Goal: Use online tool/utility: Utilize a website feature to perform a specific function

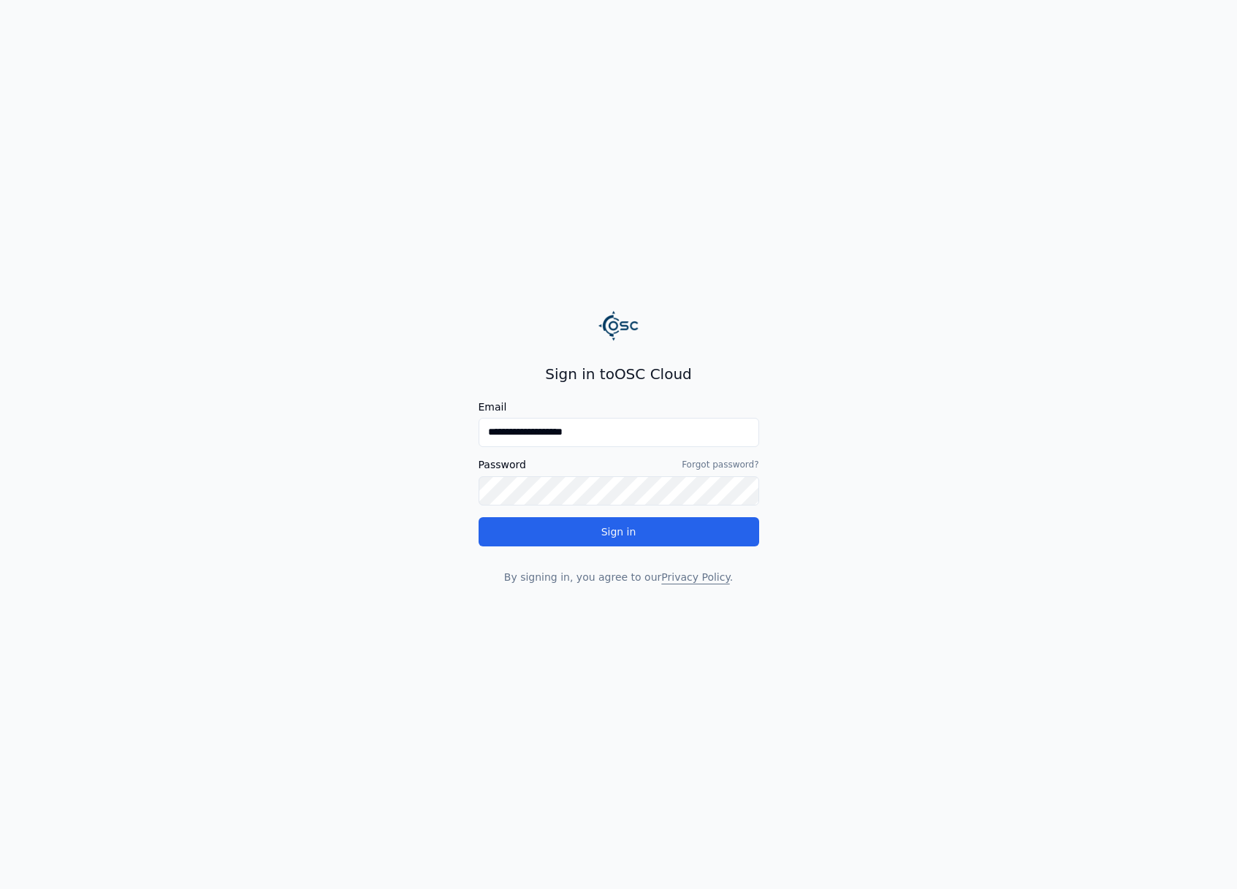
click at [712, 547] on div "**********" at bounding box center [619, 474] width 281 height 221
click at [711, 545] on button "Sign in" at bounding box center [619, 531] width 281 height 29
click at [705, 538] on button "Sign in" at bounding box center [619, 531] width 281 height 29
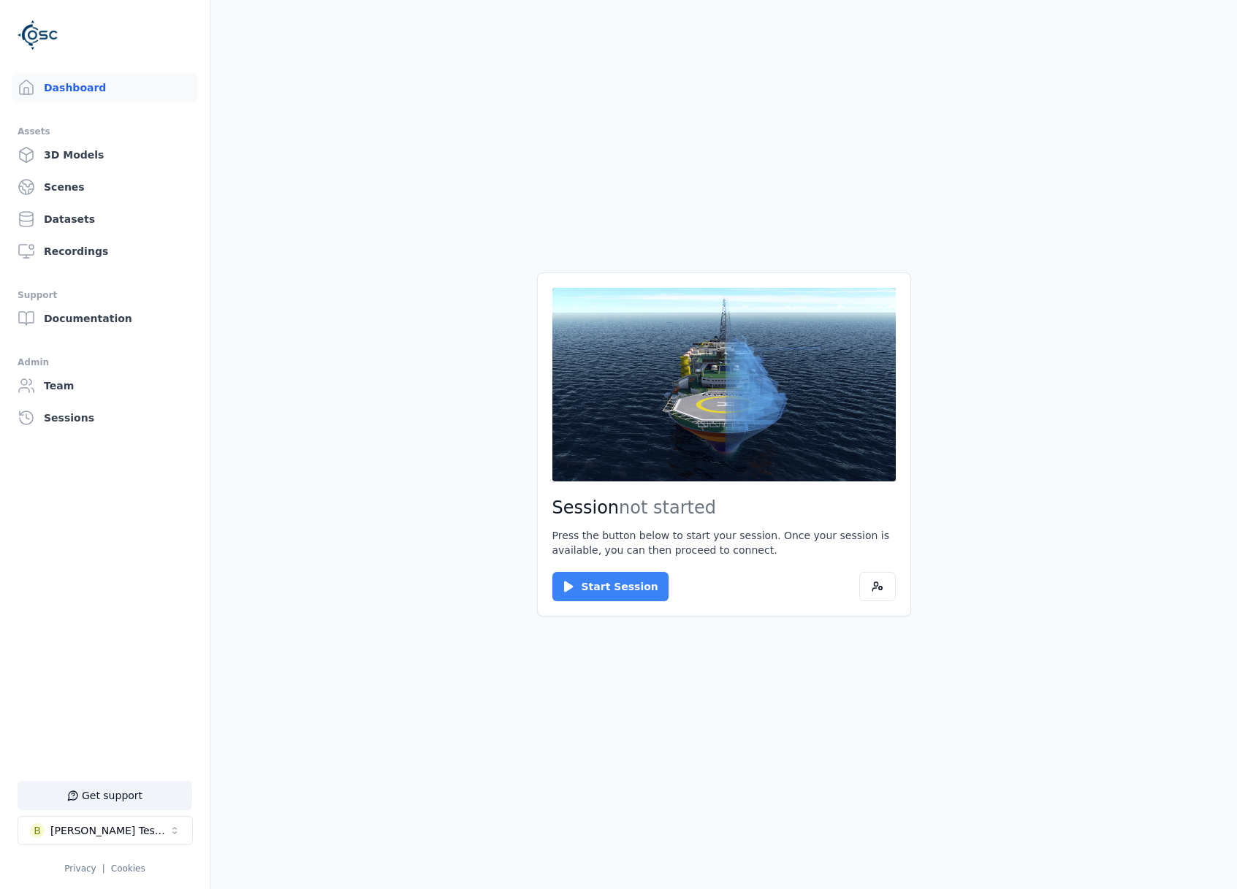
click at [613, 583] on button "Start Session" at bounding box center [610, 586] width 116 height 29
click at [584, 574] on button "Connect" at bounding box center [585, 586] width 67 height 29
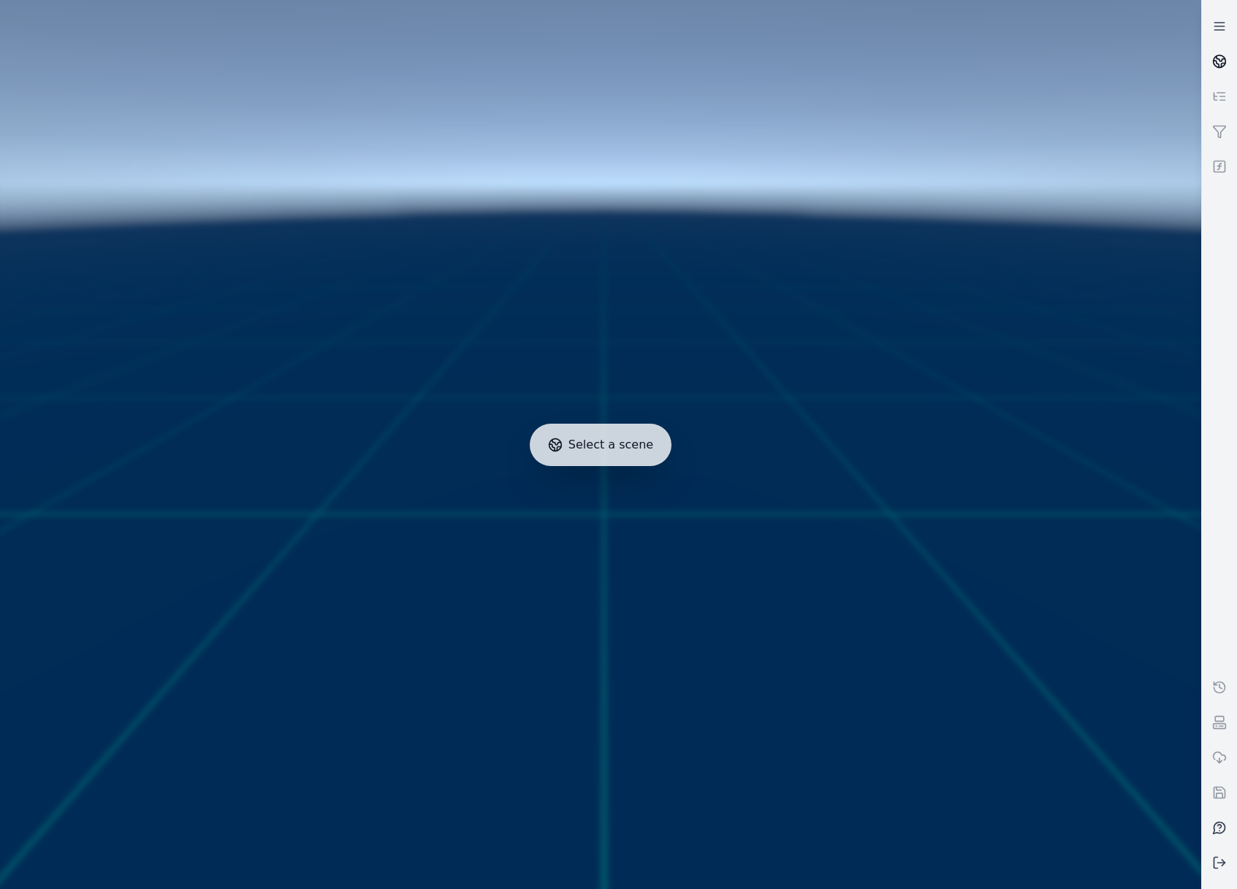
click at [1208, 61] on link at bounding box center [1219, 61] width 35 height 35
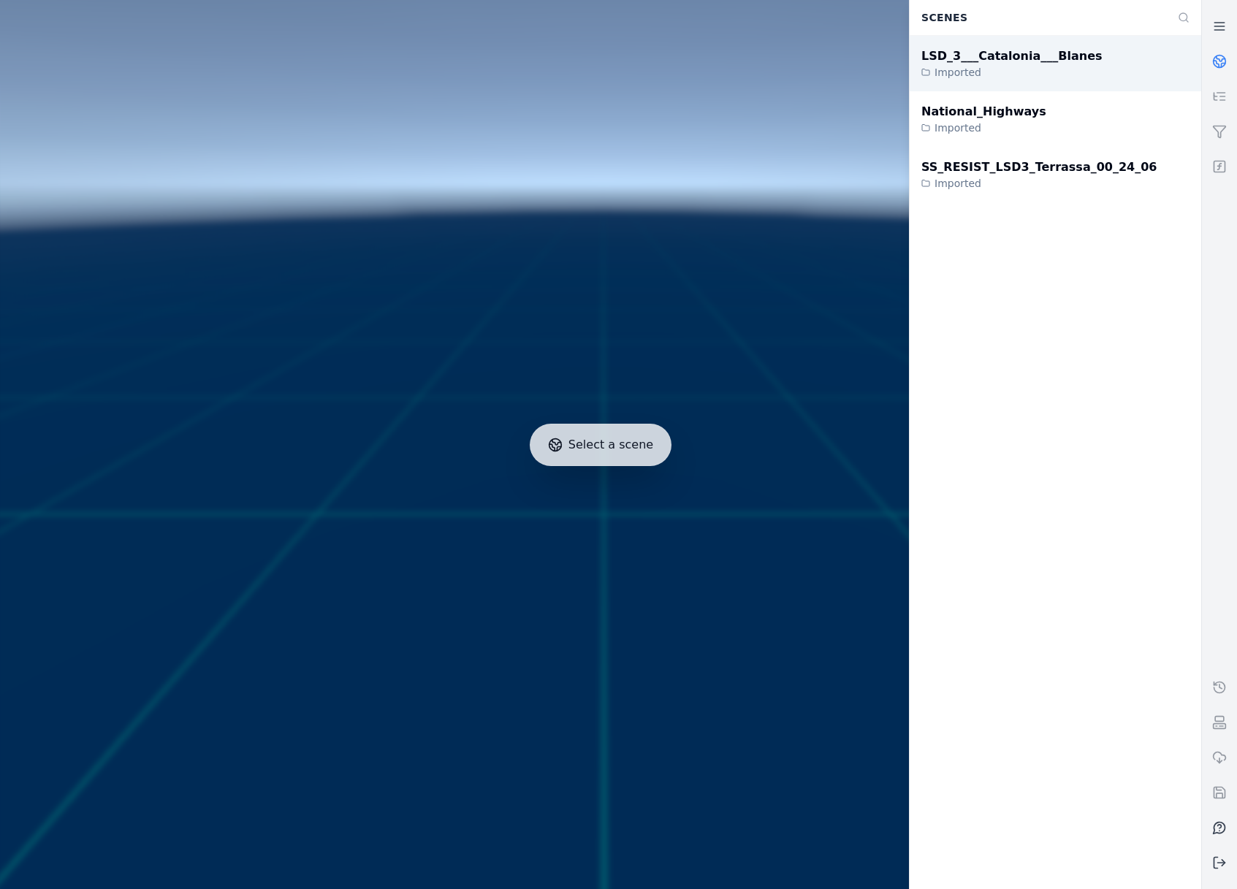
click at [1078, 66] on div "LSD_3___Catalonia___Blanes Imported" at bounding box center [1056, 64] width 292 height 56
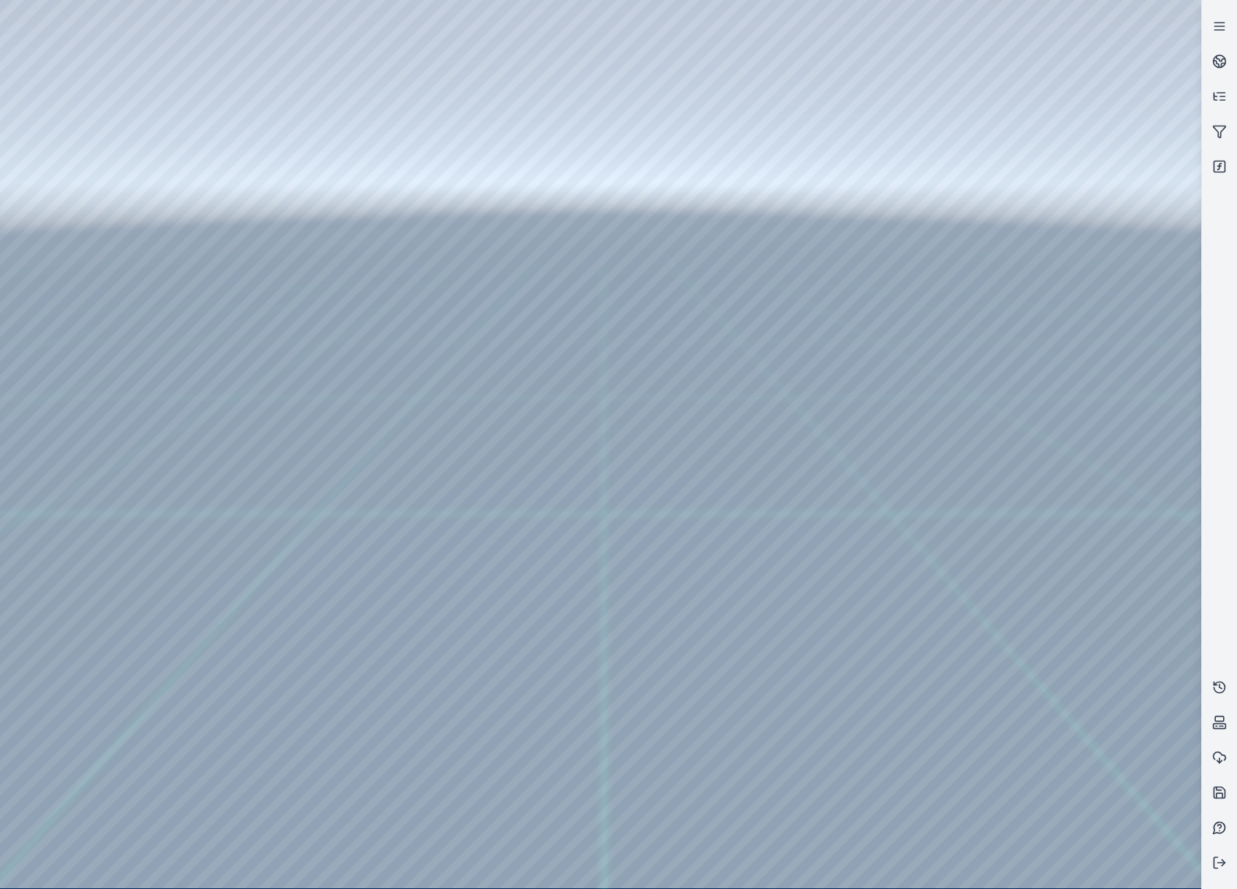
drag, startPoint x: 766, startPoint y: 438, endPoint x: 780, endPoint y: 468, distance: 32.4
click at [1226, 166] on icon at bounding box center [1219, 166] width 15 height 15
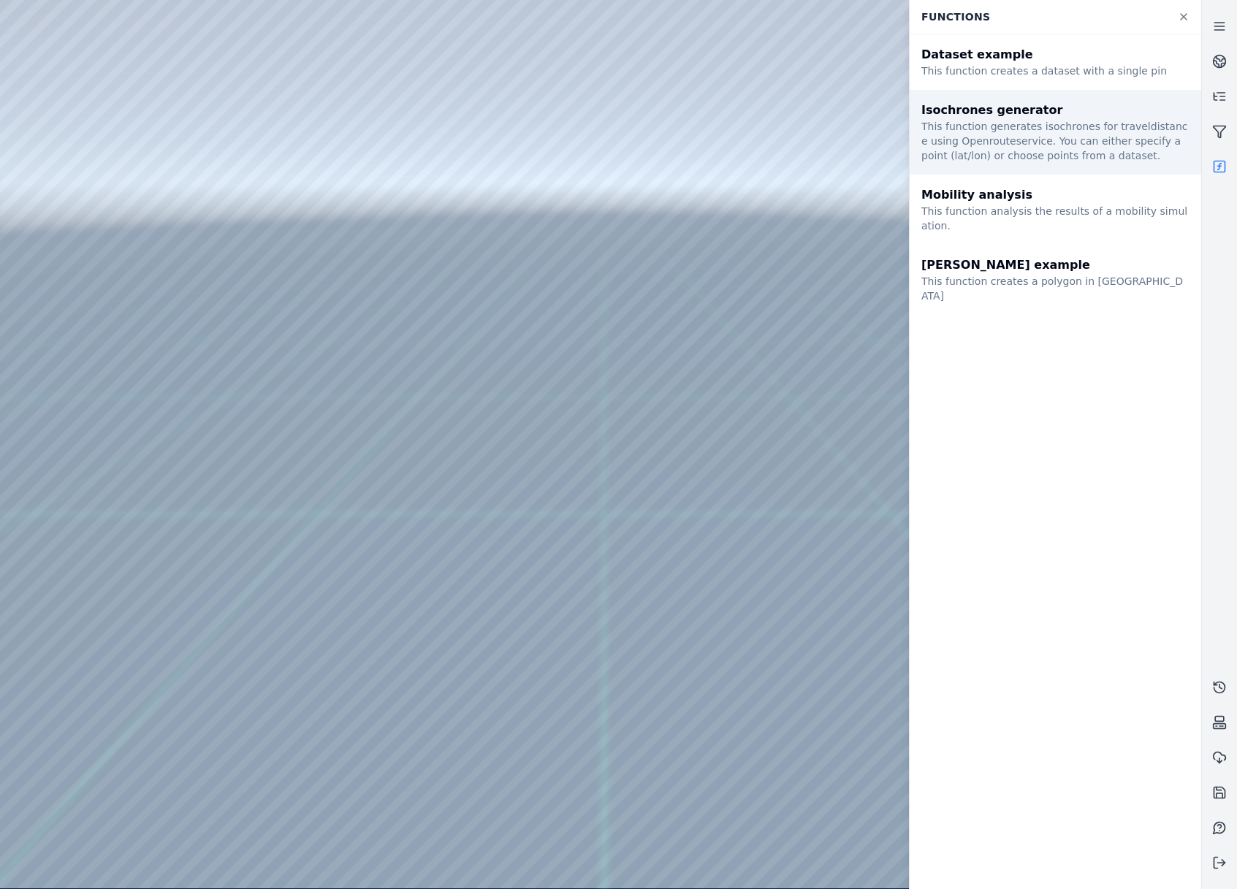
click at [1085, 140] on div "This function generates isochrones for traveldistance using Openrouteservice. Y…" at bounding box center [1055, 141] width 268 height 44
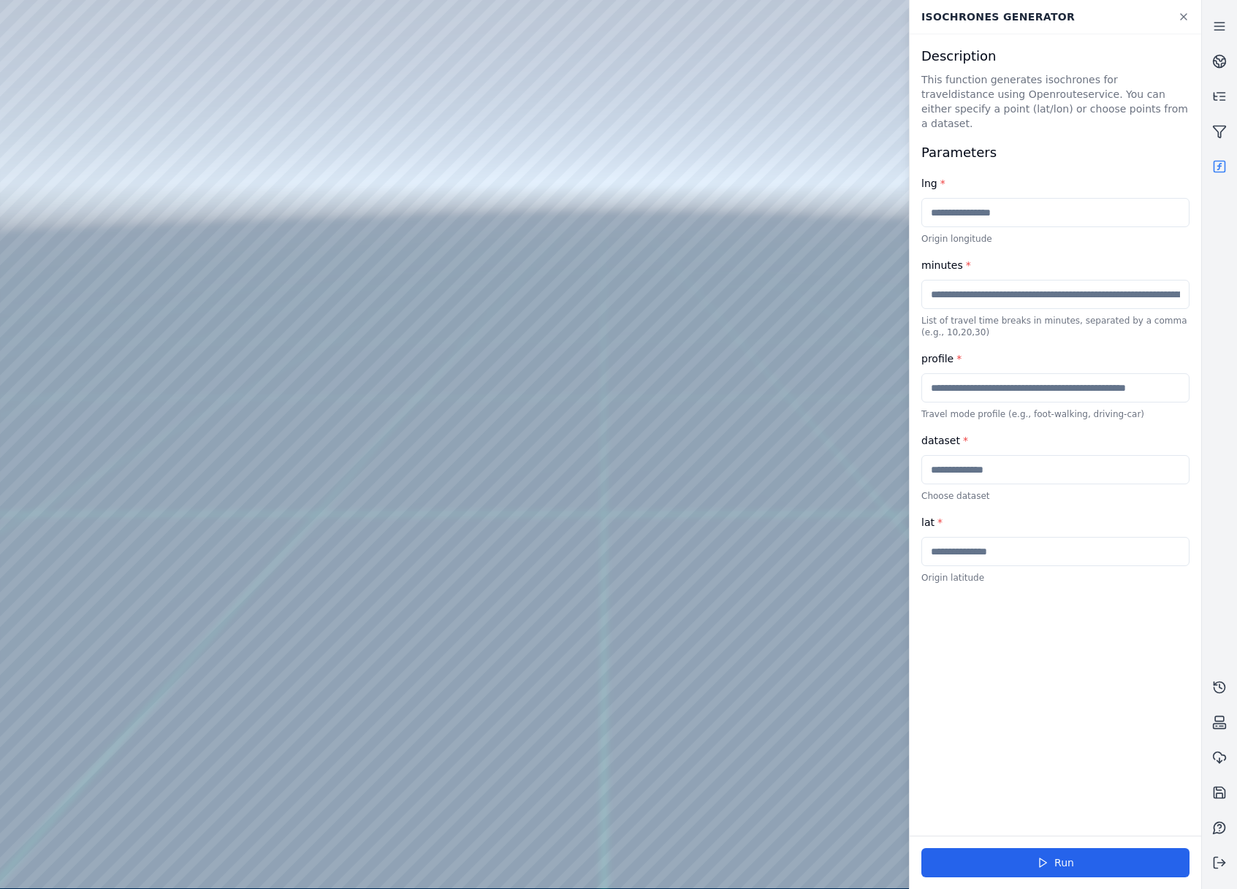
click at [986, 455] on input "text" at bounding box center [1055, 469] width 268 height 29
type input "*******"
click at [1094, 847] on div "Run" at bounding box center [1056, 862] width 292 height 53
click at [1097, 851] on button "Run" at bounding box center [1055, 862] width 268 height 29
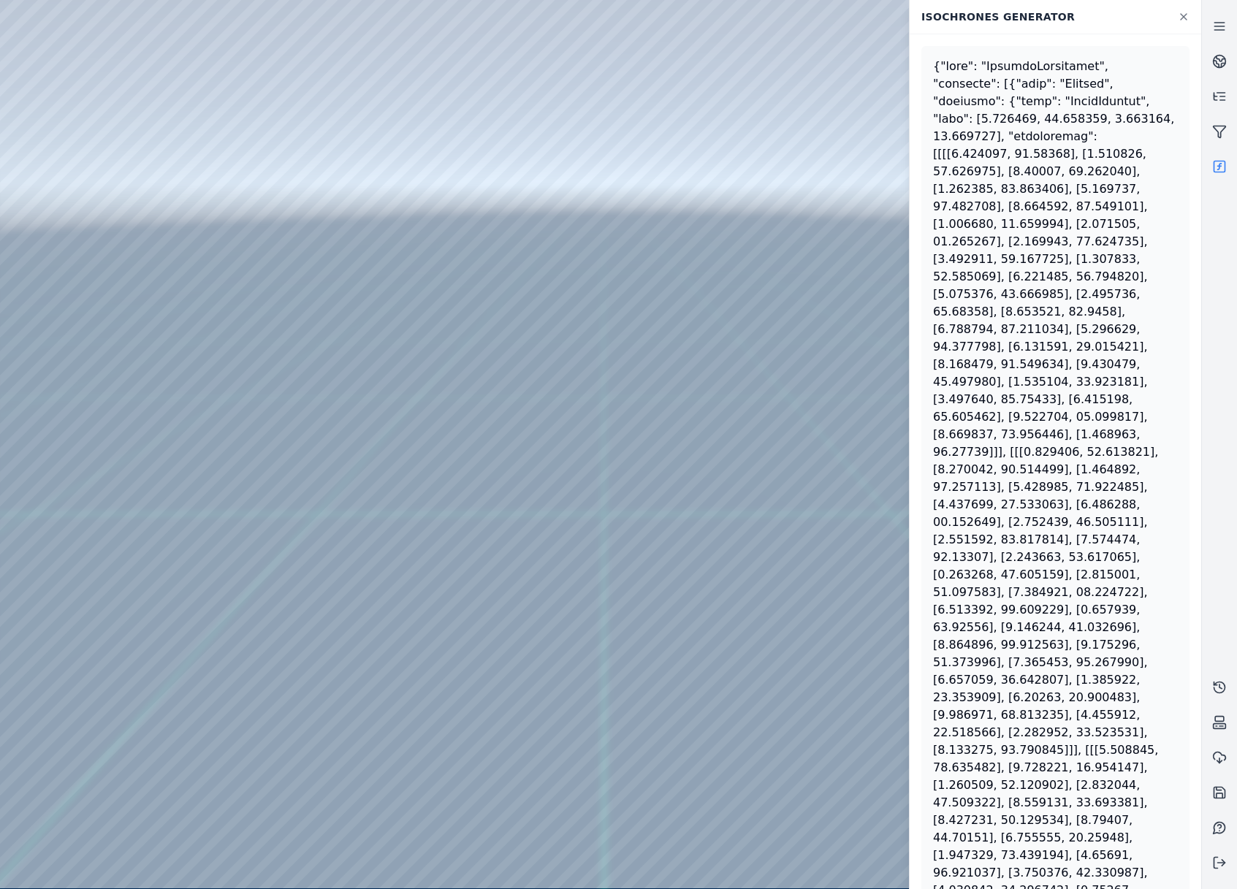
click at [1017, 208] on div at bounding box center [1055, 671] width 245 height 1227
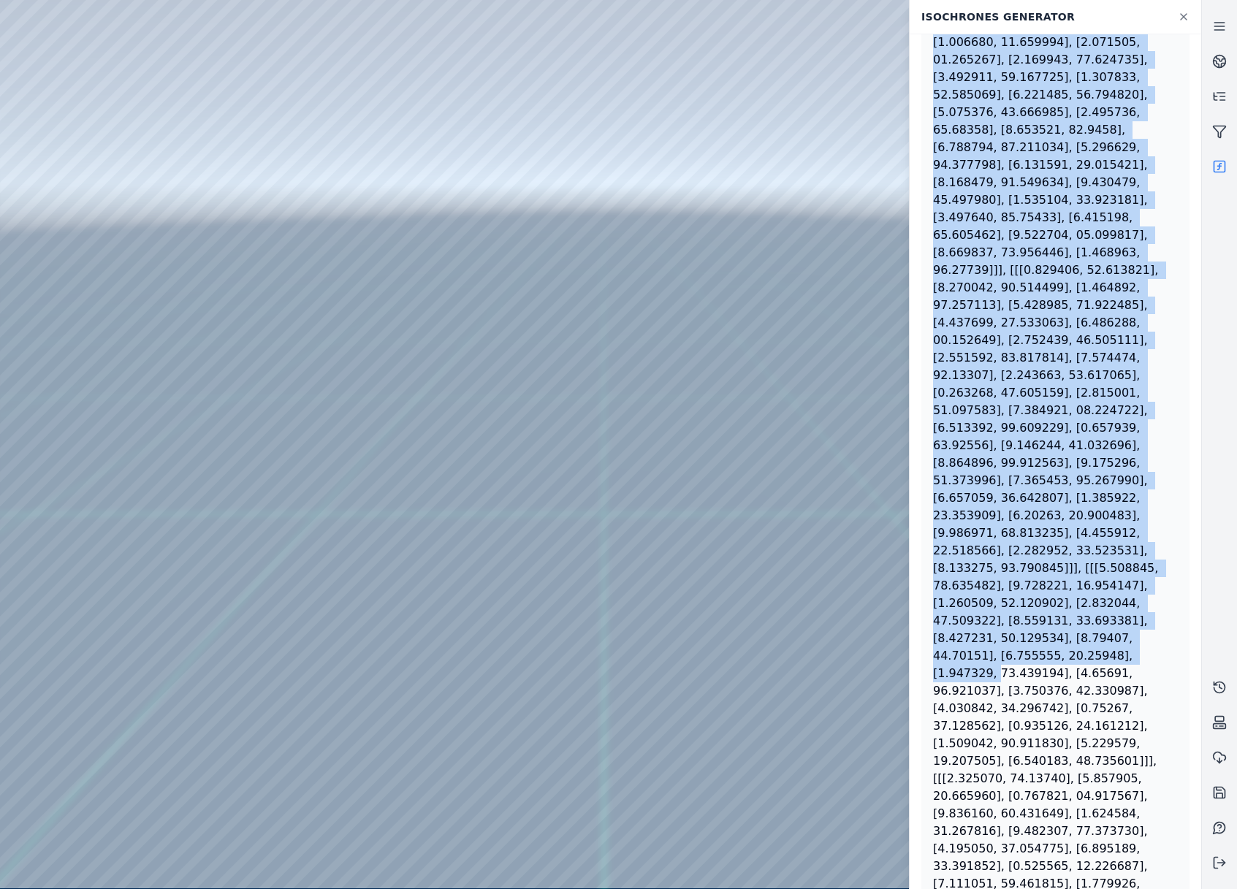
scroll to position [192, 0]
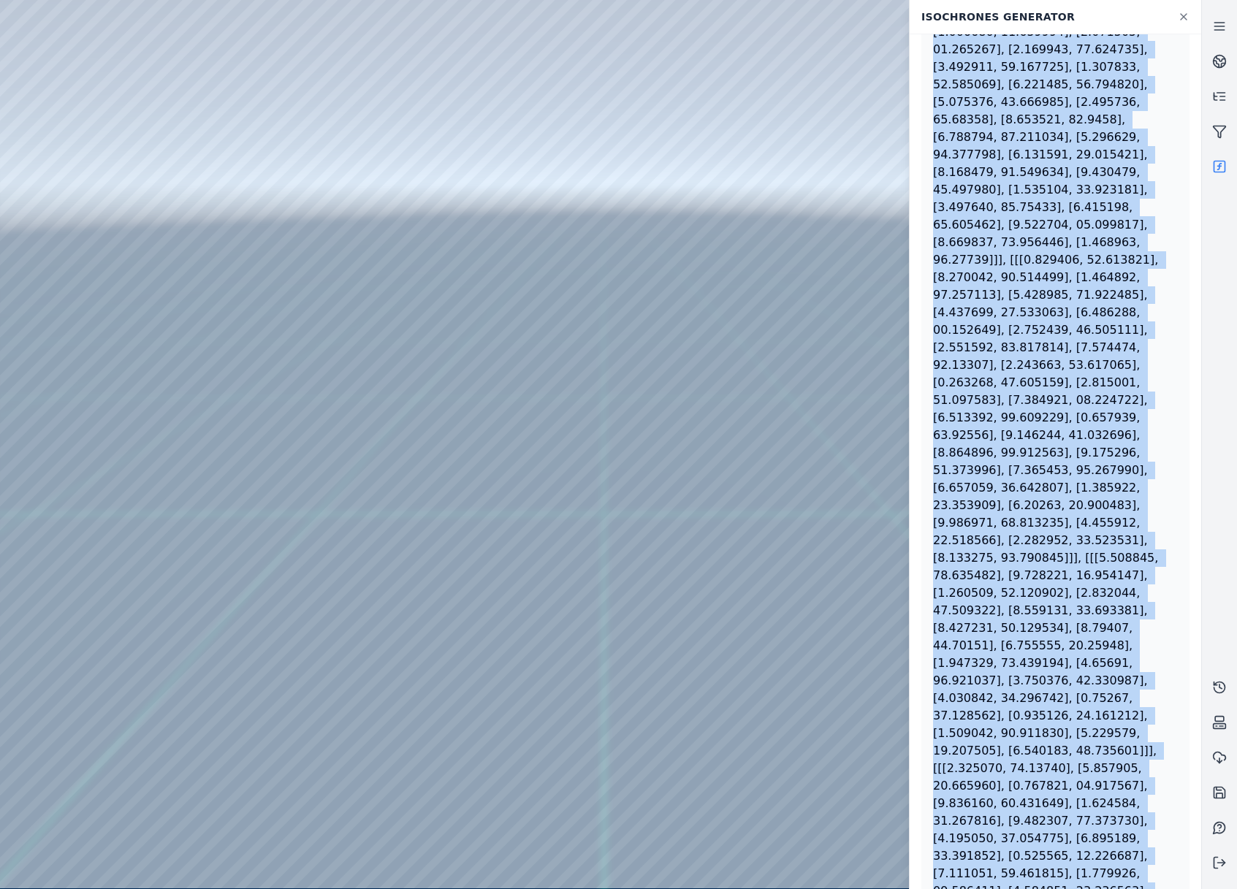
drag, startPoint x: 933, startPoint y: 67, endPoint x: 1157, endPoint y: 807, distance: 773.1
click at [1157, 807] on div at bounding box center [1055, 479] width 245 height 1227
copy div "{"type": "FeatureCollection", "features": [{"type": "Feature", "geometry": {"ty…"
click at [989, 509] on div at bounding box center [1055, 479] width 245 height 1227
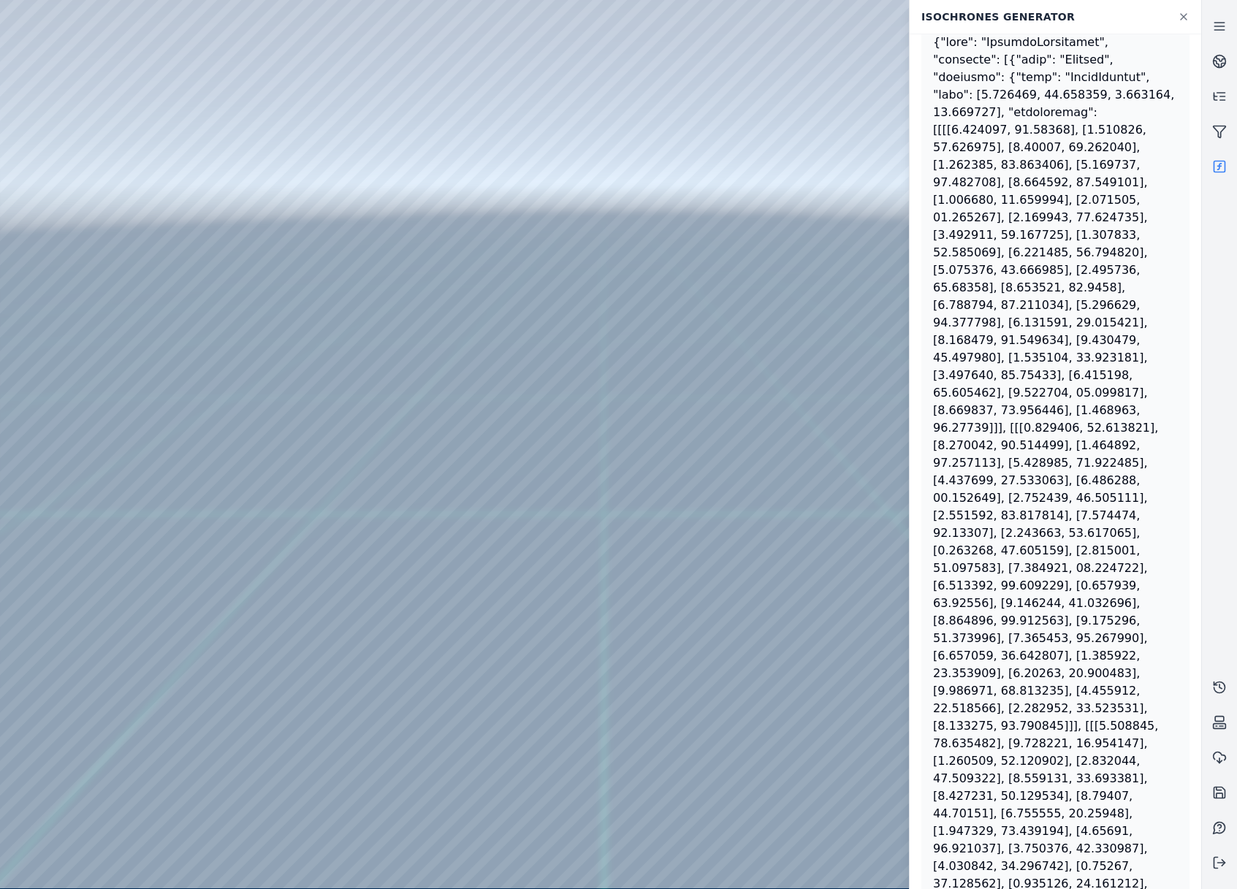
scroll to position [0, 0]
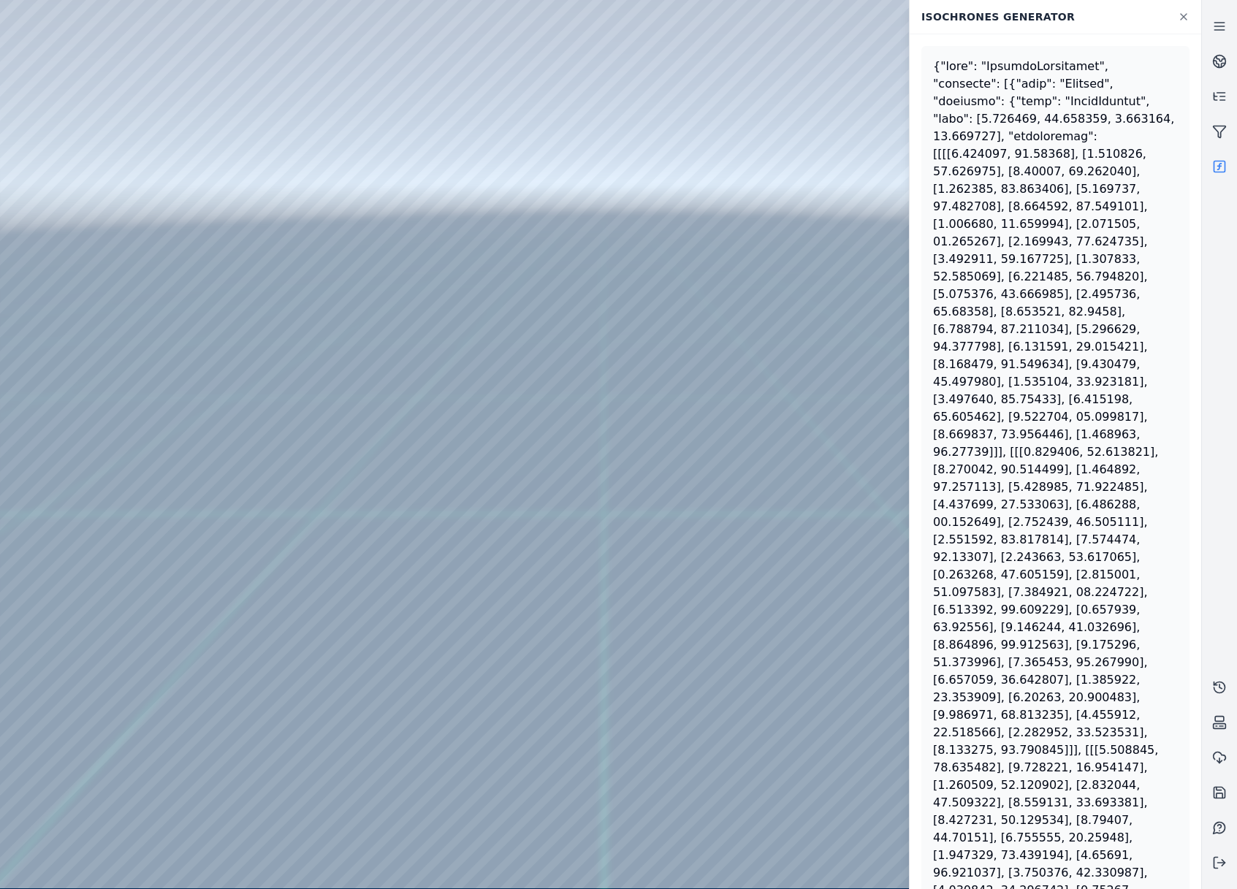
click at [571, 711] on div at bounding box center [600, 444] width 1201 height 888
click at [540, 707] on div at bounding box center [600, 444] width 1201 height 888
click at [565, 690] on div at bounding box center [600, 444] width 1201 height 888
click at [568, 601] on div at bounding box center [600, 444] width 1201 height 888
click at [522, 579] on div at bounding box center [600, 444] width 1201 height 888
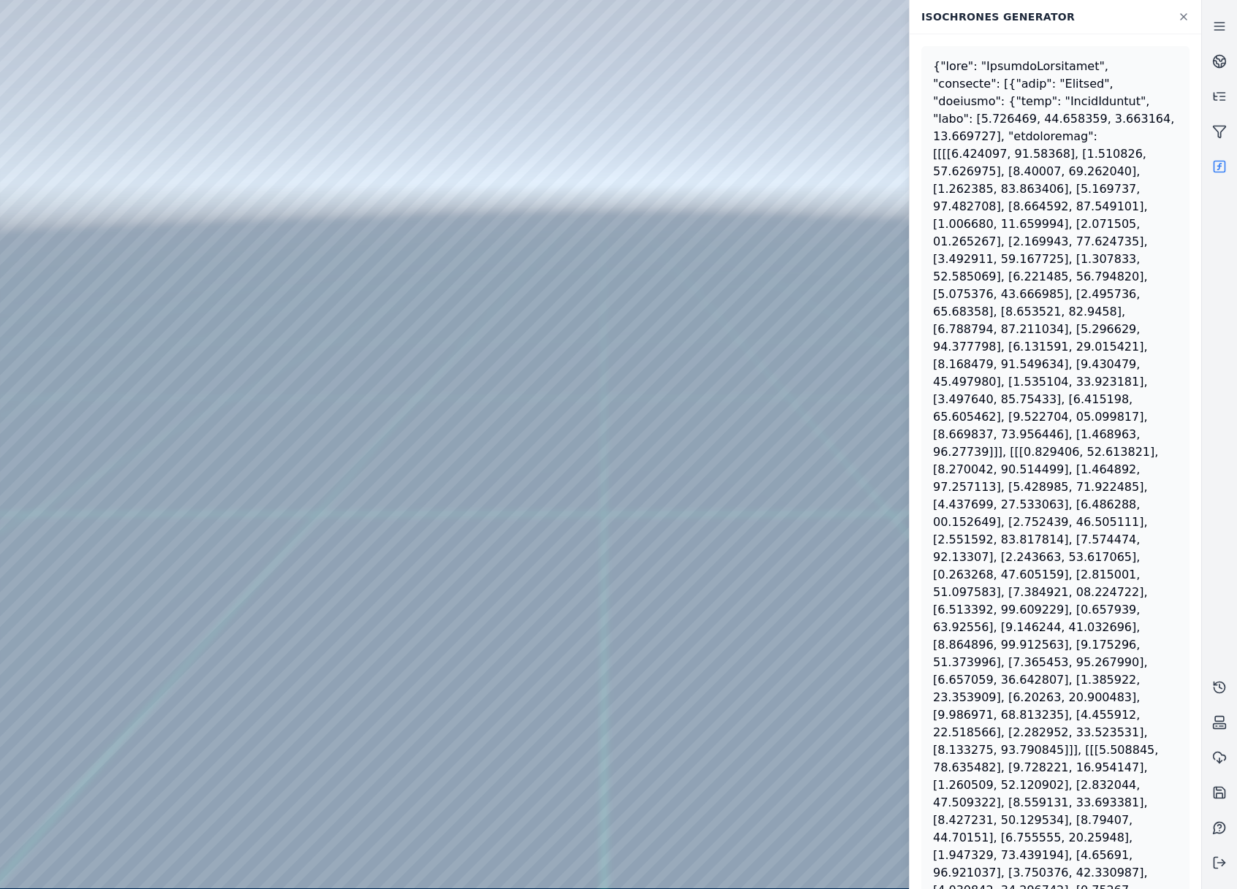
click at [492, 609] on div at bounding box center [600, 444] width 1201 height 888
click at [406, 601] on div at bounding box center [600, 444] width 1201 height 888
click at [376, 568] on div at bounding box center [600, 444] width 1201 height 888
drag, startPoint x: 465, startPoint y: 508, endPoint x: 574, endPoint y: 453, distance: 122.5
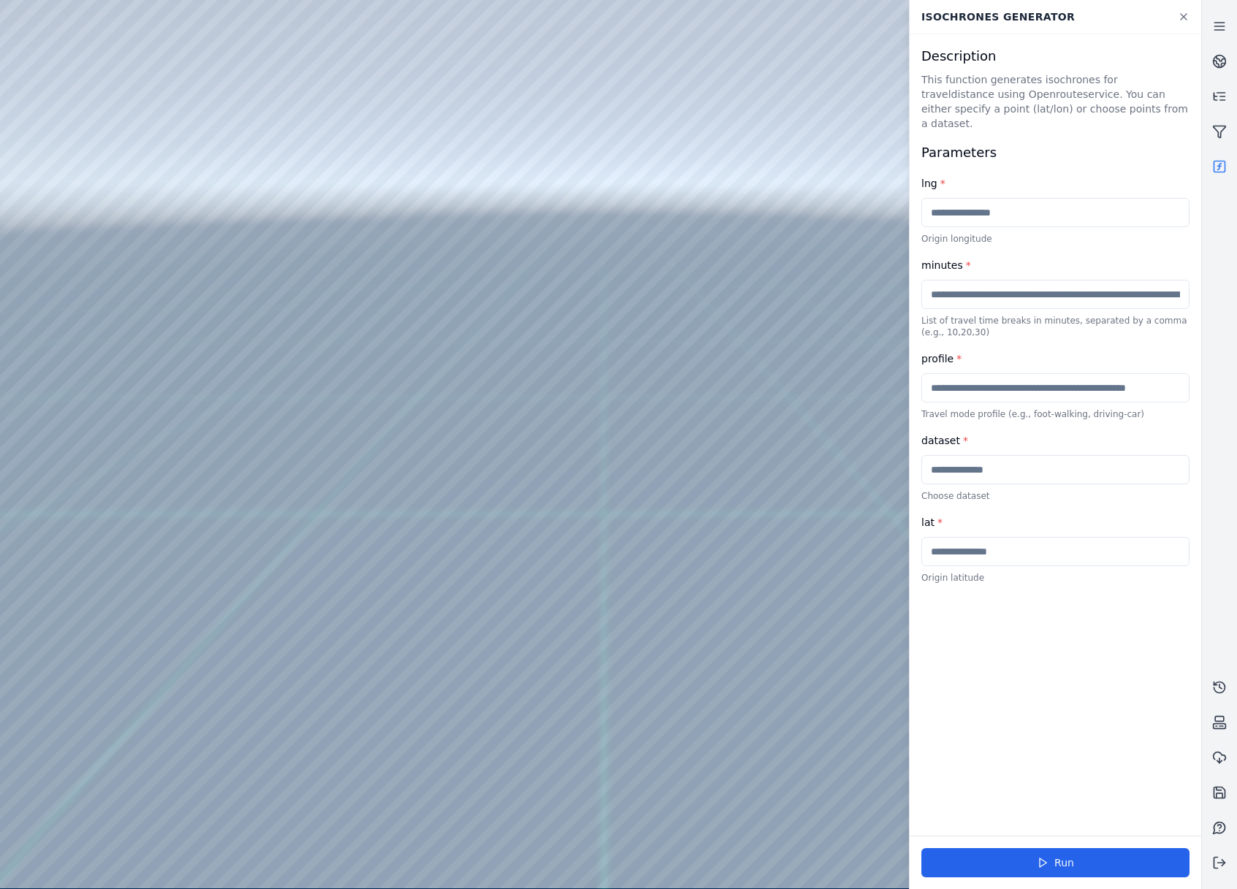
click at [1024, 393] on div "profile * Travel mode profile (e.g., foot-walking, driving-car)" at bounding box center [1055, 385] width 268 height 70
click at [1033, 384] on input "text" at bounding box center [1055, 387] width 268 height 29
click at [1048, 455] on input "text" at bounding box center [1055, 469] width 268 height 29
click at [1025, 380] on input "**********" at bounding box center [1055, 387] width 268 height 29
type input "**********"
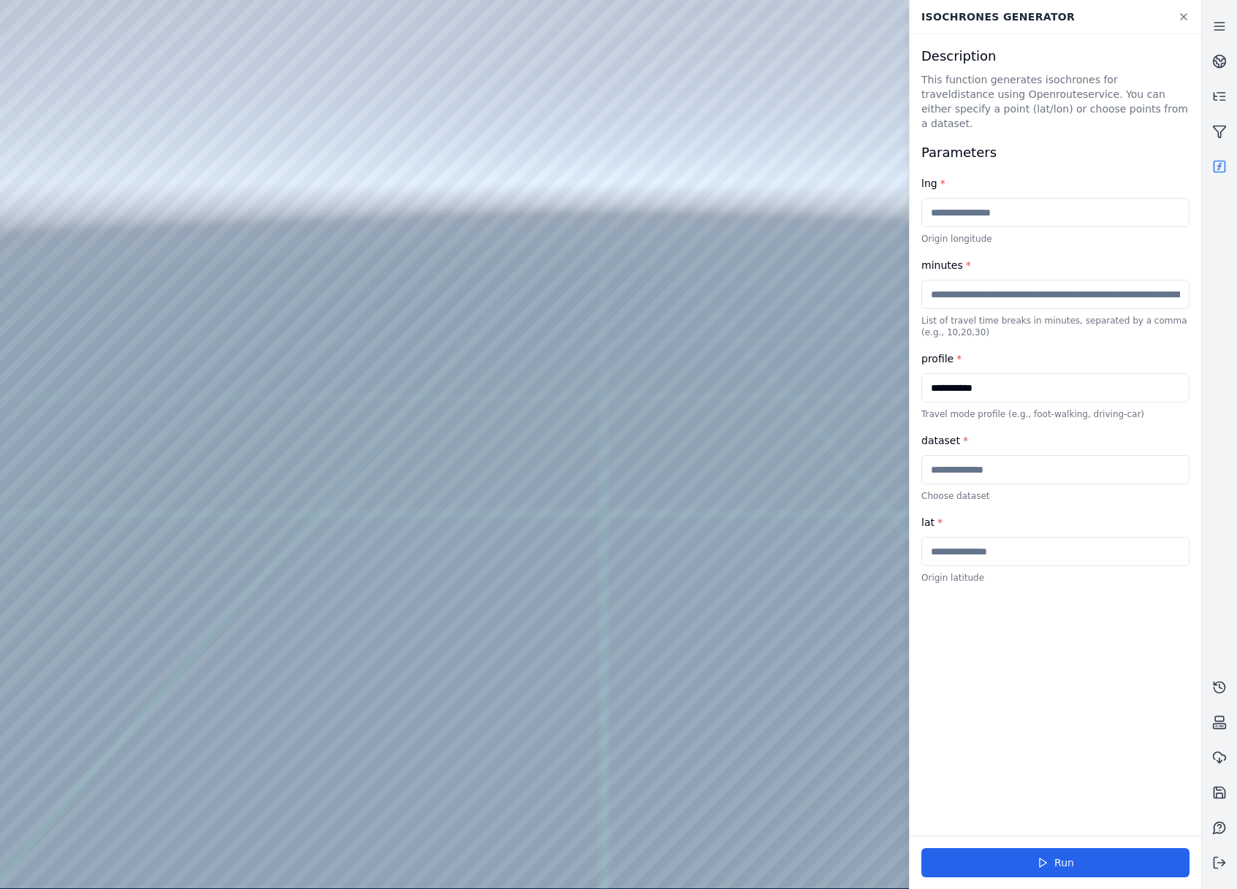
click at [1062, 455] on input "text" at bounding box center [1055, 469] width 268 height 29
type input "*******"
click at [1102, 858] on button "Run" at bounding box center [1055, 862] width 268 height 29
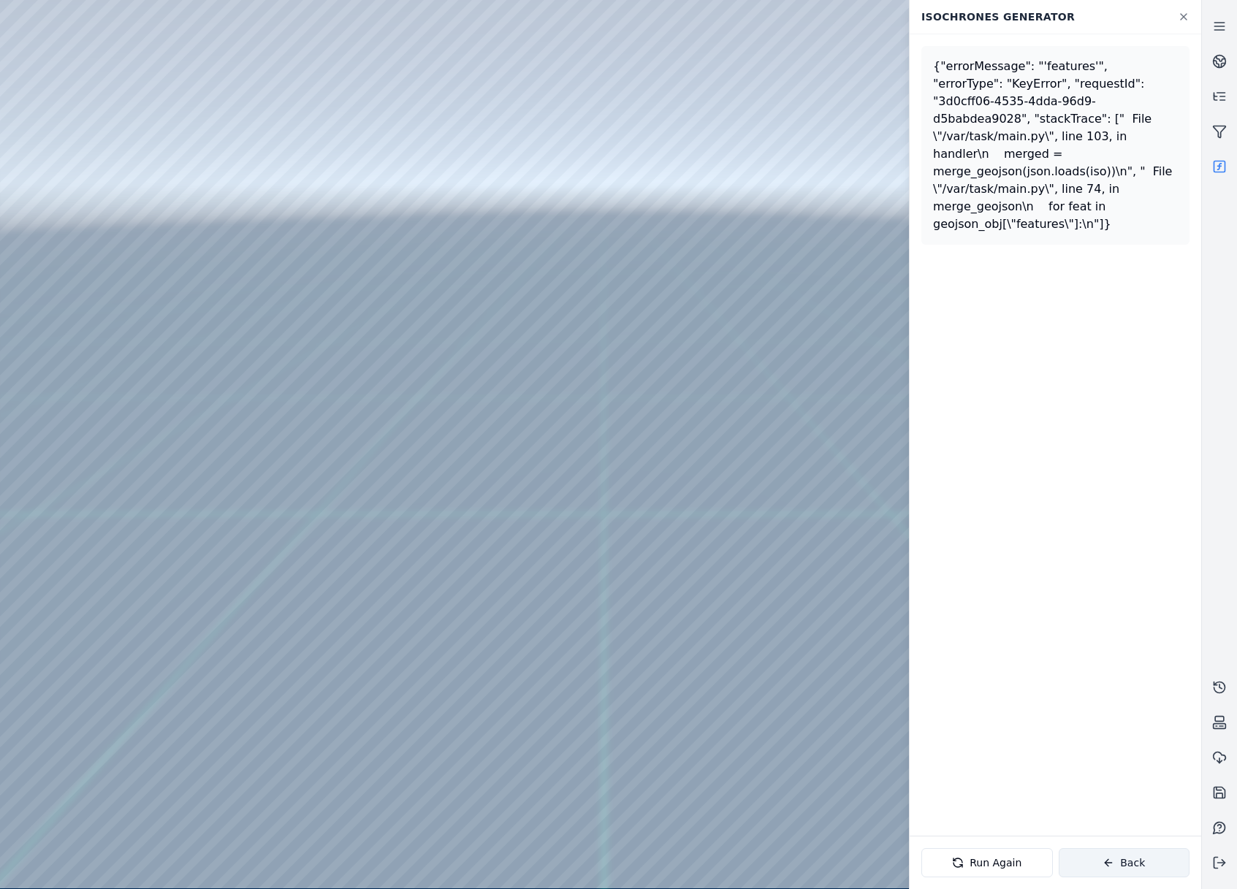
click at [1120, 864] on button "Back" at bounding box center [1125, 862] width 132 height 29
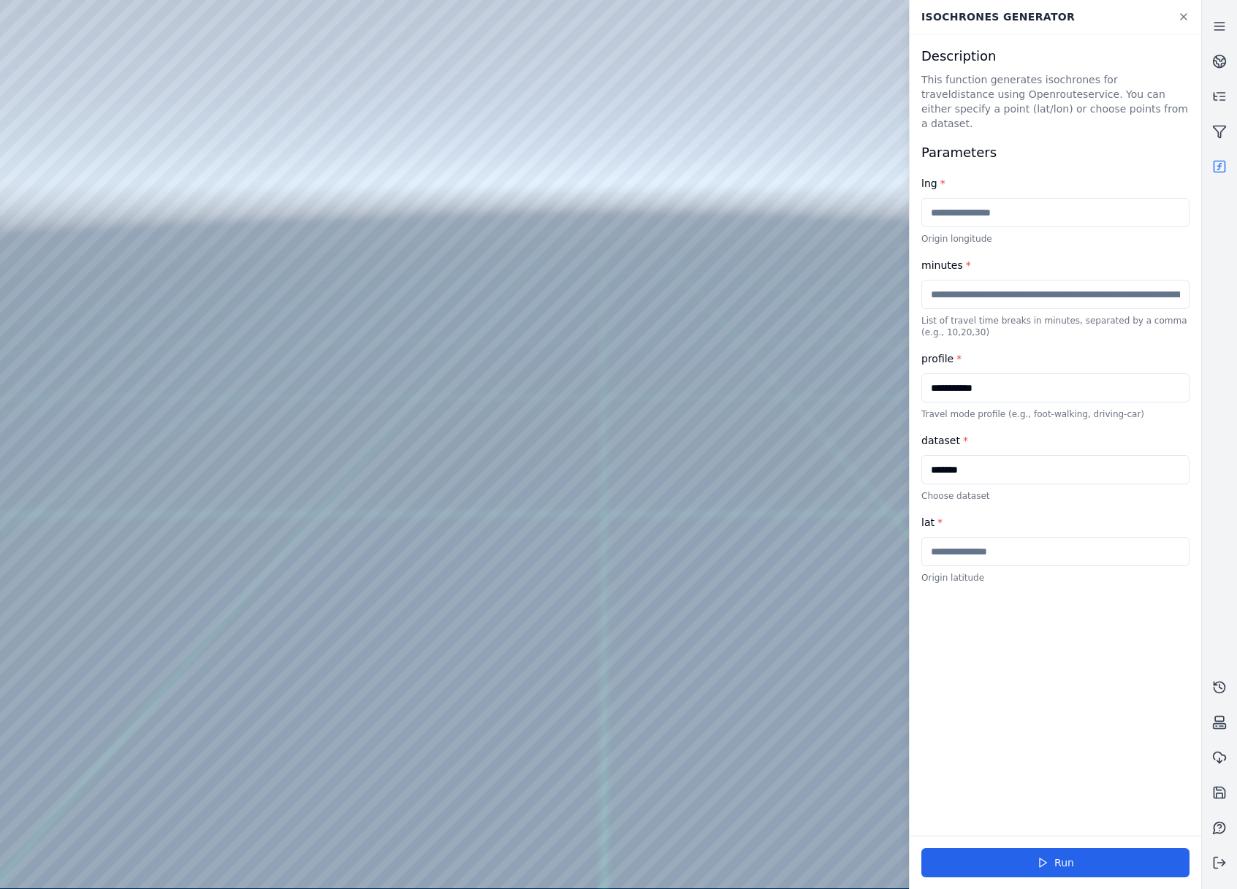
click at [609, 133] on div at bounding box center [600, 444] width 1201 height 888
click at [1054, 357] on div "**********" at bounding box center [1055, 385] width 268 height 70
click at [1054, 373] on input "**********" at bounding box center [1055, 387] width 268 height 29
type input "**********"
click at [1135, 857] on button "Run" at bounding box center [1055, 862] width 268 height 29
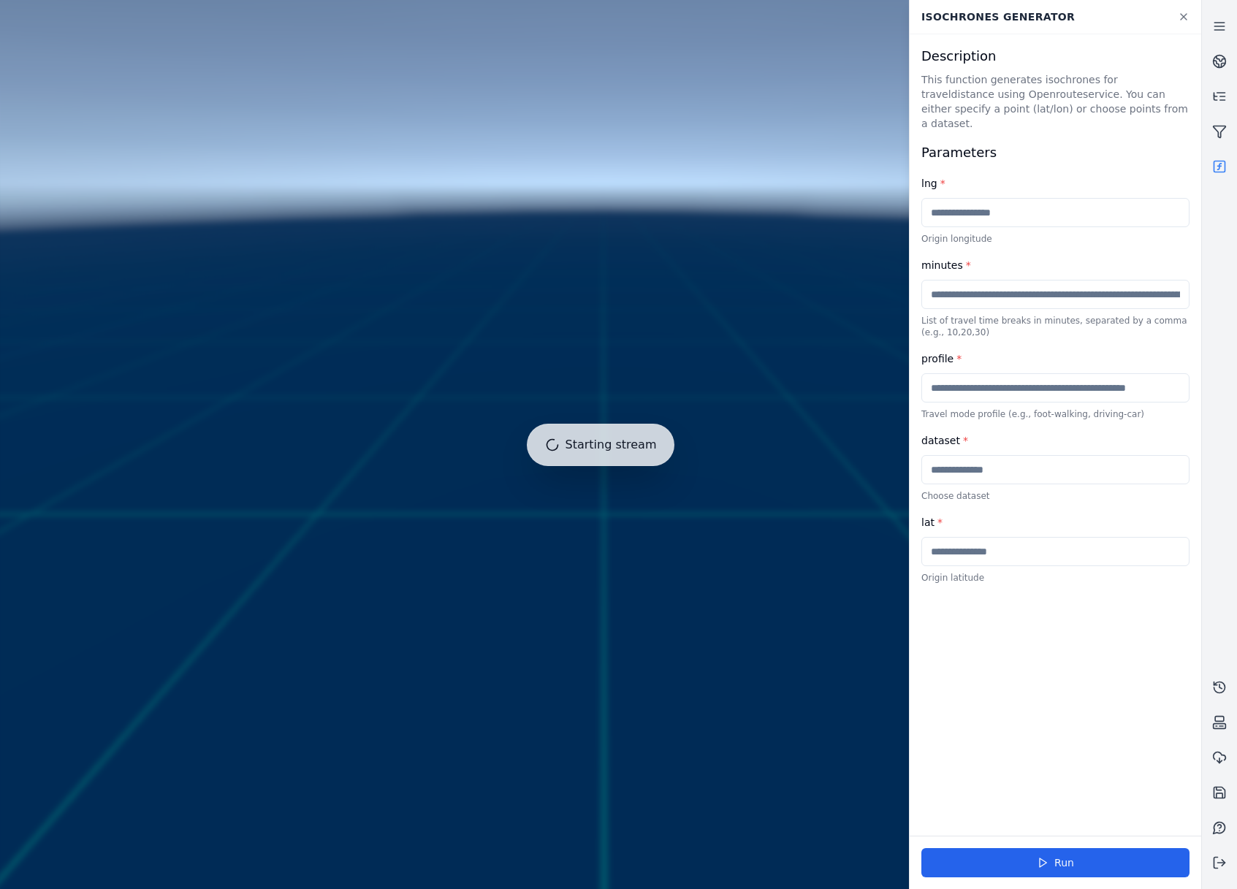
click at [995, 380] on input "text" at bounding box center [1055, 387] width 268 height 29
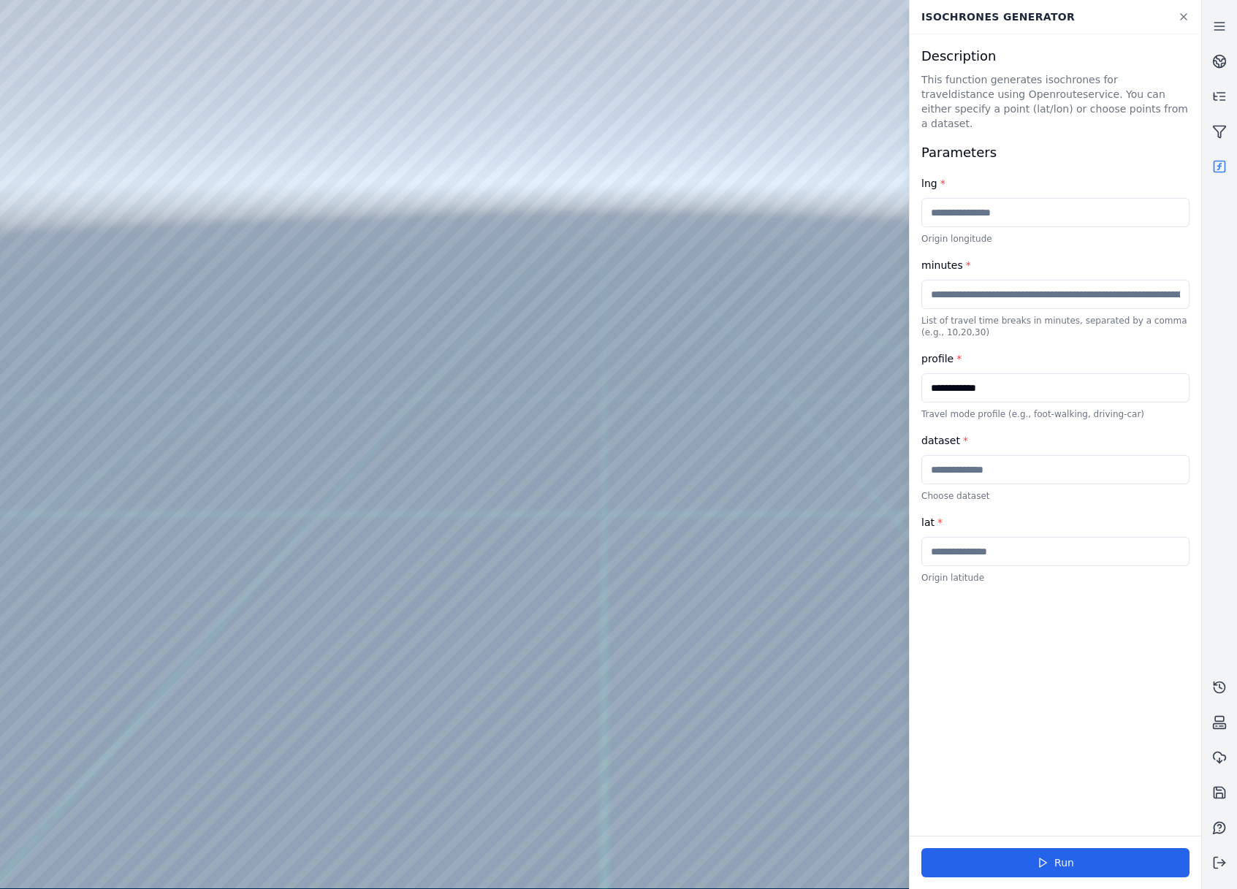
type input "**********"
click at [1002, 464] on input "text" at bounding box center [1055, 469] width 268 height 29
type input "*******"
click at [1111, 853] on button "Run" at bounding box center [1055, 862] width 268 height 29
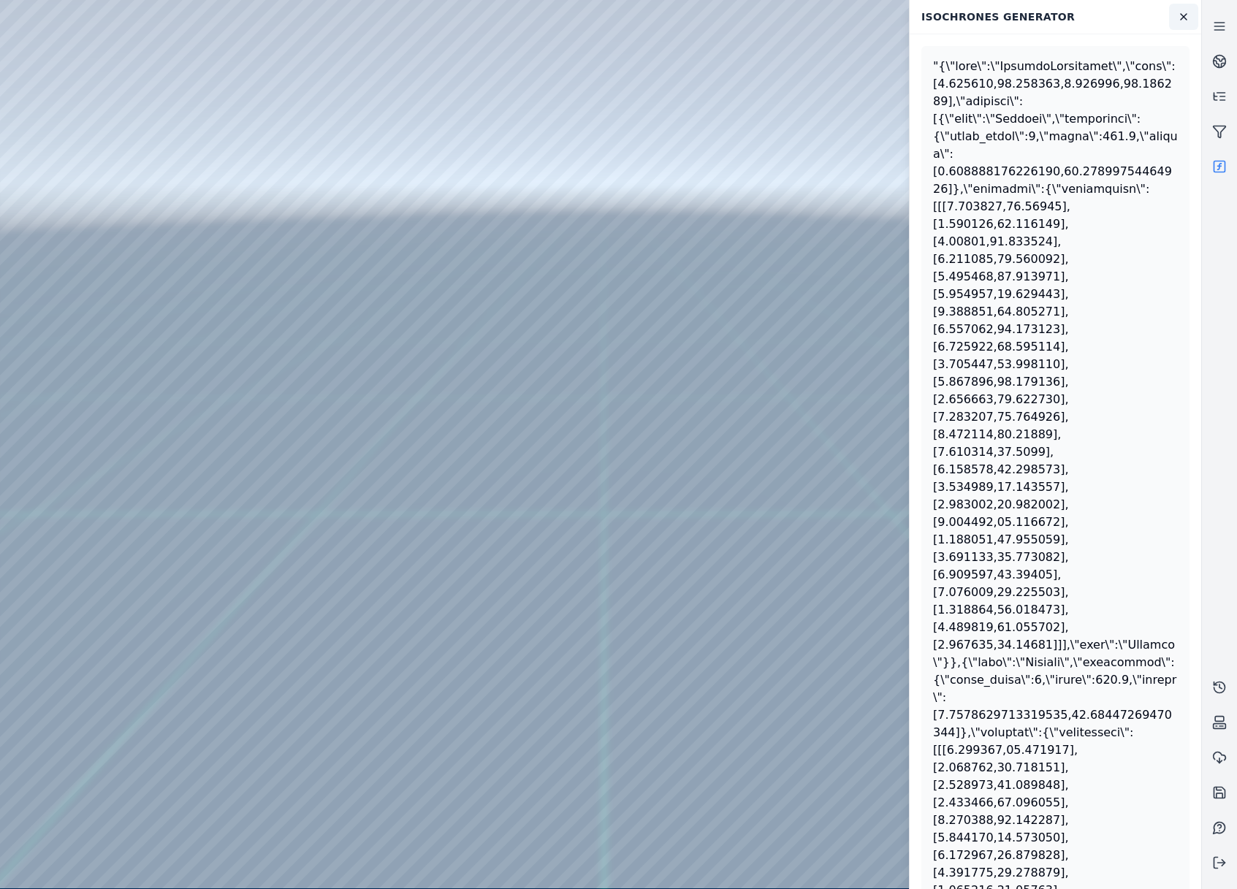
click at [1181, 15] on icon at bounding box center [1184, 17] width 12 height 12
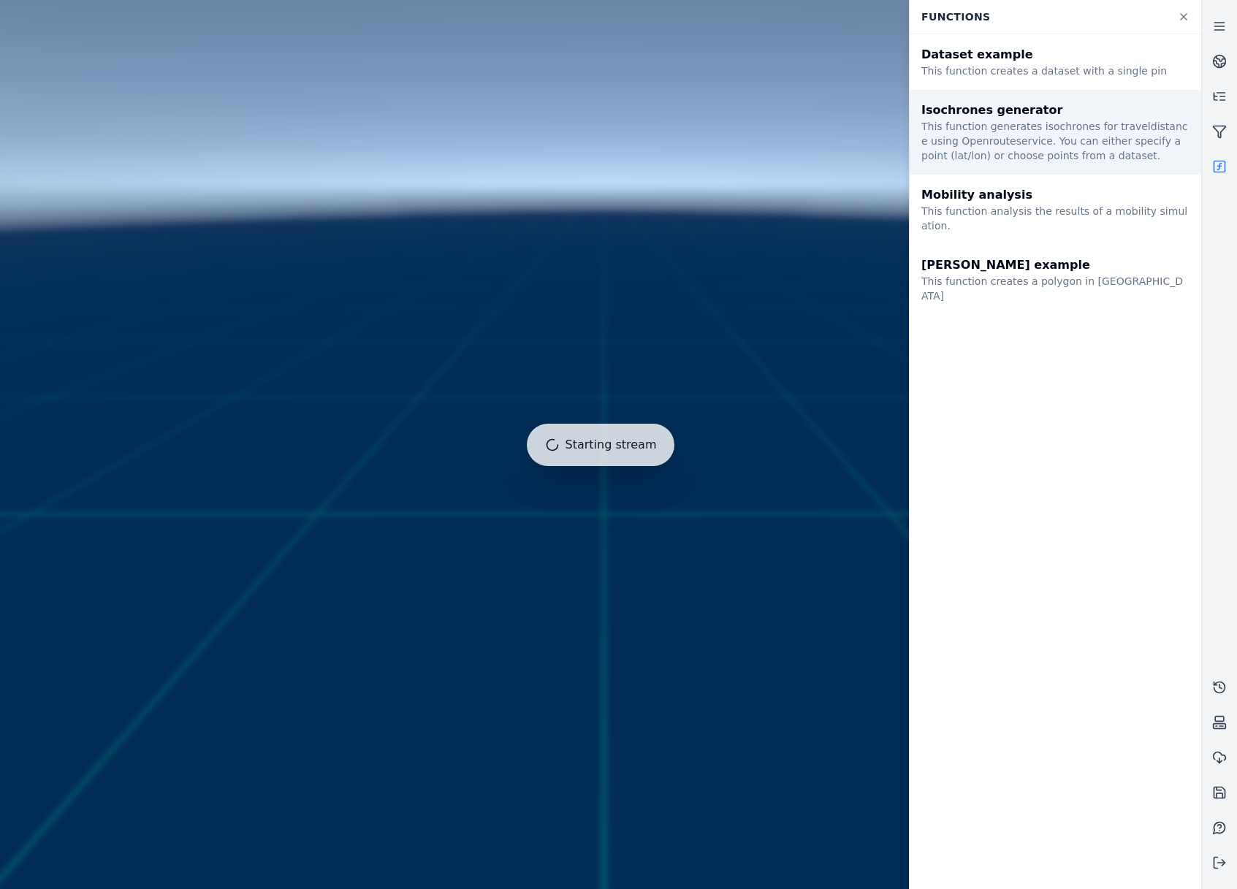
click at [962, 172] on div "Isochrones generator This function generates isochrones for traveldistance usin…" at bounding box center [1056, 132] width 292 height 85
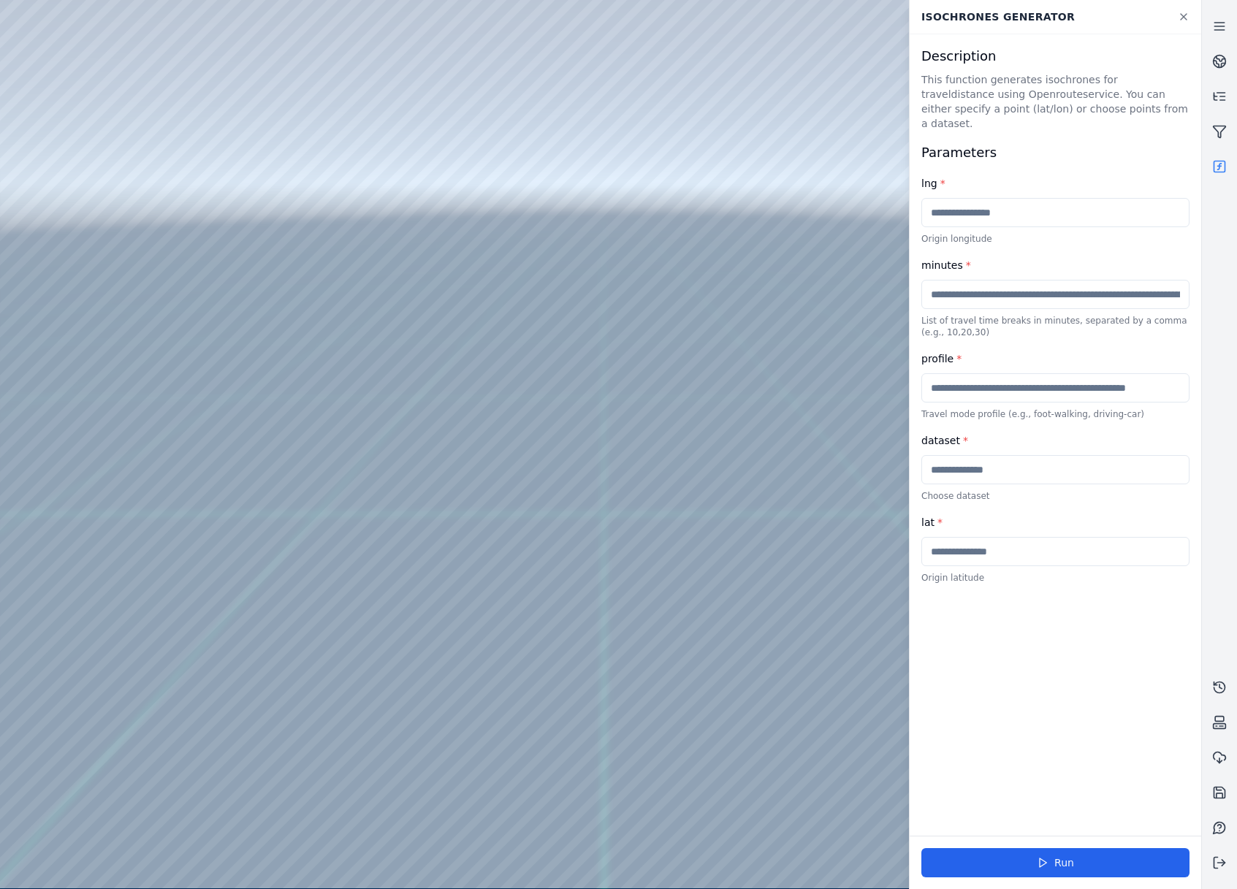
click at [994, 455] on input "text" at bounding box center [1055, 469] width 268 height 29
type input "*******"
click at [1091, 869] on button "Run" at bounding box center [1055, 862] width 268 height 29
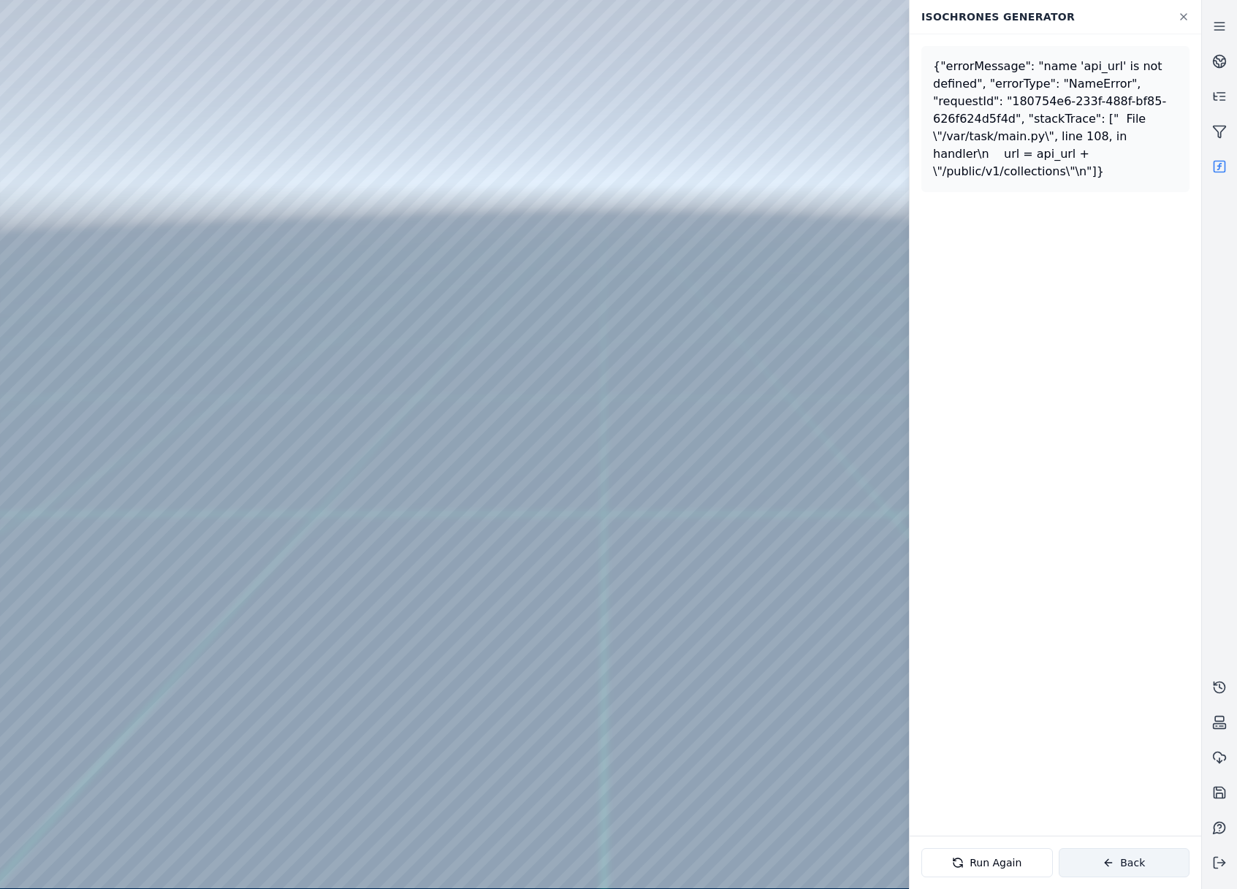
click at [1142, 865] on button "Back" at bounding box center [1125, 862] width 132 height 29
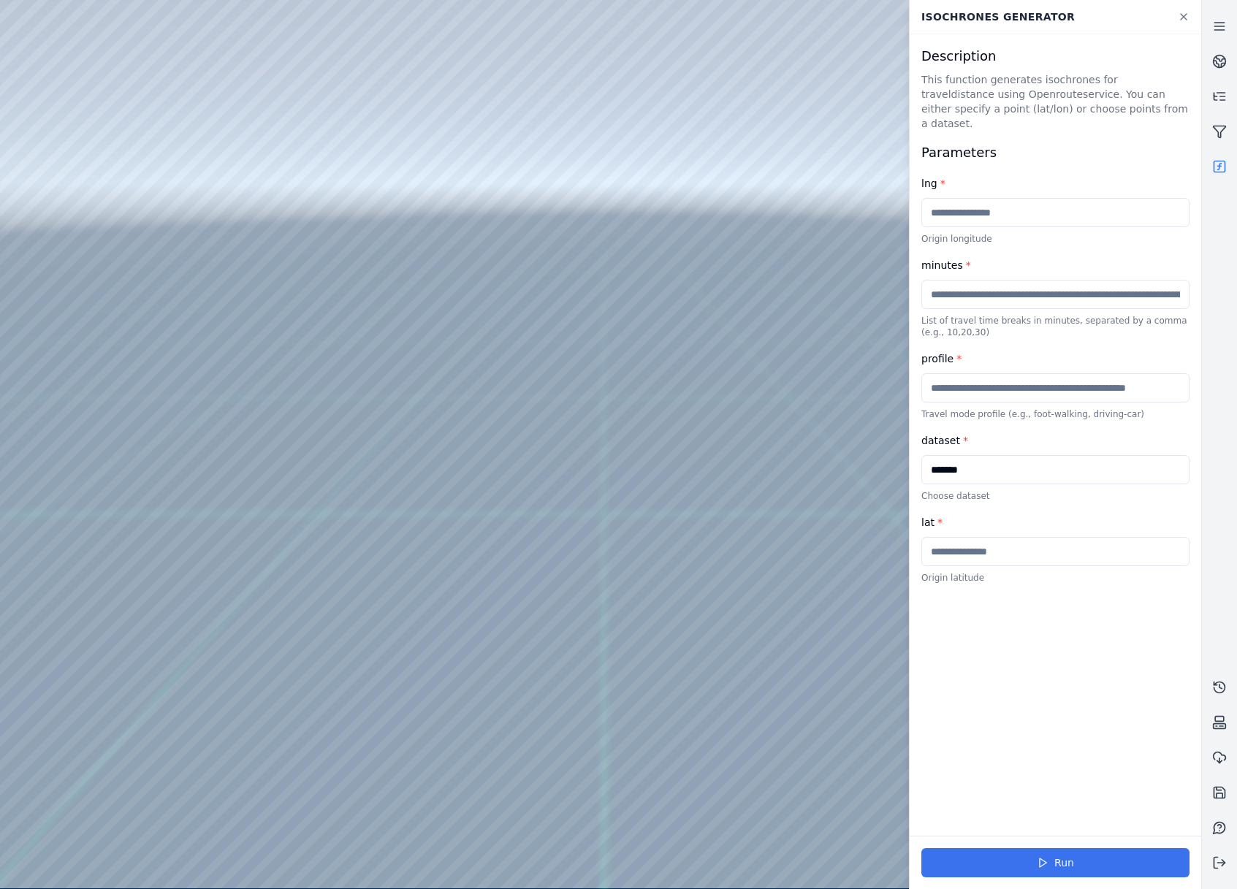
click at [1045, 858] on icon at bounding box center [1043, 863] width 12 height 12
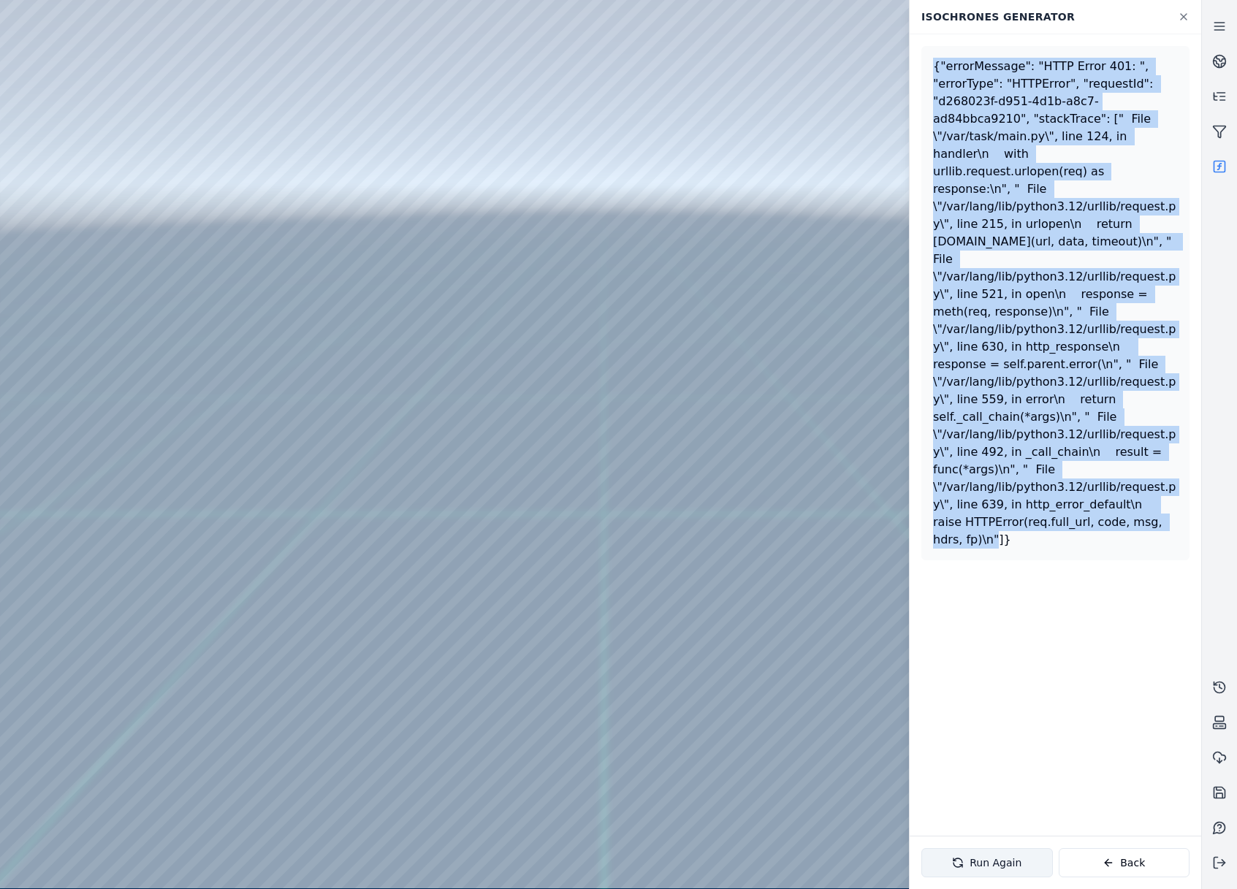
drag, startPoint x: 1175, startPoint y: 498, endPoint x: 931, endPoint y: 53, distance: 507.1
click at [931, 53] on div "{"errorMessage": "HTTP Error 401: ", "errorType": "HTTPError", "requestId": "d2…" at bounding box center [1055, 303] width 268 height 514
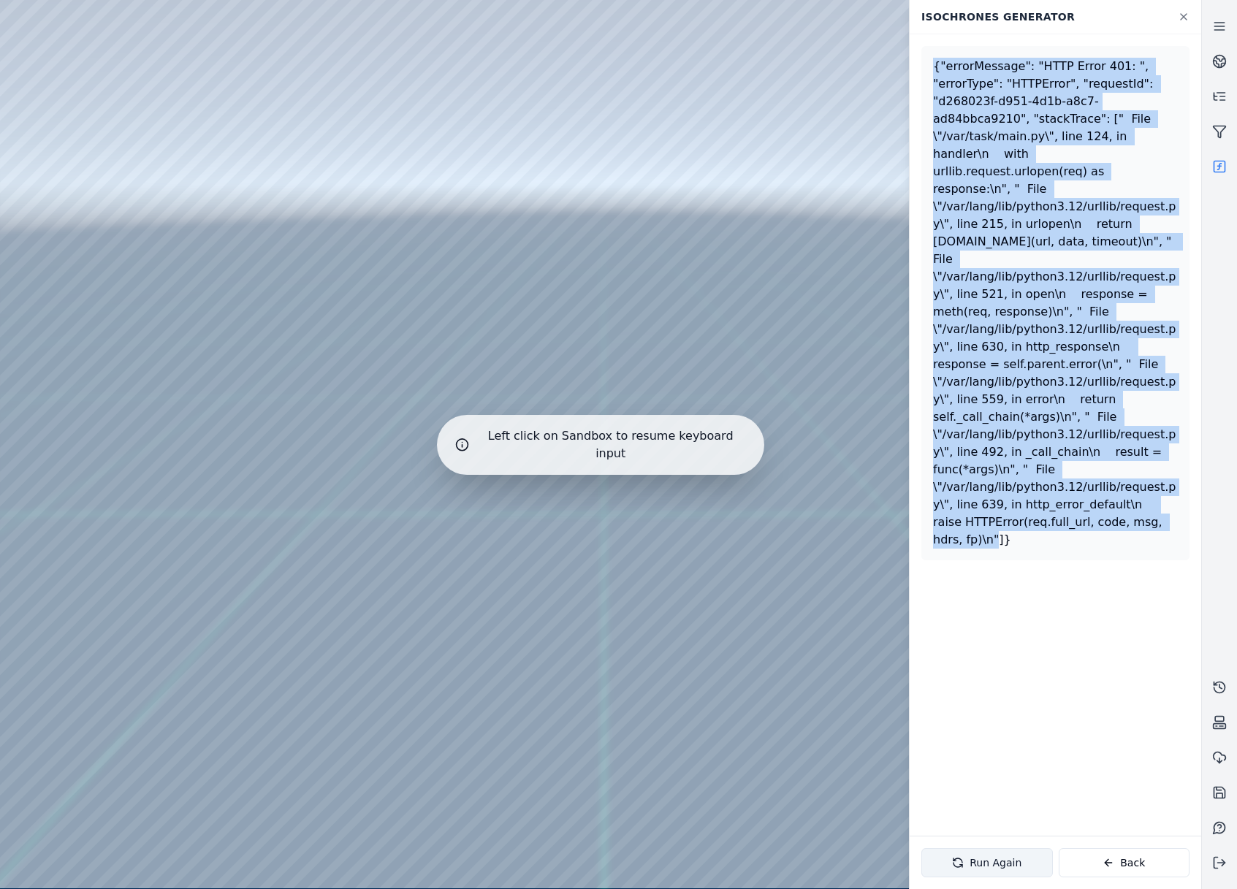
copy div "{"errorMessage": "HTTP Error 401: ", "errorType": "HTTPError", "requestId": "d2…"
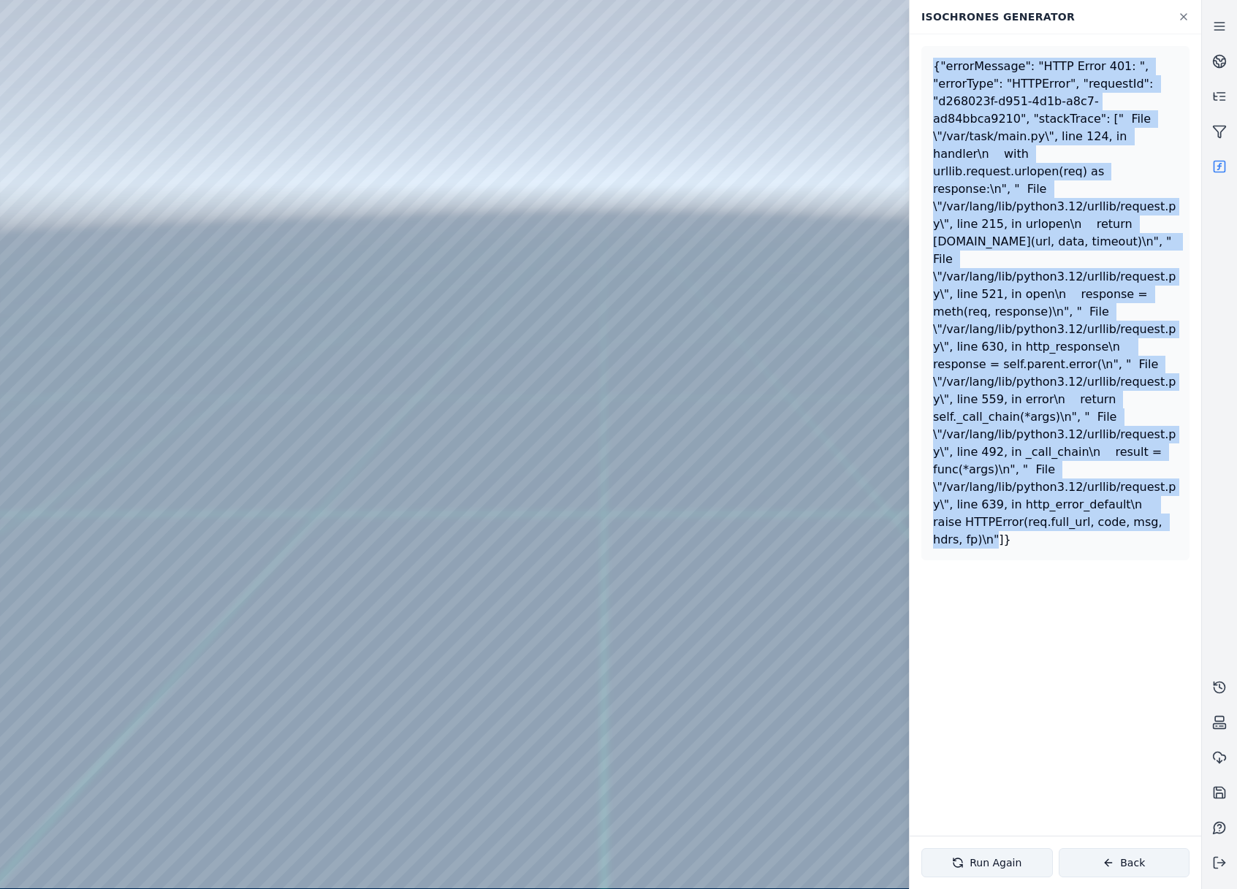
click at [1134, 869] on button "Back" at bounding box center [1125, 862] width 132 height 29
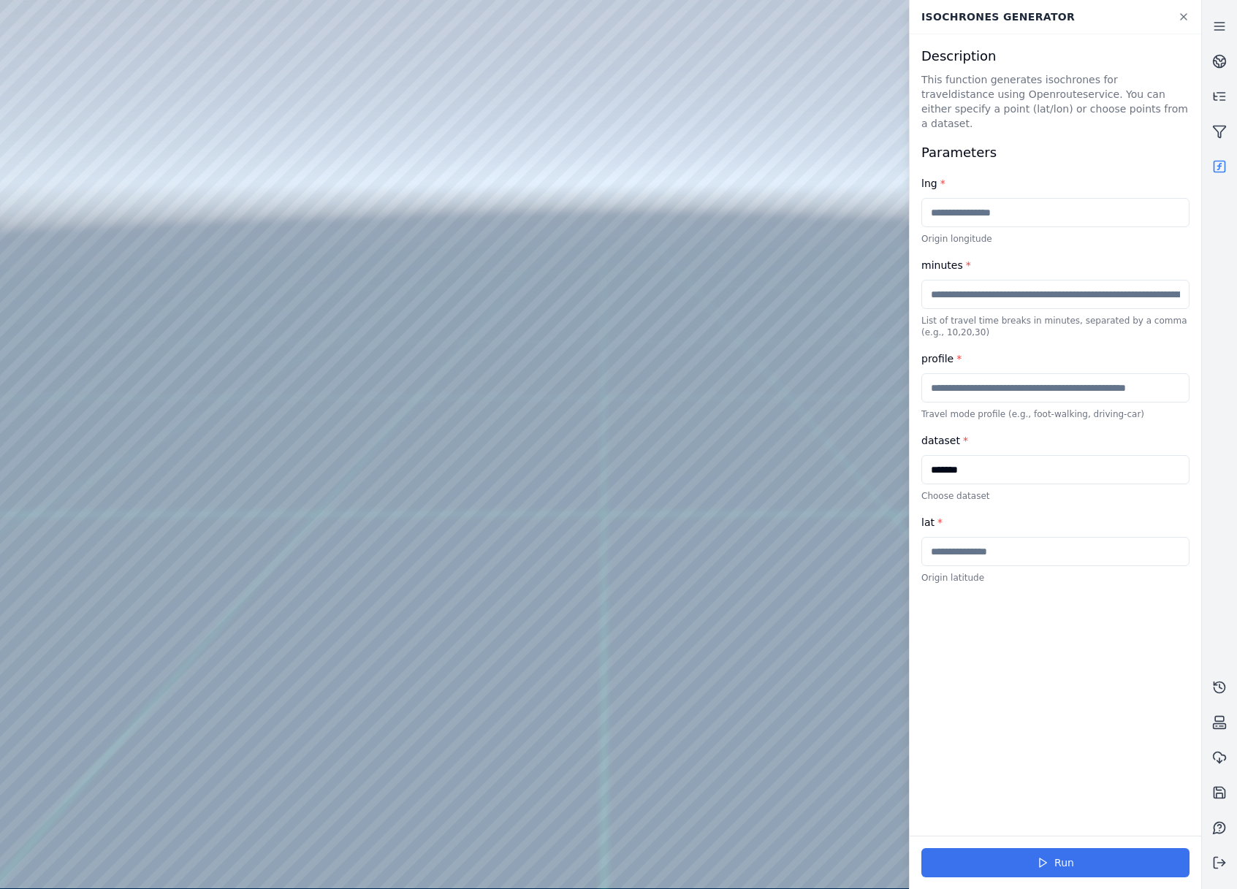
click at [1023, 839] on div "Run" at bounding box center [1056, 862] width 292 height 53
click at [1033, 866] on button "Run" at bounding box center [1055, 862] width 268 height 29
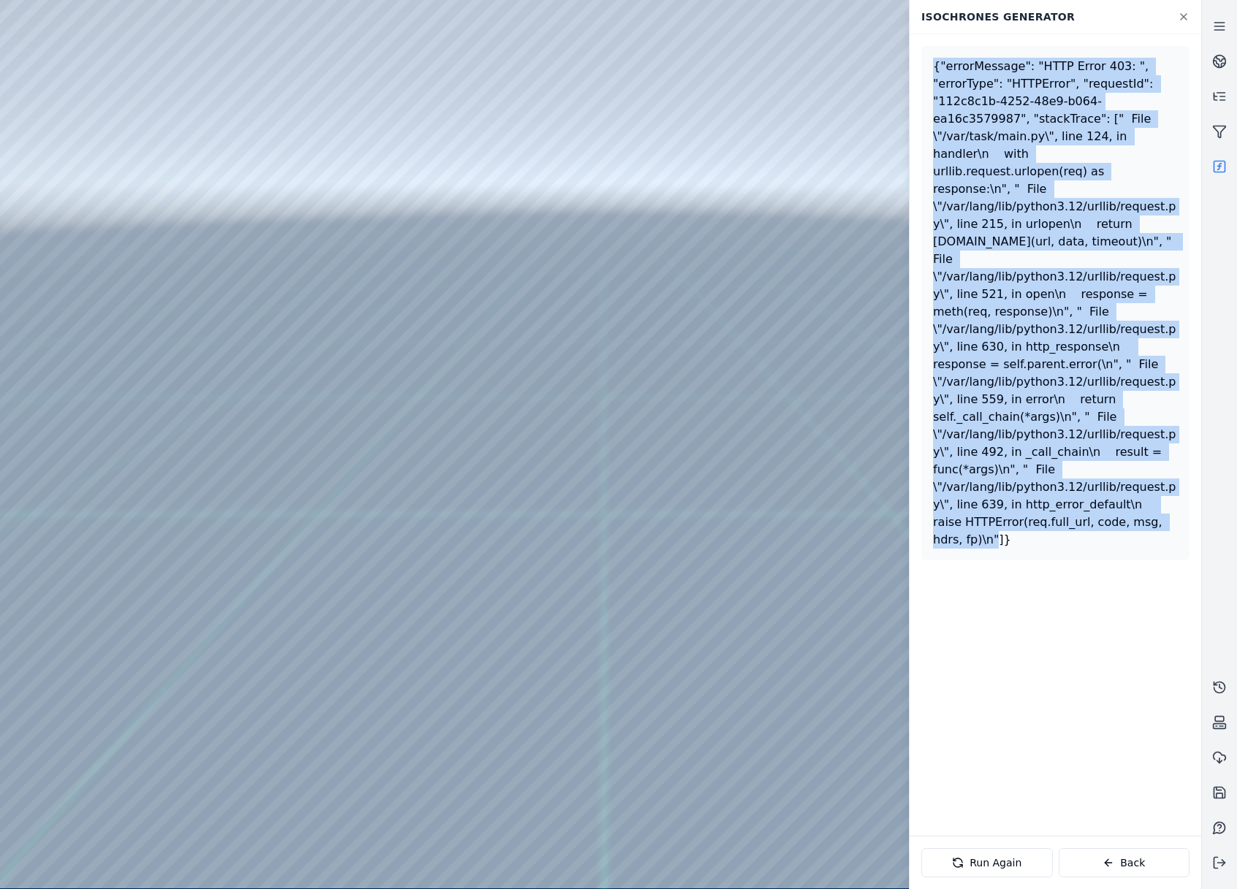
drag, startPoint x: 1174, startPoint y: 489, endPoint x: 931, endPoint y: 74, distance: 481.0
click at [931, 74] on div "{"errorMessage": "HTTP Error 403: ", "errorType": "HTTPError", "requestId": "11…" at bounding box center [1055, 303] width 268 height 514
copy div "{"errorMessage": "HTTP Error 403: ", "errorType": "HTTPError", "requestId": "11…"
click at [1130, 866] on button "Back" at bounding box center [1125, 862] width 132 height 29
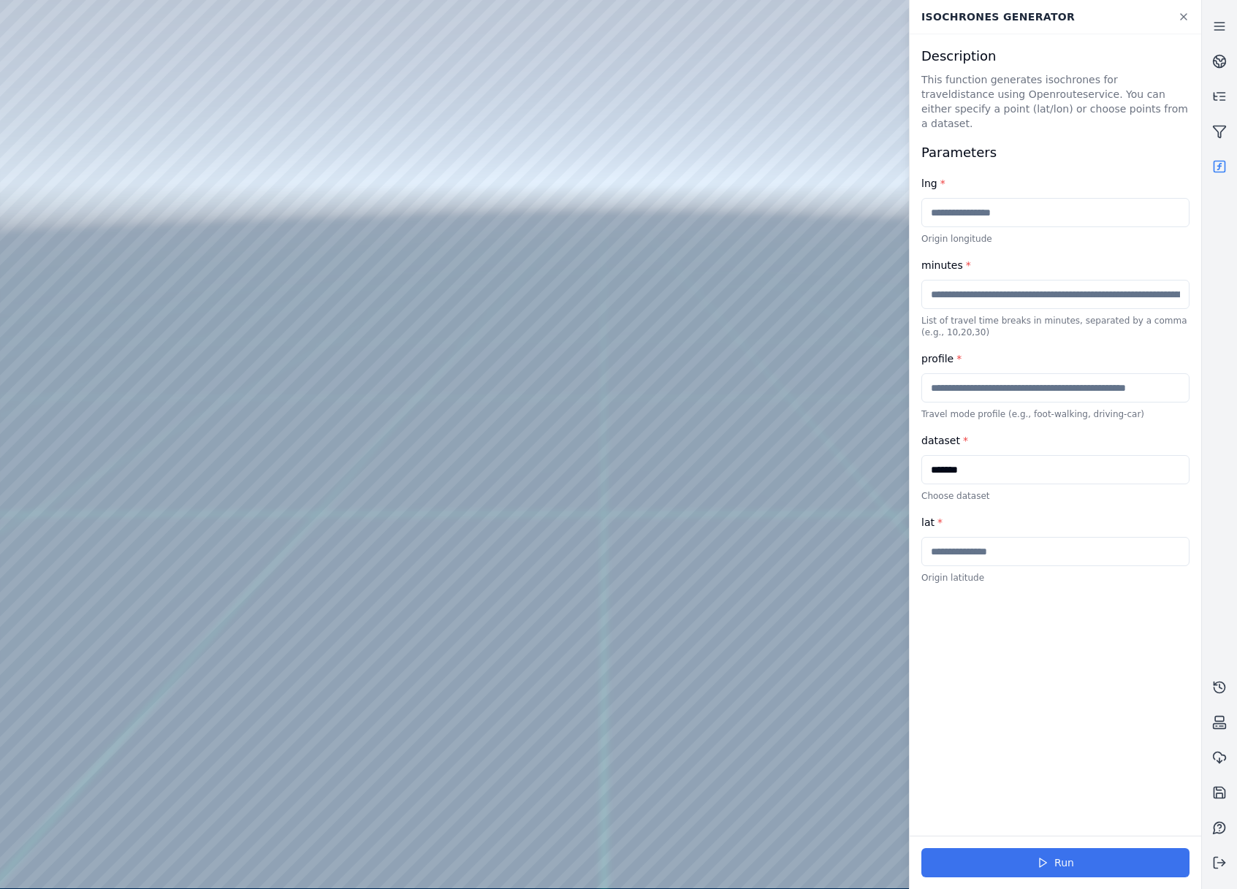
click at [1130, 868] on button "Run" at bounding box center [1055, 862] width 268 height 29
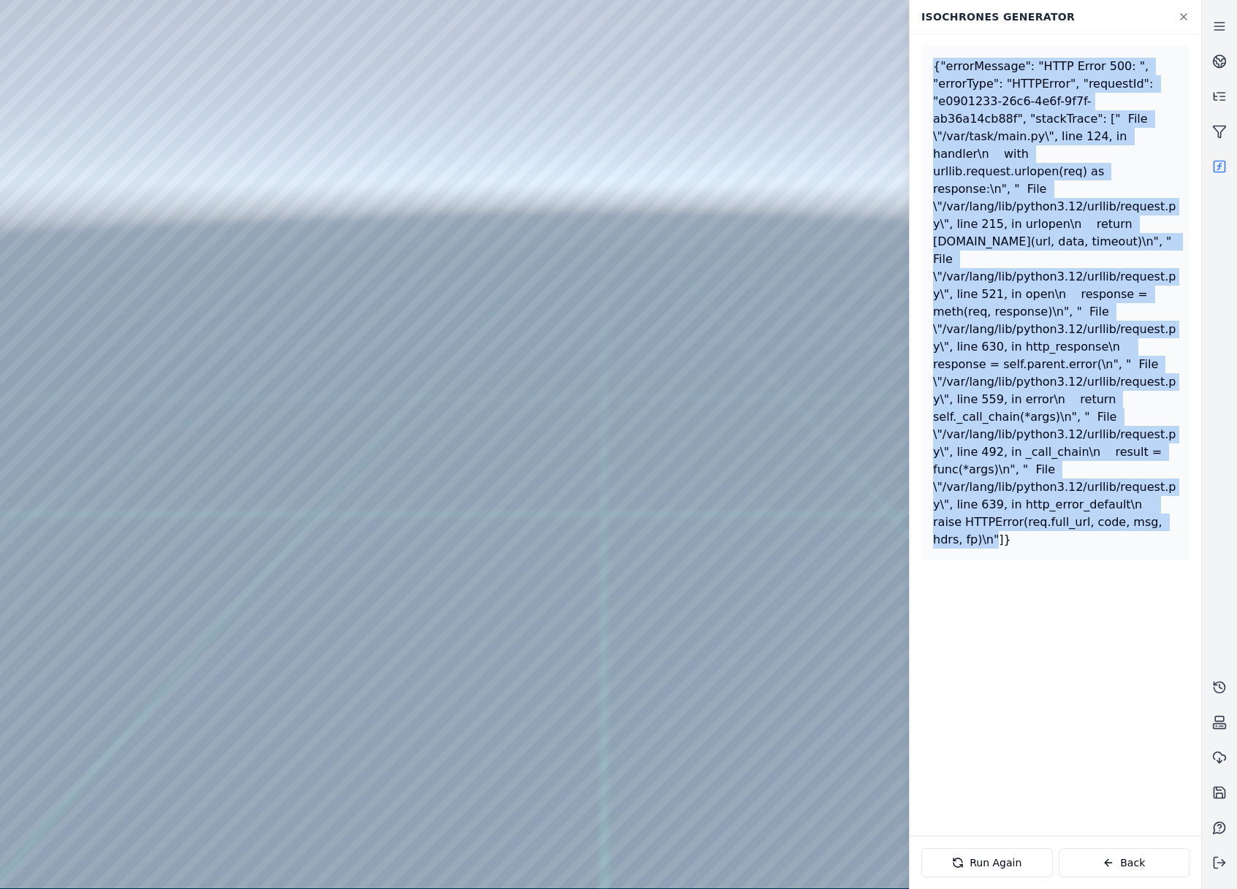
drag, startPoint x: 1173, startPoint y: 498, endPoint x: 929, endPoint y: 61, distance: 500.1
click at [929, 61] on div "{"errorMessage": "HTTP Error 500: ", "errorType": "HTTPError", "requestId": "e0…" at bounding box center [1055, 303] width 268 height 514
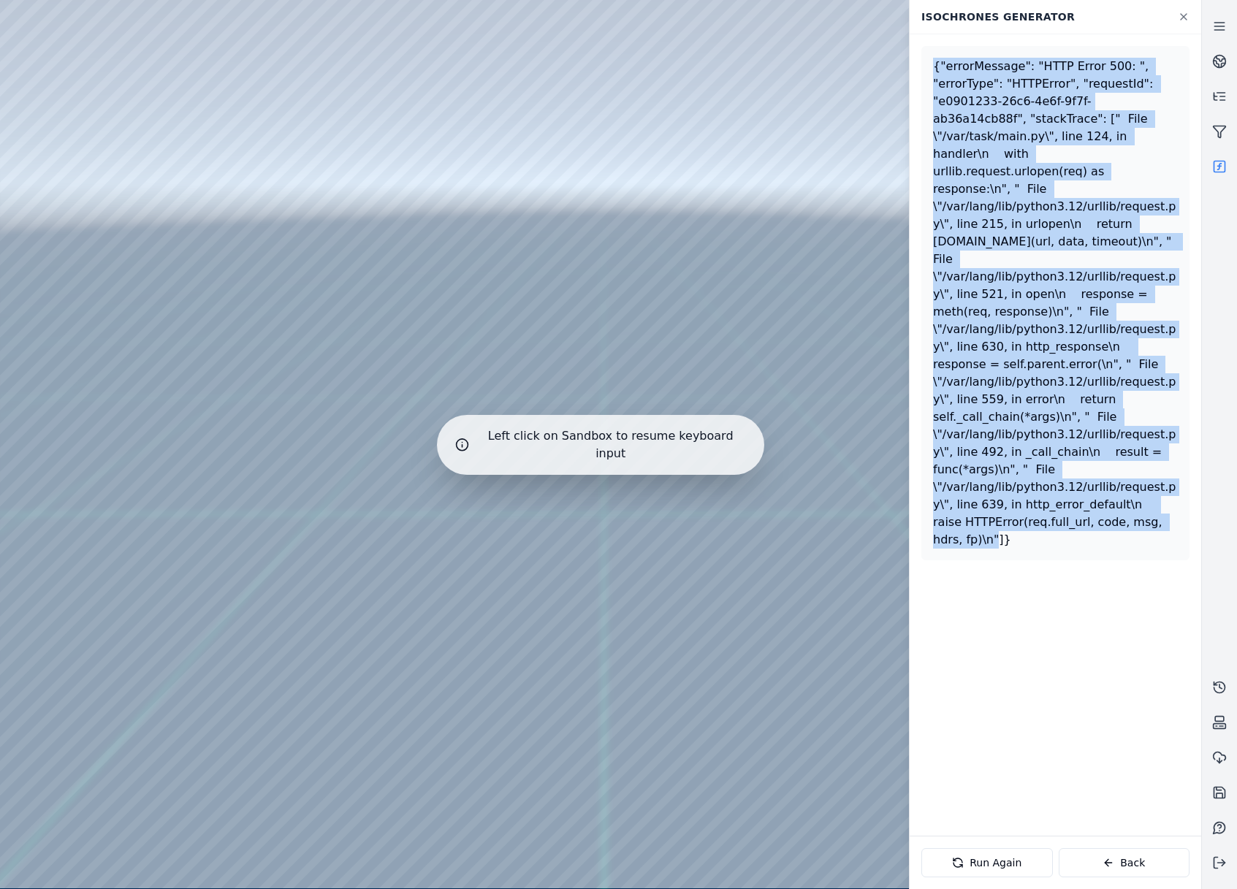
copy div "{"errorMessage": "HTTP Error 500: ", "errorType": "HTTPError", "requestId": "e0…"
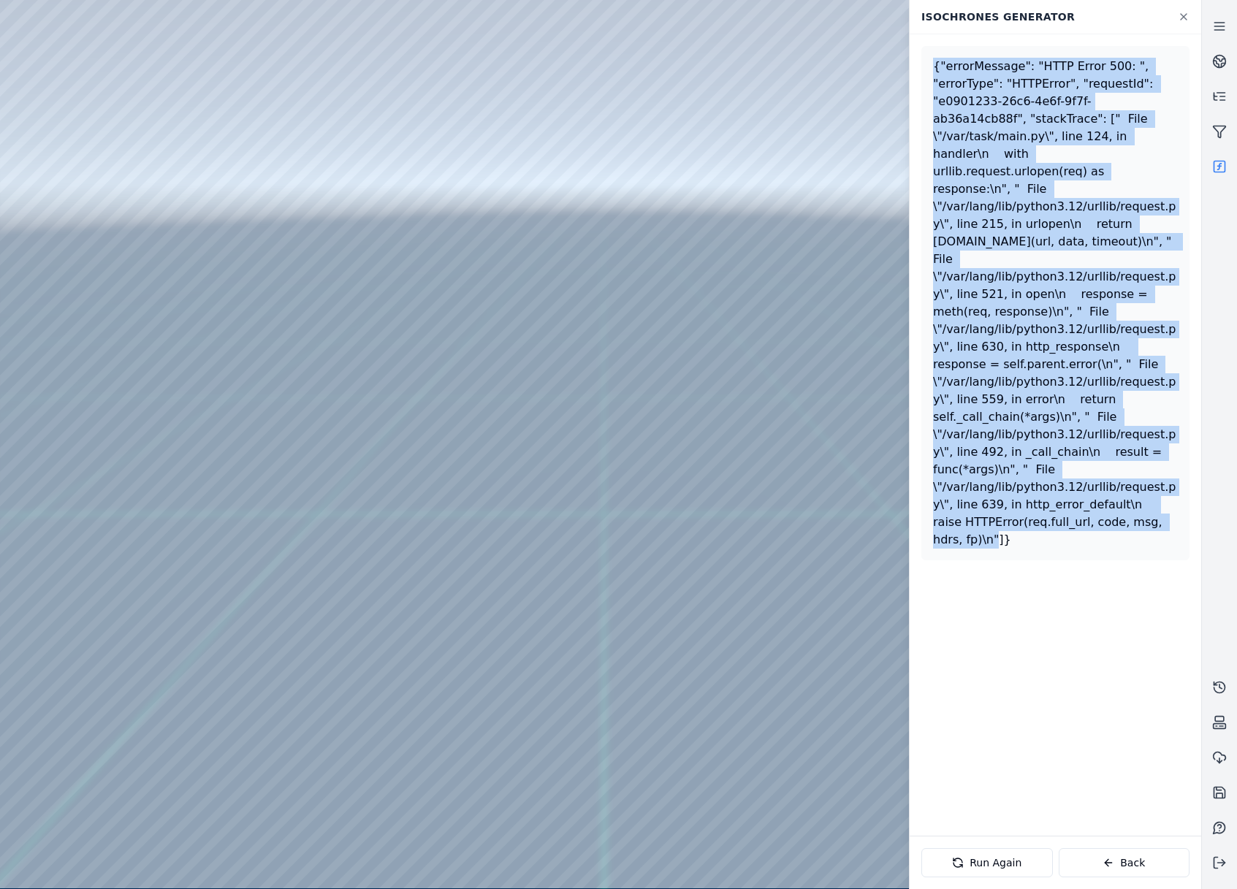
click at [1010, 248] on div "{"errorMessage": "HTTP Error 500: ", "errorType": "HTTPError", "requestId": "e0…" at bounding box center [1055, 303] width 245 height 491
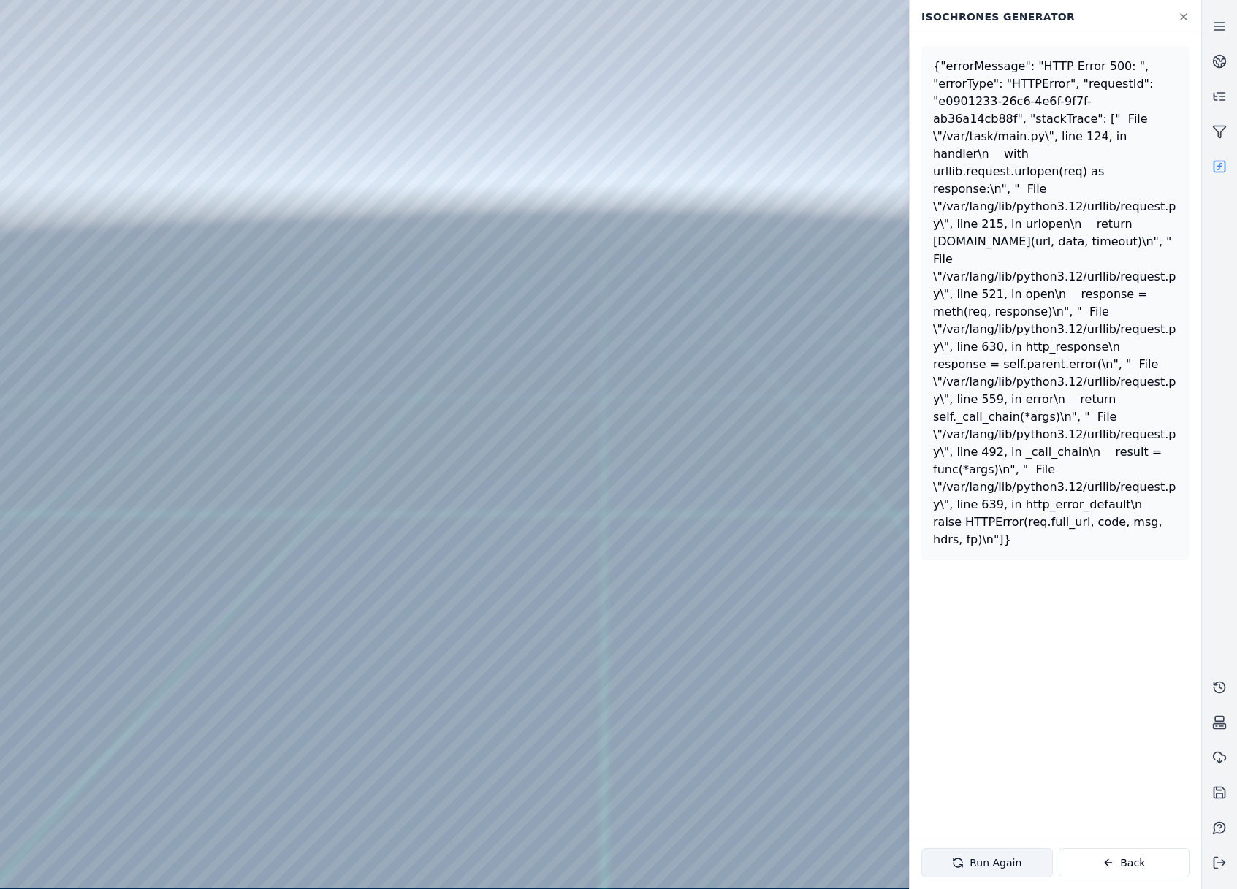
click at [1162, 865] on button "Back" at bounding box center [1125, 862] width 132 height 29
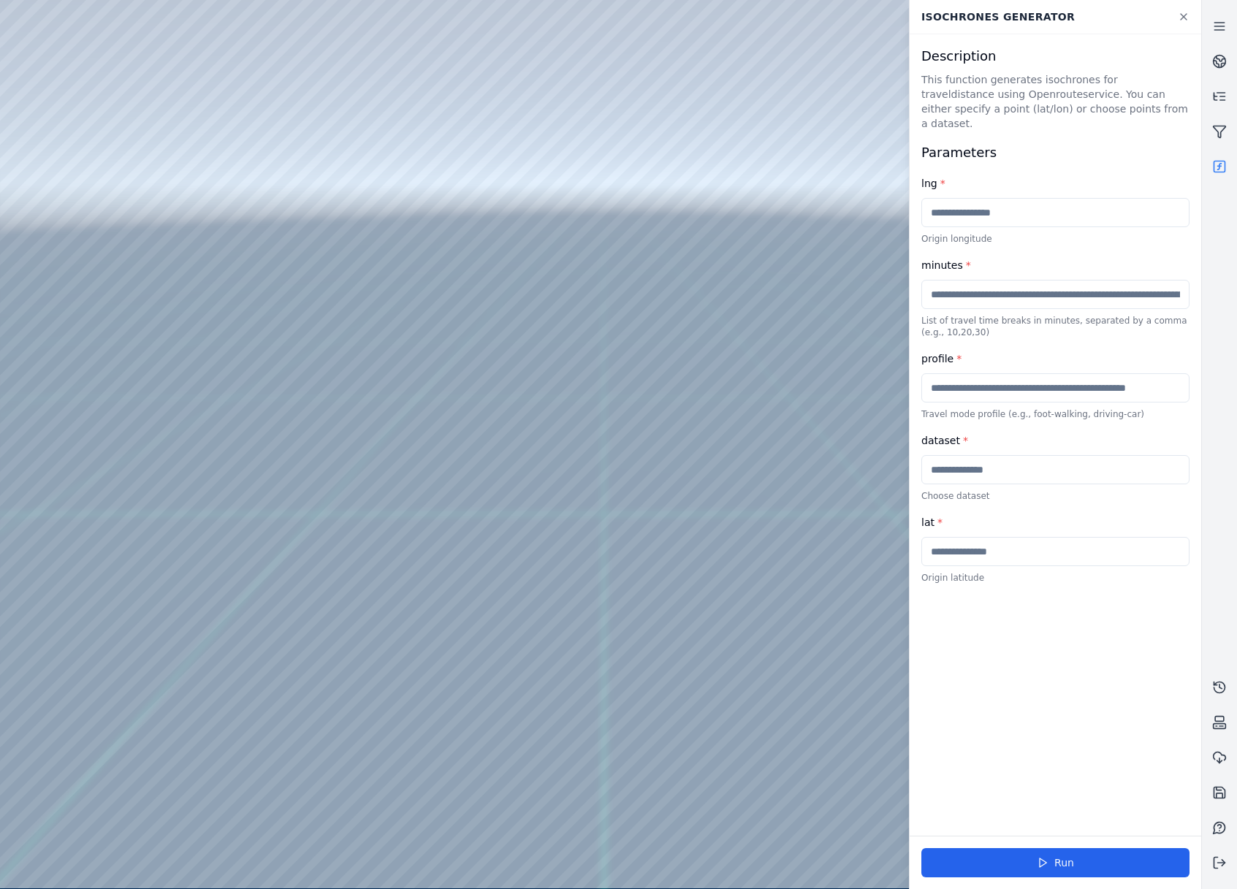
click at [1004, 465] on input "text" at bounding box center [1055, 469] width 268 height 29
type input "*******"
click at [1067, 864] on button "Run" at bounding box center [1055, 862] width 268 height 29
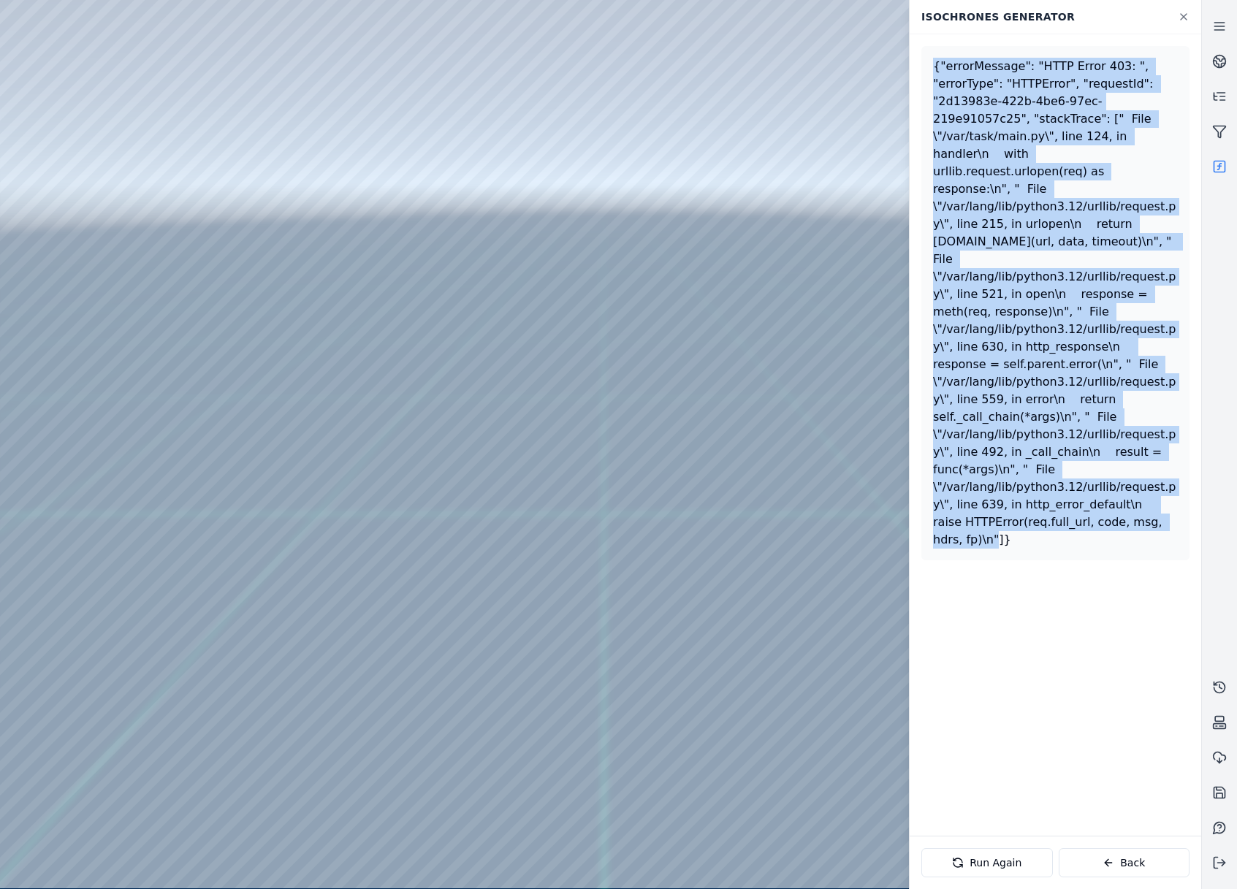
drag, startPoint x: 1181, startPoint y: 497, endPoint x: 928, endPoint y: 71, distance: 495.3
click at [928, 71] on div "{"errorMessage": "HTTP Error 403: ", "errorType": "HTTPError", "requestId": "2d…" at bounding box center [1055, 303] width 268 height 514
copy div "{"errorMessage": "HTTP Error 403: ", "errorType": "HTTPError", "requestId": "2d…"
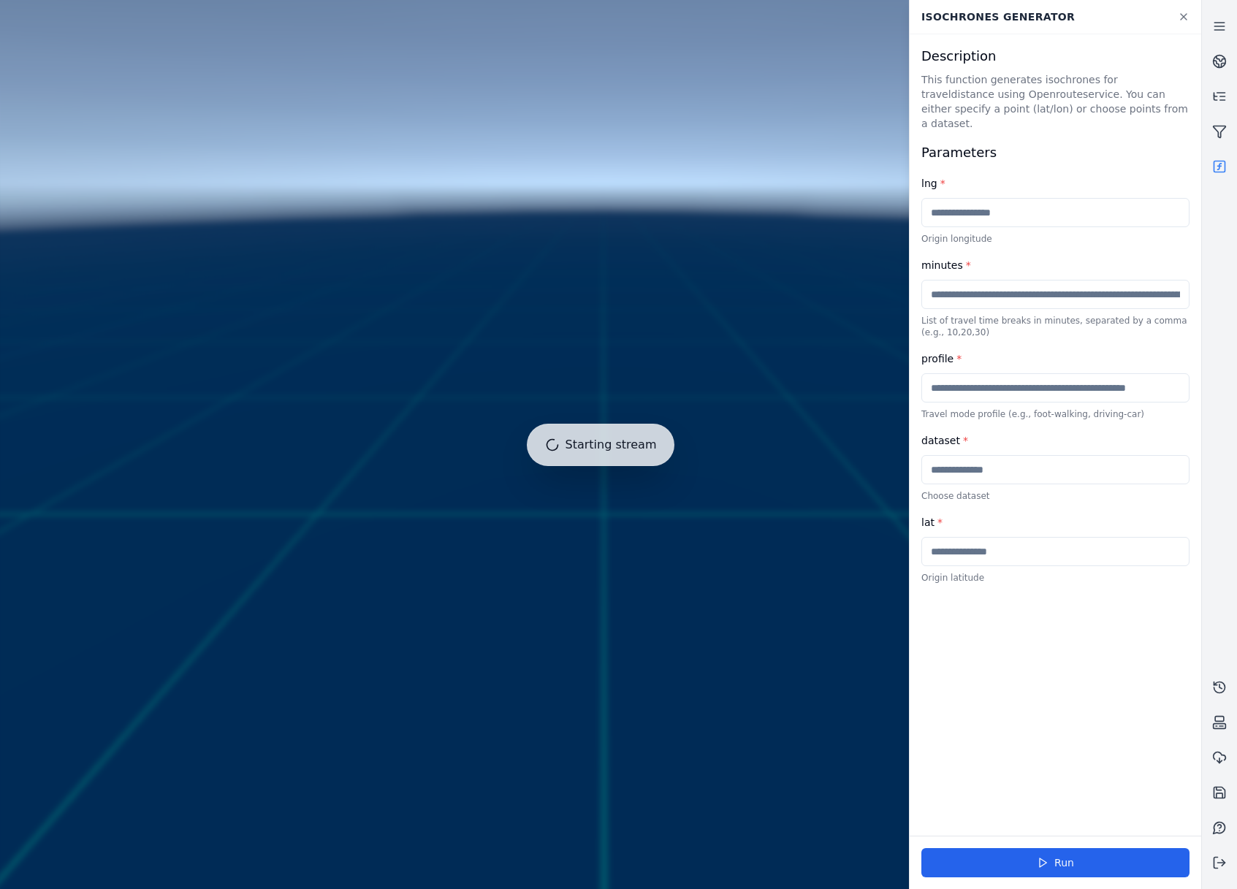
click at [1010, 455] on input "text" at bounding box center [1055, 469] width 268 height 29
type input "*******"
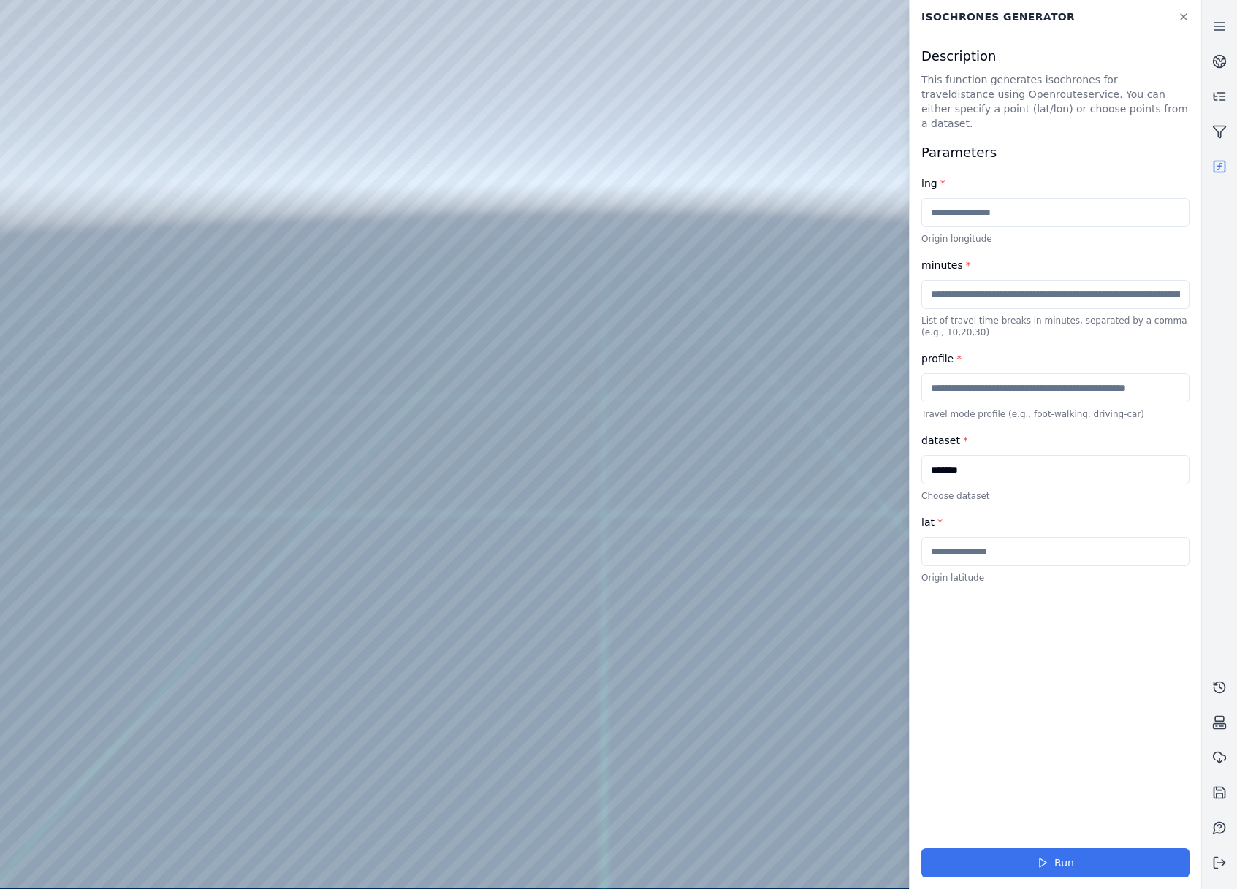
click at [1033, 865] on button "Run" at bounding box center [1055, 862] width 268 height 29
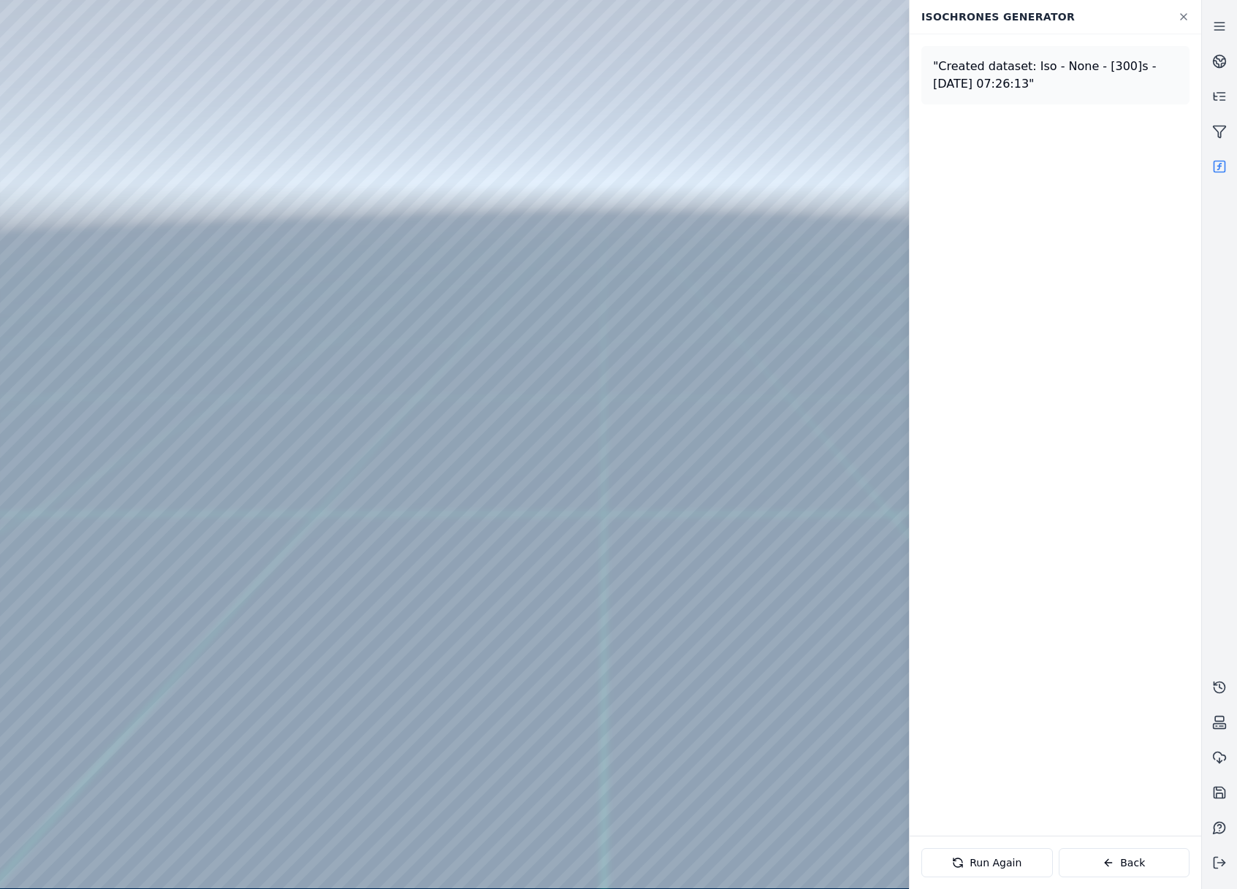
click at [107, 229] on div at bounding box center [600, 444] width 1201 height 888
click at [101, 208] on div at bounding box center [600, 444] width 1201 height 888
click at [100, 204] on div at bounding box center [600, 444] width 1201 height 888
click at [100, 266] on div at bounding box center [600, 444] width 1201 height 888
click at [91, 292] on div at bounding box center [600, 444] width 1201 height 888
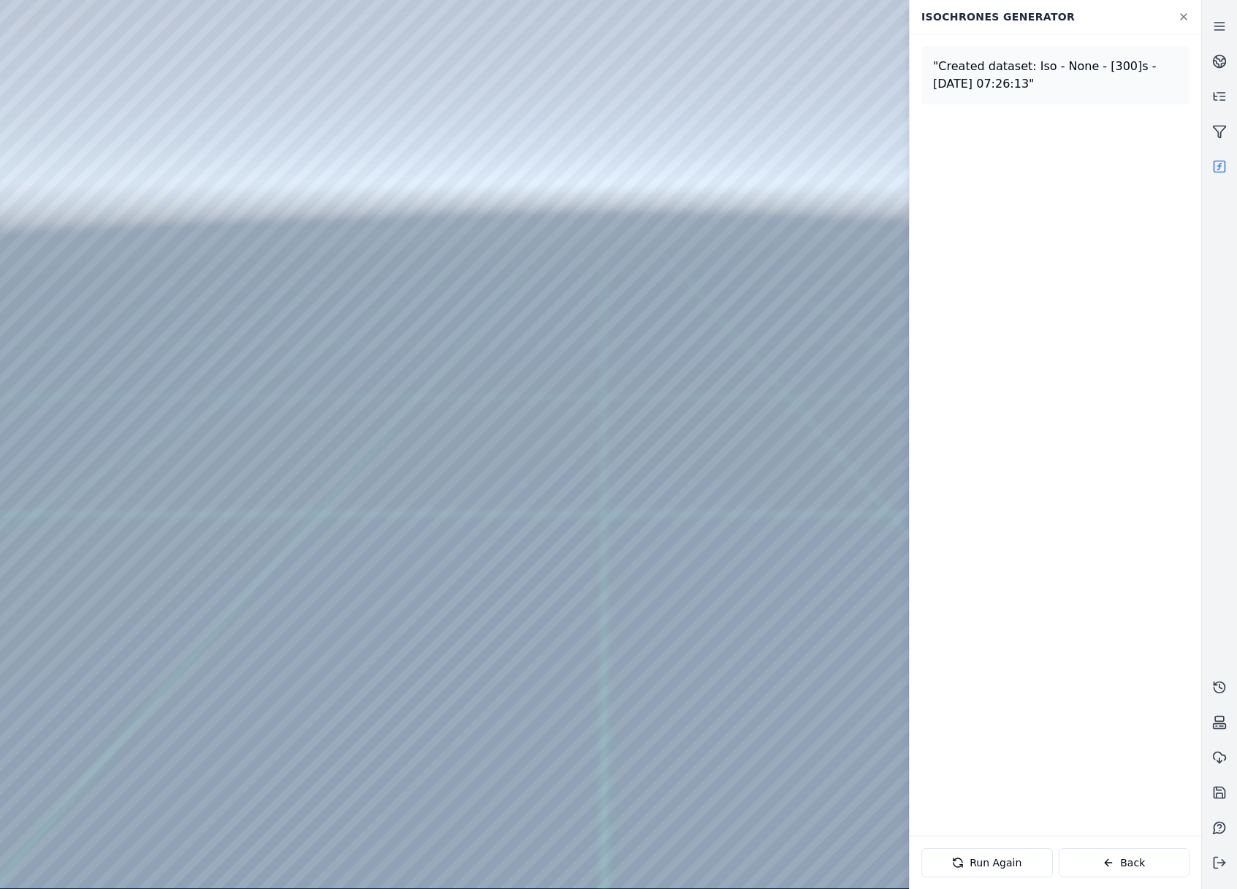
click at [95, 262] on div at bounding box center [600, 444] width 1201 height 888
click at [395, 687] on div at bounding box center [600, 444] width 1201 height 888
click at [397, 650] on div at bounding box center [600, 444] width 1201 height 888
click at [397, 646] on div at bounding box center [600, 444] width 1201 height 888
click at [410, 677] on div at bounding box center [600, 444] width 1201 height 888
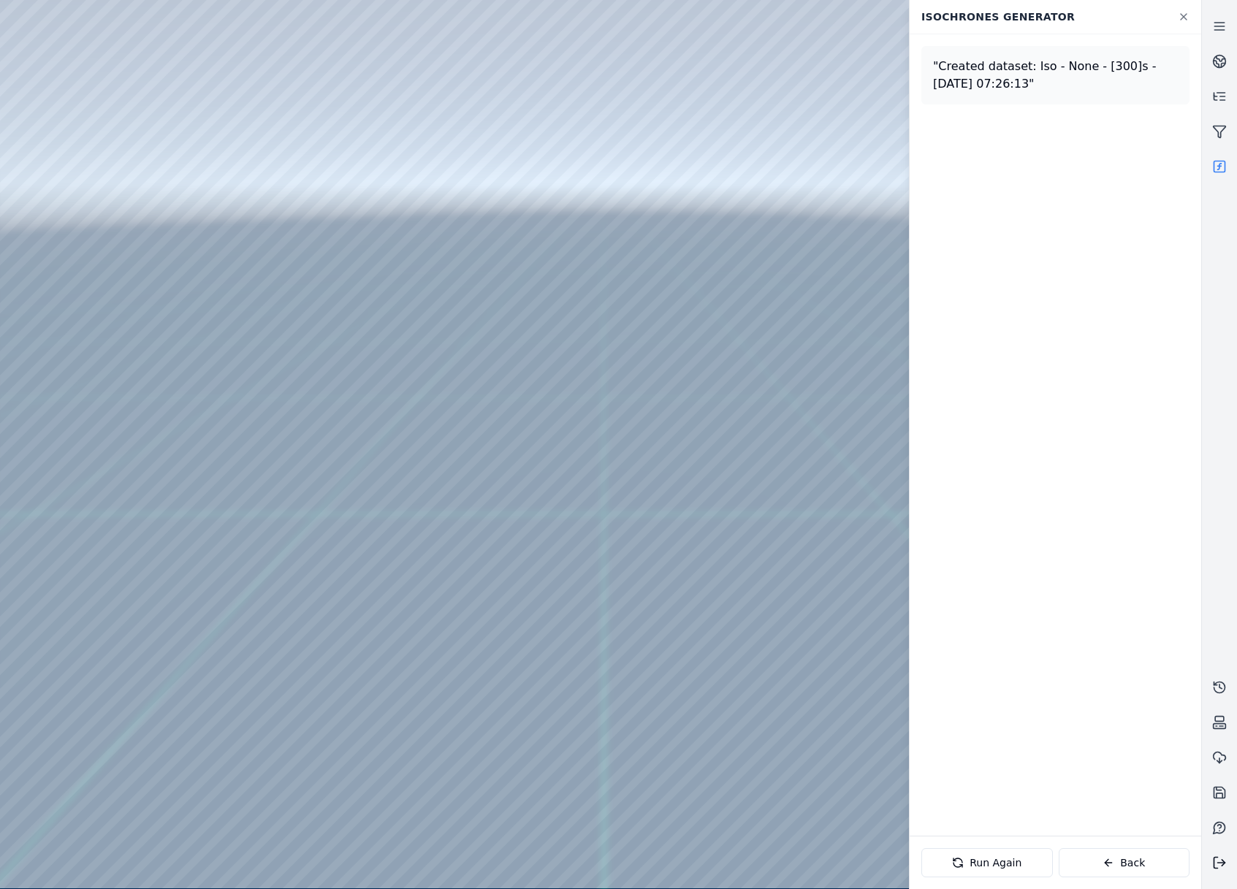
click at [1217, 864] on icon at bounding box center [1219, 863] width 15 height 15
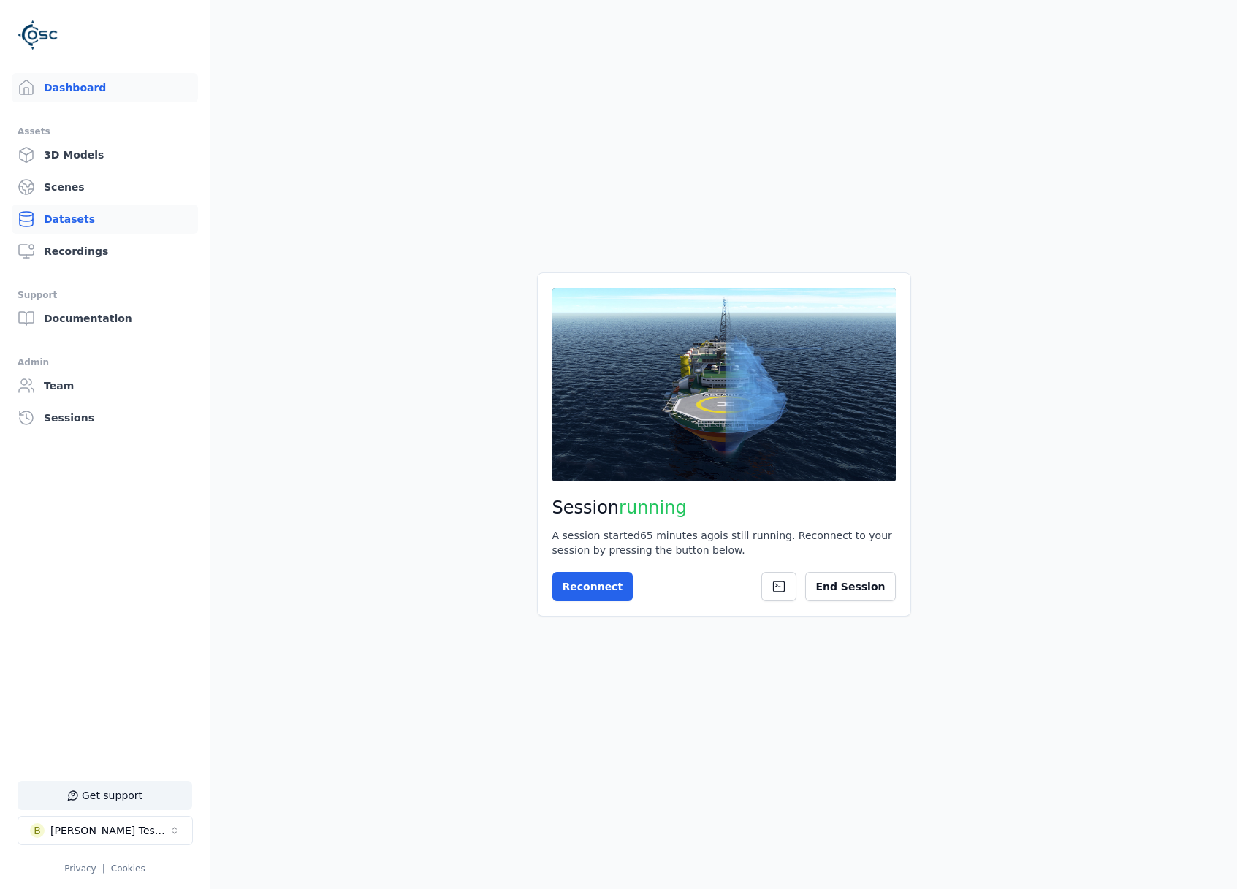
click at [45, 219] on link "Datasets" at bounding box center [105, 219] width 186 height 29
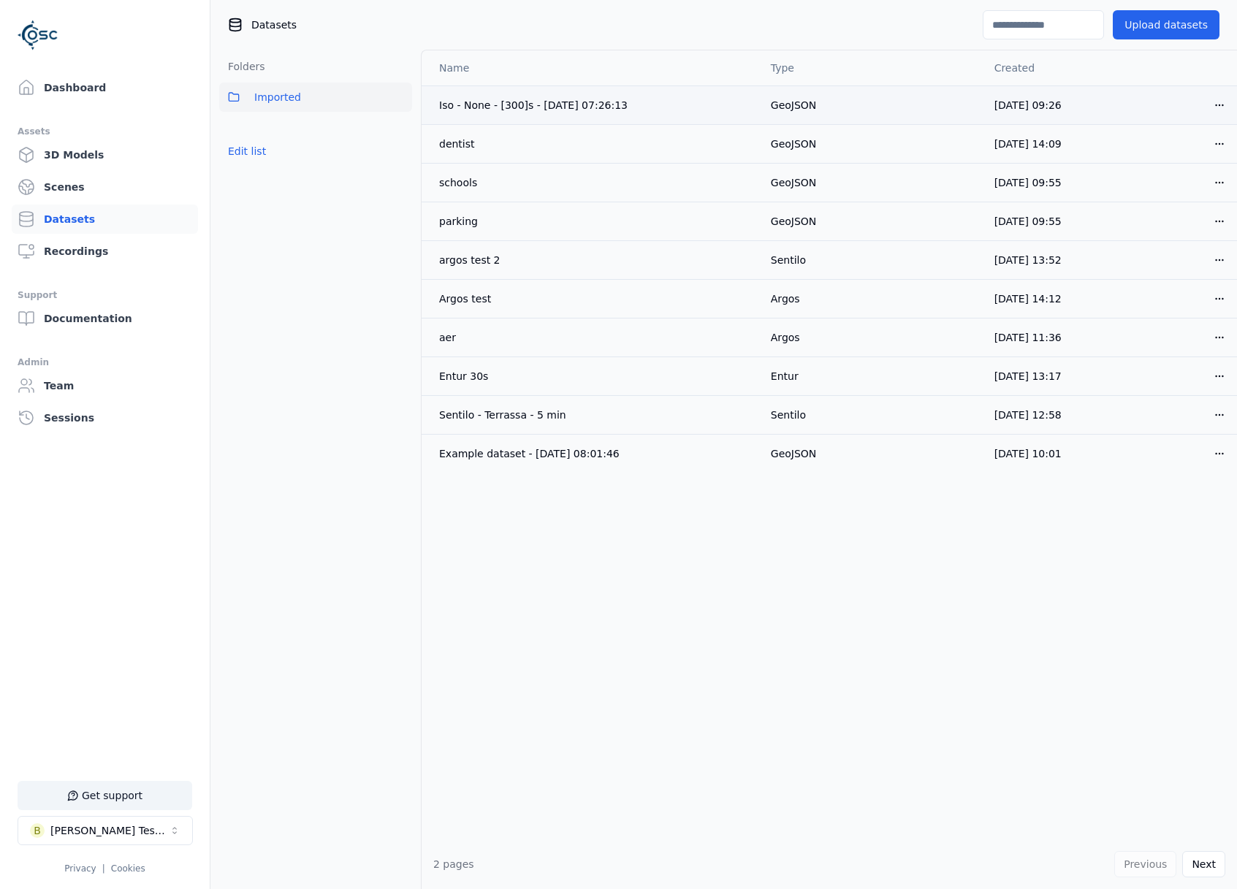
click at [605, 107] on div "Iso - None - [300]s - [DATE] 07:26:13" at bounding box center [593, 105] width 308 height 15
click at [1208, 103] on html "Support Dashboard Assets 3D Models Scenes Datasets Recordings Support Documenta…" at bounding box center [618, 444] width 1237 height 889
click at [1188, 209] on div "Download" at bounding box center [1176, 208] width 86 height 23
click at [498, 576] on div "Name Type Created Iso - None - [300]s - [DATE] 07:26:13 GeoJSON [DATE] 09:26 Op…" at bounding box center [829, 444] width 815 height 789
click at [108, 96] on link "Dashboard" at bounding box center [105, 87] width 186 height 29
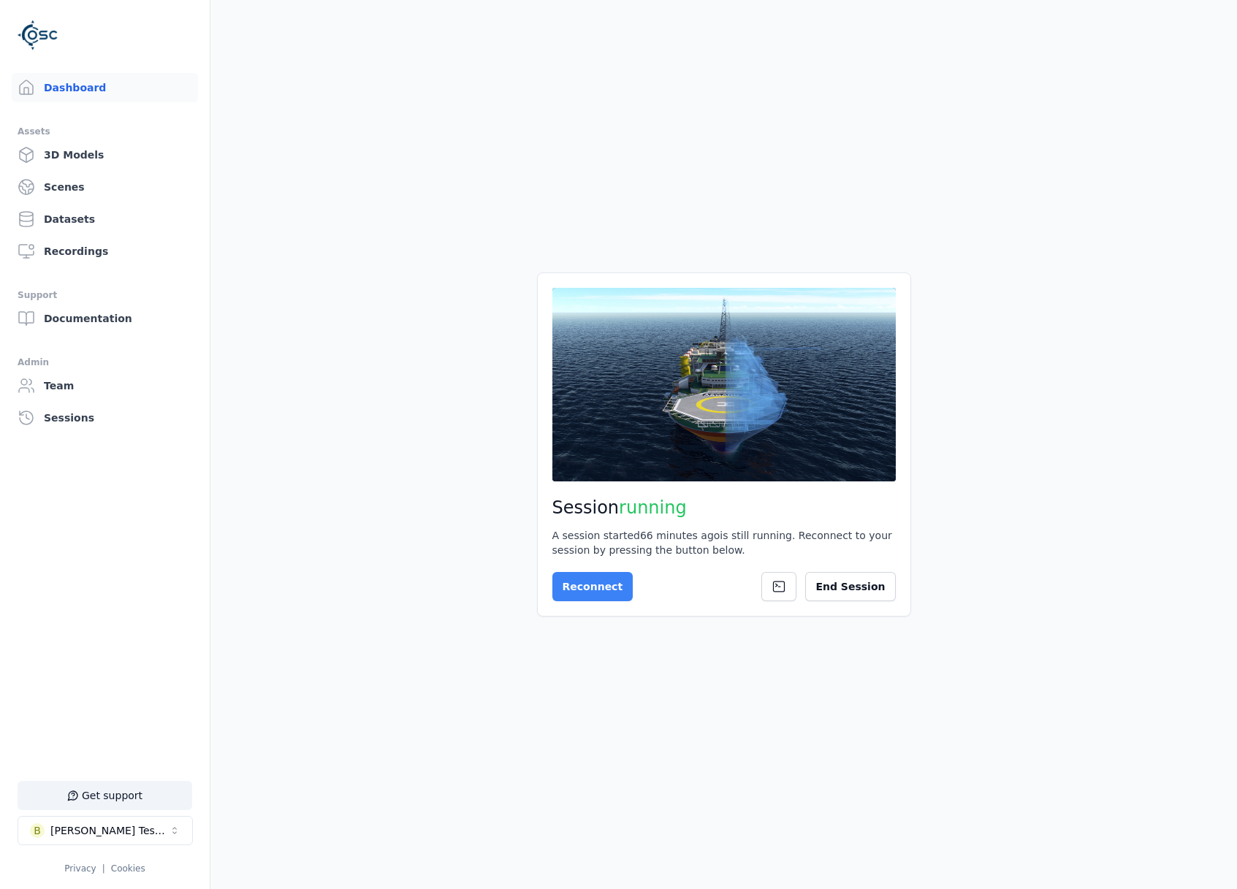
click at [570, 576] on button "Reconnect" at bounding box center [592, 586] width 81 height 29
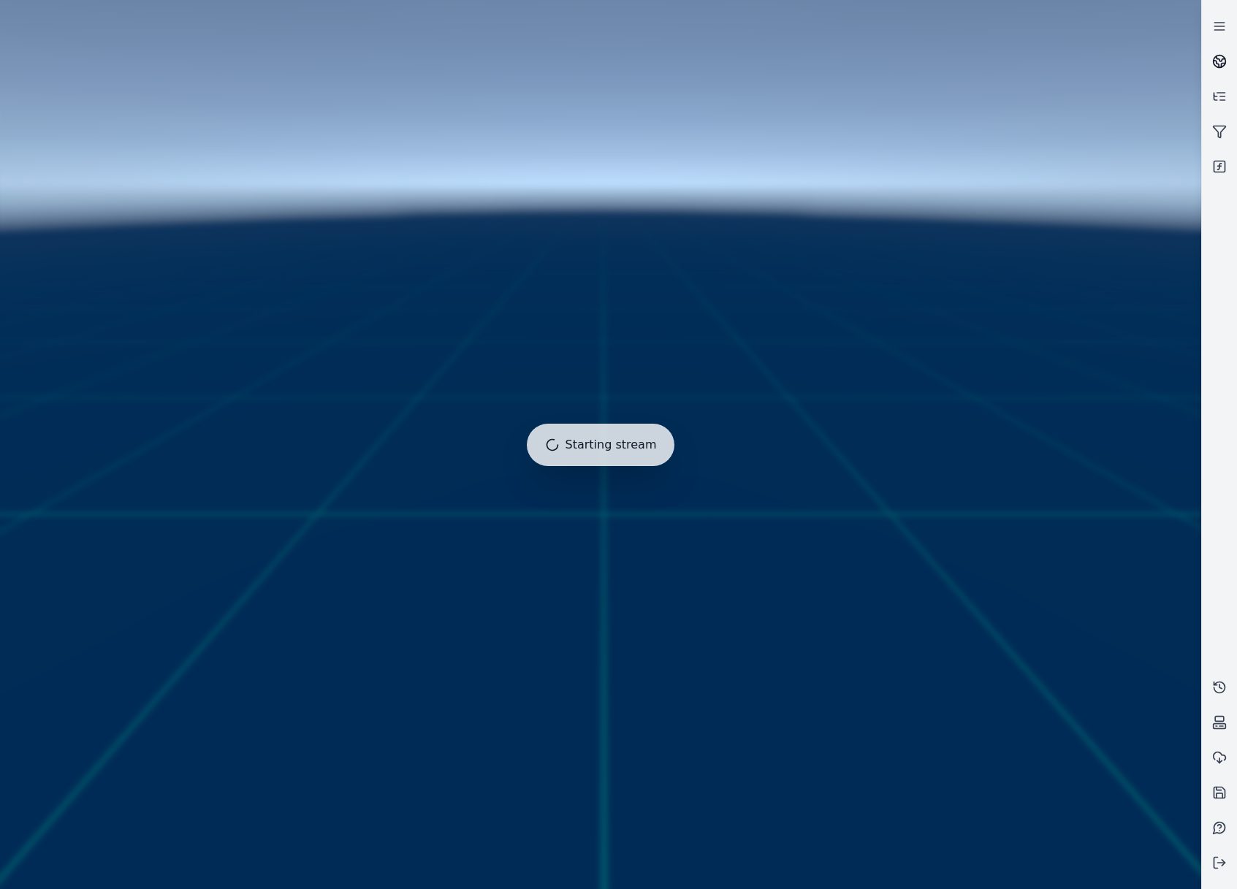
click at [1230, 64] on link at bounding box center [1219, 61] width 35 height 35
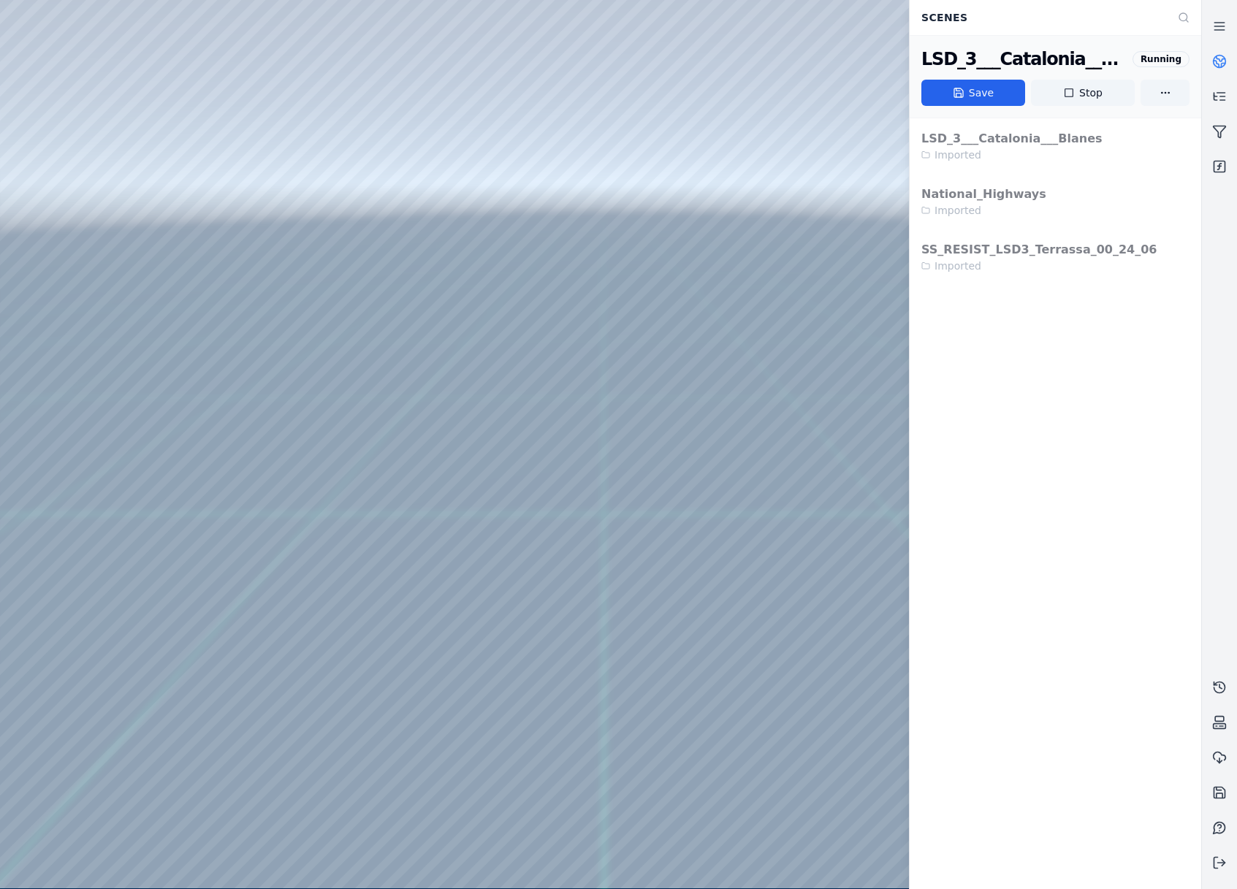
click at [1214, 56] on icon at bounding box center [1219, 61] width 15 height 15
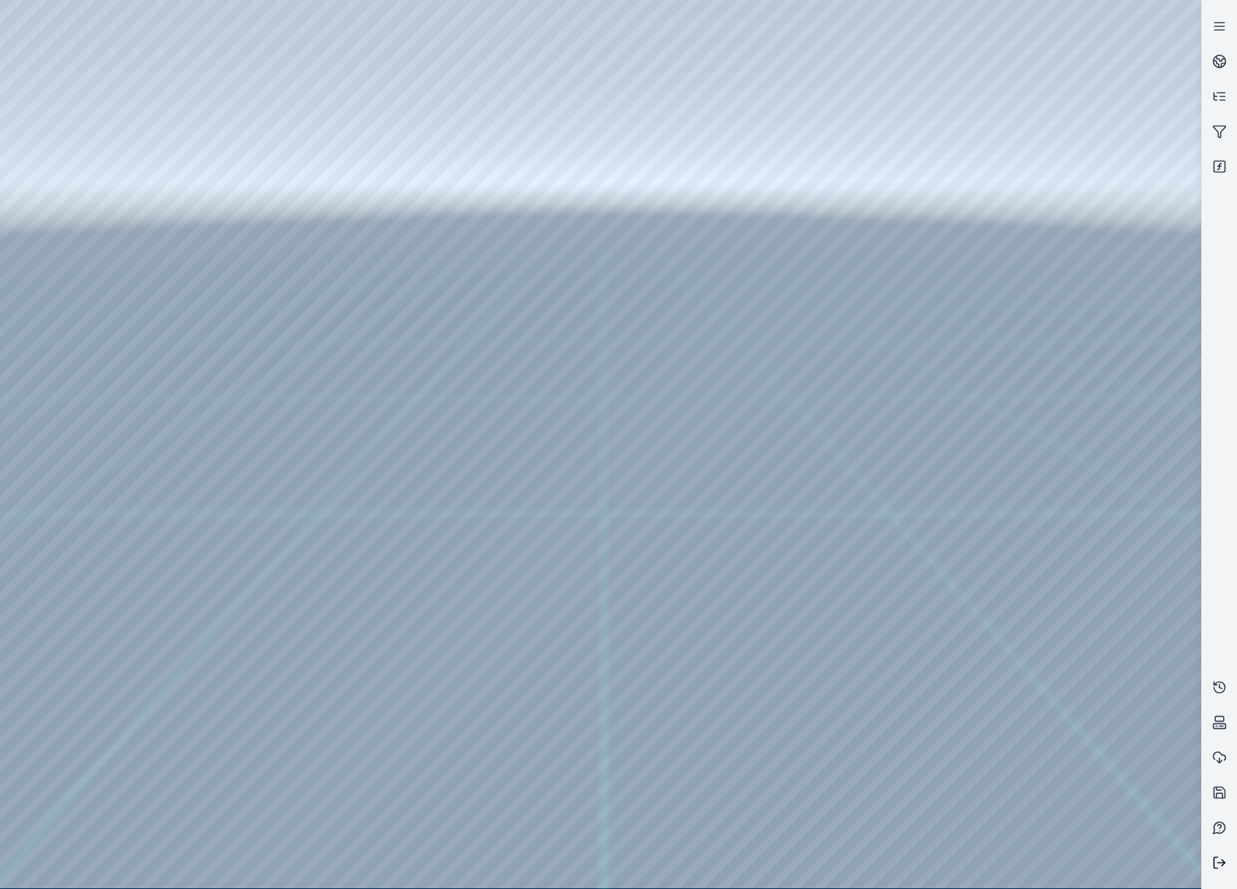
click at [1219, 863] on line at bounding box center [1221, 863] width 7 height 0
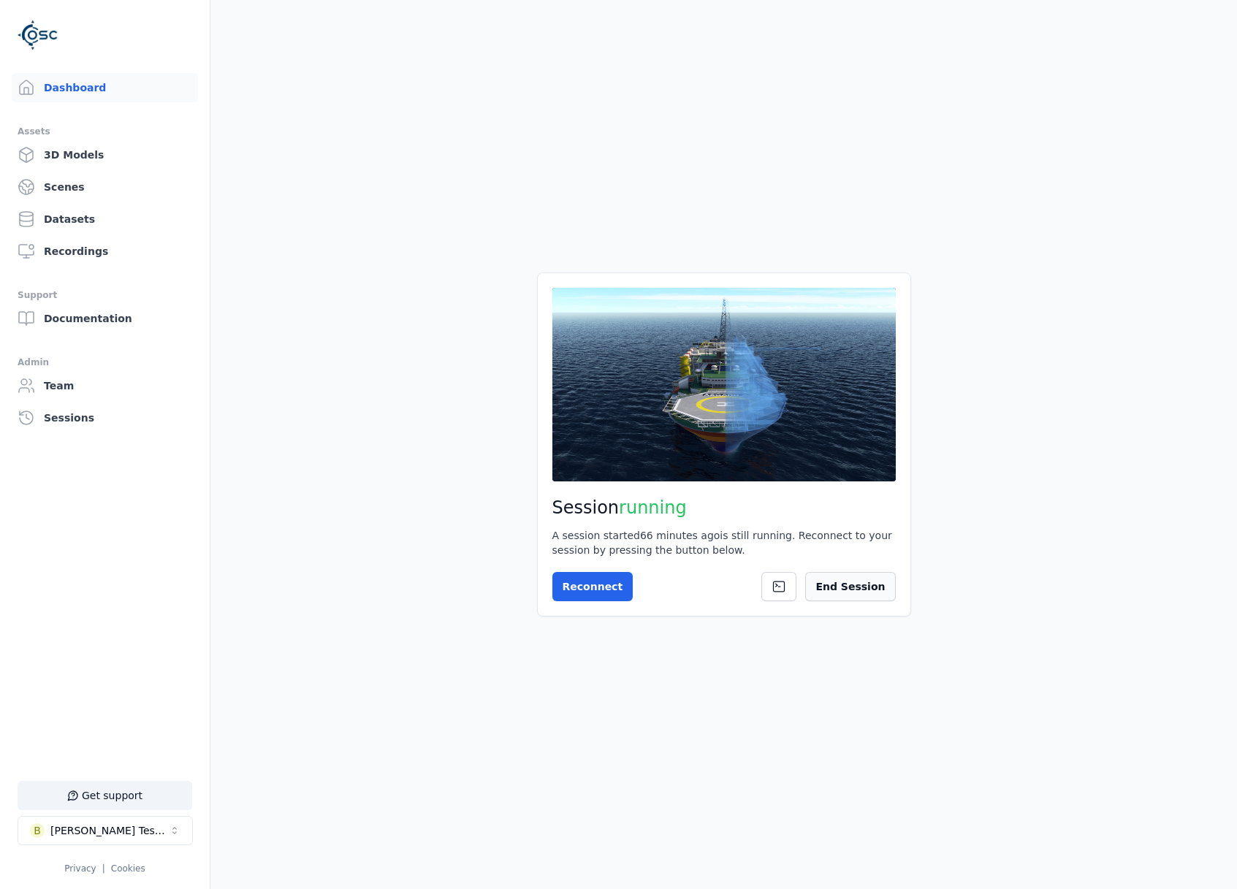
click at [841, 581] on button "End Session" at bounding box center [850, 586] width 90 height 29
click at [589, 593] on button "Start Session" at bounding box center [610, 586] width 116 height 29
click at [595, 579] on button "Connect" at bounding box center [585, 586] width 67 height 29
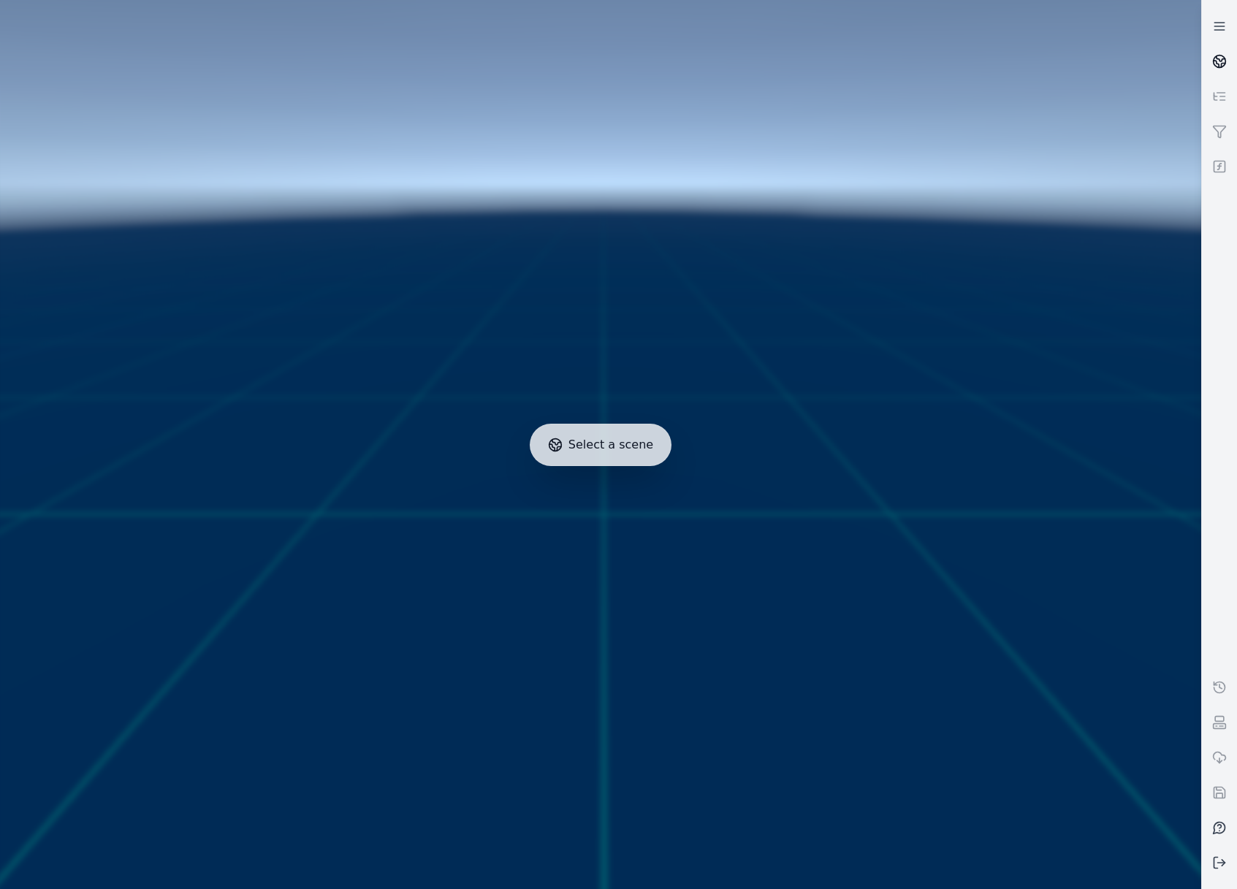
click at [1216, 58] on icon at bounding box center [1220, 58] width 9 height 5
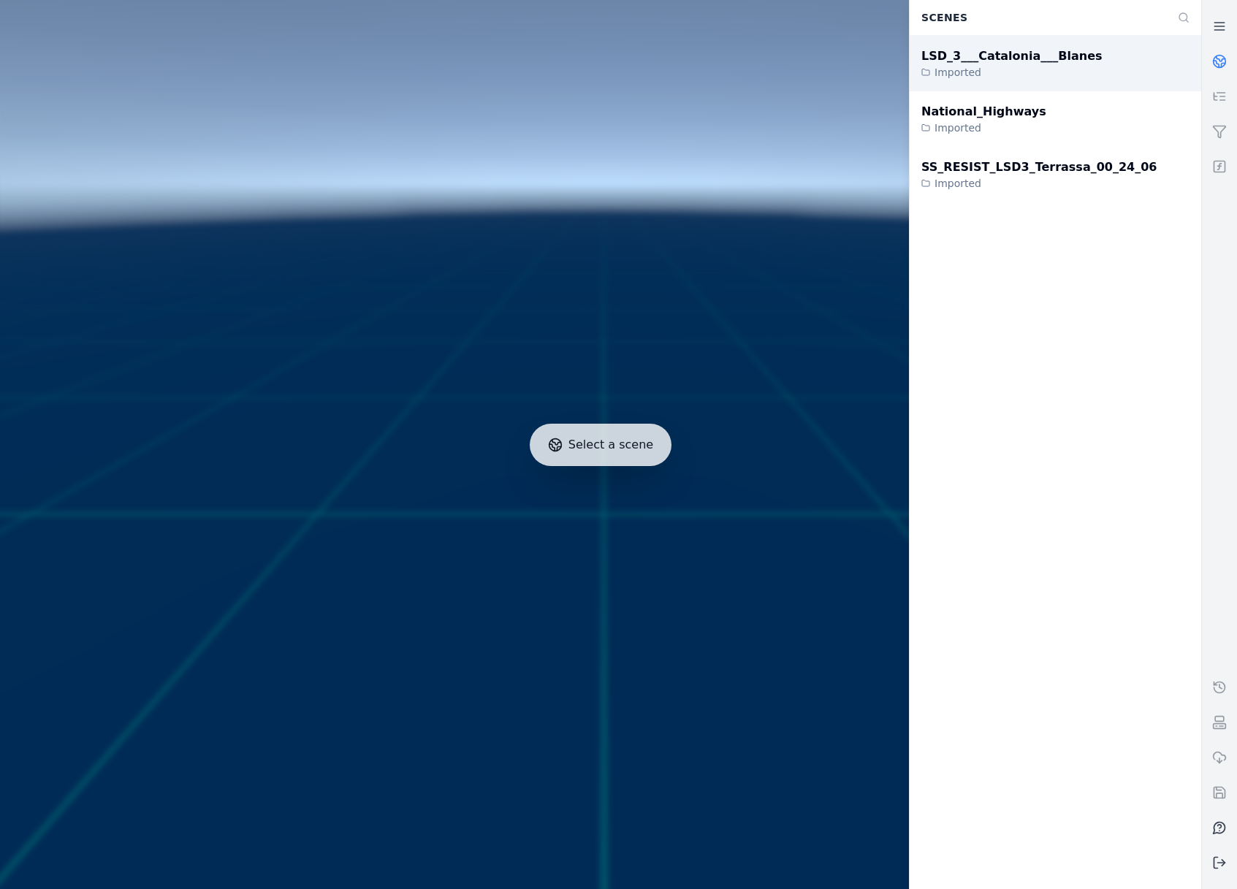
click at [1020, 80] on div "LSD_3___Catalonia___Blanes Imported" at bounding box center [1056, 64] width 292 height 56
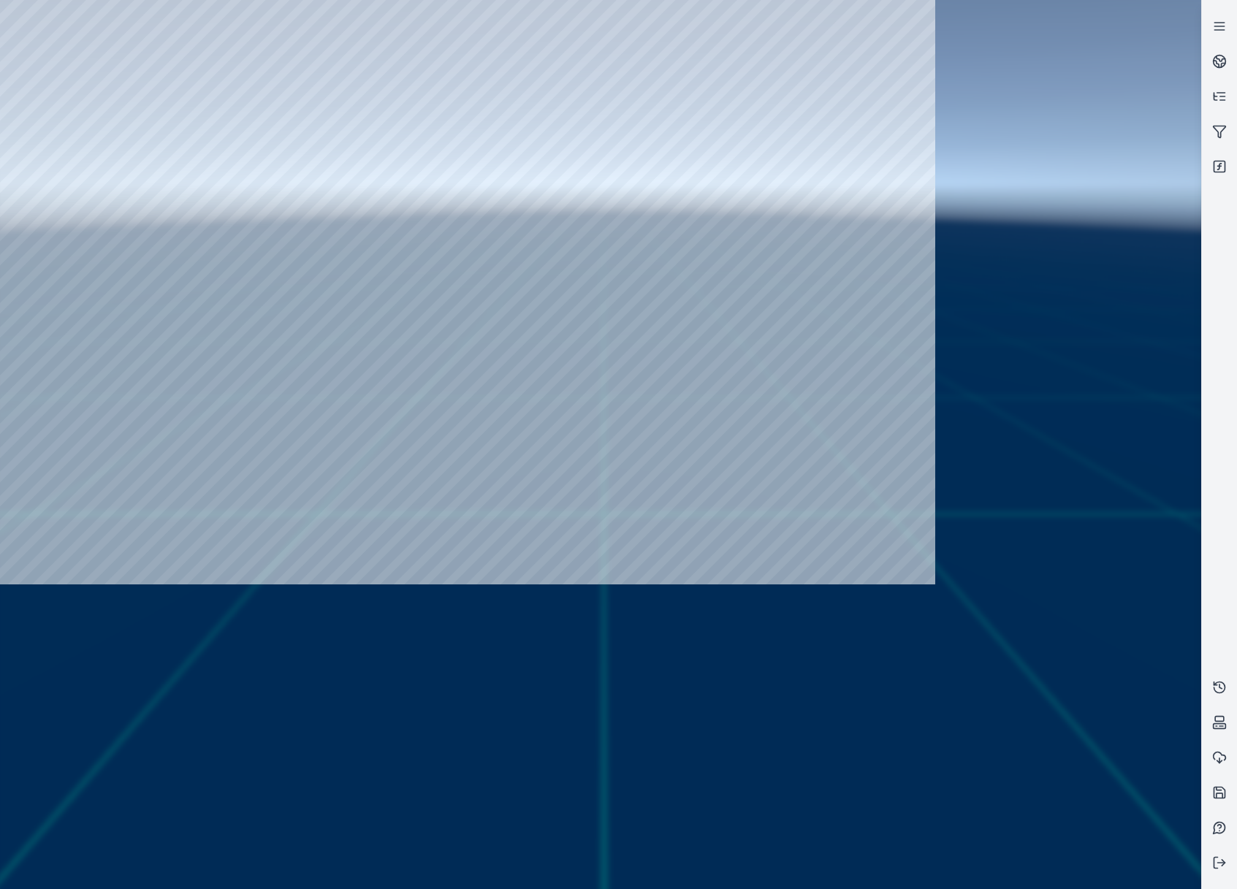
drag, startPoint x: 628, startPoint y: 547, endPoint x: 641, endPoint y: 569, distance: 25.6
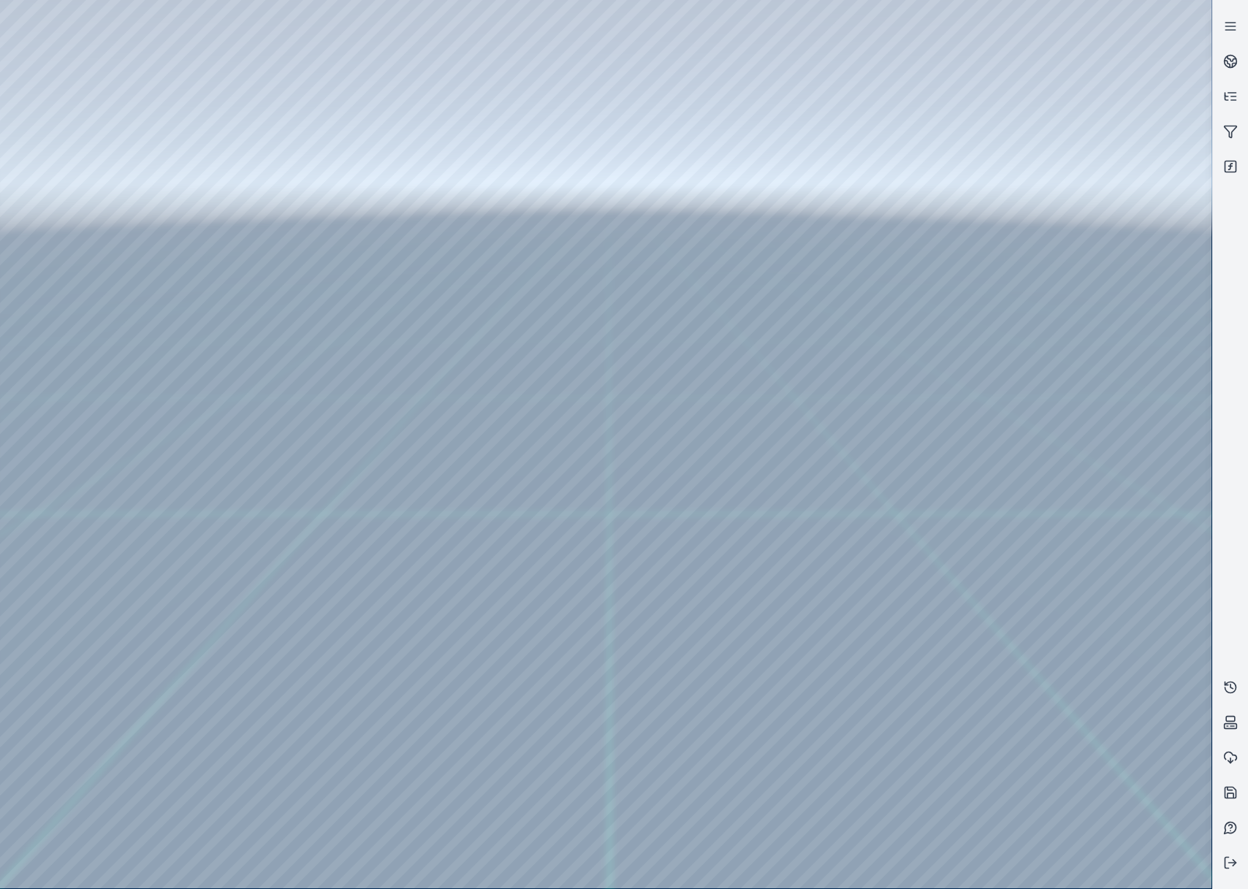
drag, startPoint x: 647, startPoint y: 553, endPoint x: 727, endPoint y: 639, distance: 116.8
click at [68, 202] on div at bounding box center [605, 444] width 1211 height 888
click at [76, 253] on div at bounding box center [605, 444] width 1211 height 888
click at [403, 784] on div at bounding box center [605, 444] width 1211 height 888
click at [175, 65] on div at bounding box center [605, 444] width 1211 height 888
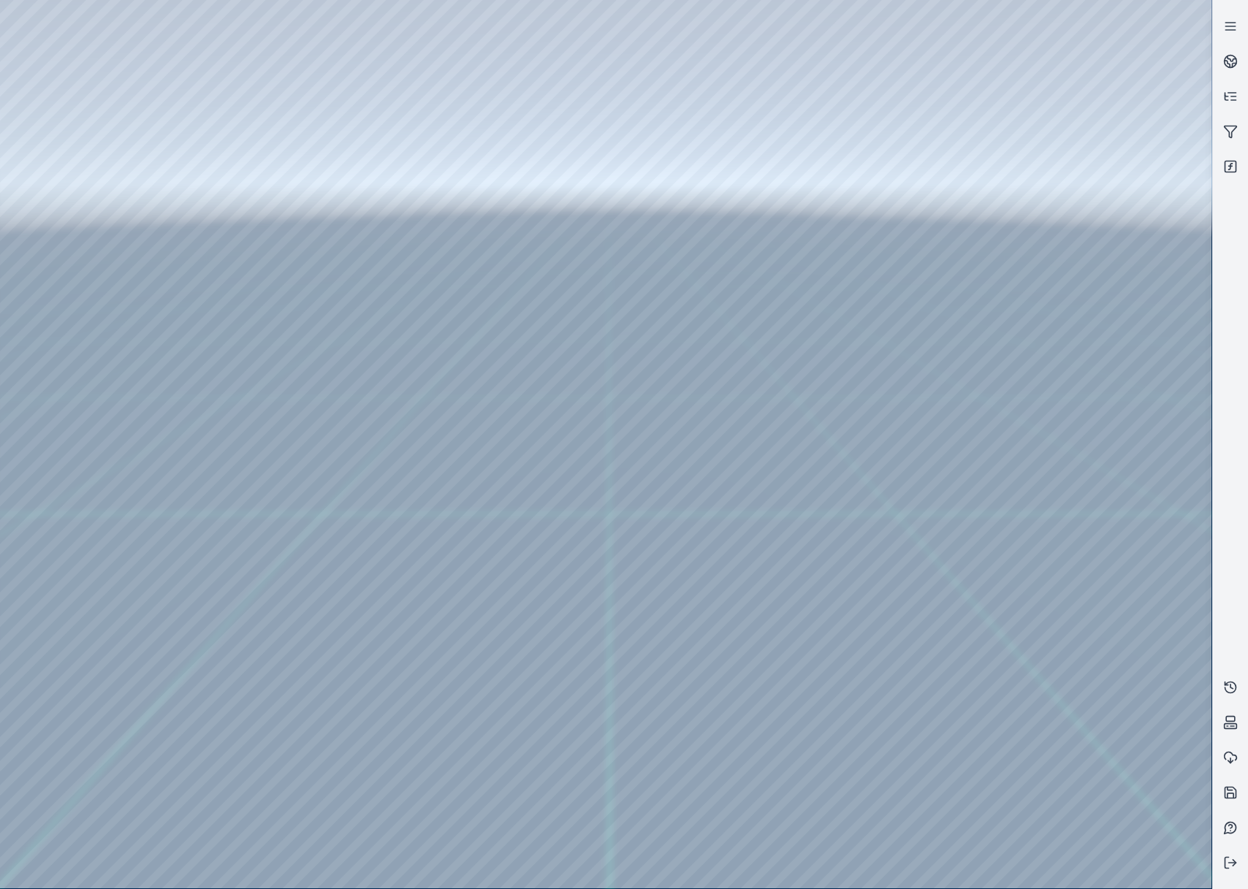
drag, startPoint x: 537, startPoint y: 647, endPoint x: 538, endPoint y: 687, distance: 40.9
drag, startPoint x: 713, startPoint y: 579, endPoint x: 709, endPoint y: 553, distance: 26.6
click at [105, 258] on div at bounding box center [605, 444] width 1211 height 888
click at [397, 511] on div at bounding box center [605, 444] width 1211 height 888
drag, startPoint x: 549, startPoint y: 441, endPoint x: 715, endPoint y: 575, distance: 213.6
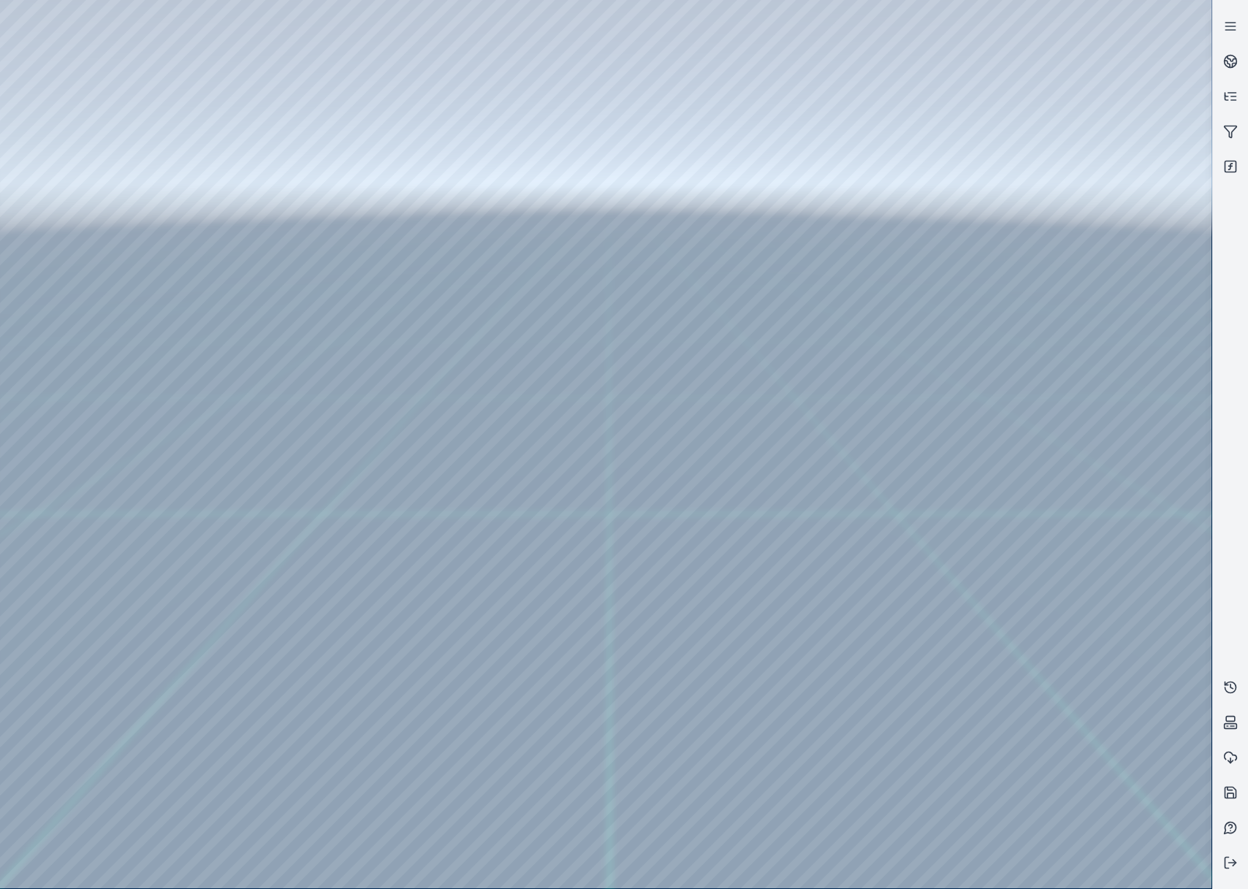
click at [401, 780] on div at bounding box center [605, 444] width 1211 height 888
click at [884, 861] on div at bounding box center [605, 444] width 1211 height 888
drag, startPoint x: 401, startPoint y: 780, endPoint x: 356, endPoint y: 806, distance: 52.4
click at [357, 806] on div at bounding box center [605, 444] width 1211 height 888
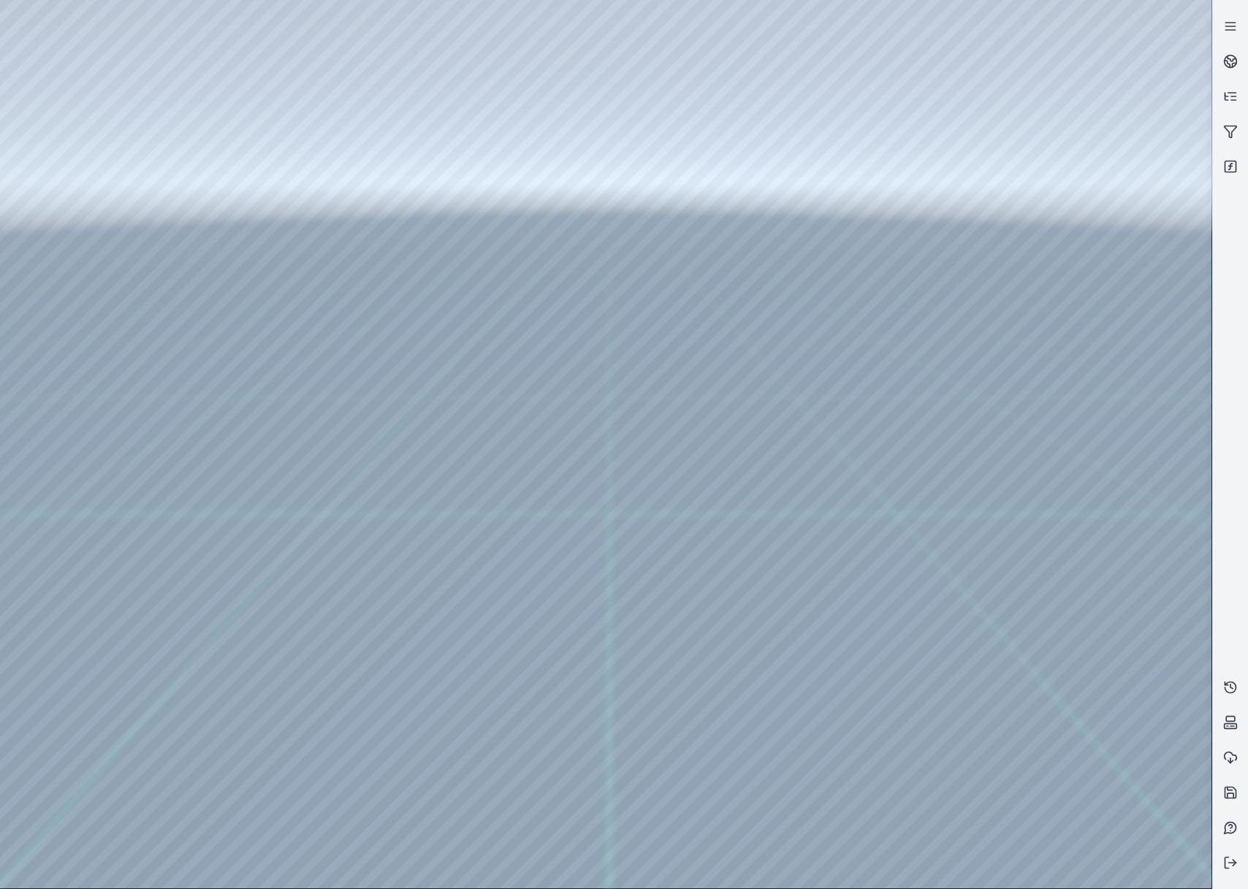
click at [614, 468] on div at bounding box center [605, 444] width 1211 height 888
click at [1172, 659] on div at bounding box center [605, 444] width 1211 height 888
click at [1174, 659] on div at bounding box center [605, 444] width 1211 height 888
click at [882, 656] on div at bounding box center [605, 444] width 1211 height 888
drag, startPoint x: 655, startPoint y: 446, endPoint x: 710, endPoint y: 482, distance: 66.1
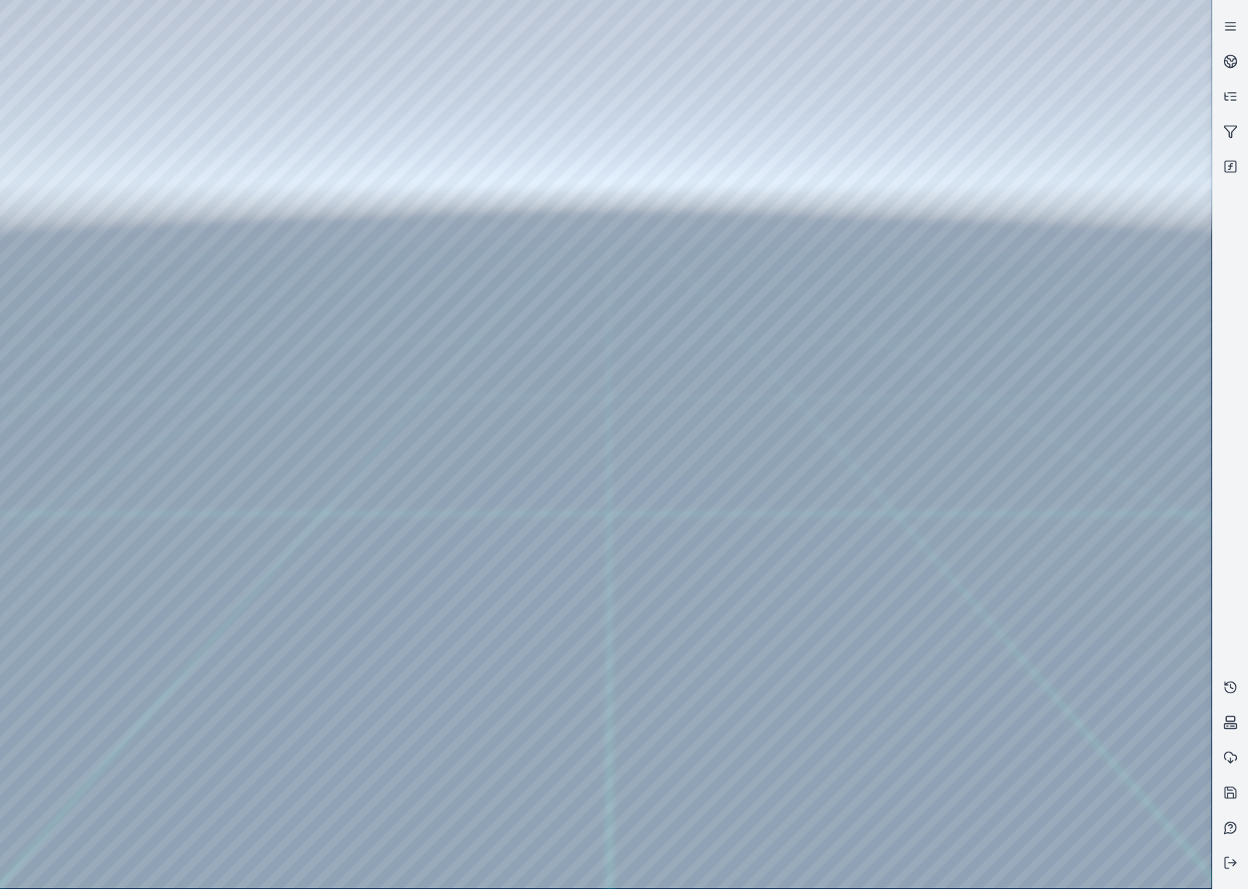
click at [365, 782] on div at bounding box center [605, 444] width 1211 height 888
click at [329, 804] on div at bounding box center [605, 444] width 1211 height 888
click at [628, 430] on div at bounding box center [605, 444] width 1211 height 888
click at [638, 456] on div at bounding box center [605, 444] width 1211 height 888
click at [644, 426] on div at bounding box center [605, 444] width 1211 height 888
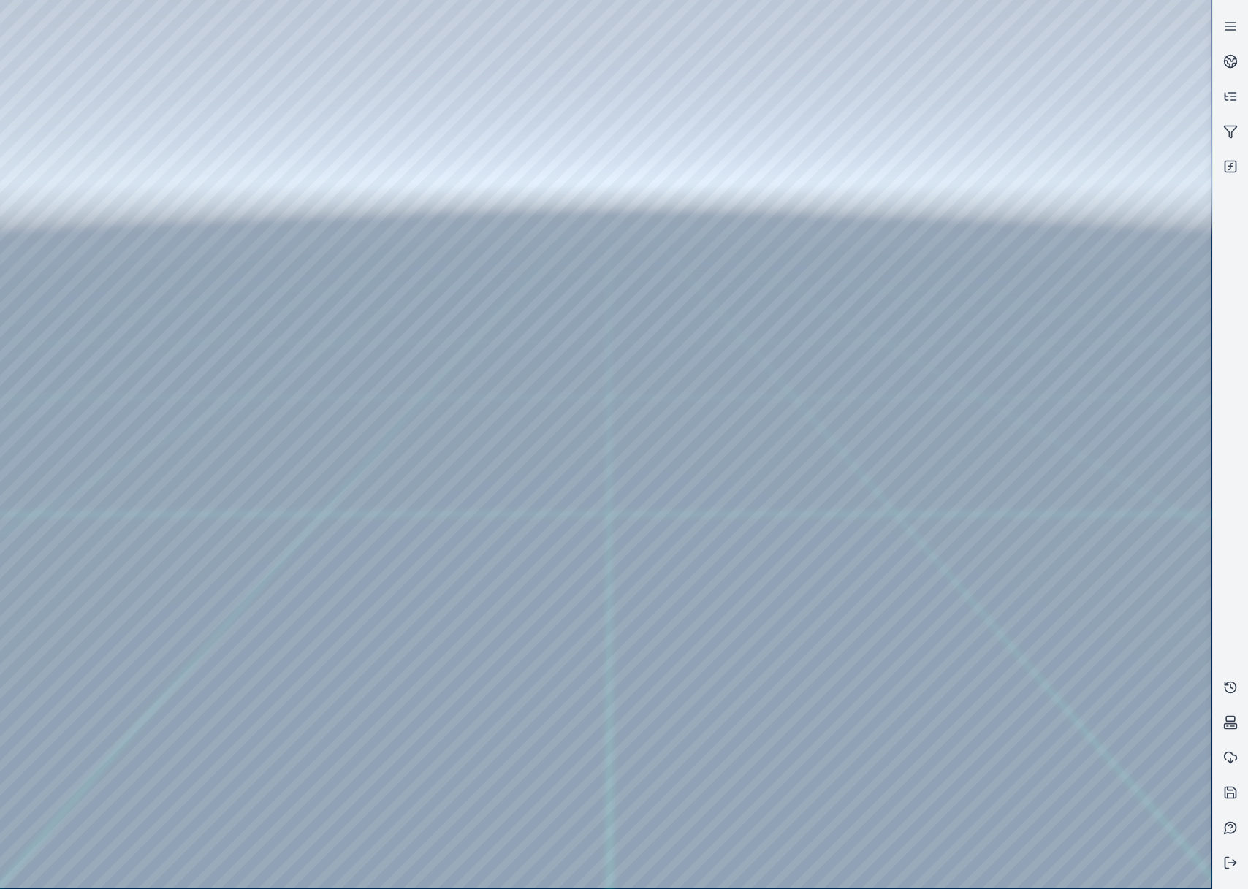
click at [683, 356] on div at bounding box center [605, 444] width 1211 height 888
drag, startPoint x: 685, startPoint y: 358, endPoint x: 693, endPoint y: 358, distance: 8.8
click at [693, 358] on div at bounding box center [605, 444] width 1211 height 888
click at [727, 217] on div at bounding box center [605, 444] width 1211 height 888
drag, startPoint x: 680, startPoint y: 511, endPoint x: 487, endPoint y: 454, distance: 201.1
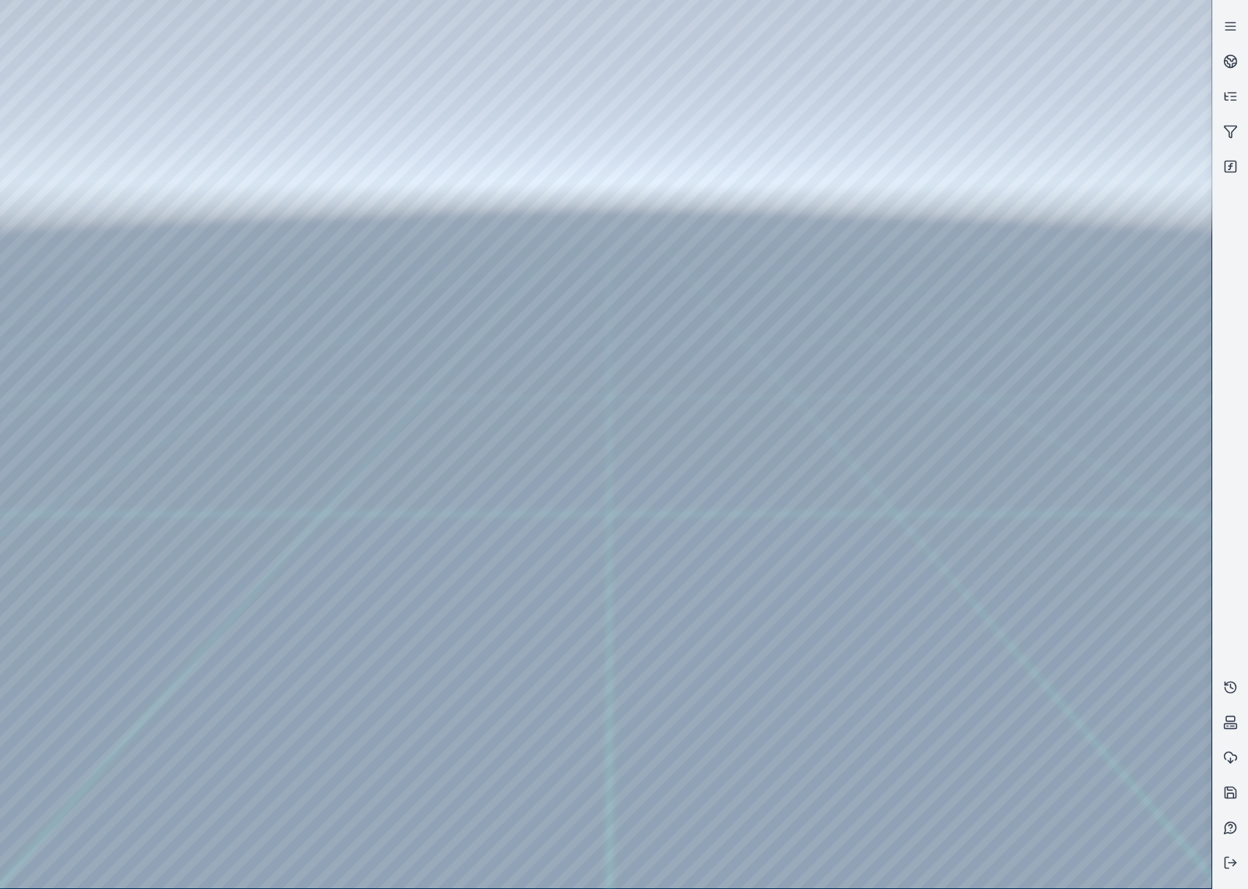
drag, startPoint x: 620, startPoint y: 386, endPoint x: 574, endPoint y: 351, distance: 58.4
drag, startPoint x: 947, startPoint y: 580, endPoint x: 1062, endPoint y: 599, distance: 117.0
drag, startPoint x: 962, startPoint y: 763, endPoint x: 788, endPoint y: 541, distance: 283.1
drag, startPoint x: 682, startPoint y: 511, endPoint x: 758, endPoint y: 552, distance: 85.3
click at [1236, 861] on button at bounding box center [1230, 862] width 35 height 35
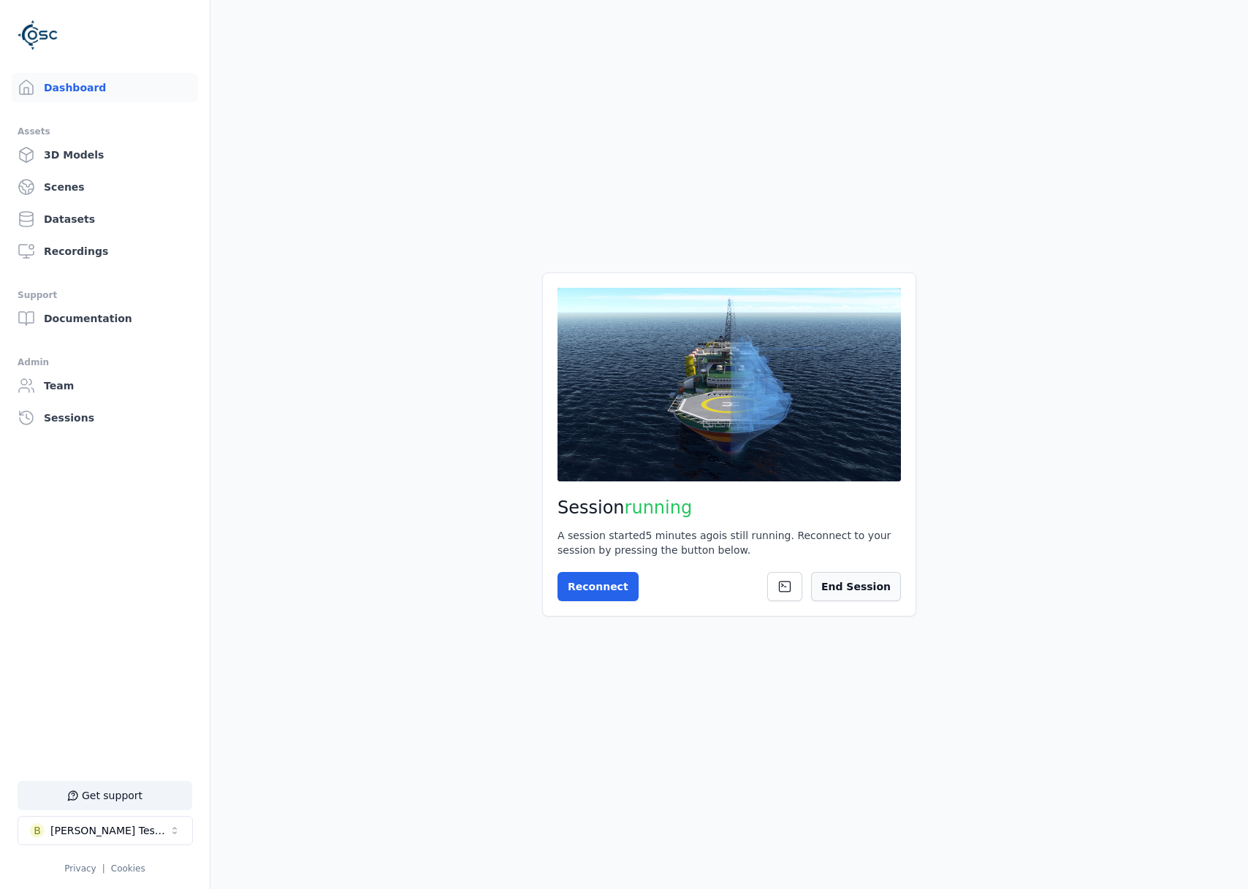
click at [836, 581] on button "End Session" at bounding box center [856, 586] width 90 height 29
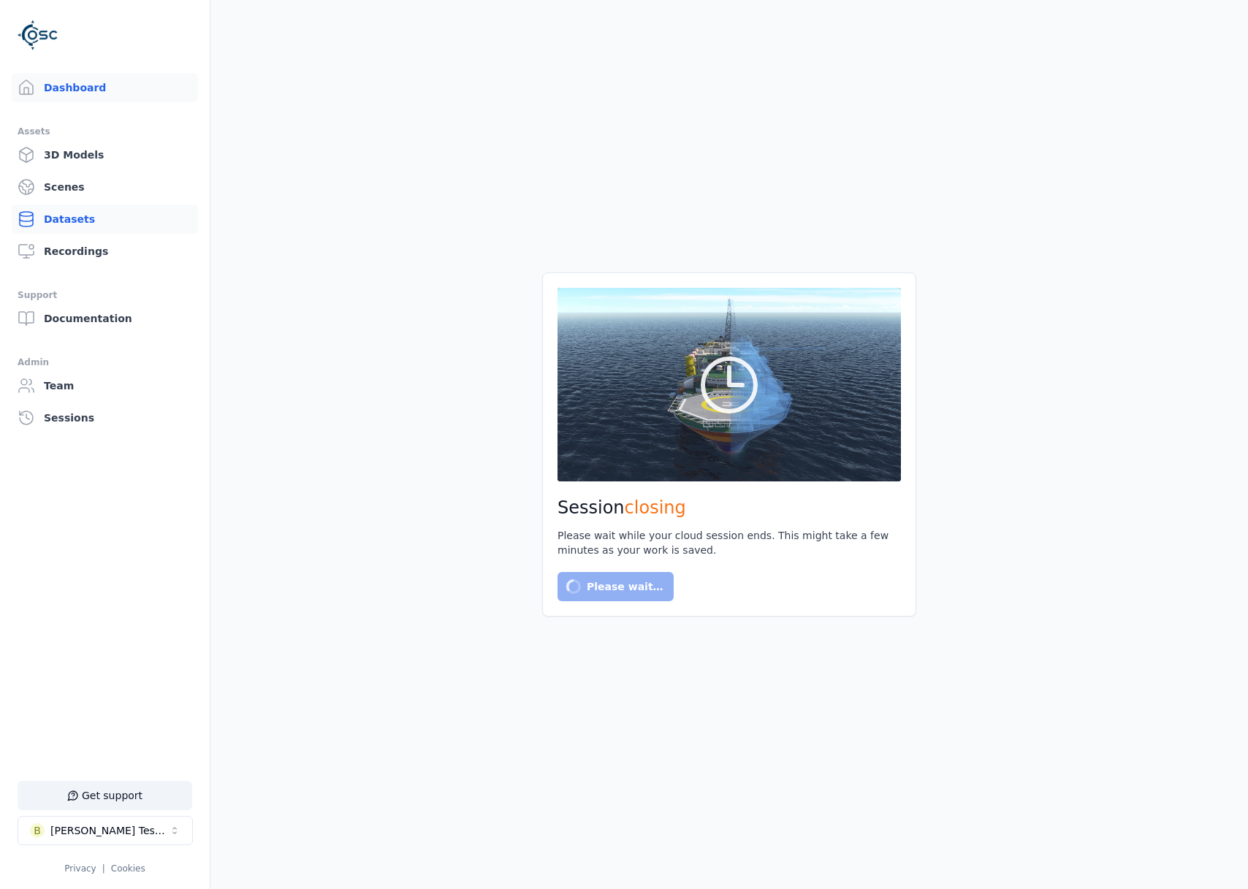
click at [72, 224] on link "Datasets" at bounding box center [105, 219] width 186 height 29
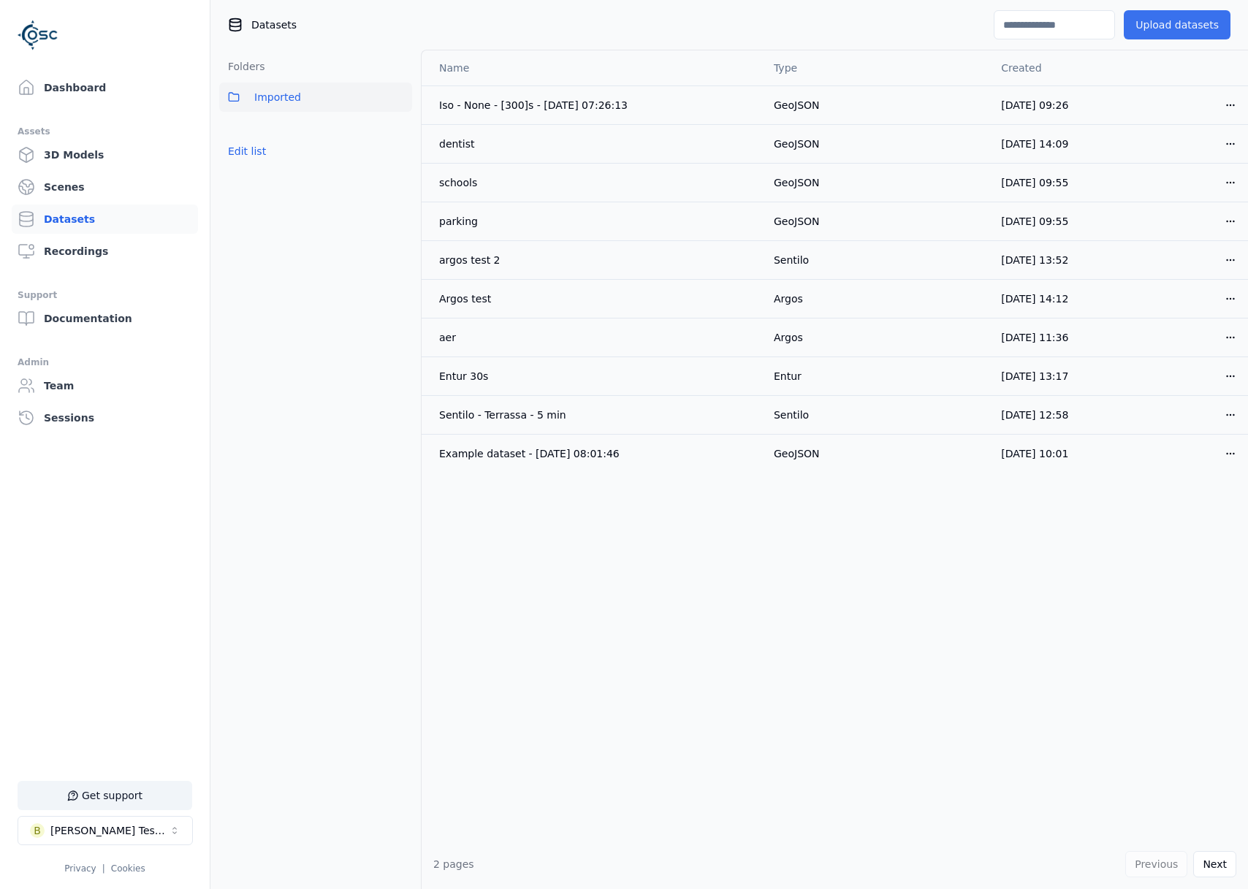
click at [1154, 17] on button "Upload datasets" at bounding box center [1177, 24] width 107 height 29
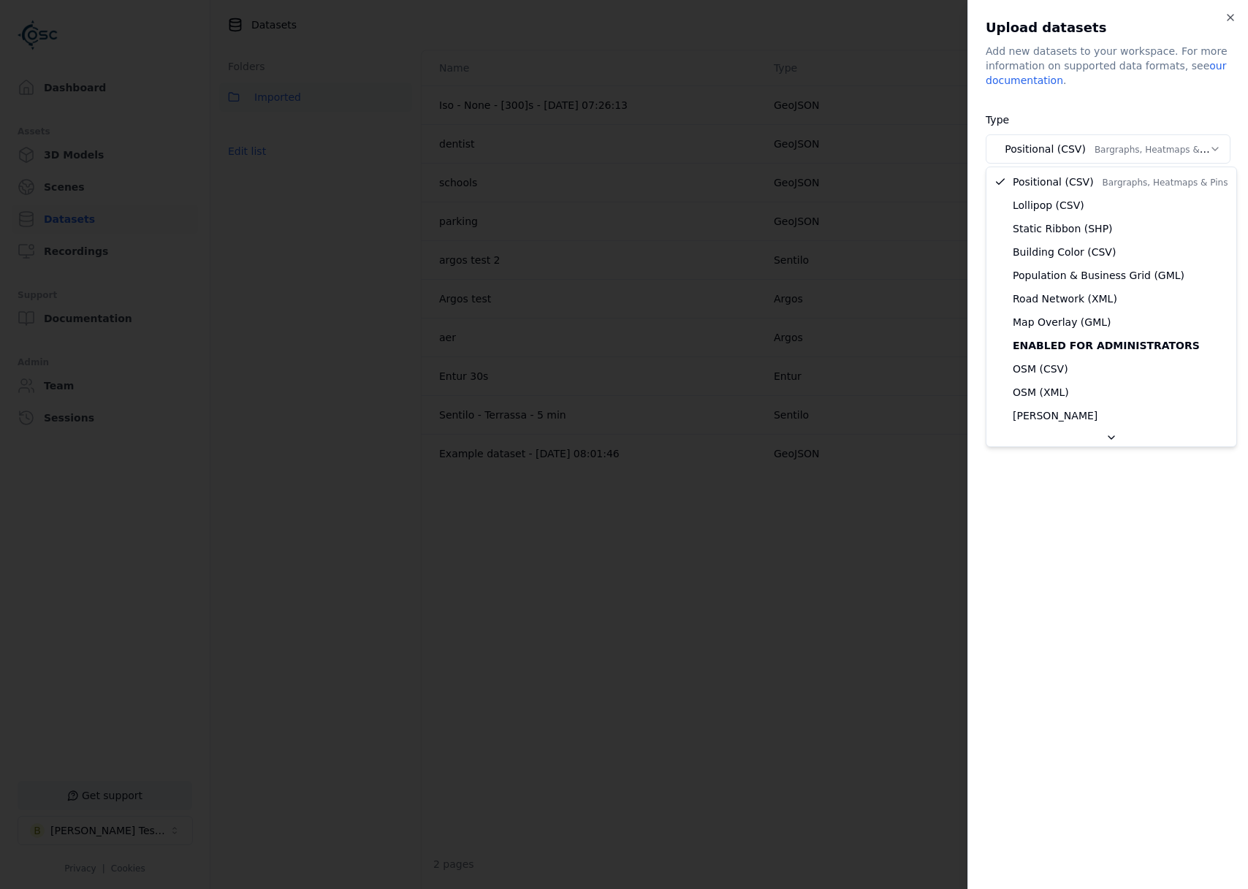
click at [1083, 149] on body "**********" at bounding box center [624, 444] width 1248 height 889
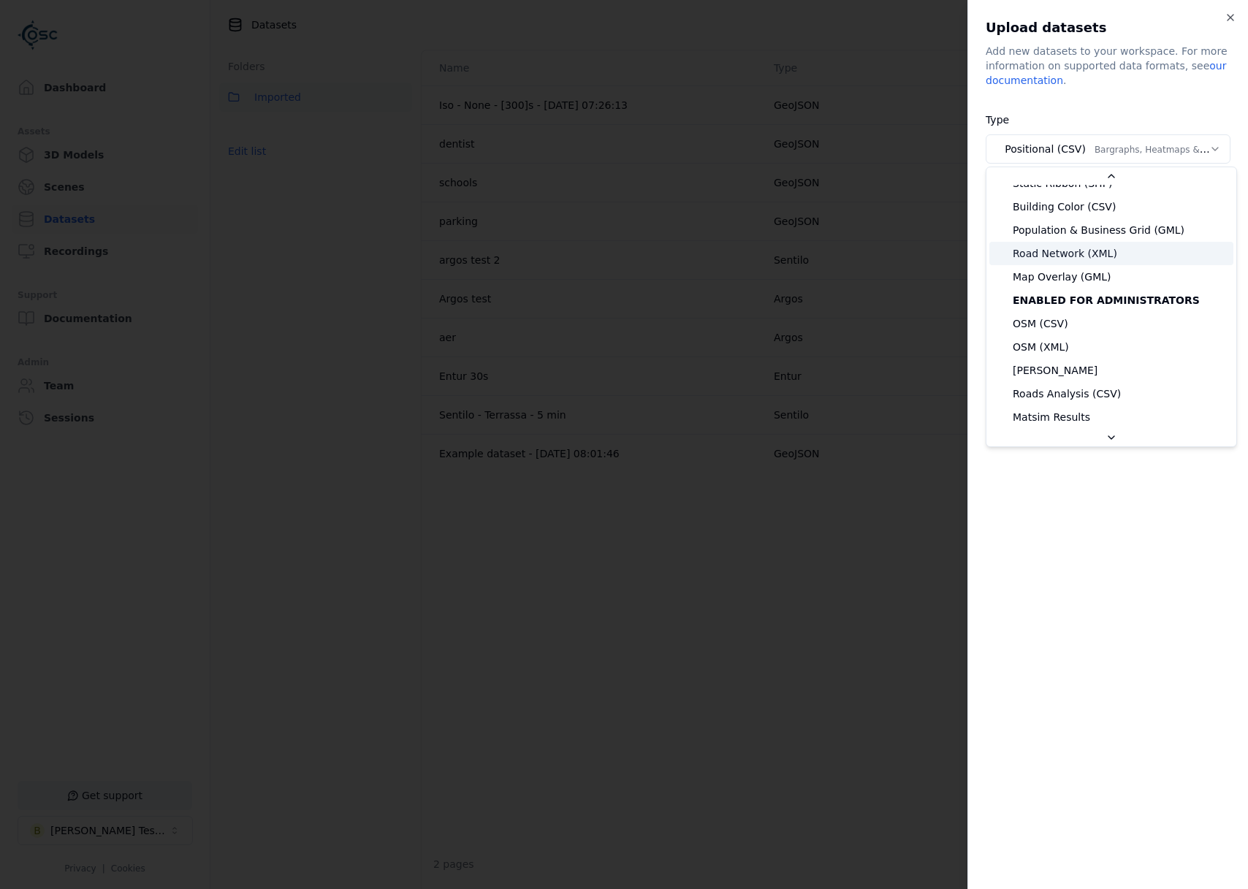
scroll to position [146, 0]
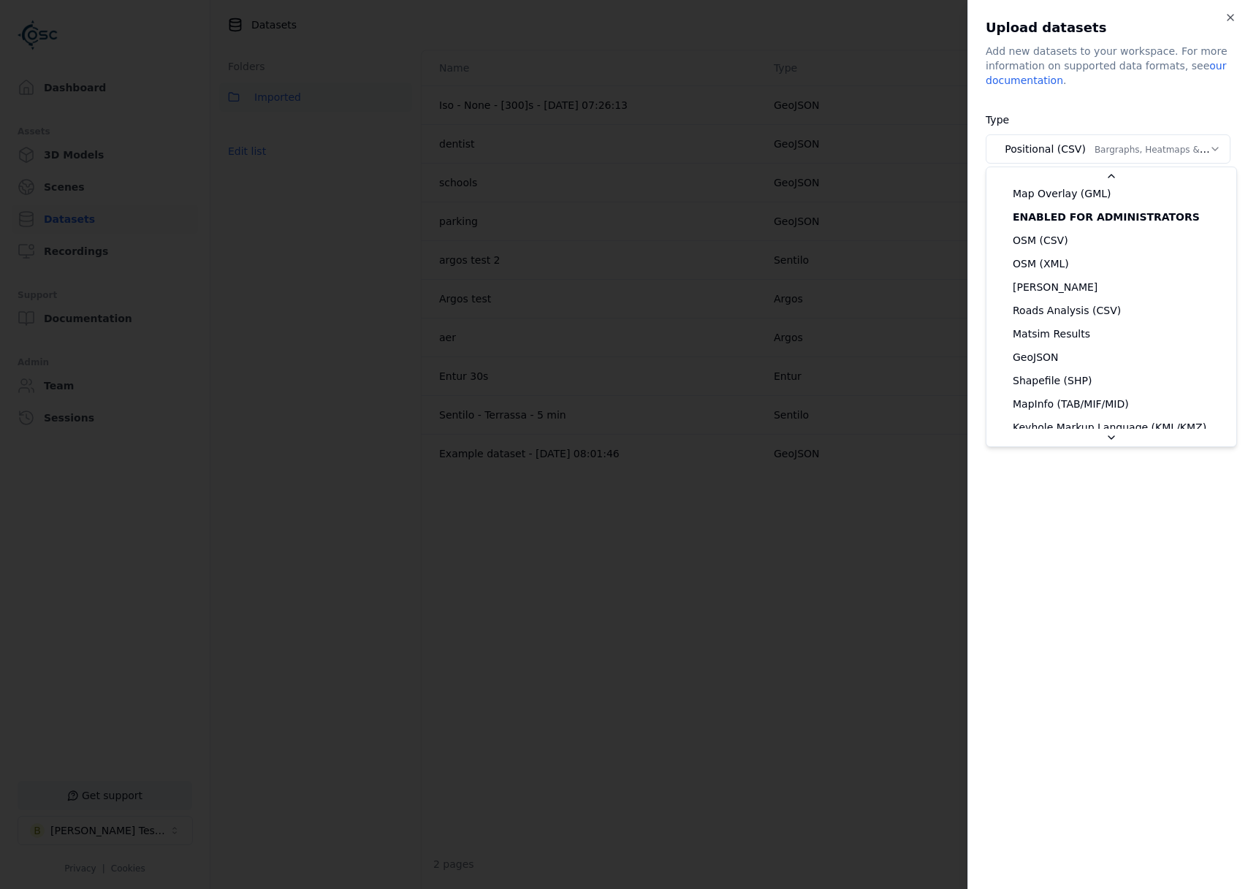
select select "*******"
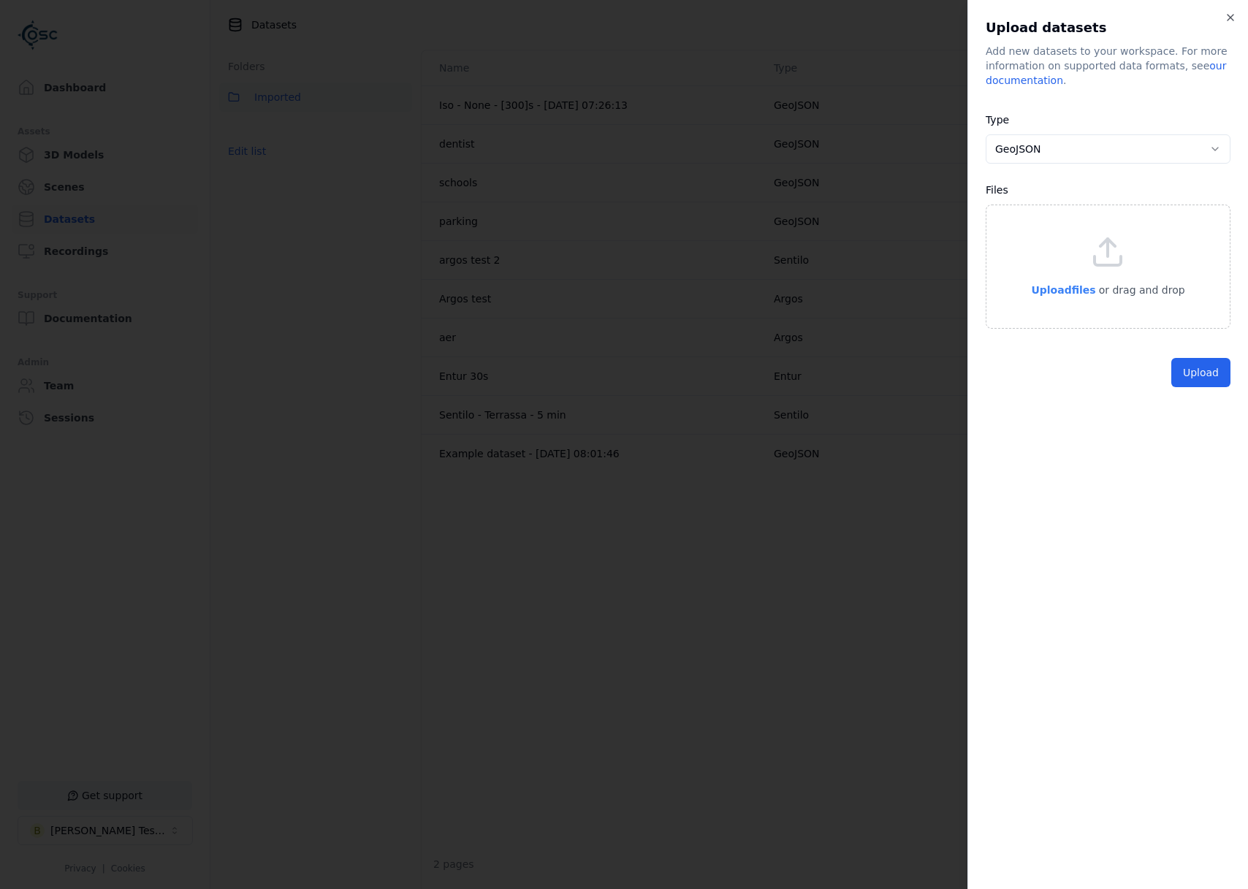
click at [1062, 292] on span "Upload files" at bounding box center [1063, 290] width 64 height 12
click at [1211, 348] on icon "button" at bounding box center [1212, 349] width 12 height 12
click at [1057, 286] on span "Upload files" at bounding box center [1063, 290] width 64 height 12
click at [1209, 373] on icon "button" at bounding box center [1212, 376] width 12 height 12
click at [1213, 395] on button "Upload" at bounding box center [1200, 406] width 59 height 29
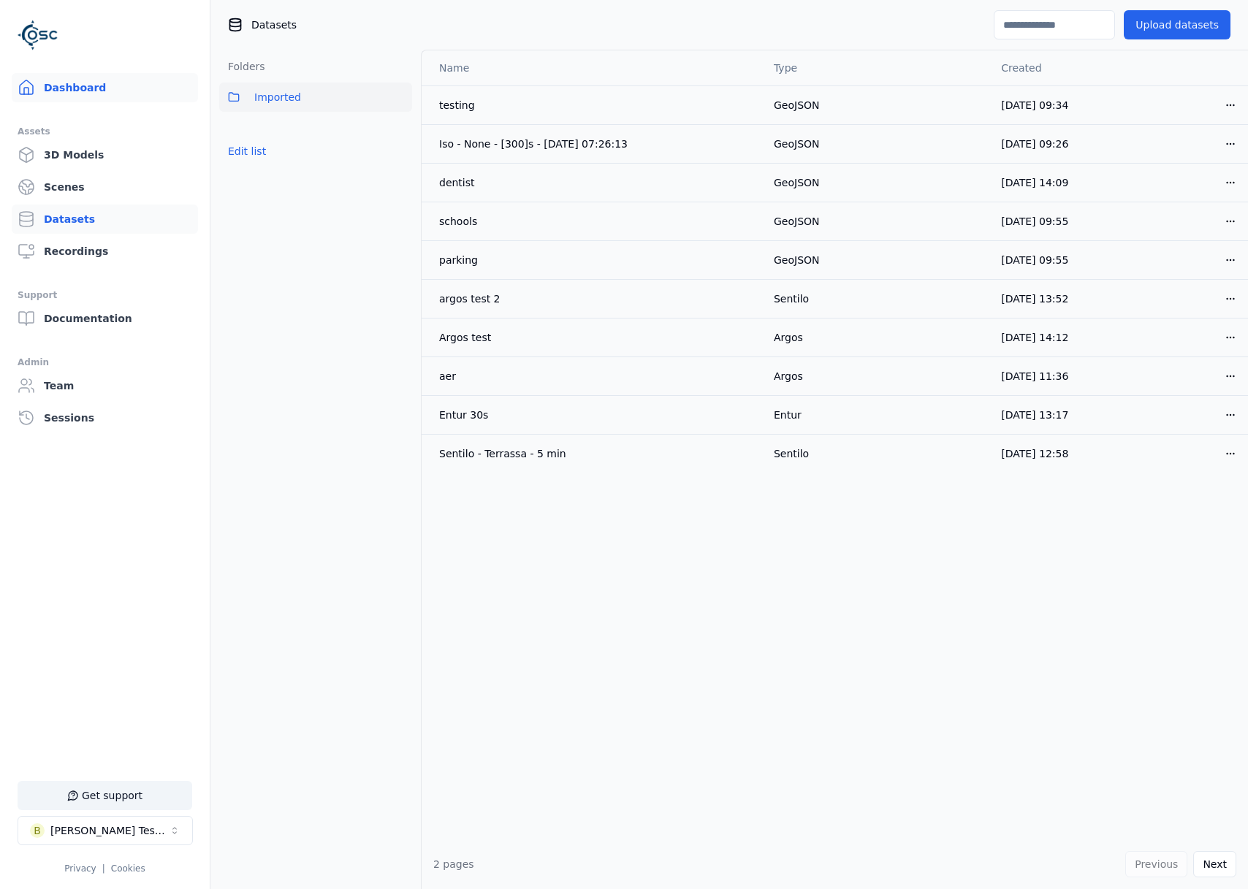
click at [94, 84] on link "Dashboard" at bounding box center [105, 87] width 186 height 29
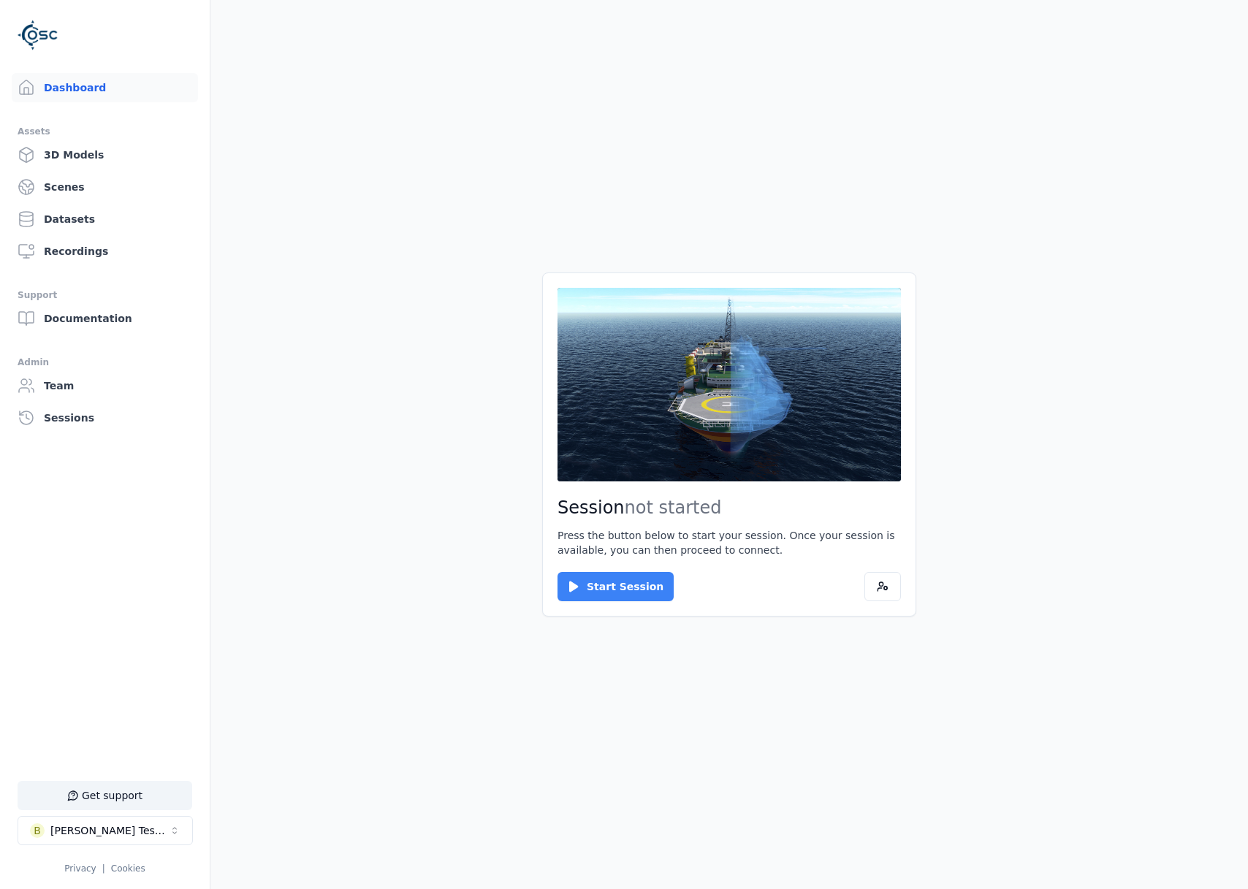
click at [627, 591] on button "Start Session" at bounding box center [615, 586] width 116 height 29
click at [574, 579] on button "Connect" at bounding box center [590, 586] width 67 height 29
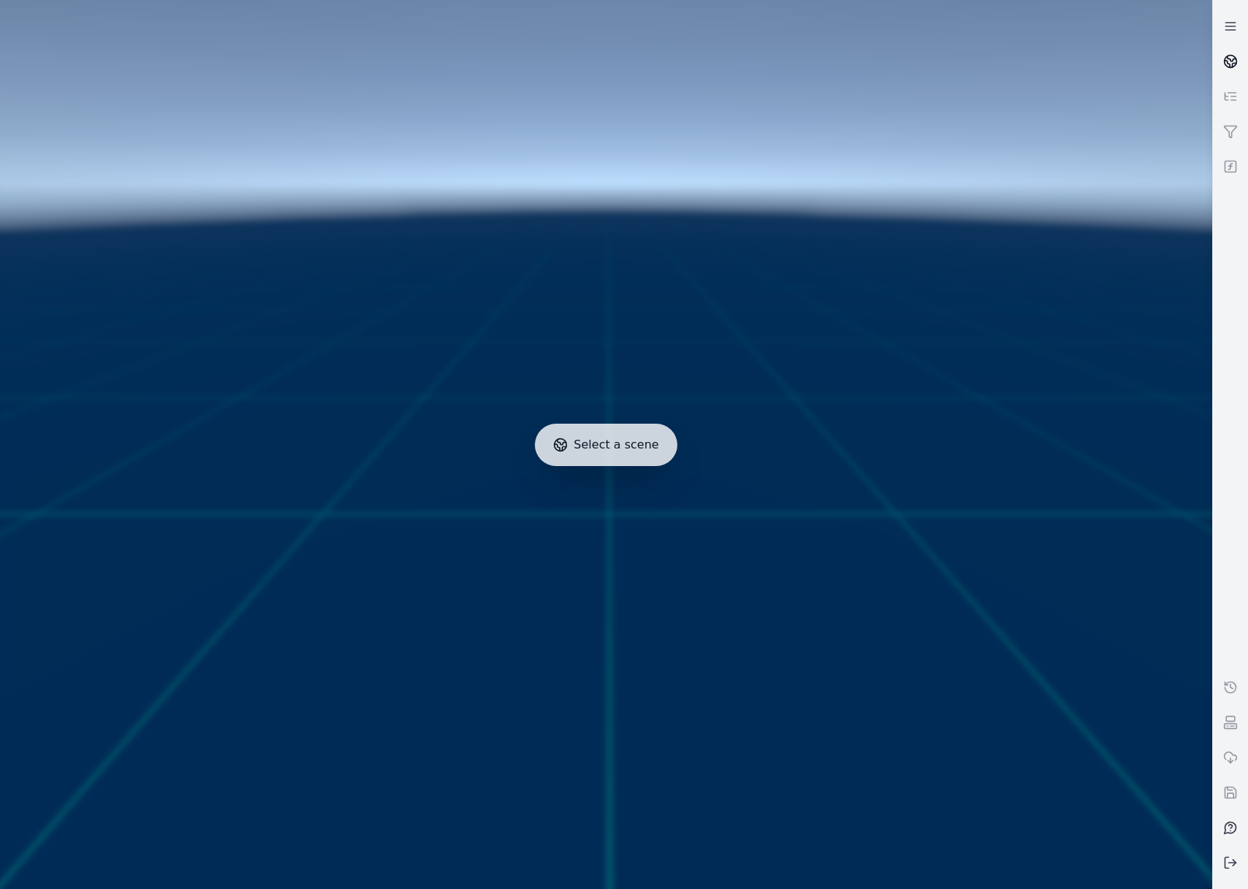
click at [1227, 51] on link at bounding box center [1230, 61] width 35 height 35
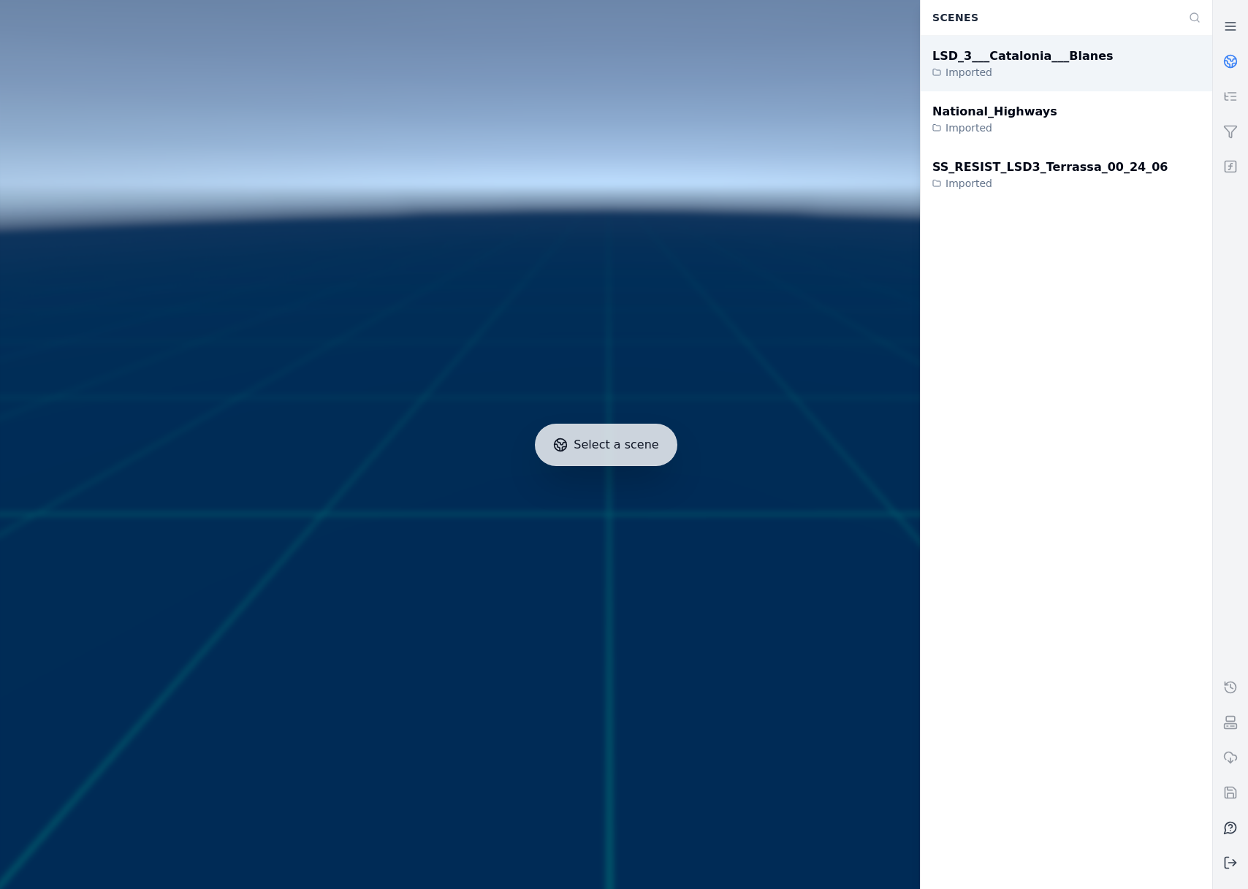
click at [1059, 82] on div "LSD_3___Catalonia___Blanes Imported" at bounding box center [1067, 64] width 292 height 56
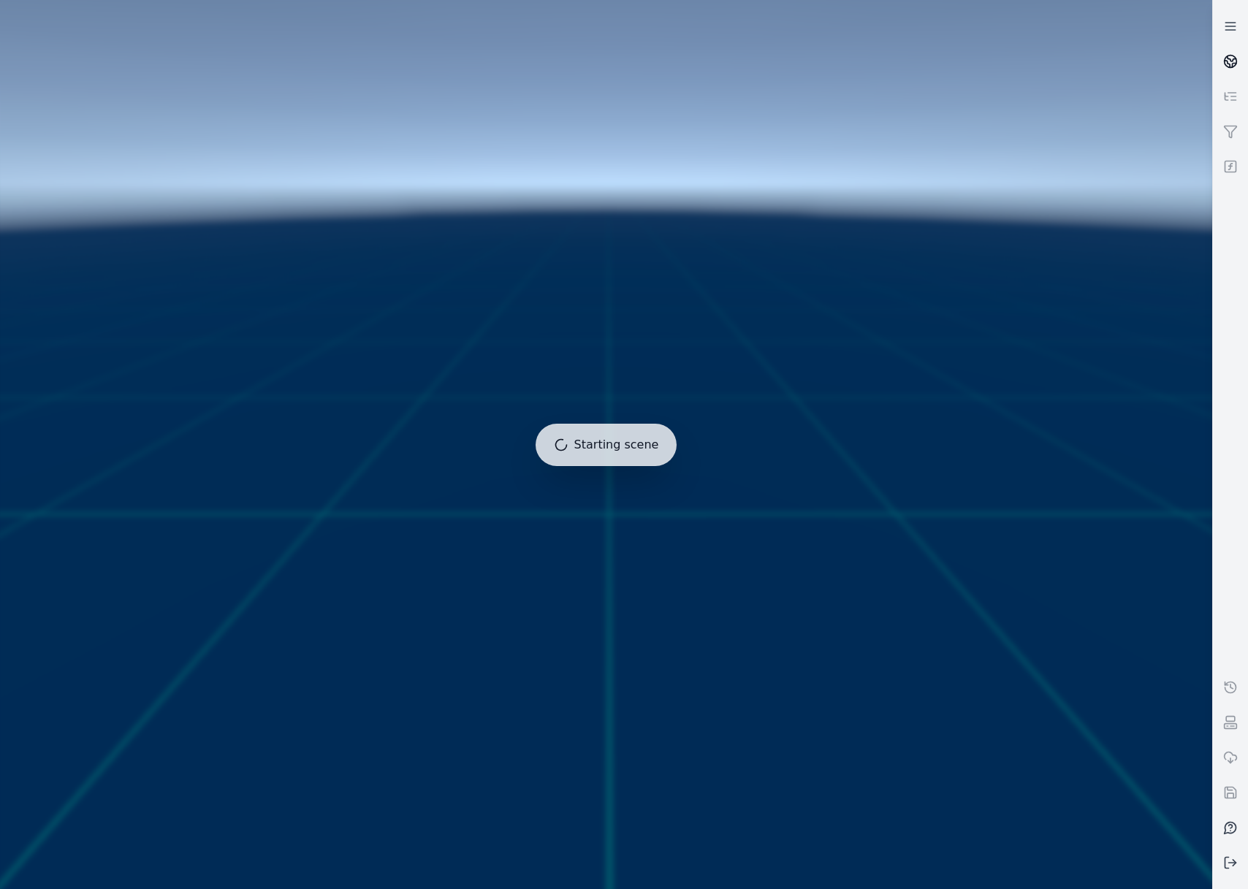
click at [1236, 58] on link at bounding box center [1230, 61] width 35 height 35
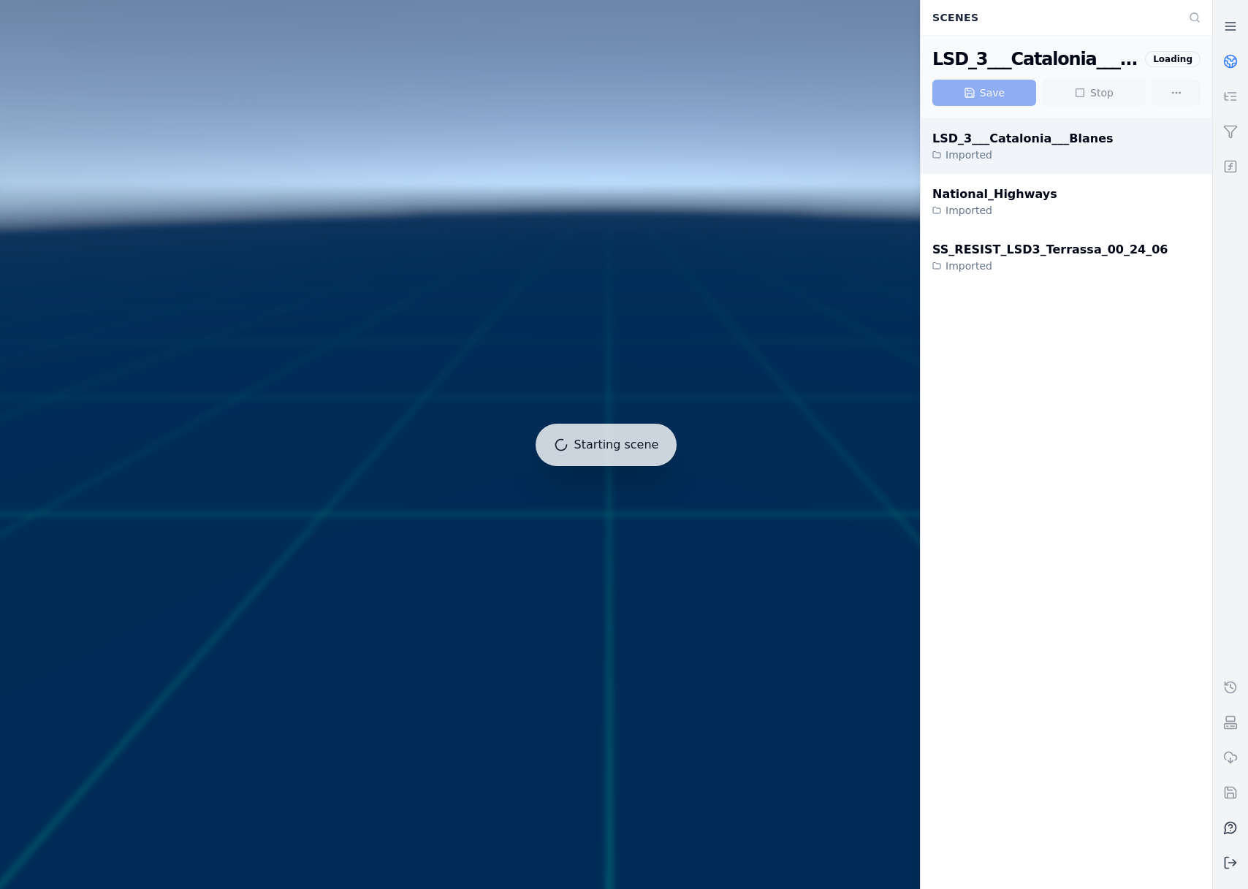
click at [1108, 121] on div "LSD_3___Catalonia___Blanes Imported" at bounding box center [1067, 146] width 292 height 56
click at [1234, 64] on icon at bounding box center [1234, 66] width 4 height 4
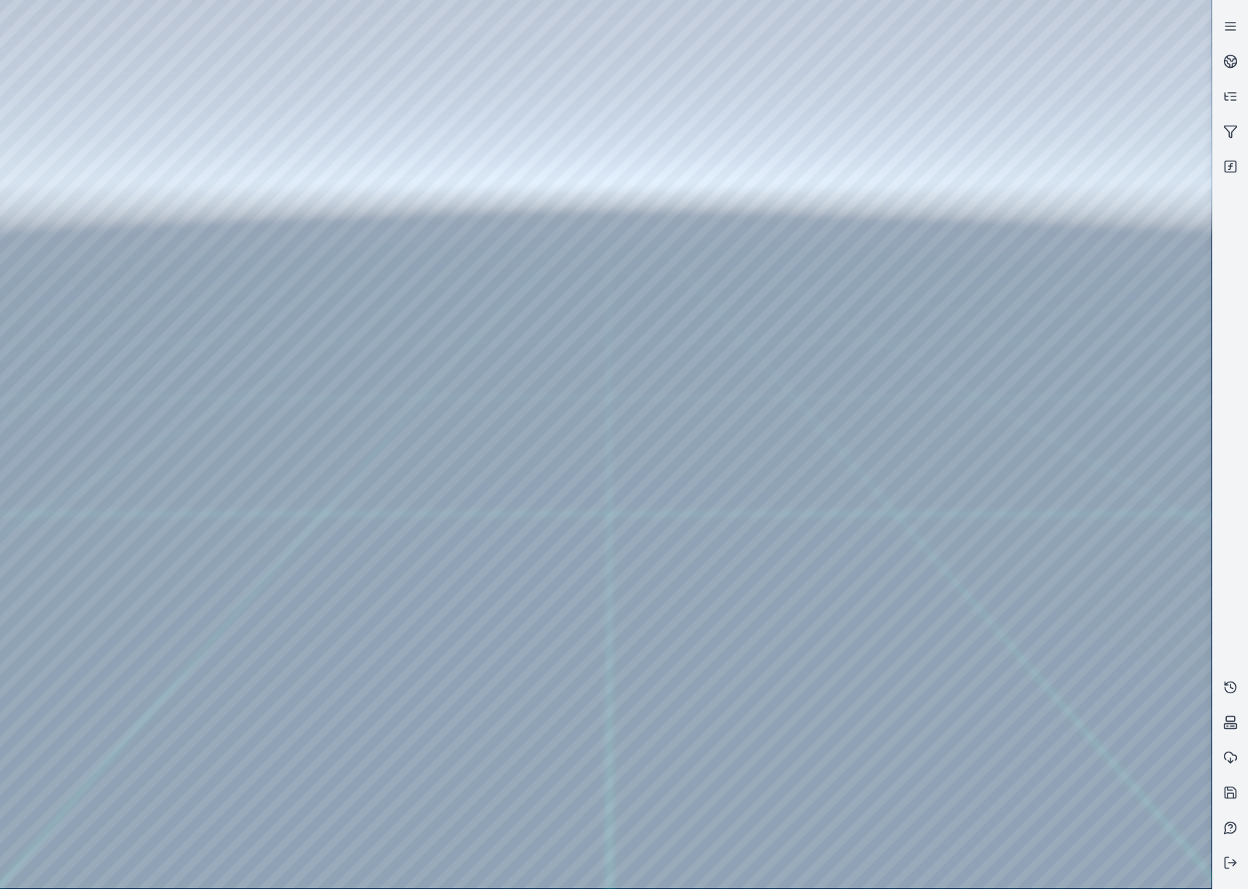
drag, startPoint x: 660, startPoint y: 581, endPoint x: 685, endPoint y: 624, distance: 49.7
click at [109, 225] on div at bounding box center [605, 444] width 1211 height 888
click at [99, 190] on div at bounding box center [605, 444] width 1211 height 888
click at [89, 270] on div at bounding box center [605, 444] width 1211 height 888
click at [400, 774] on div at bounding box center [605, 444] width 1211 height 888
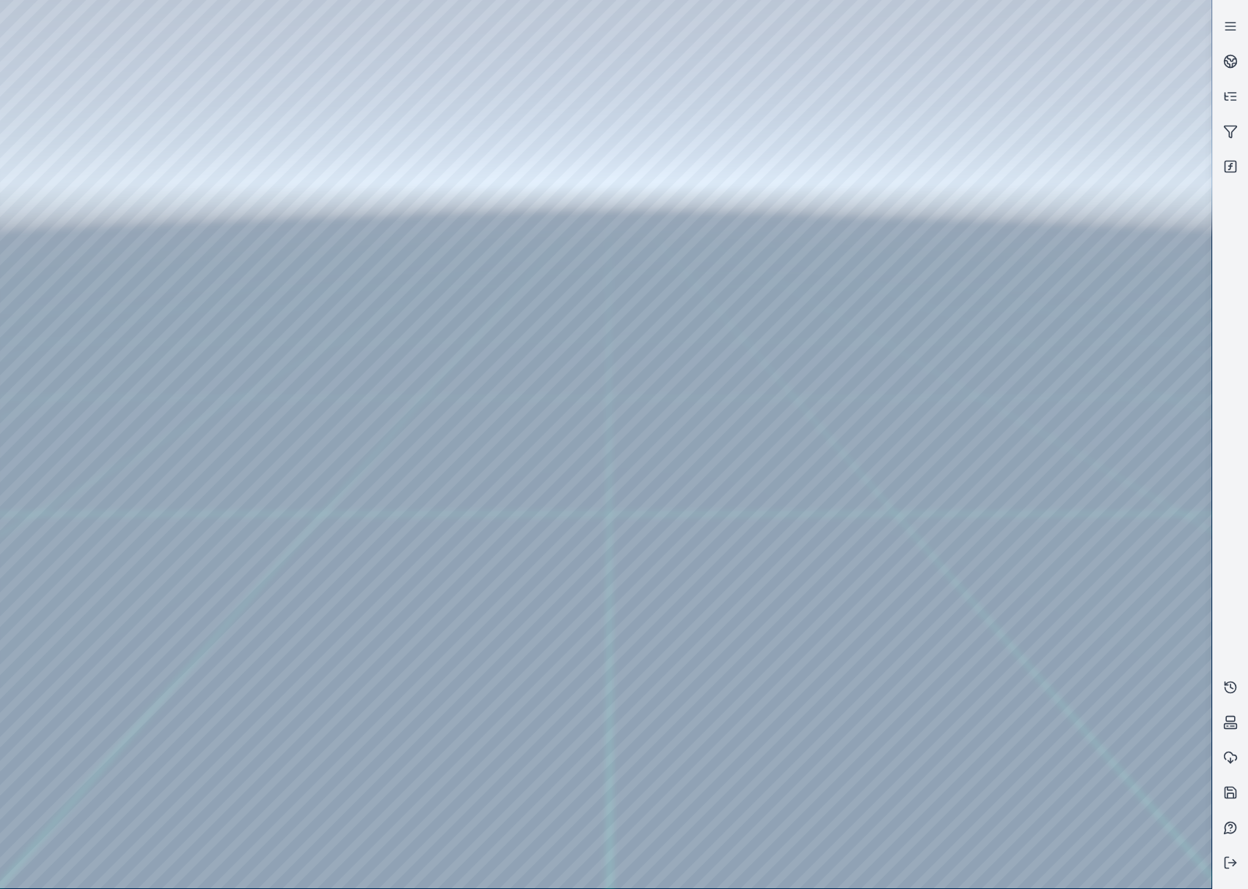
drag, startPoint x: 592, startPoint y: 519, endPoint x: 999, endPoint y: 536, distance: 408.0
drag, startPoint x: 592, startPoint y: 507, endPoint x: 867, endPoint y: 561, distance: 280.7
drag, startPoint x: 921, startPoint y: 590, endPoint x: 688, endPoint y: 507, distance: 247.2
click at [389, 738] on div at bounding box center [605, 444] width 1211 height 888
drag, startPoint x: 858, startPoint y: 600, endPoint x: 812, endPoint y: 593, distance: 45.8
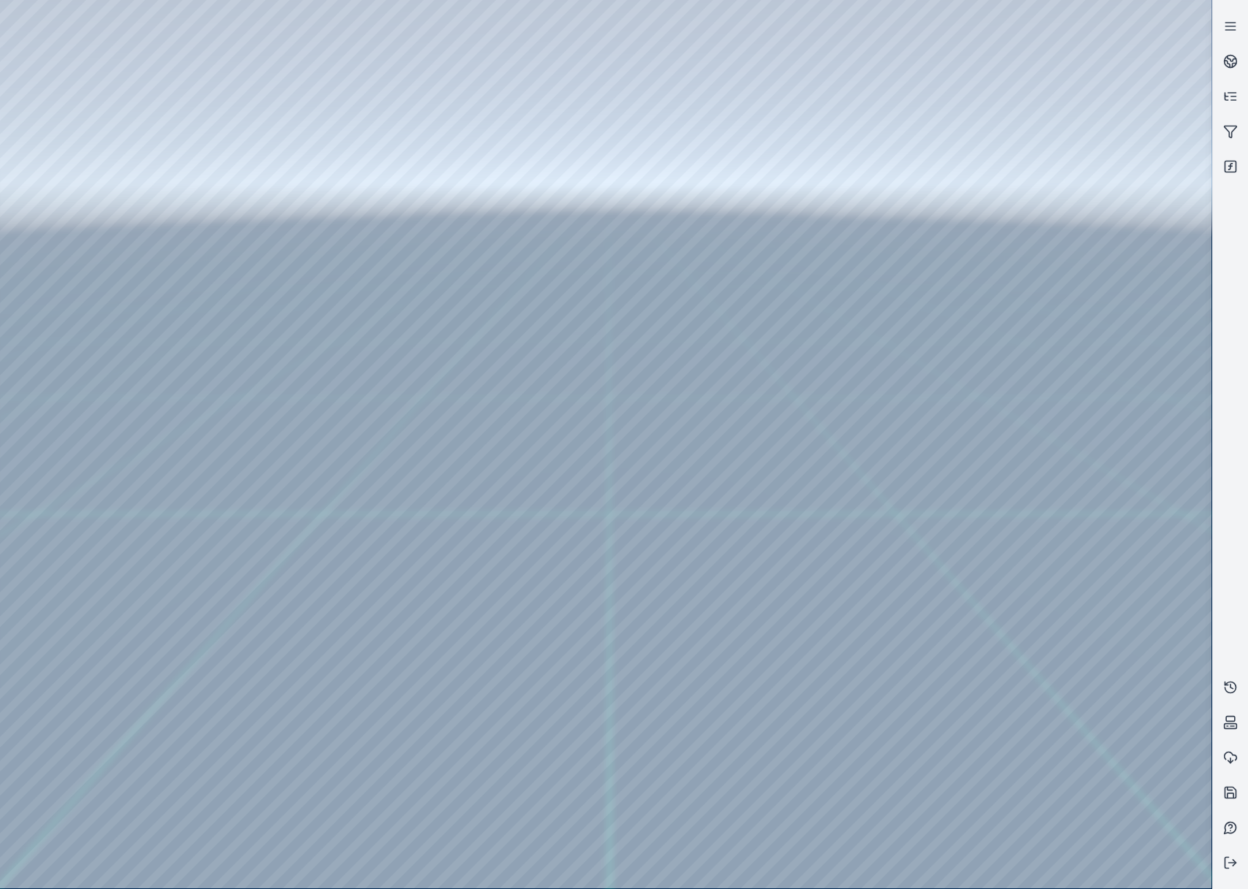
drag, startPoint x: 889, startPoint y: 324, endPoint x: 861, endPoint y: 772, distance: 448.8
drag, startPoint x: 853, startPoint y: 441, endPoint x: 837, endPoint y: 370, distance: 72.7
drag, startPoint x: 921, startPoint y: 747, endPoint x: 811, endPoint y: 450, distance: 317.2
drag, startPoint x: 911, startPoint y: 708, endPoint x: 931, endPoint y: 609, distance: 101.3
drag, startPoint x: 850, startPoint y: 662, endPoint x: 851, endPoint y: 652, distance: 9.6
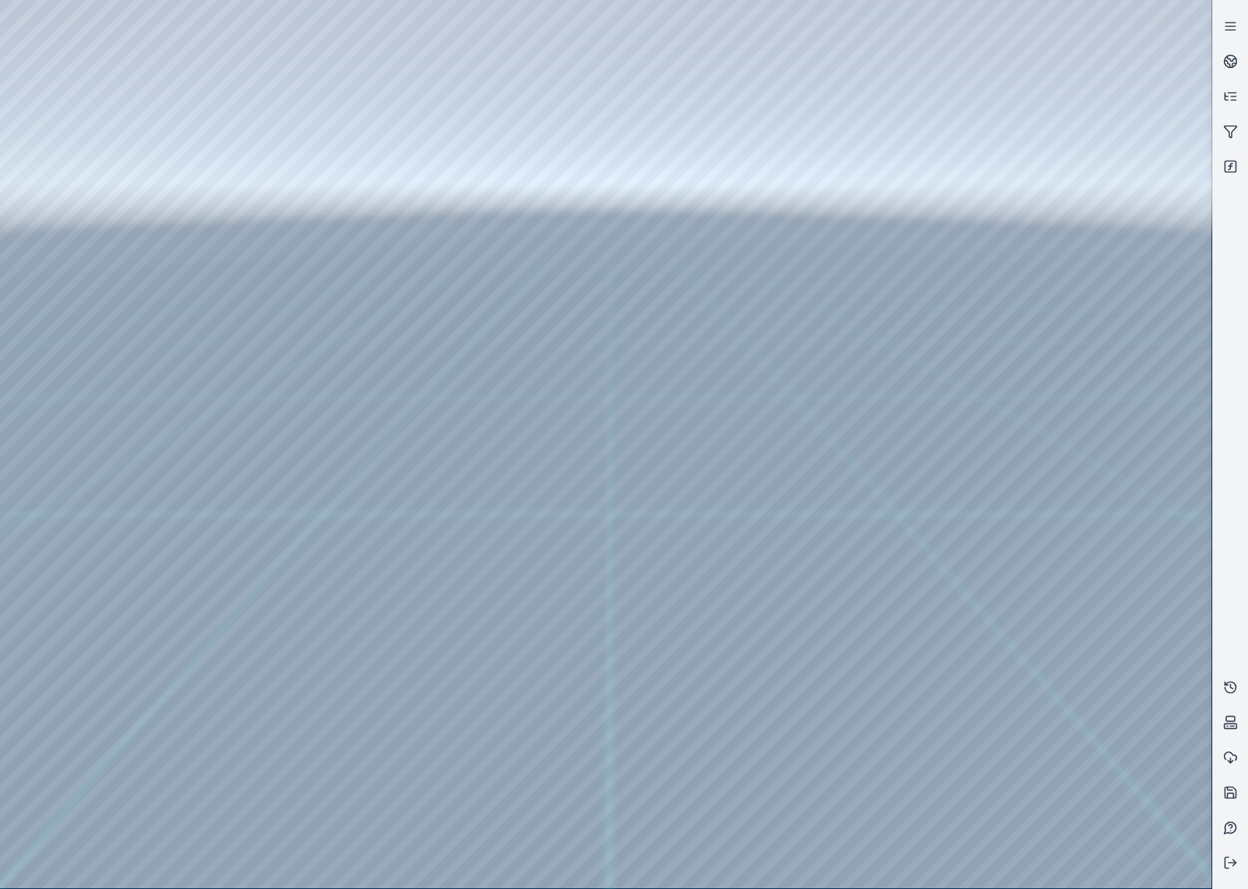
drag, startPoint x: 854, startPoint y: 684, endPoint x: 855, endPoint y: 703, distance: 19.0
click at [383, 751] on div at bounding box center [605, 444] width 1211 height 888
click at [402, 749] on div at bounding box center [605, 444] width 1211 height 888
click at [1230, 164] on icon at bounding box center [1230, 166] width 15 height 15
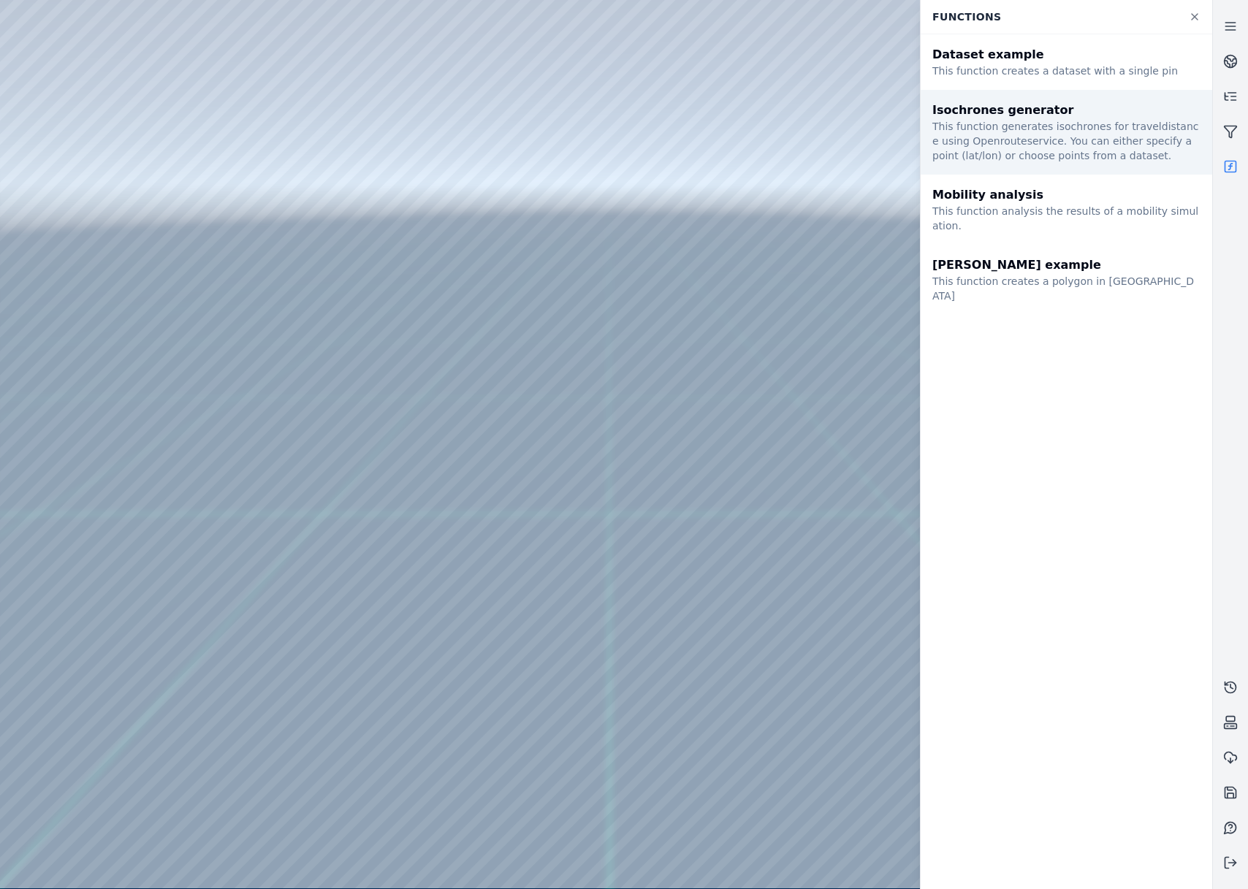
click at [1018, 153] on div "This function generates isochrones for traveldistance using Openrouteservice. Y…" at bounding box center [1066, 141] width 268 height 44
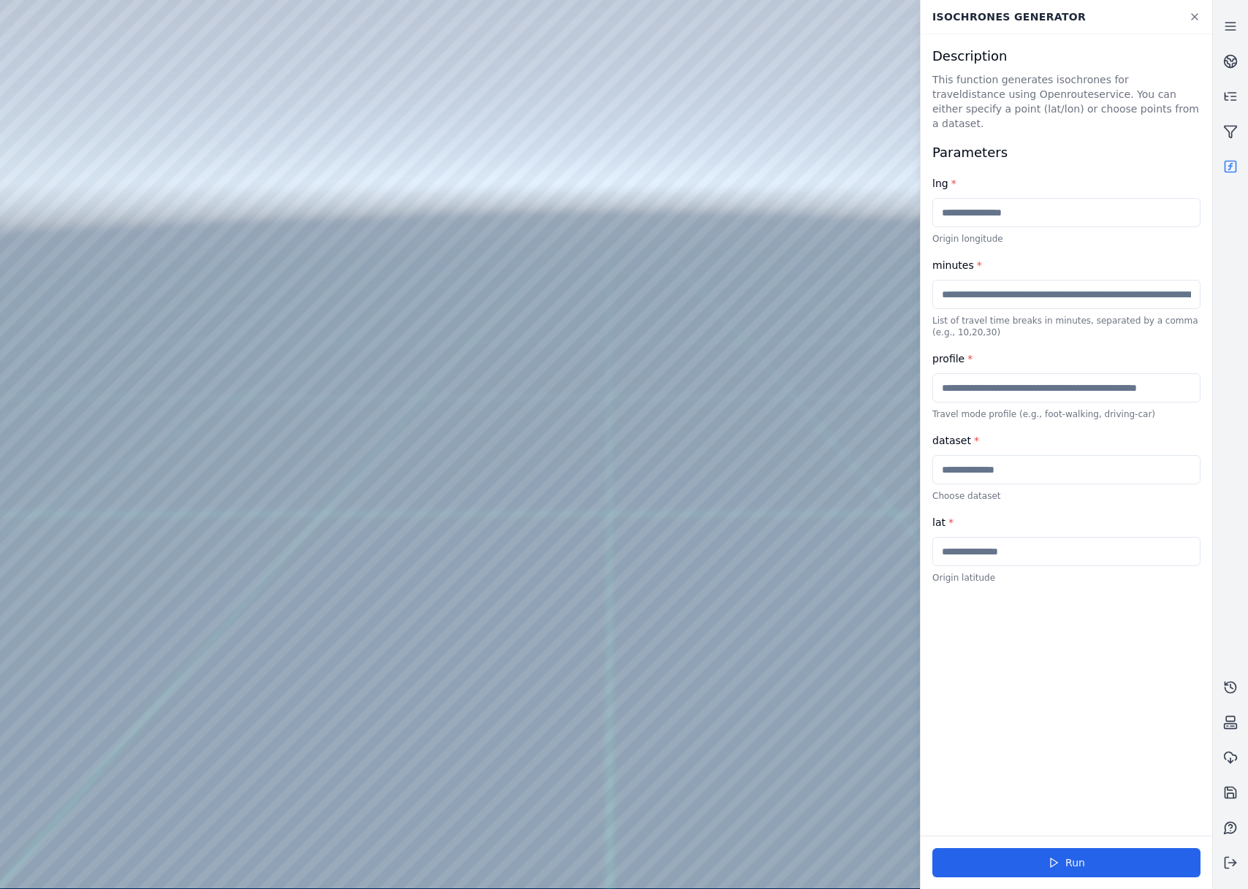
click at [1025, 455] on input "text" at bounding box center [1066, 469] width 268 height 29
type input "*******"
click at [978, 858] on button "Run" at bounding box center [1066, 862] width 268 height 29
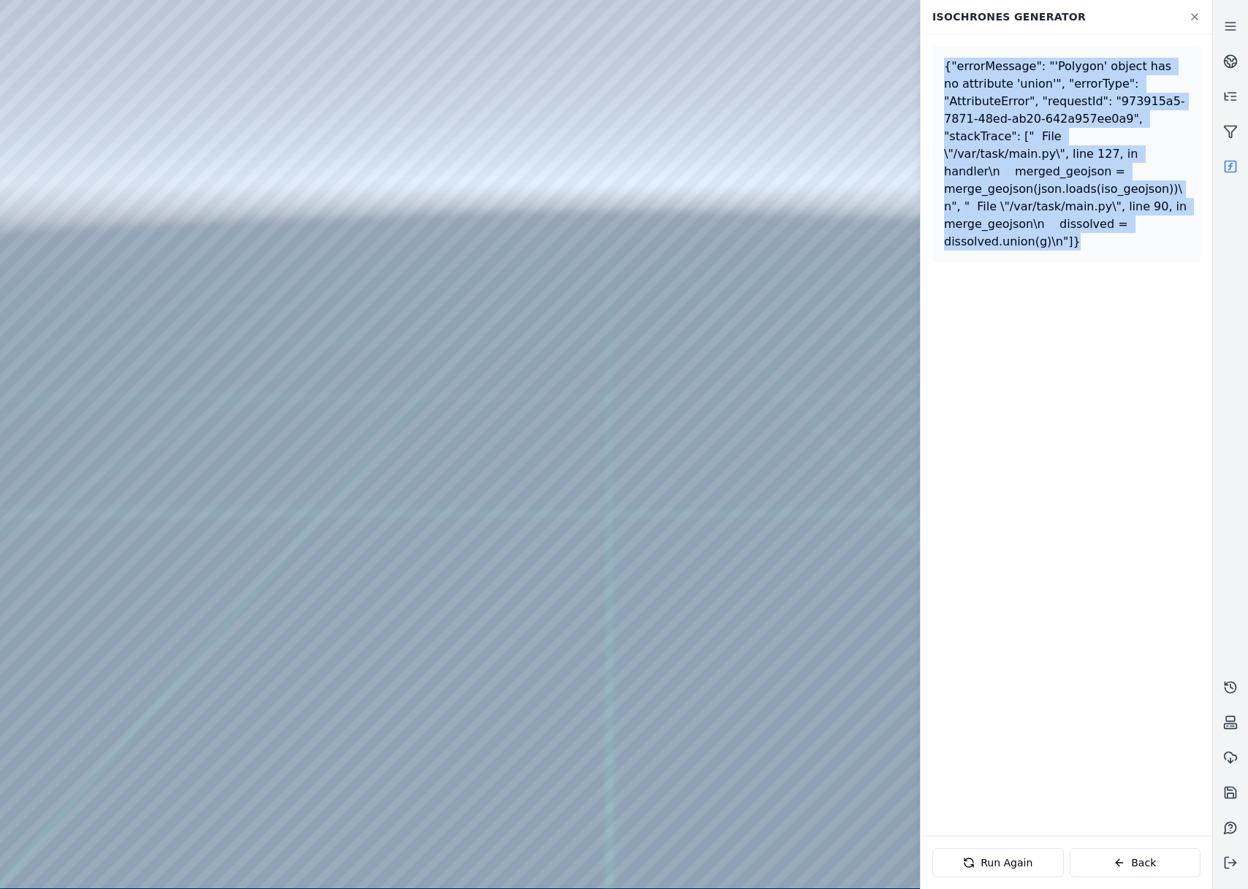
drag, startPoint x: 1077, startPoint y: 231, endPoint x: 940, endPoint y: 65, distance: 215.3
click at [940, 65] on div "{"errorMessage": "'Polygon' object has no attribute 'union'", "errorType": "Att…" at bounding box center [1066, 154] width 268 height 216
copy div "{"errorMessage": "'Polygon' object has no attribute 'union'", "errorType": "Att…"
click at [1113, 869] on button "Back" at bounding box center [1136, 862] width 132 height 29
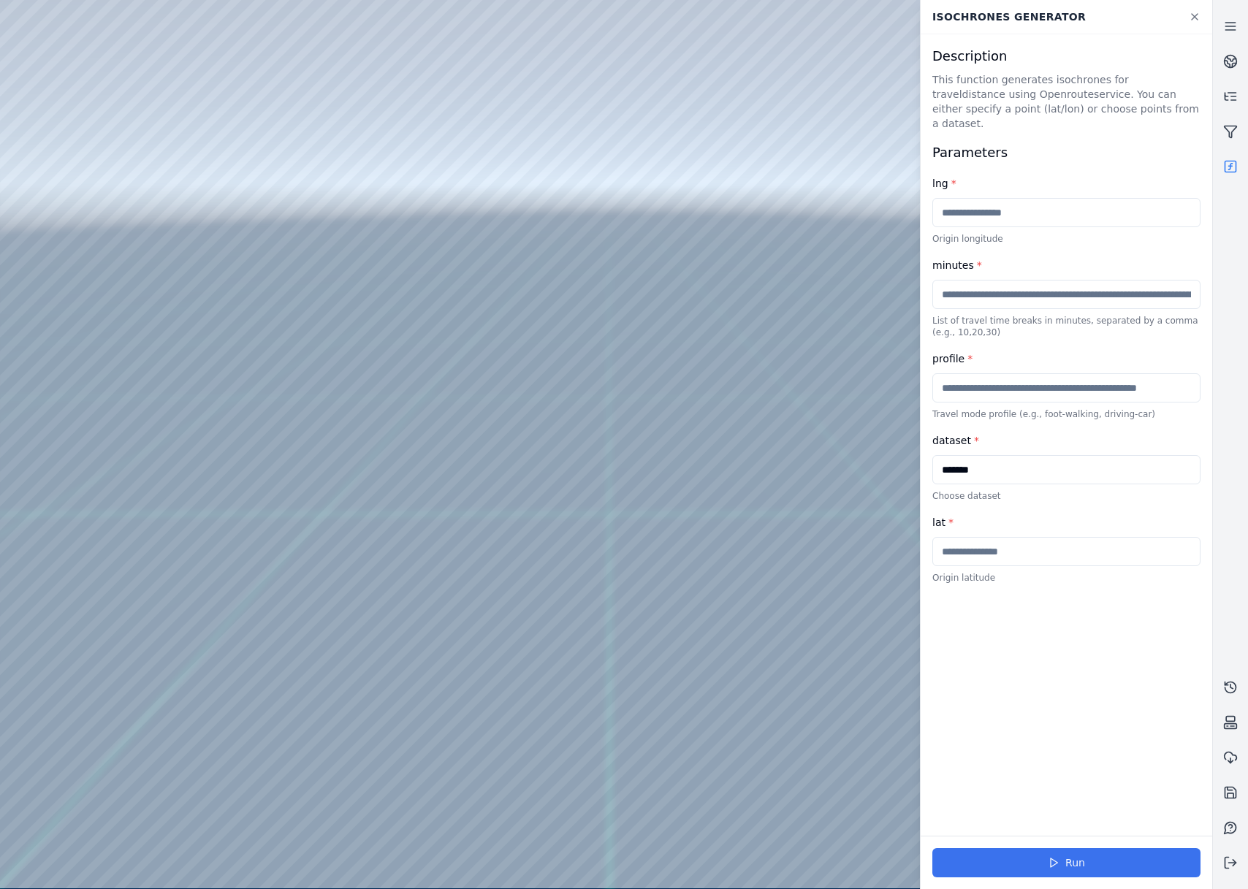
click at [1073, 861] on button "Run" at bounding box center [1066, 862] width 268 height 29
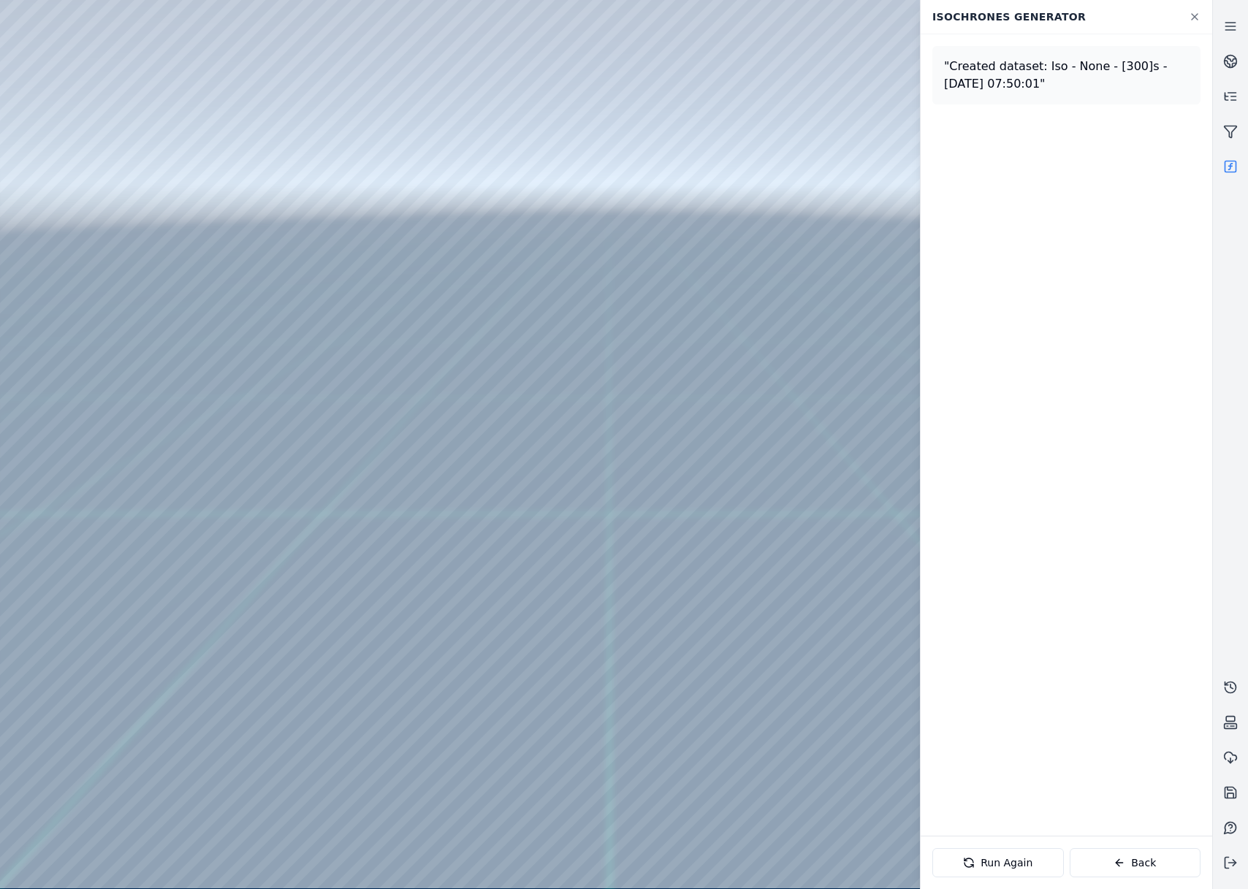
click at [167, 709] on div at bounding box center [605, 444] width 1211 height 888
click at [177, 709] on div at bounding box center [605, 444] width 1211 height 888
click at [186, 768] on div at bounding box center [605, 444] width 1211 height 888
click at [185, 776] on div at bounding box center [605, 444] width 1211 height 888
click at [184, 782] on div at bounding box center [605, 444] width 1211 height 888
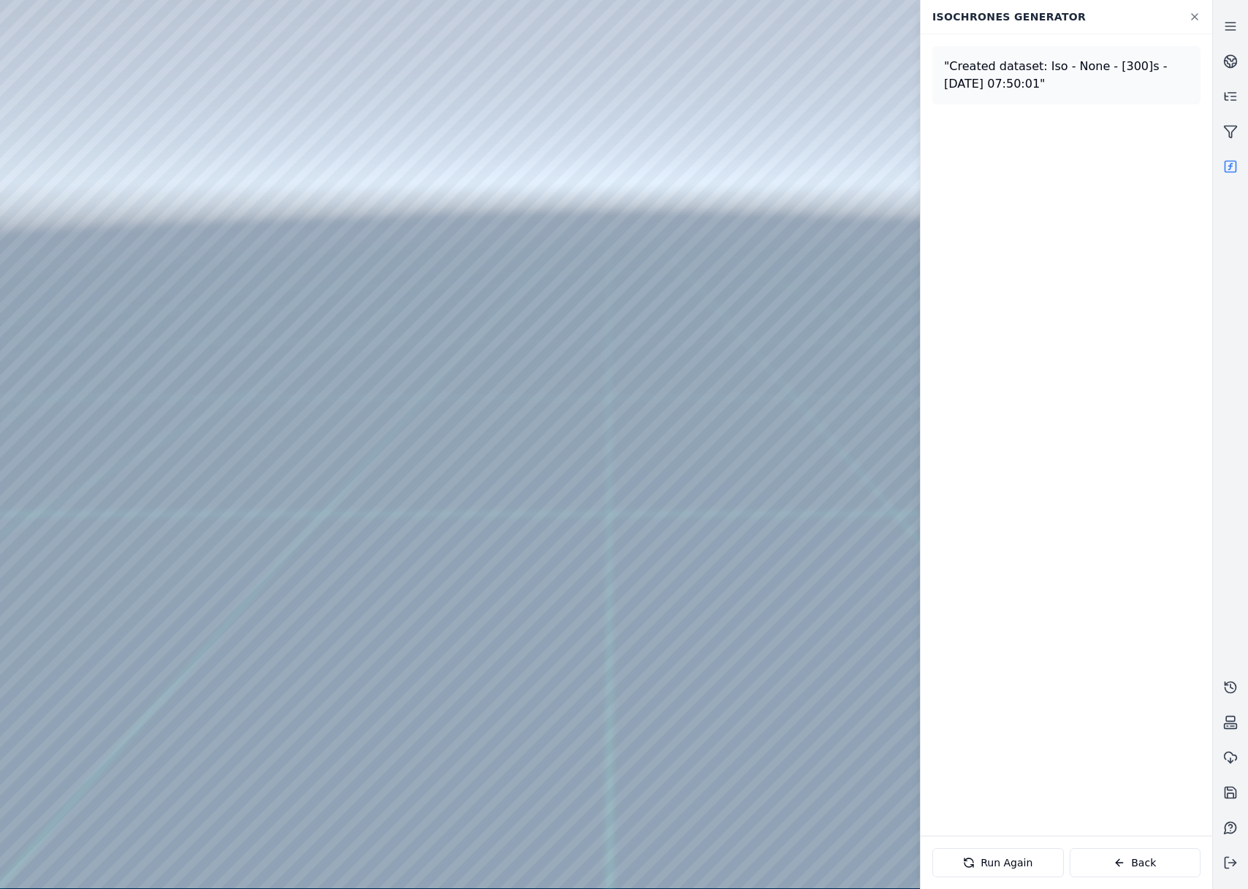
click at [181, 774] on div at bounding box center [605, 444] width 1211 height 888
click at [541, 377] on div at bounding box center [605, 444] width 1211 height 888
click at [178, 780] on div at bounding box center [605, 444] width 1211 height 888
click at [97, 290] on div at bounding box center [605, 444] width 1211 height 888
click at [91, 262] on div at bounding box center [605, 444] width 1211 height 888
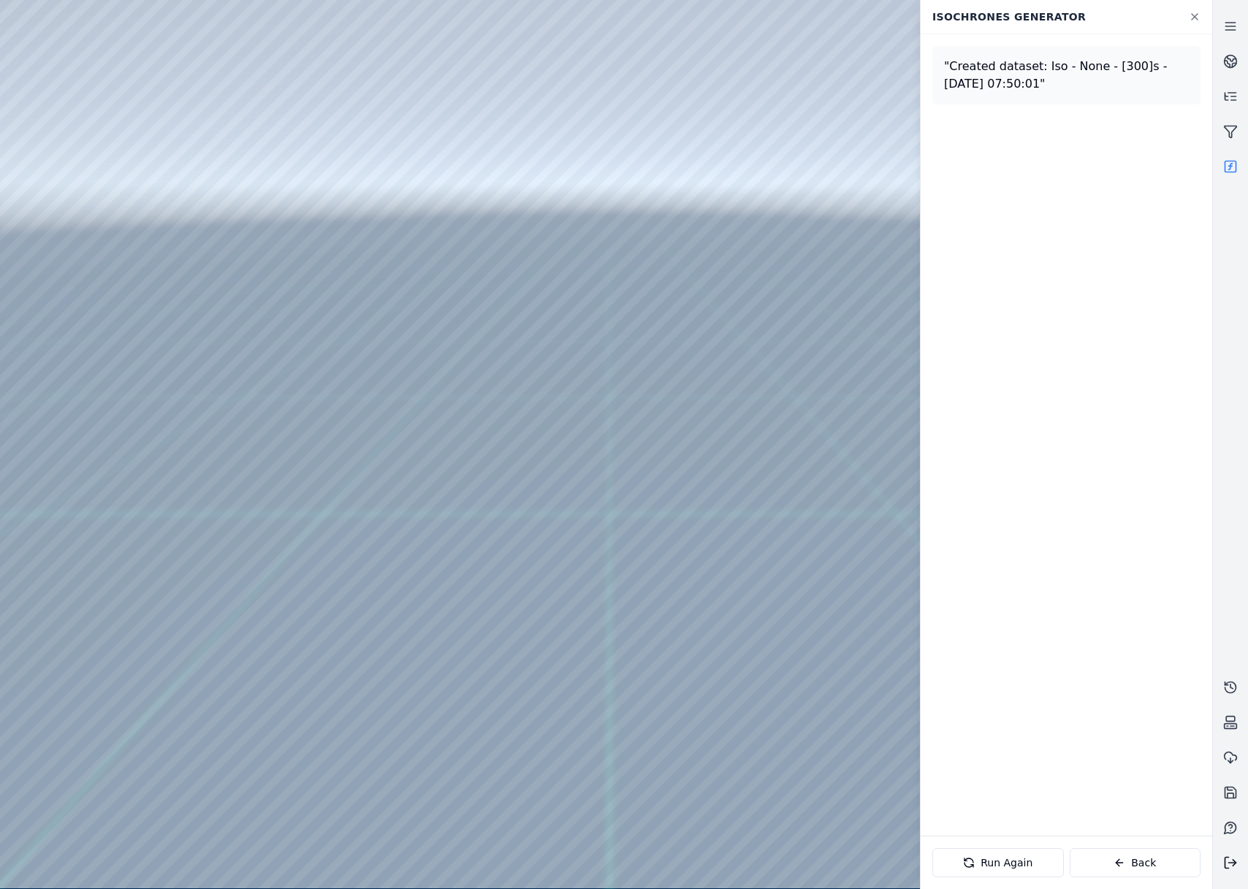
click at [1215, 861] on button at bounding box center [1230, 862] width 35 height 35
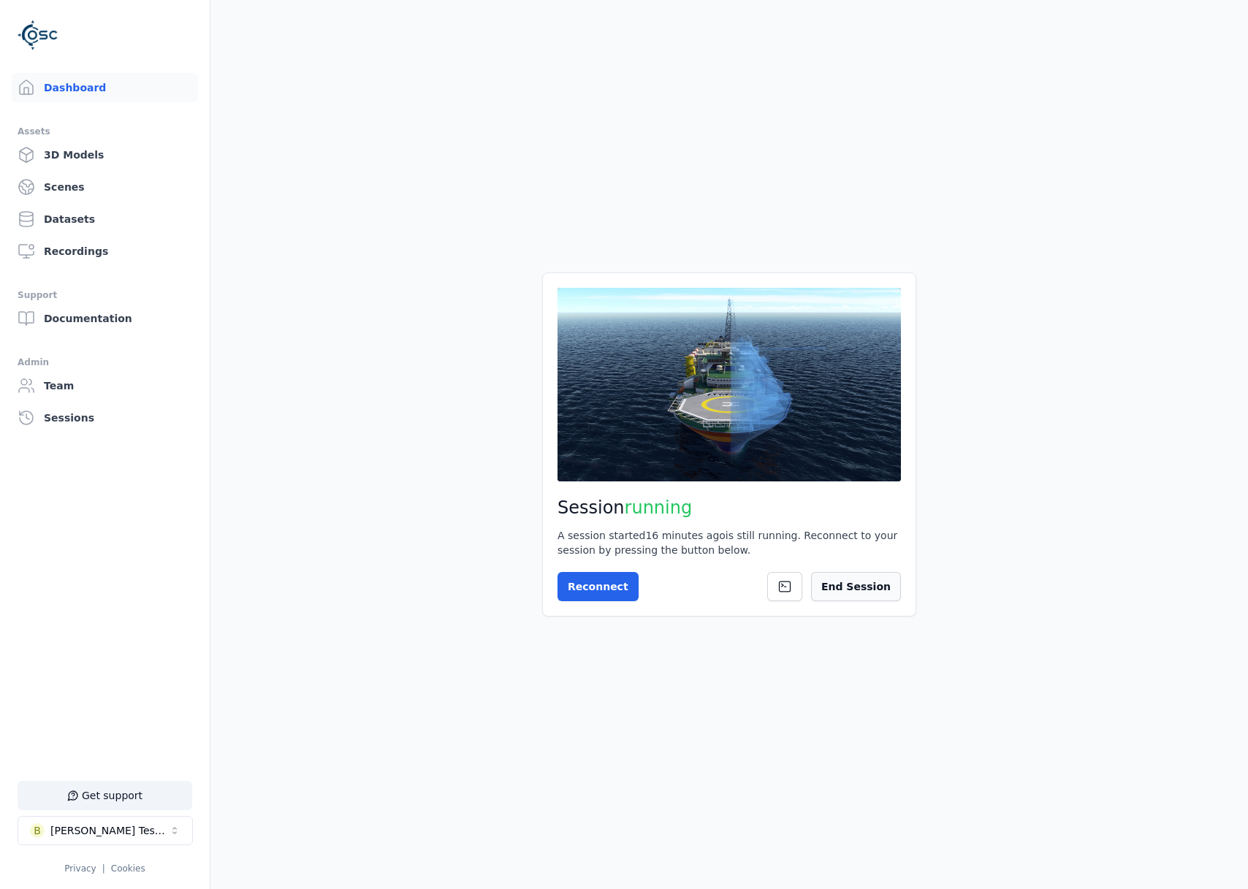
click at [858, 582] on button "End Session" at bounding box center [856, 586] width 90 height 29
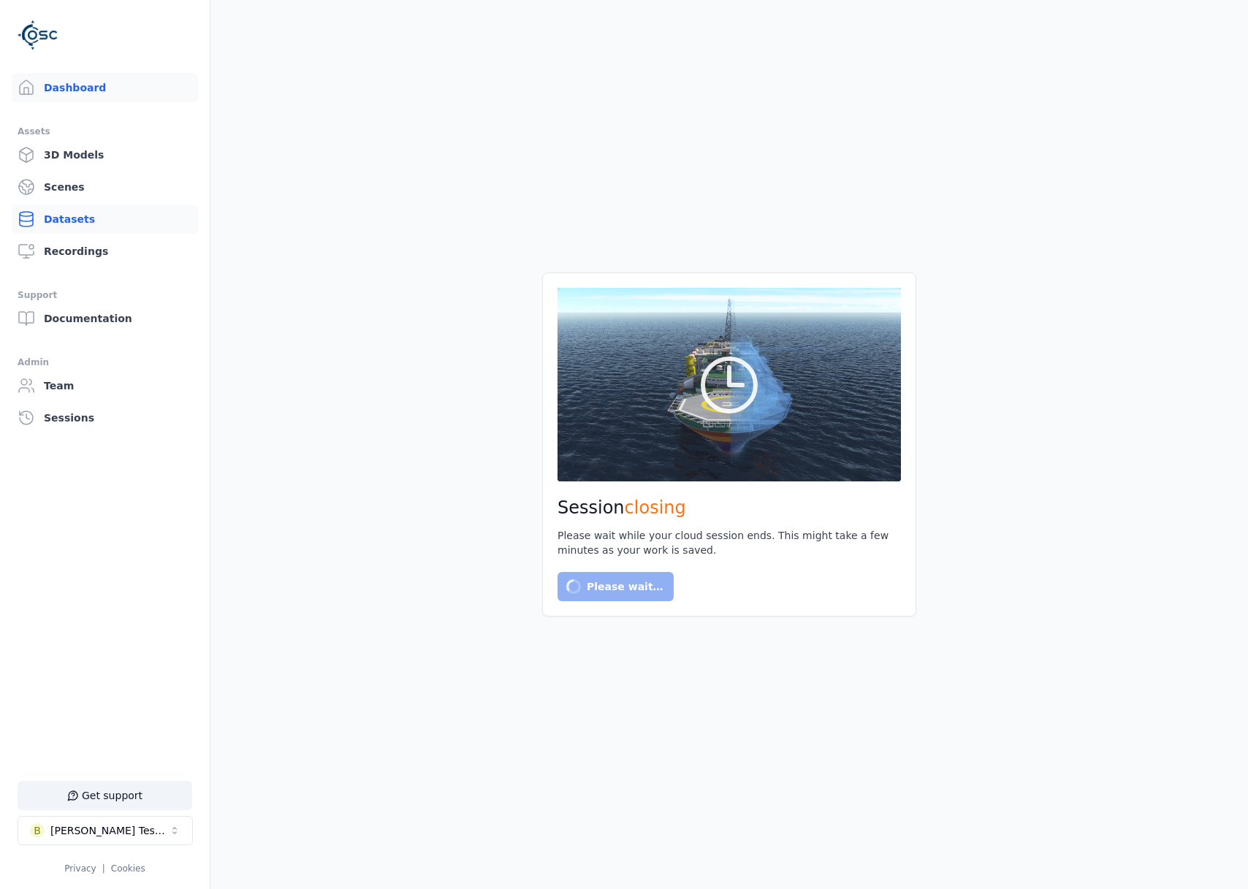
click at [91, 207] on link "Datasets" at bounding box center [105, 219] width 186 height 29
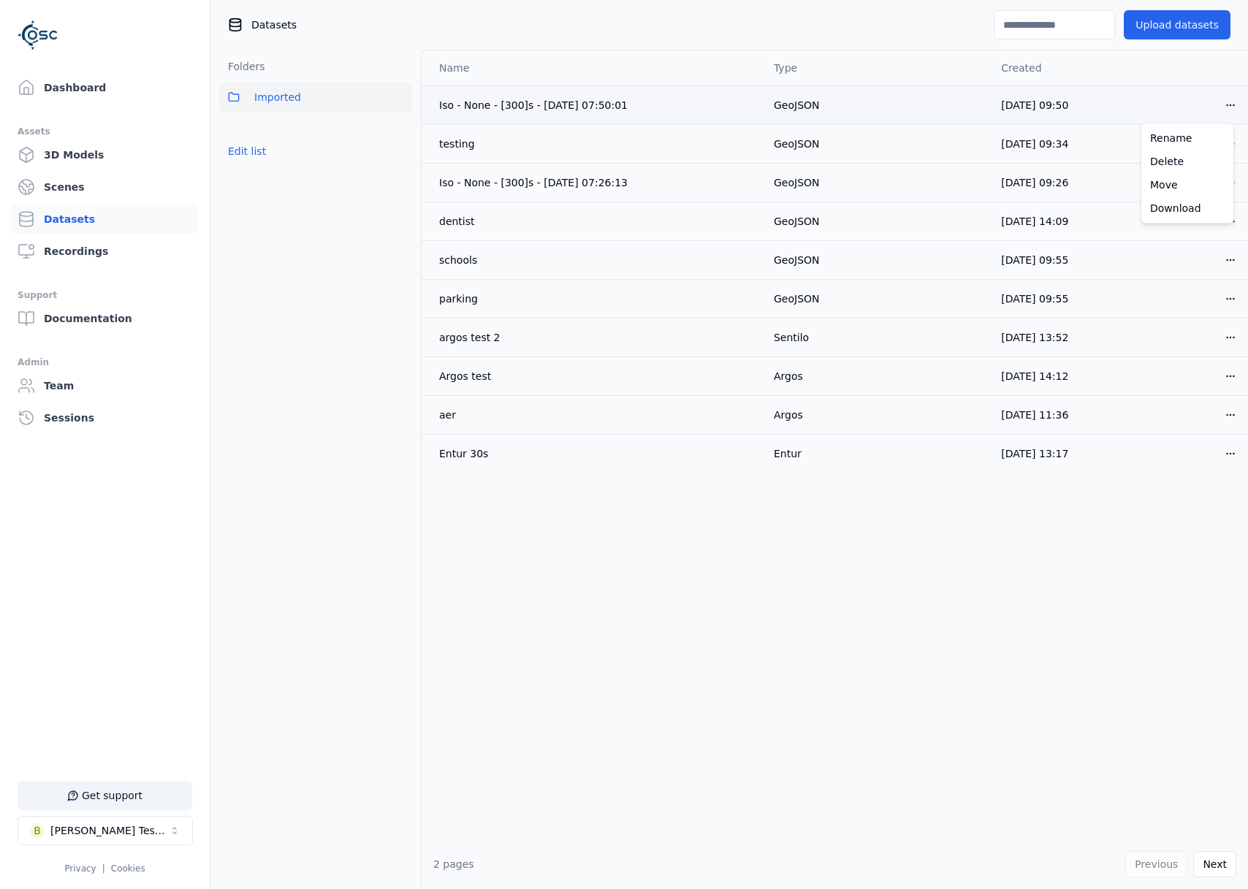
click at [1214, 106] on html "Support Dashboard Assets 3D Models Scenes Datasets Recordings Support Documenta…" at bounding box center [624, 444] width 1248 height 889
click at [1203, 212] on div "Download" at bounding box center [1187, 208] width 86 height 23
click at [90, 82] on link "Dashboard" at bounding box center [105, 87] width 186 height 29
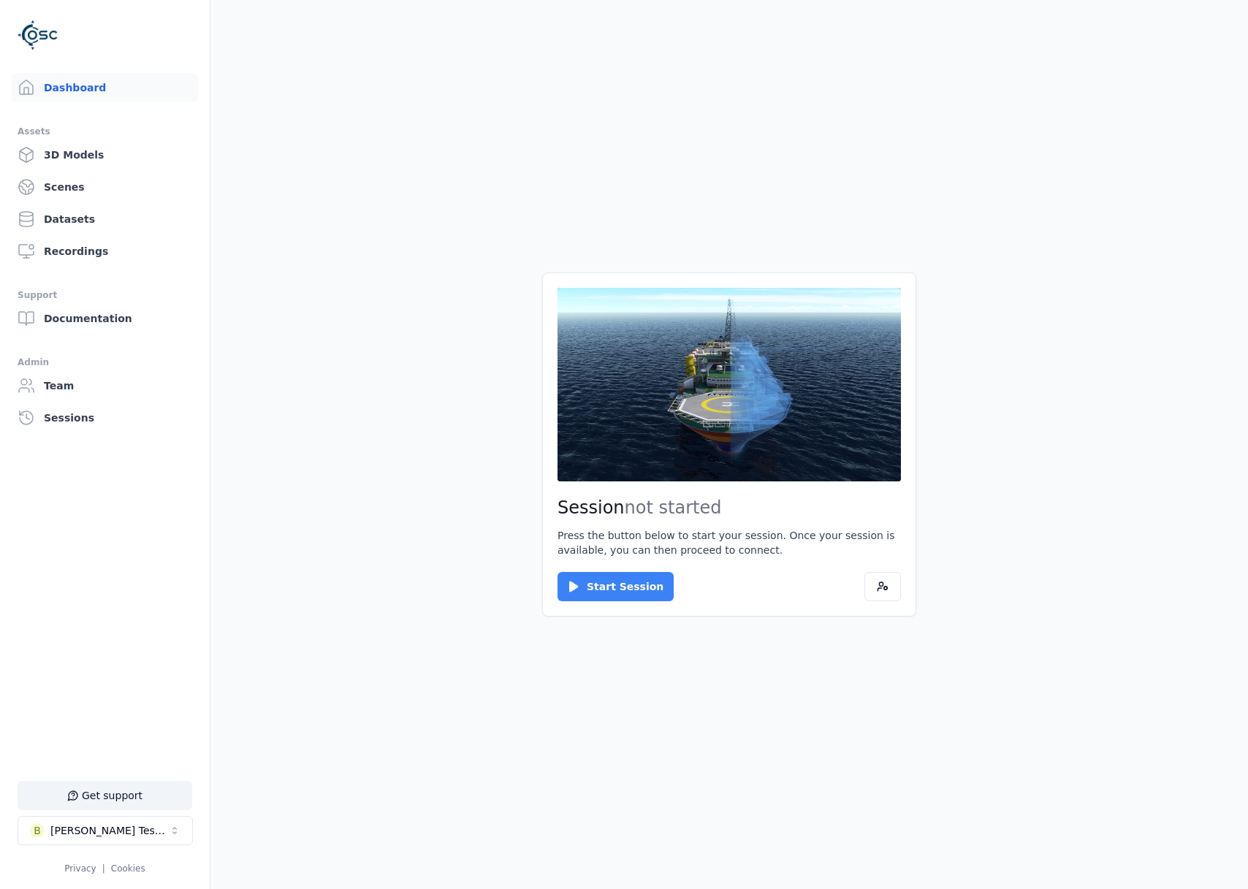
click at [589, 575] on button "Start Session" at bounding box center [615, 586] width 116 height 29
click at [580, 585] on button "Connect" at bounding box center [590, 586] width 67 height 29
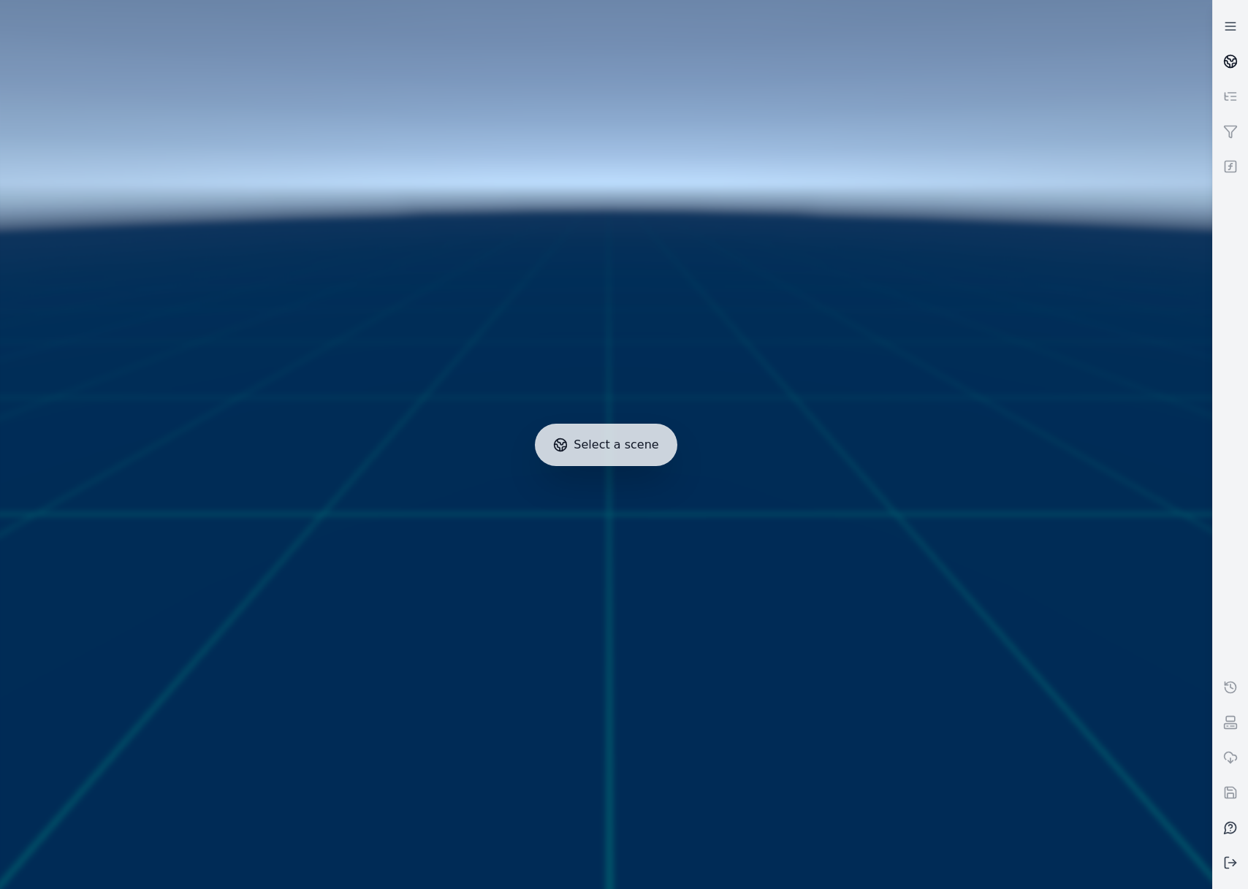
click at [1222, 75] on link at bounding box center [1230, 61] width 35 height 35
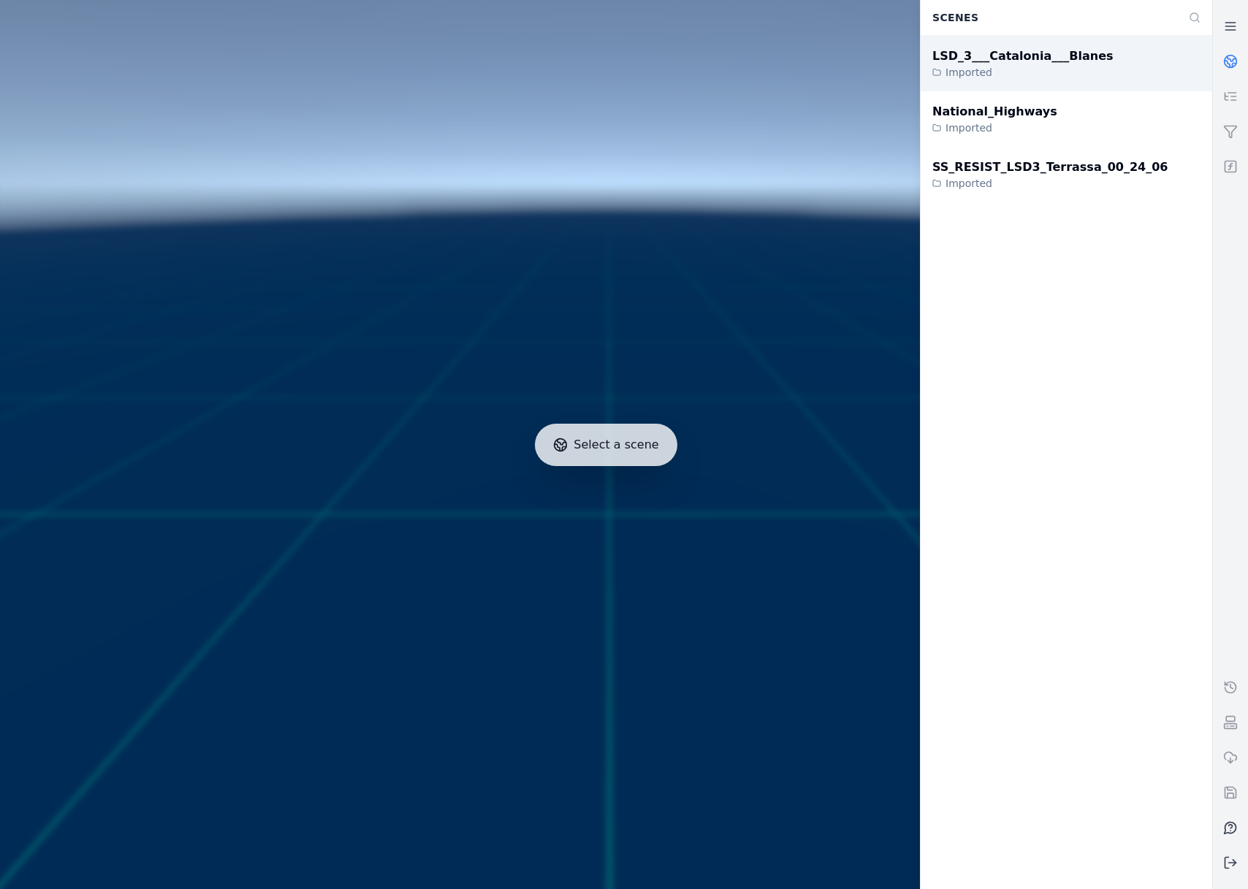
click at [1031, 68] on div "Imported" at bounding box center [1022, 72] width 181 height 15
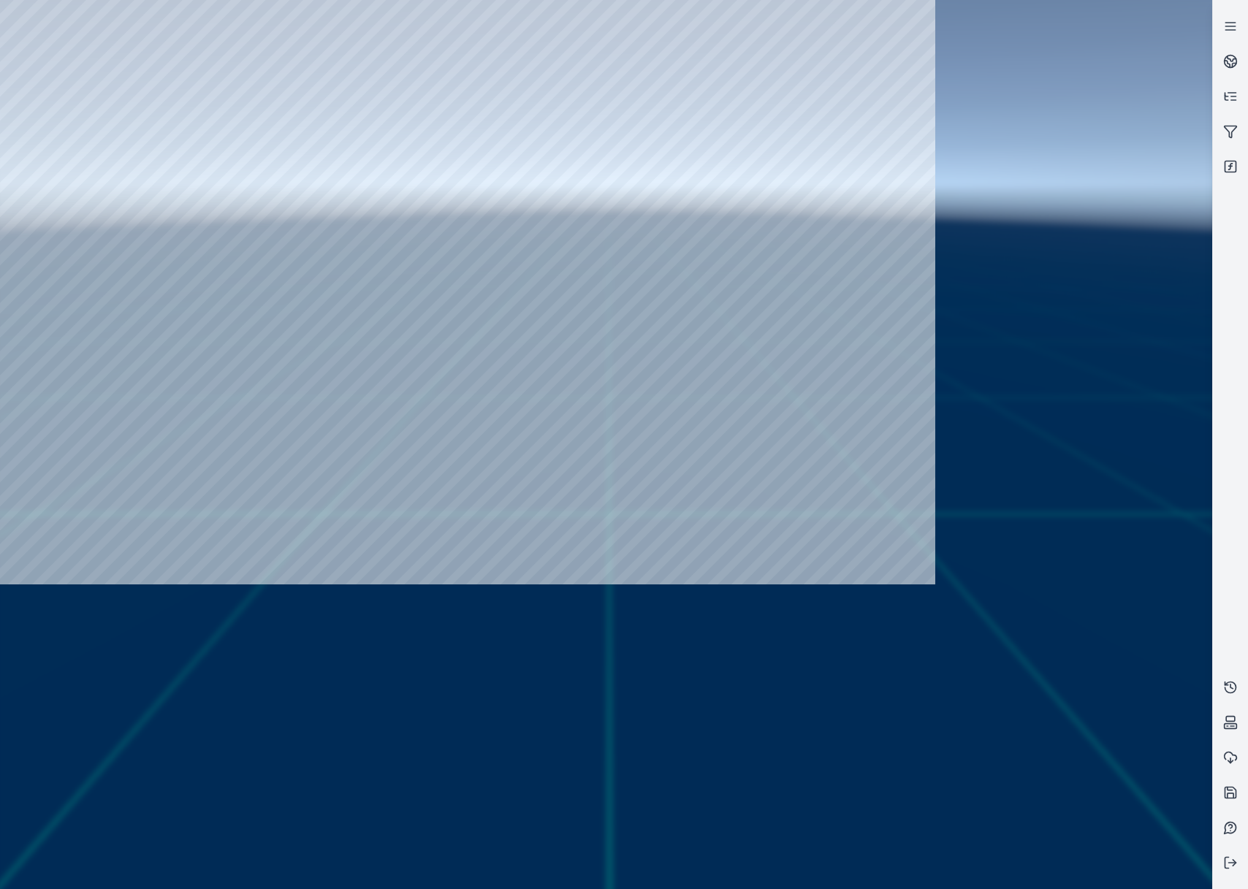
drag, startPoint x: 666, startPoint y: 435, endPoint x: 687, endPoint y: 463, distance: 35.9
drag, startPoint x: 698, startPoint y: 508, endPoint x: 702, endPoint y: 519, distance: 11.8
click at [32, 130] on div at bounding box center [467, 292] width 935 height 584
click at [69, 174] on div at bounding box center [467, 292] width 935 height 584
click at [262, 474] on div at bounding box center [467, 292] width 935 height 584
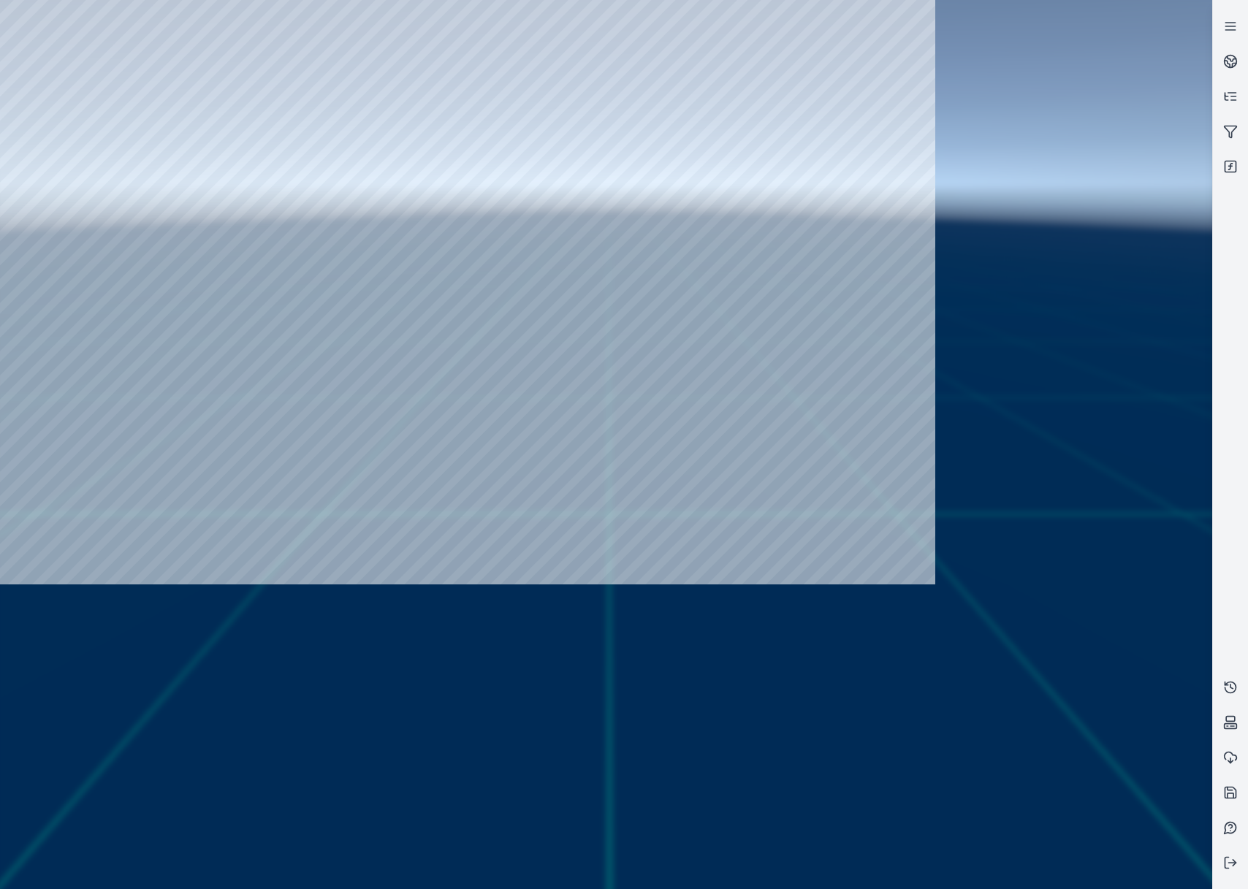
click at [262, 470] on div at bounding box center [467, 292] width 935 height 584
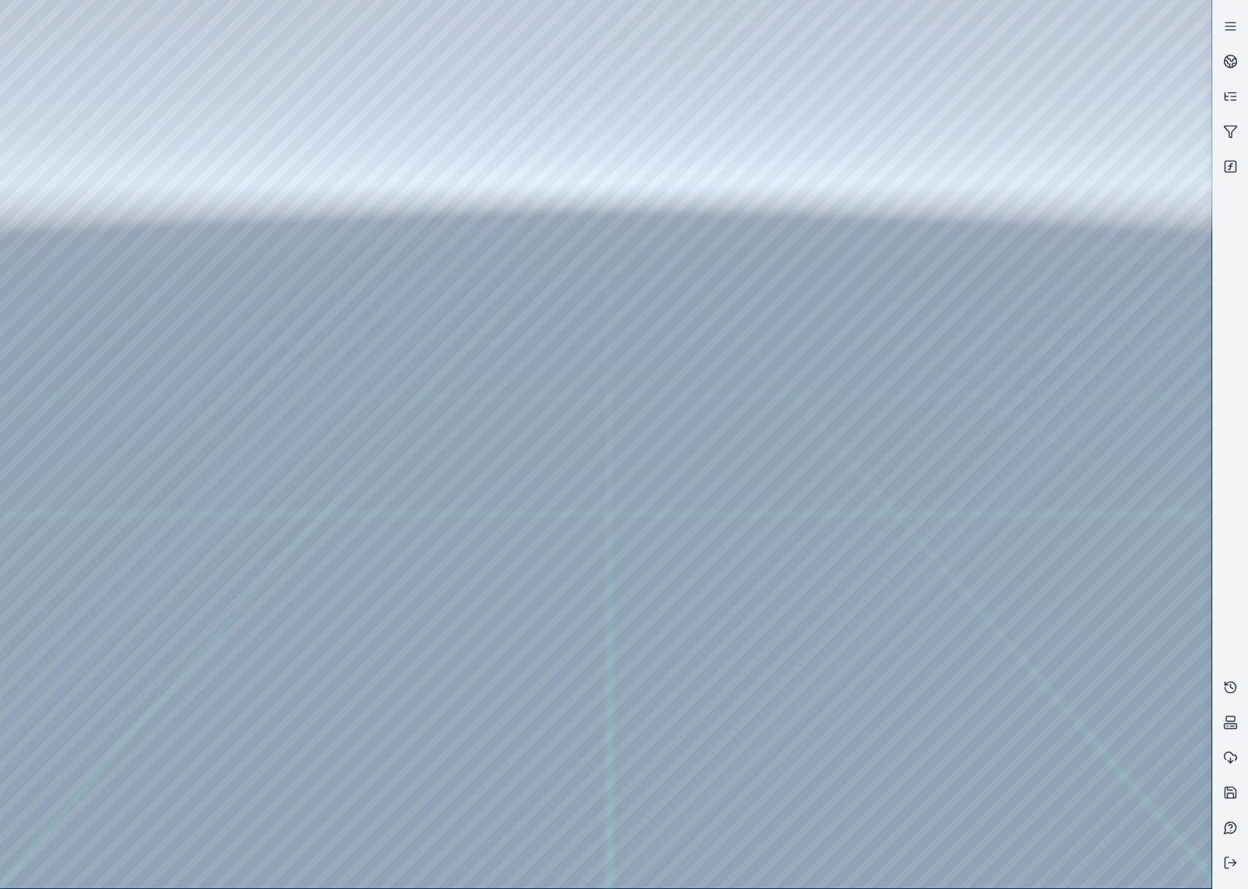
drag, startPoint x: 697, startPoint y: 593, endPoint x: 686, endPoint y: 591, distance: 11.1
drag, startPoint x: 676, startPoint y: 395, endPoint x: 904, endPoint y: 482, distance: 244.0
drag, startPoint x: 761, startPoint y: 550, endPoint x: 890, endPoint y: 473, distance: 150.1
drag, startPoint x: 810, startPoint y: 547, endPoint x: 687, endPoint y: 590, distance: 130.8
drag, startPoint x: 872, startPoint y: 701, endPoint x: 901, endPoint y: 712, distance: 30.3
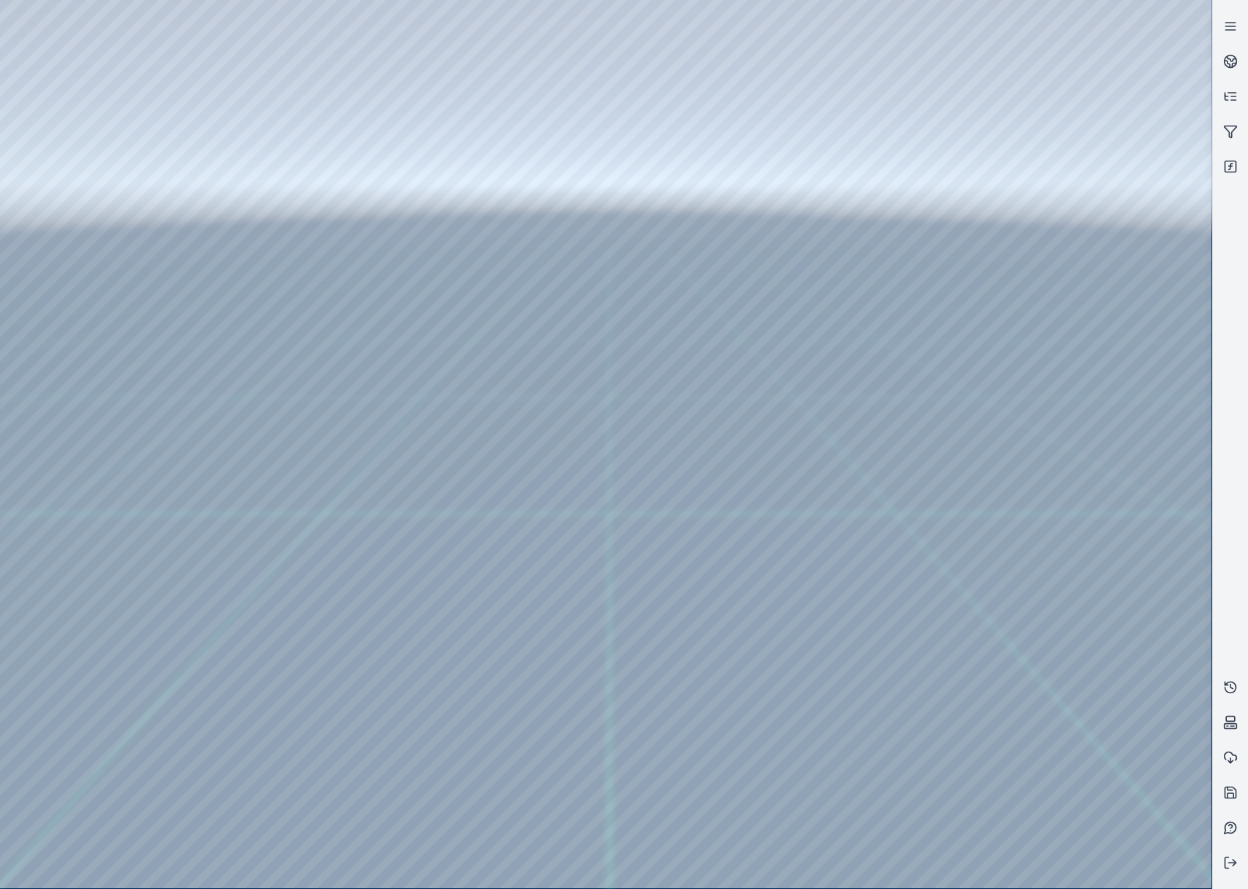
drag, startPoint x: 878, startPoint y: 570, endPoint x: 841, endPoint y: 530, distance: 54.3
click at [408, 710] on div at bounding box center [605, 444] width 1211 height 888
click at [1243, 162] on link at bounding box center [1230, 166] width 35 height 35
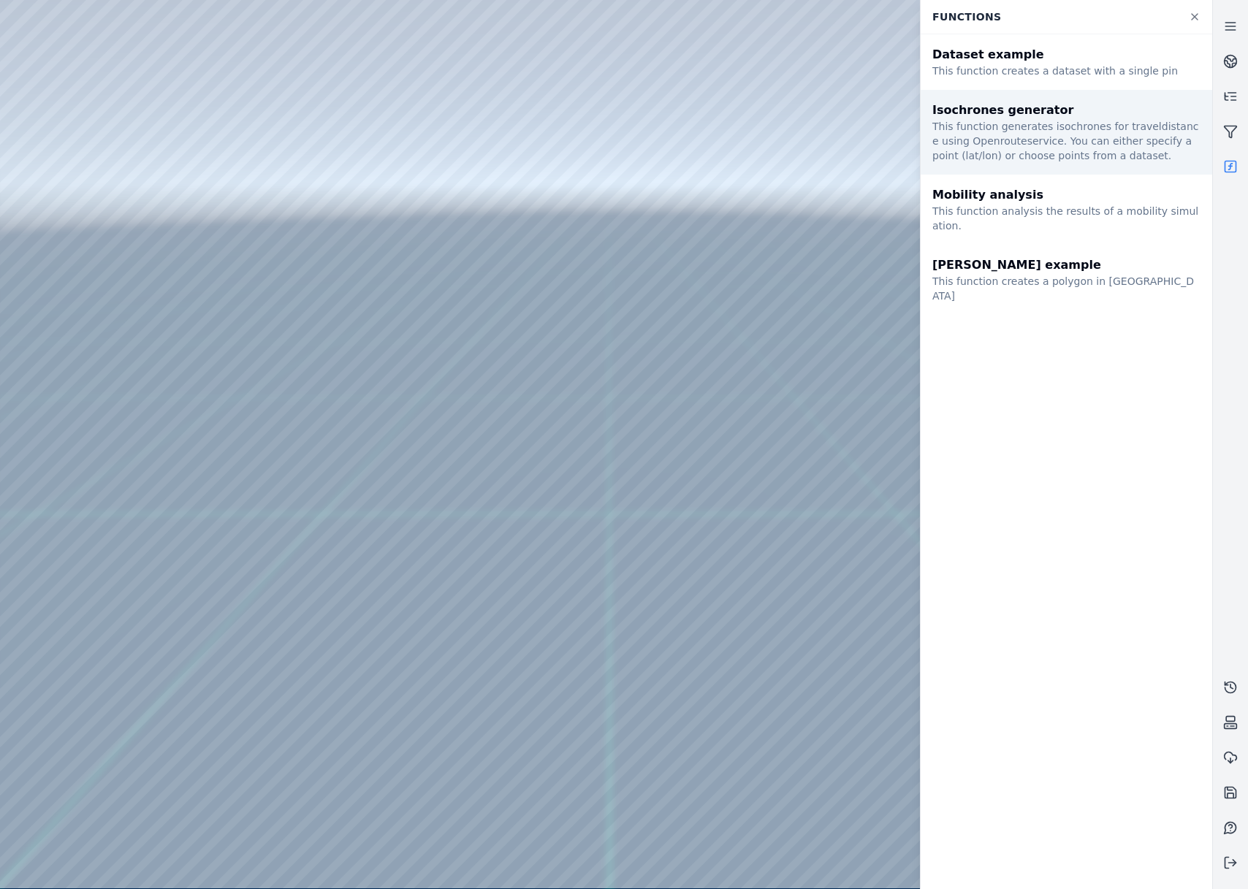
click at [1086, 149] on div "This function generates isochrones for traveldistance using Openrouteservice. Y…" at bounding box center [1066, 141] width 268 height 44
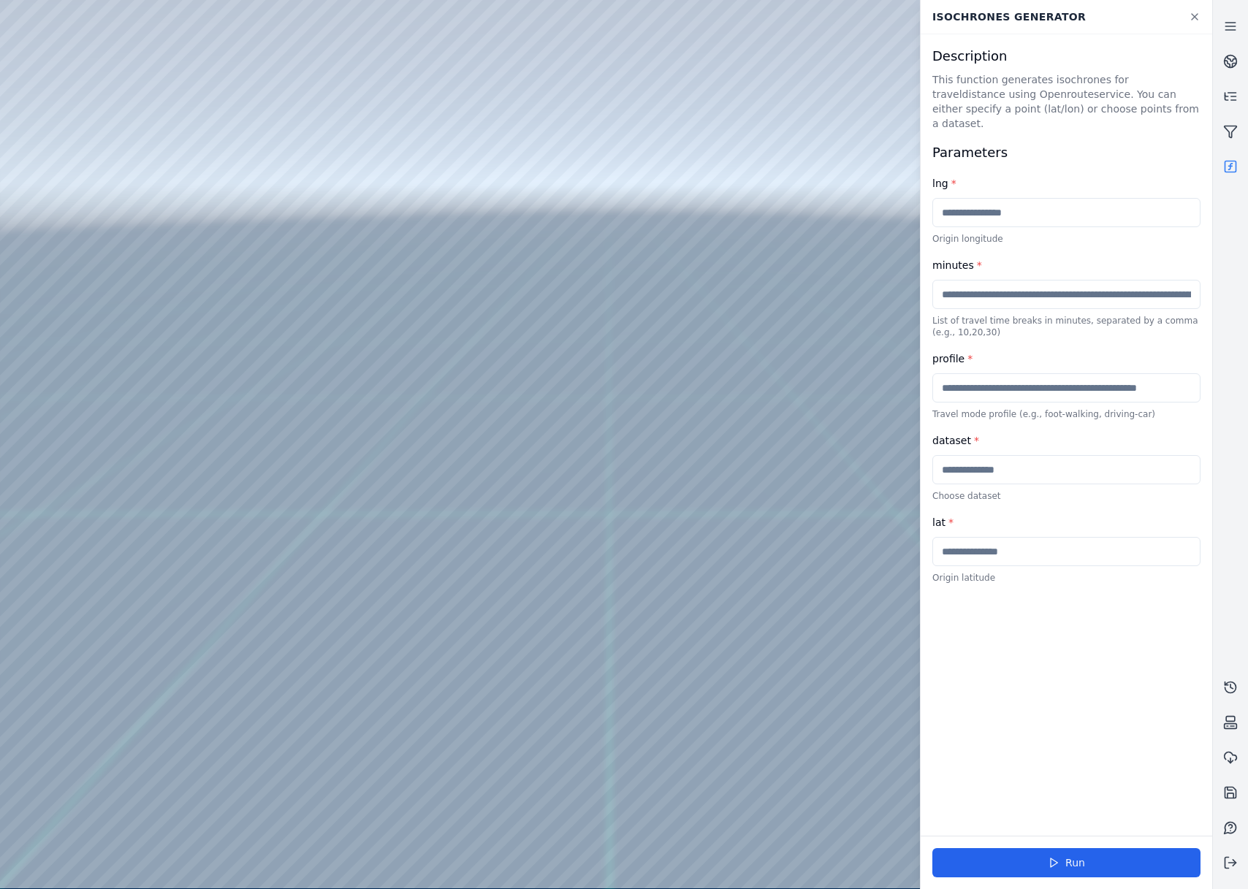
click at [1050, 456] on input "text" at bounding box center [1066, 469] width 268 height 29
type input "*******"
click at [1003, 864] on button "Run" at bounding box center [1066, 862] width 268 height 29
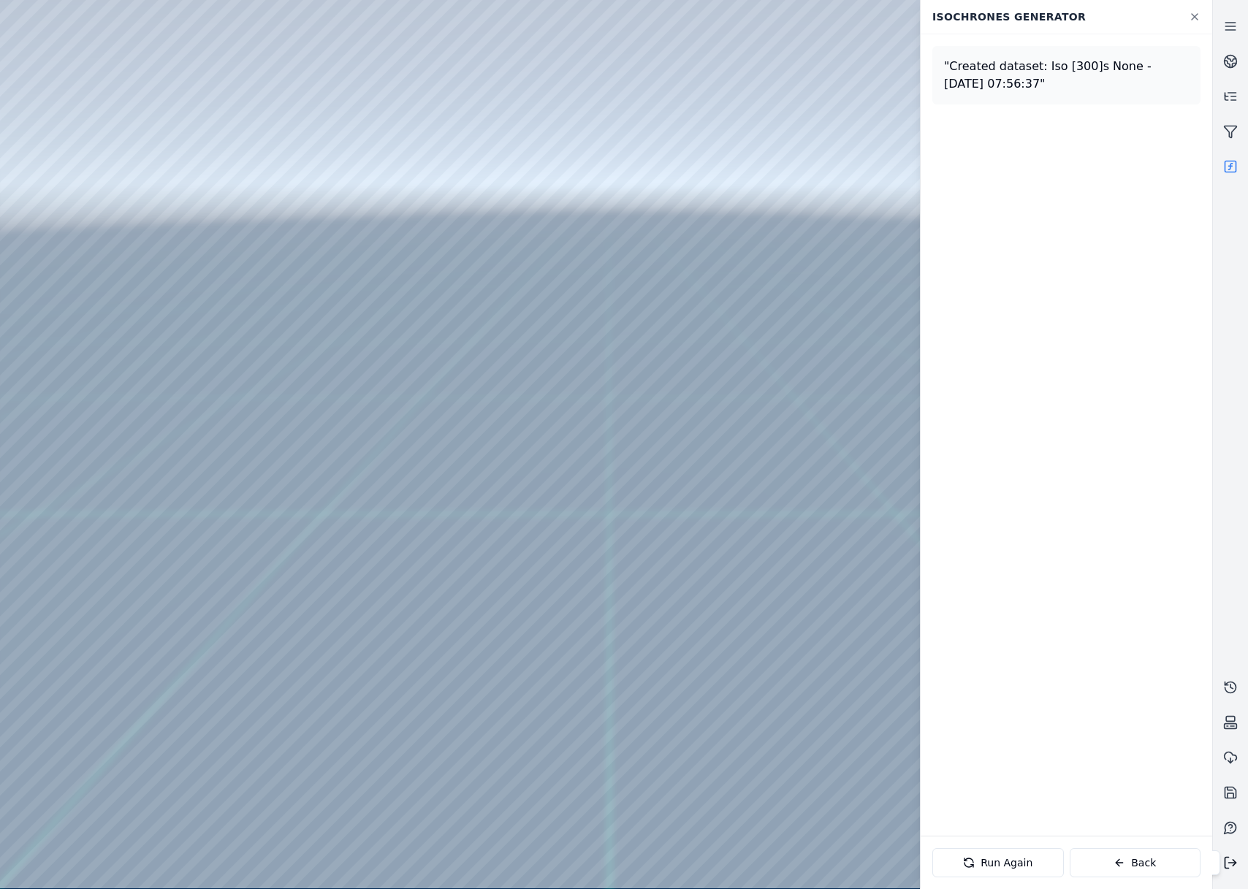
click at [1229, 867] on icon at bounding box center [1230, 863] width 15 height 15
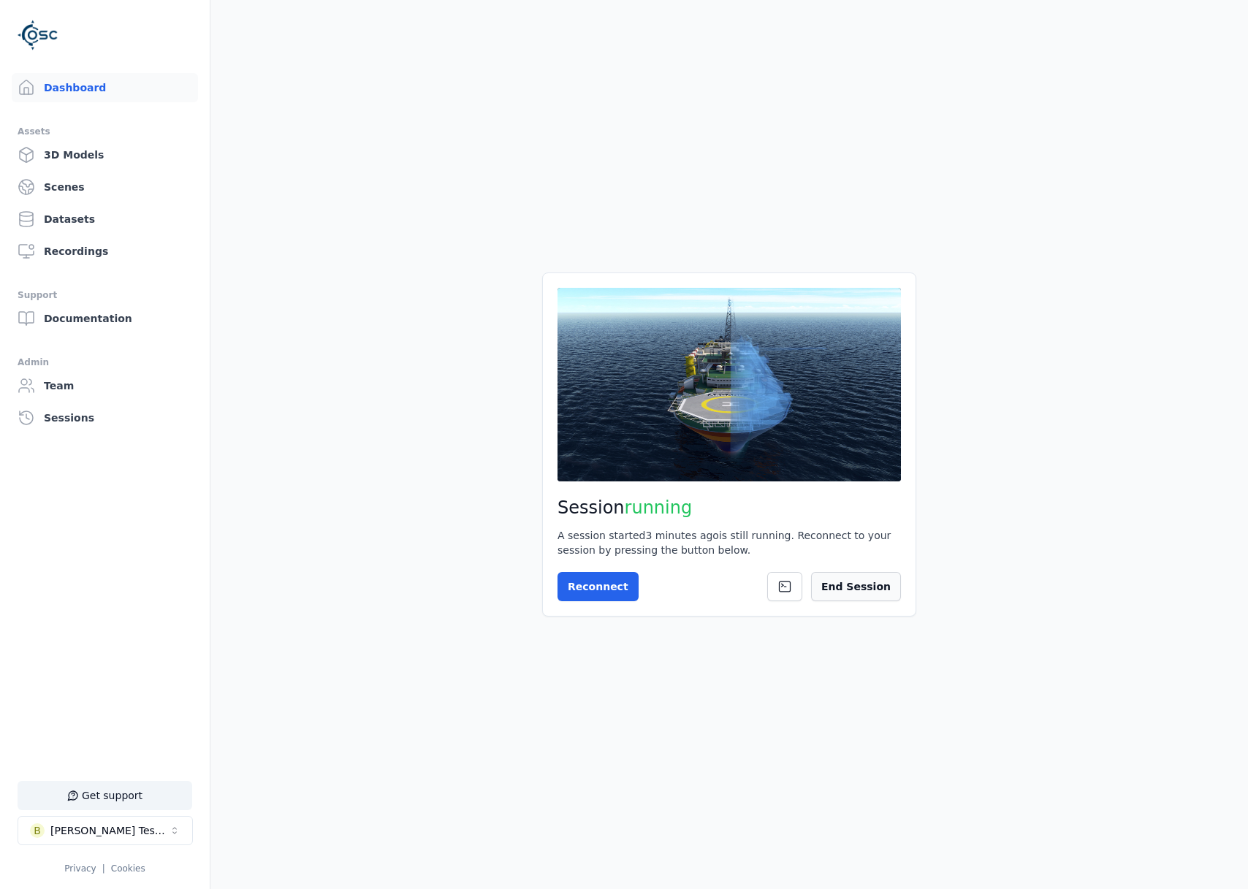
click at [869, 600] on button "End Session" at bounding box center [856, 586] width 90 height 29
click at [636, 557] on p "Press the button below to start your session. Once your session is available, y…" at bounding box center [728, 542] width 343 height 29
click at [649, 569] on div "Session not started Press the button below to start your session. Once your ses…" at bounding box center [729, 444] width 374 height 343
click at [645, 587] on button "Start Session" at bounding box center [615, 586] width 116 height 29
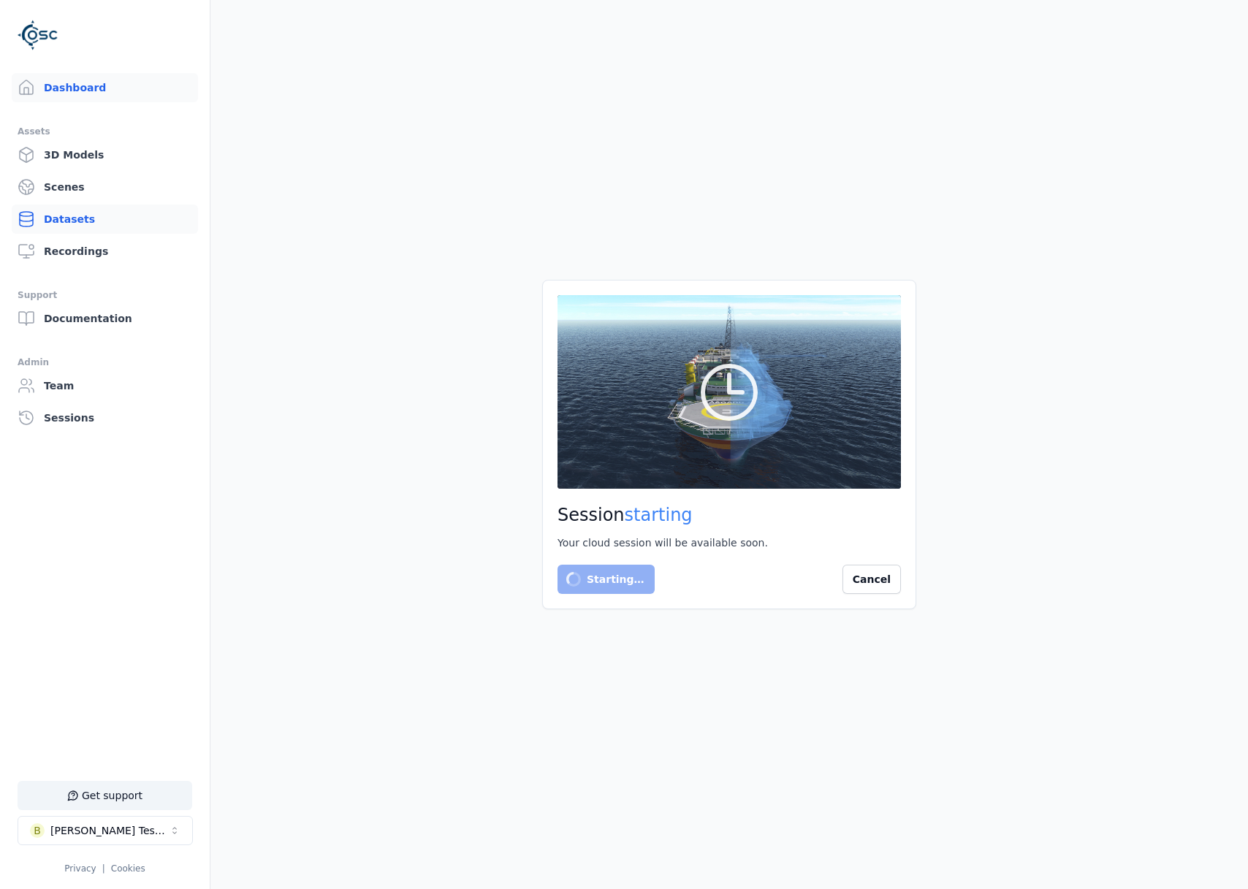
click at [62, 229] on link "Datasets" at bounding box center [105, 219] width 186 height 29
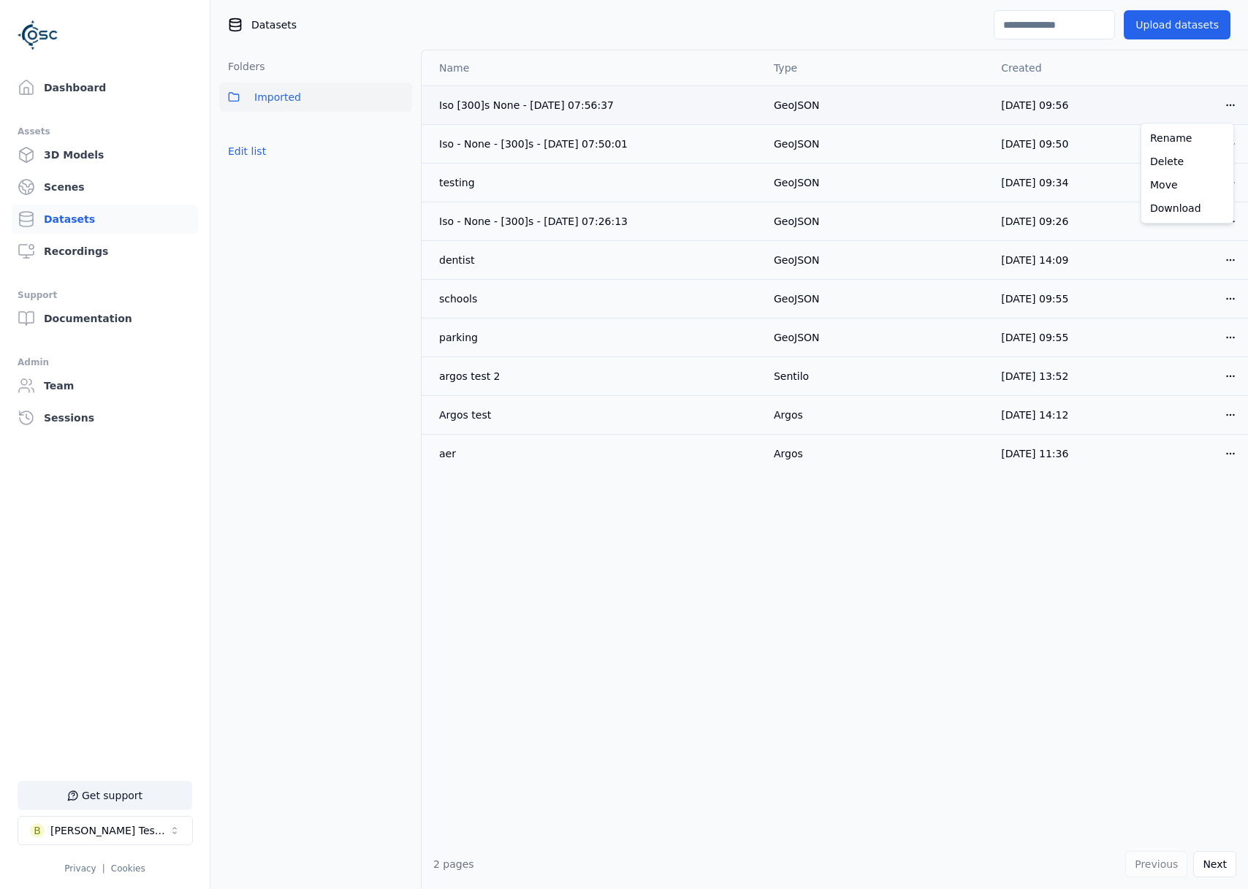
click at [1217, 113] on html "Support Dashboard Assets 3D Models Scenes Datasets Recordings Support Documenta…" at bounding box center [624, 444] width 1248 height 889
click at [1191, 206] on div "Download" at bounding box center [1187, 208] width 86 height 23
click at [99, 75] on link "Dashboard" at bounding box center [105, 87] width 186 height 29
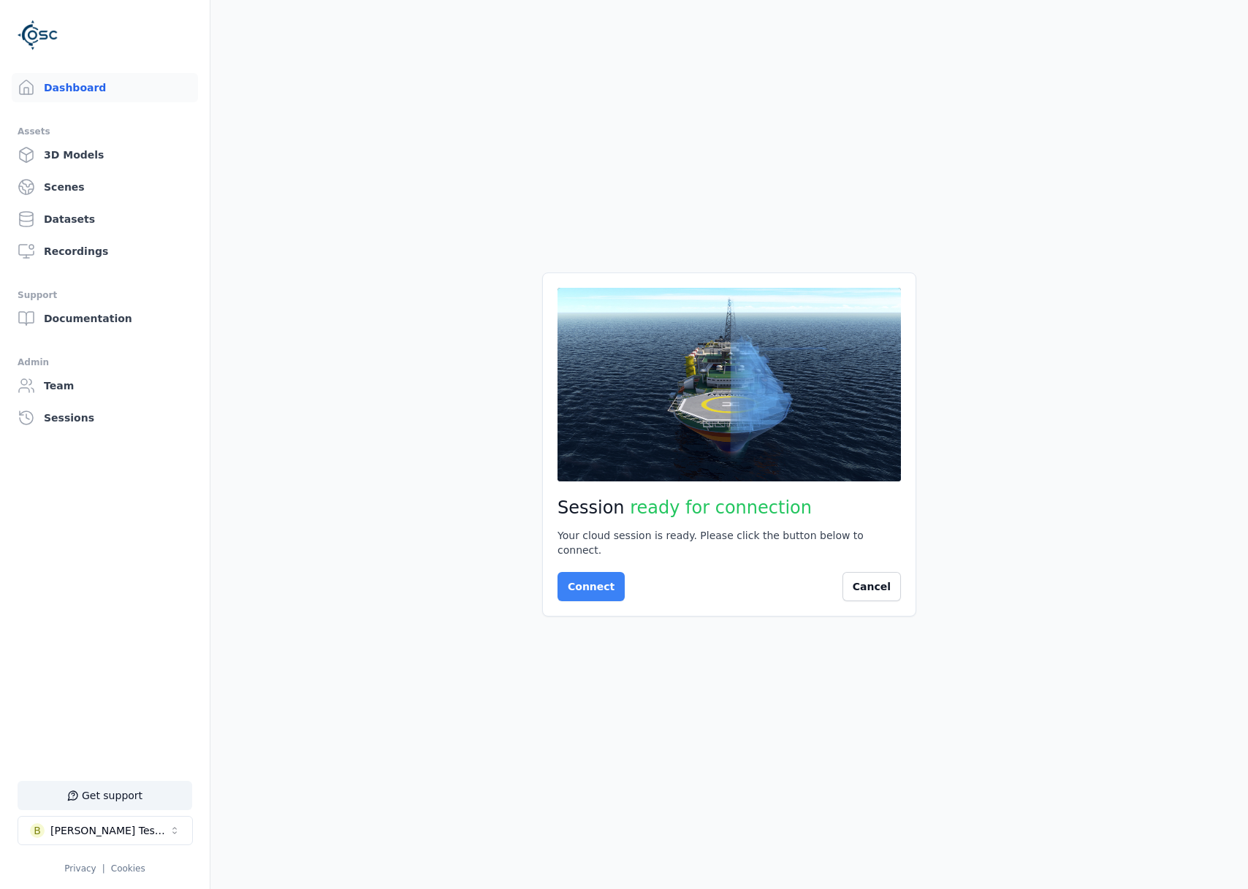
click at [587, 572] on button "Connect" at bounding box center [590, 586] width 67 height 29
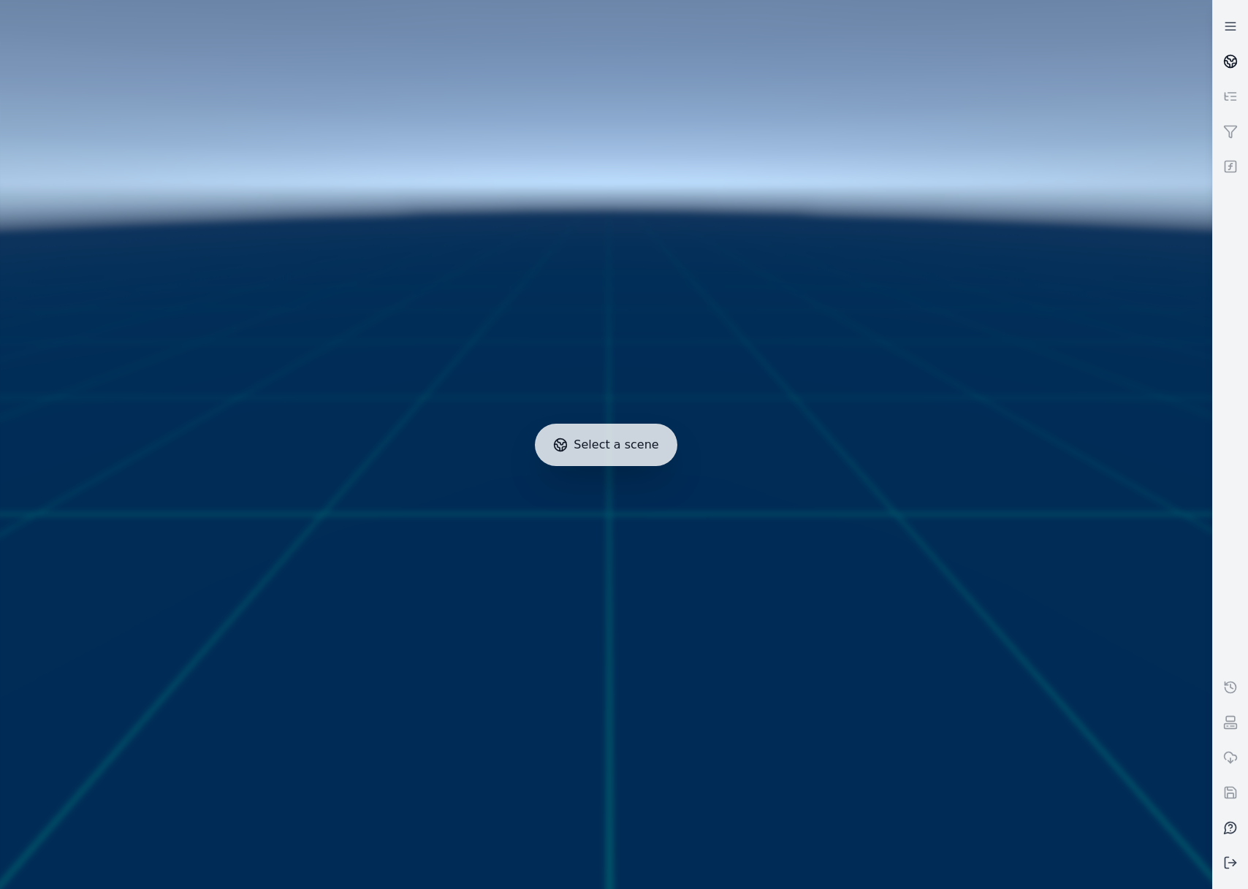
click at [1231, 51] on link at bounding box center [1230, 61] width 35 height 35
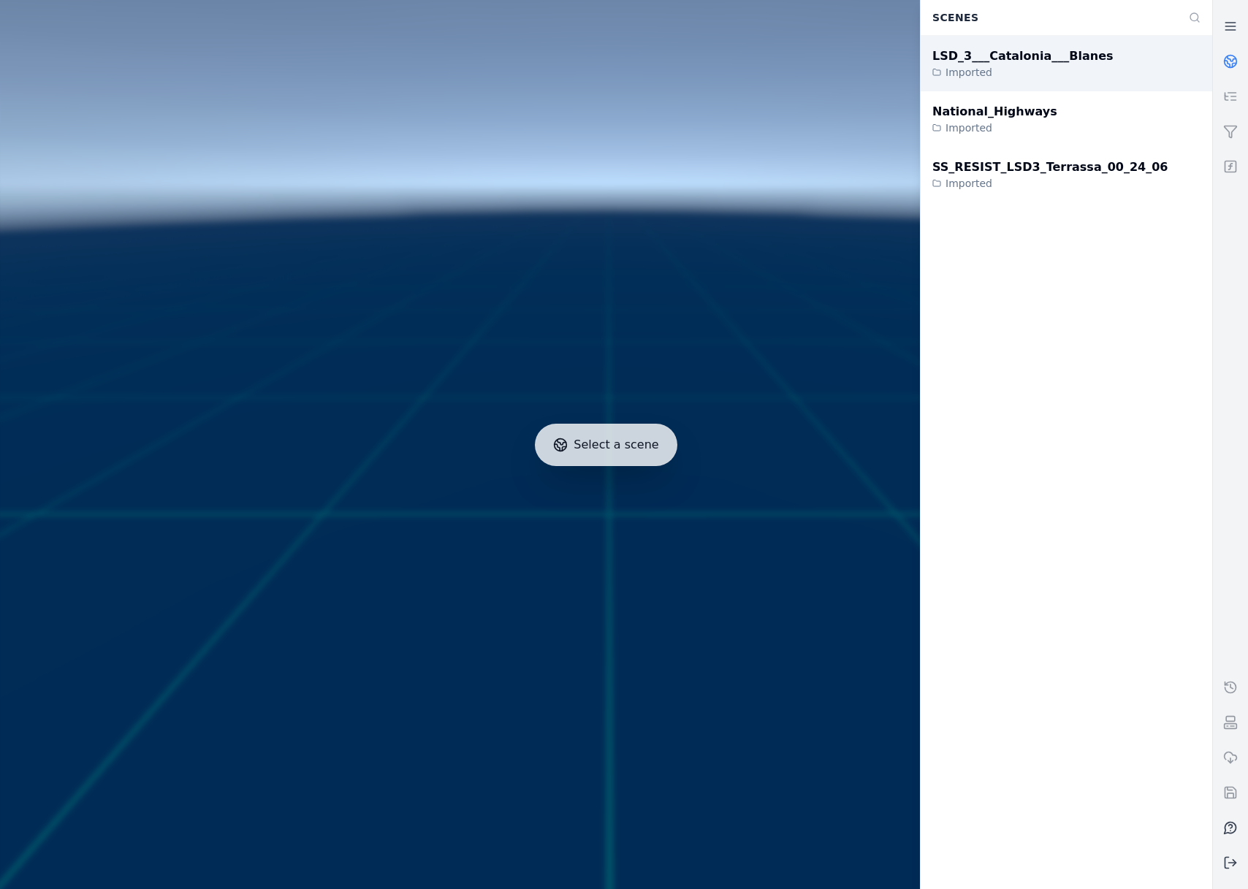
click at [1085, 63] on div "LSD_3___Catalonia___Blanes Imported" at bounding box center [1067, 64] width 292 height 56
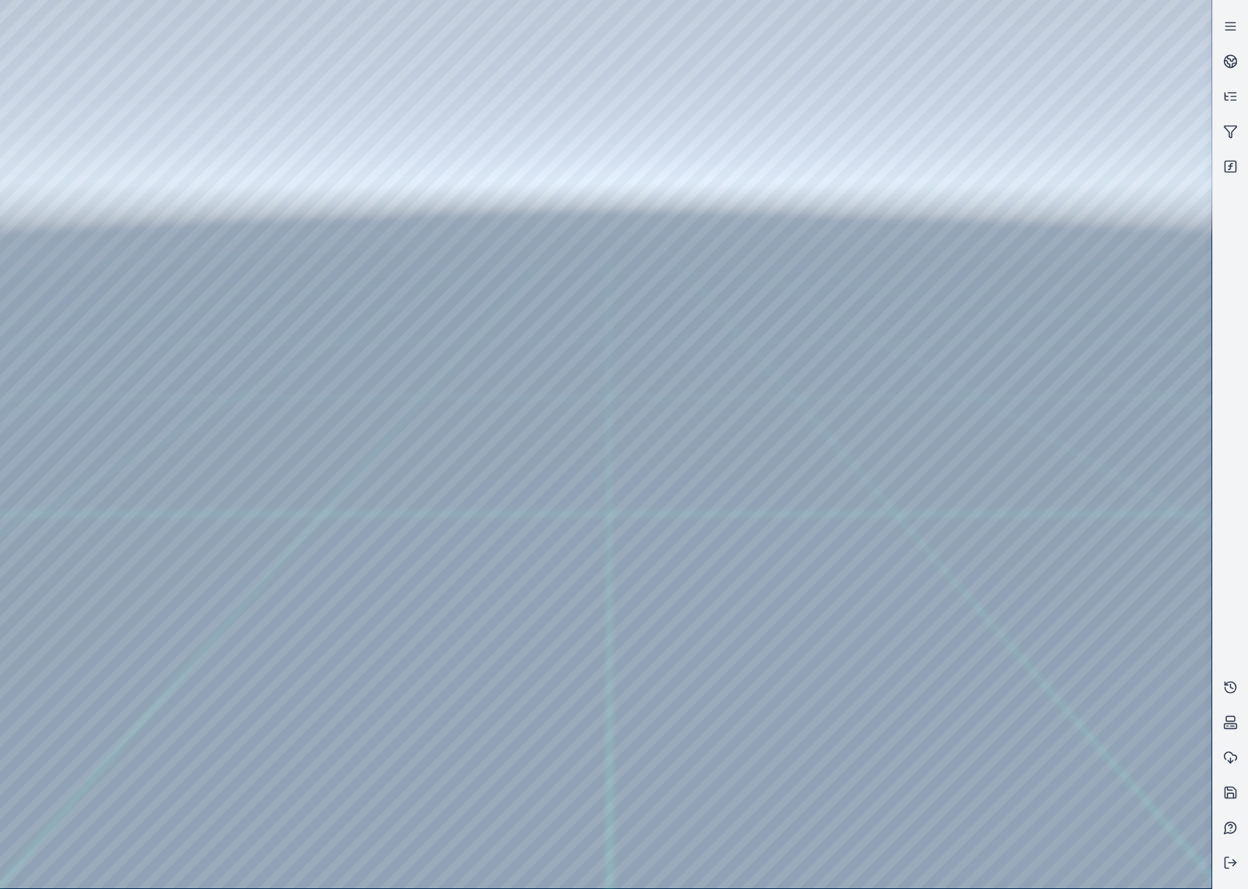
click at [125, 191] on div at bounding box center [605, 444] width 1211 height 888
drag, startPoint x: 534, startPoint y: 541, endPoint x: 545, endPoint y: 595, distance: 55.2
drag, startPoint x: 500, startPoint y: 576, endPoint x: 687, endPoint y: 532, distance: 192.8
click at [89, 262] on div at bounding box center [605, 444] width 1211 height 888
click at [404, 750] on div at bounding box center [605, 444] width 1211 height 888
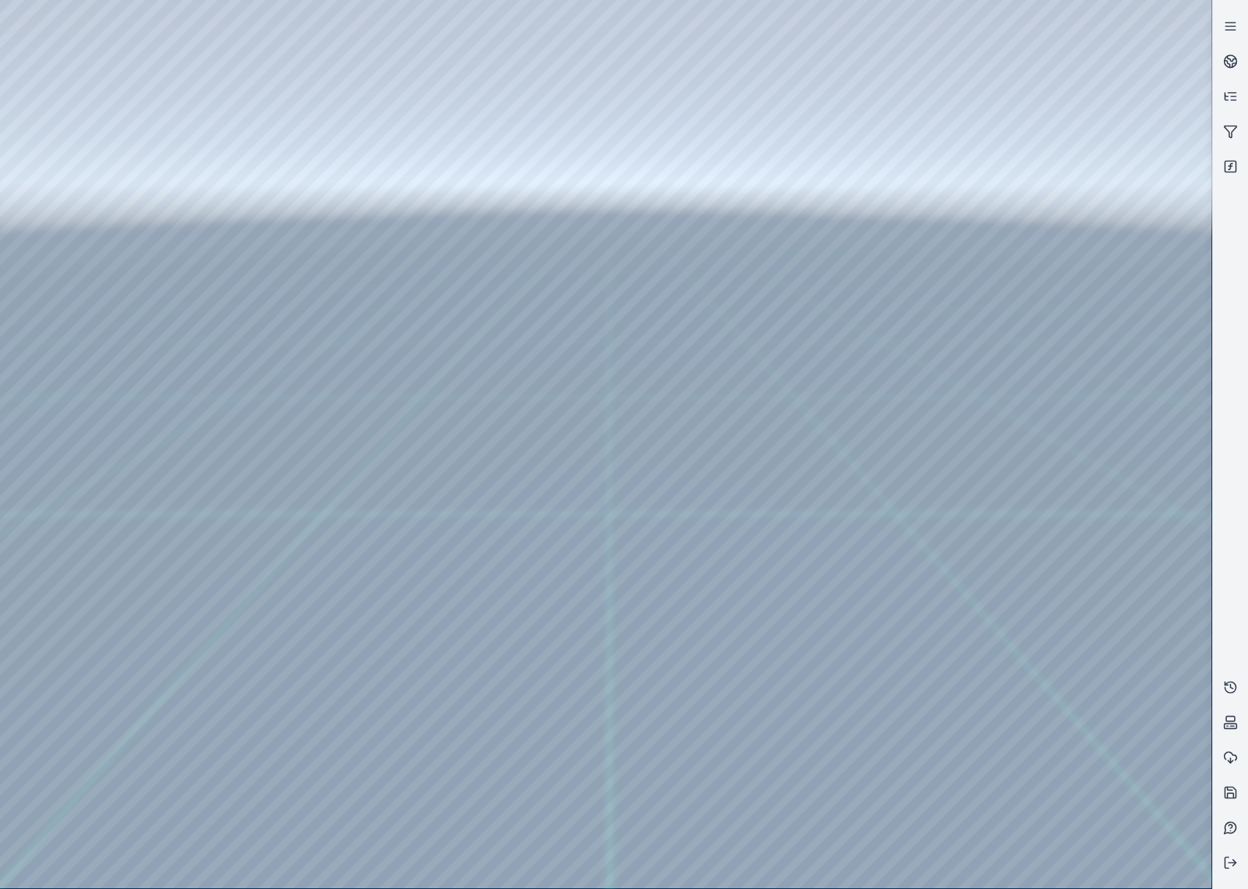
drag, startPoint x: 535, startPoint y: 593, endPoint x: 867, endPoint y: 677, distance: 342.9
click at [367, 739] on div at bounding box center [605, 444] width 1211 height 888
click at [343, 763] on div at bounding box center [605, 444] width 1211 height 888
click at [658, 428] on div at bounding box center [605, 444] width 1211 height 888
click at [642, 422] on div at bounding box center [605, 444] width 1211 height 888
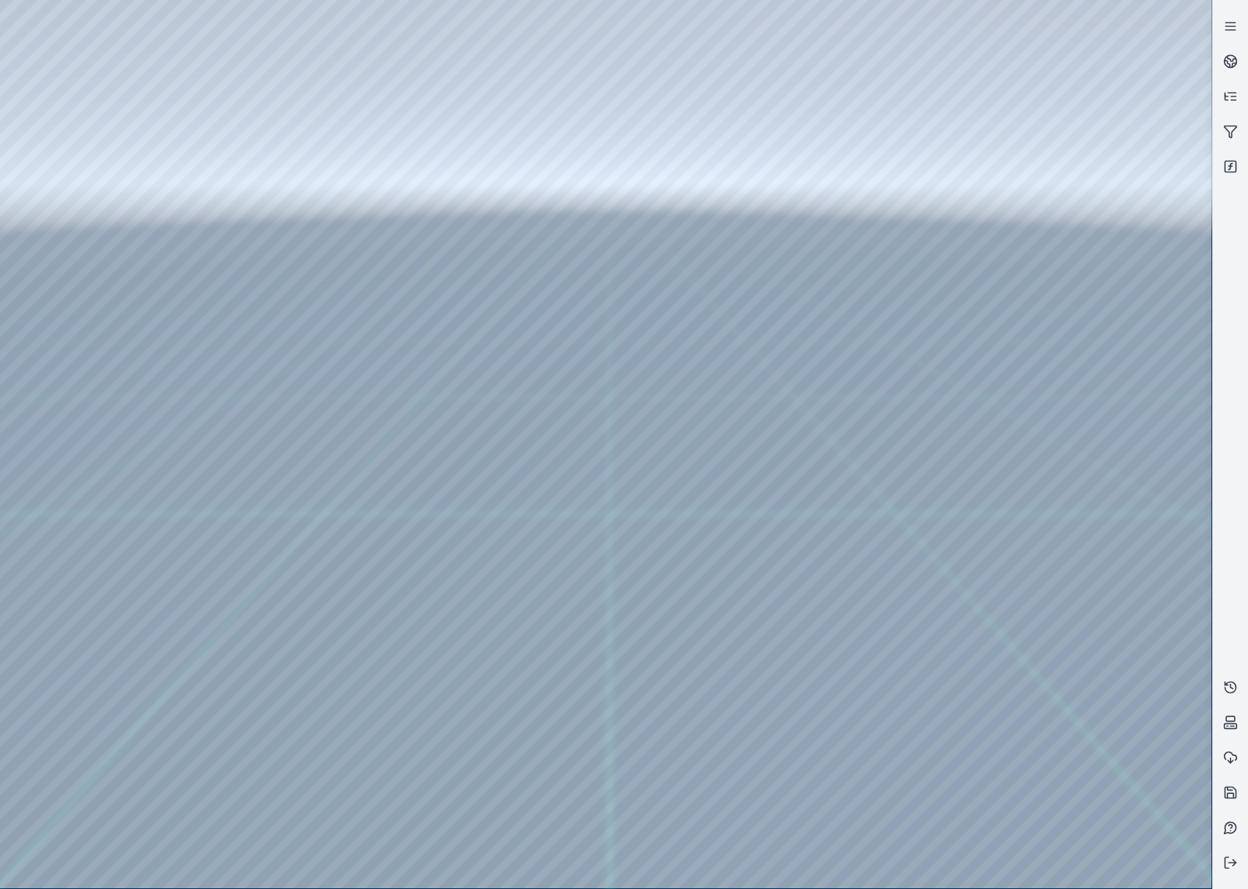
click at [663, 356] on div at bounding box center [605, 444] width 1211 height 888
drag, startPoint x: 667, startPoint y: 356, endPoint x: 683, endPoint y: 357, distance: 16.1
click at [683, 357] on div at bounding box center [605, 444] width 1211 height 888
click at [724, 221] on div at bounding box center [605, 444] width 1211 height 888
drag, startPoint x: 619, startPoint y: 469, endPoint x: 705, endPoint y: 553, distance: 120.4
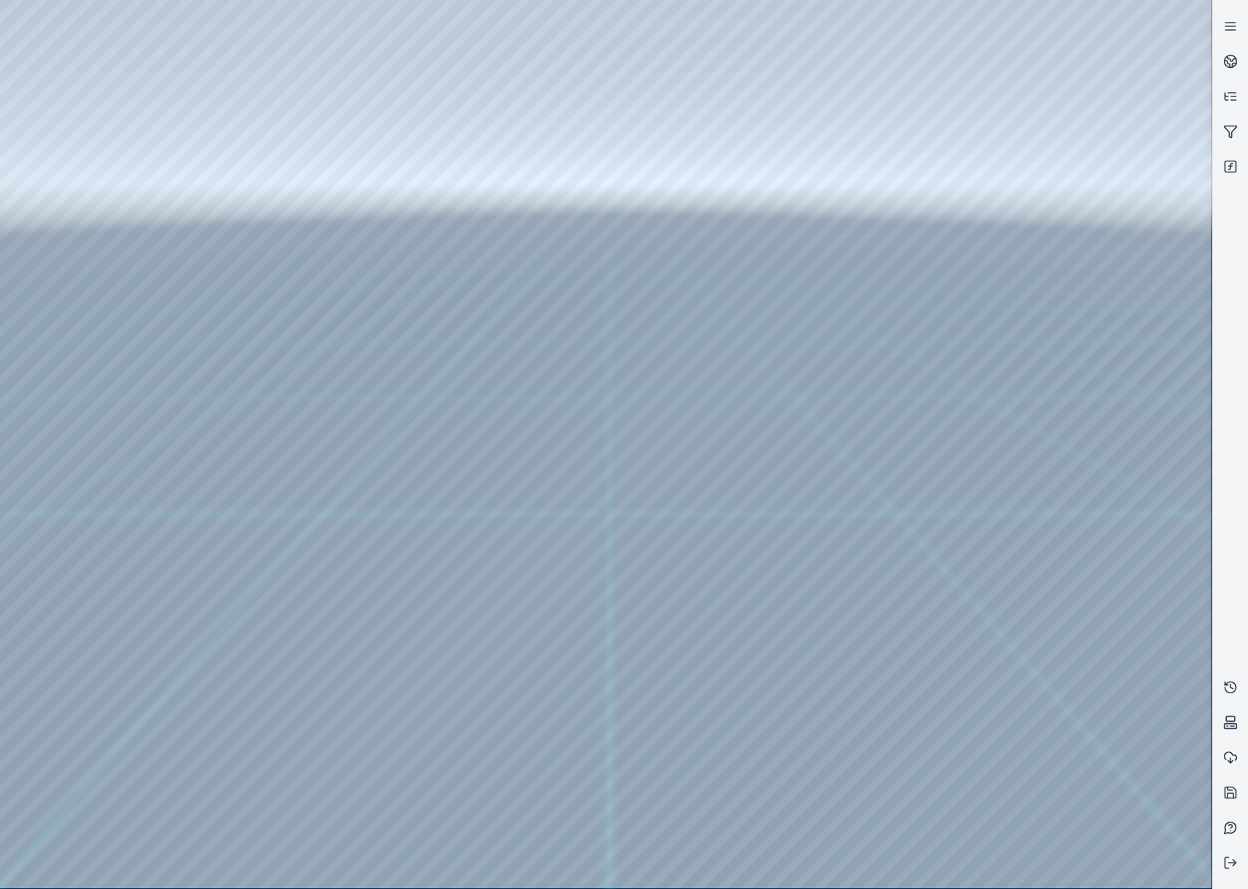
click at [405, 420] on div at bounding box center [605, 444] width 1211 height 888
click at [392, 316] on div at bounding box center [605, 444] width 1211 height 888
drag, startPoint x: 828, startPoint y: 736, endPoint x: 837, endPoint y: 724, distance: 14.6
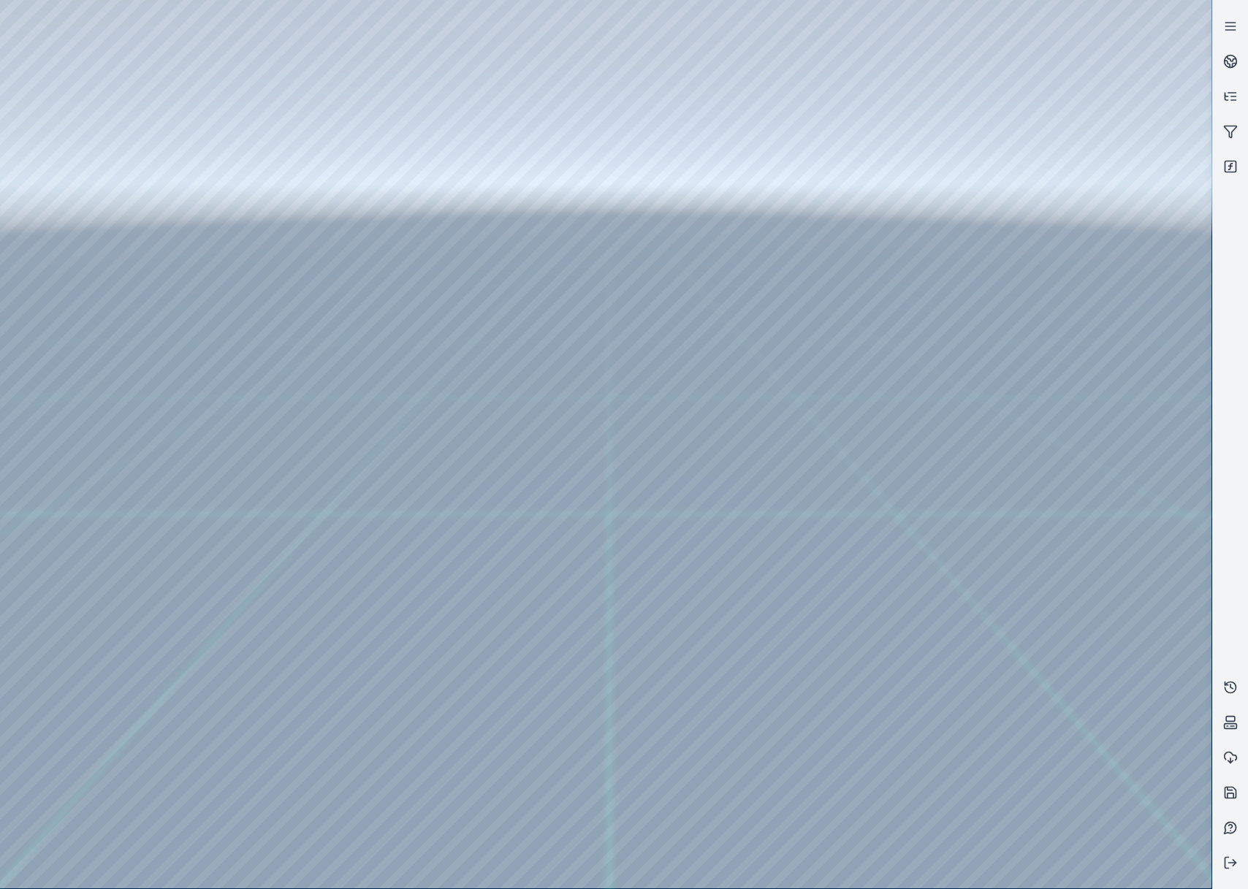
click at [390, 327] on div at bounding box center [605, 444] width 1211 height 888
click at [391, 321] on div at bounding box center [605, 444] width 1211 height 888
click at [359, 315] on div at bounding box center [605, 444] width 1211 height 888
click at [343, 348] on div at bounding box center [605, 444] width 1211 height 888
click at [387, 297] on div at bounding box center [605, 444] width 1211 height 888
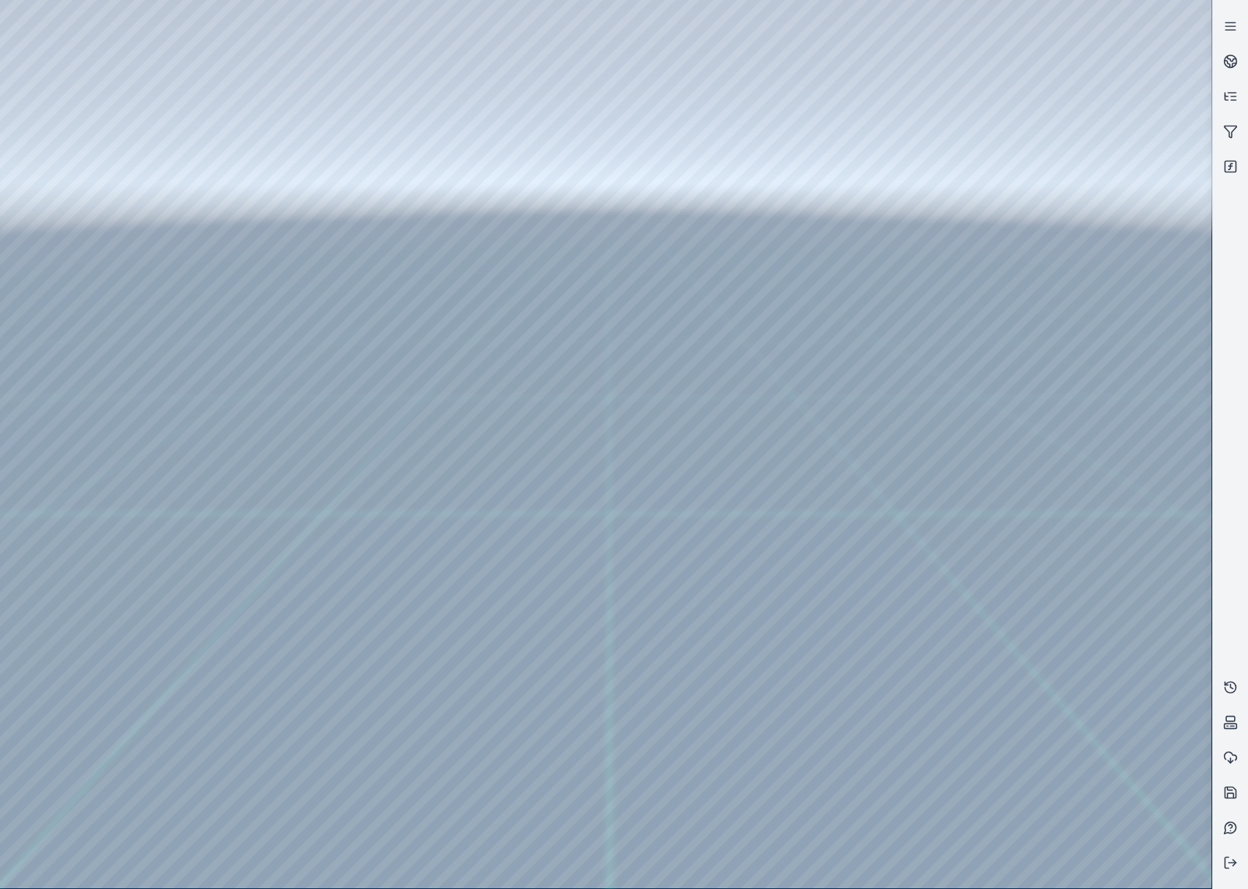
drag, startPoint x: 567, startPoint y: 440, endPoint x: 662, endPoint y: 503, distance: 114.3
click at [405, 551] on div at bounding box center [605, 444] width 1211 height 888
drag, startPoint x: 740, startPoint y: 533, endPoint x: 735, endPoint y: 775, distance: 241.9
drag, startPoint x: 776, startPoint y: 746, endPoint x: 766, endPoint y: 790, distance: 44.9
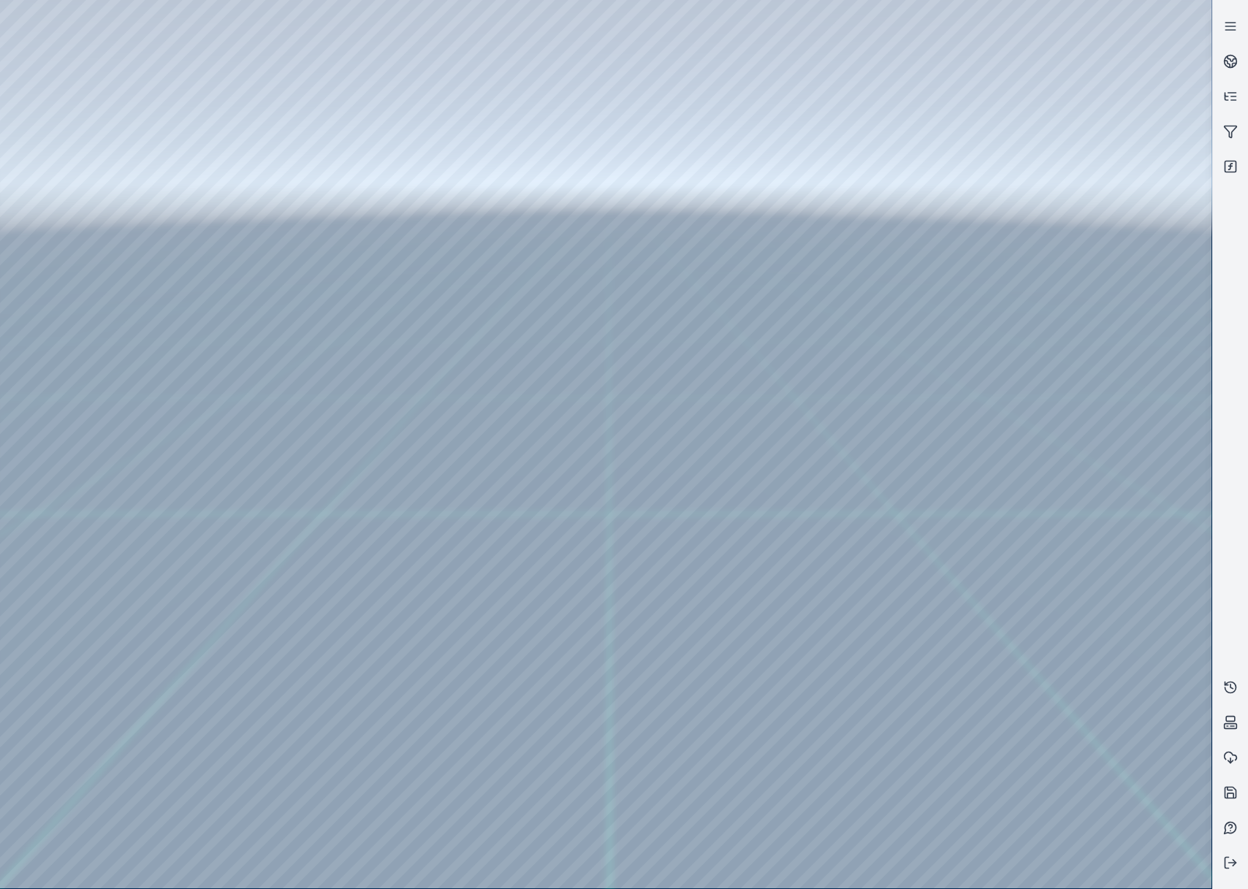
drag, startPoint x: 860, startPoint y: 565, endPoint x: 858, endPoint y: 588, distance: 23.4
drag, startPoint x: 846, startPoint y: 276, endPoint x: 800, endPoint y: 583, distance: 310.3
click at [382, 286] on div at bounding box center [605, 444] width 1211 height 888
click at [405, 318] on div at bounding box center [605, 444] width 1211 height 888
drag, startPoint x: 827, startPoint y: 737, endPoint x: 833, endPoint y: 652, distance: 85.7
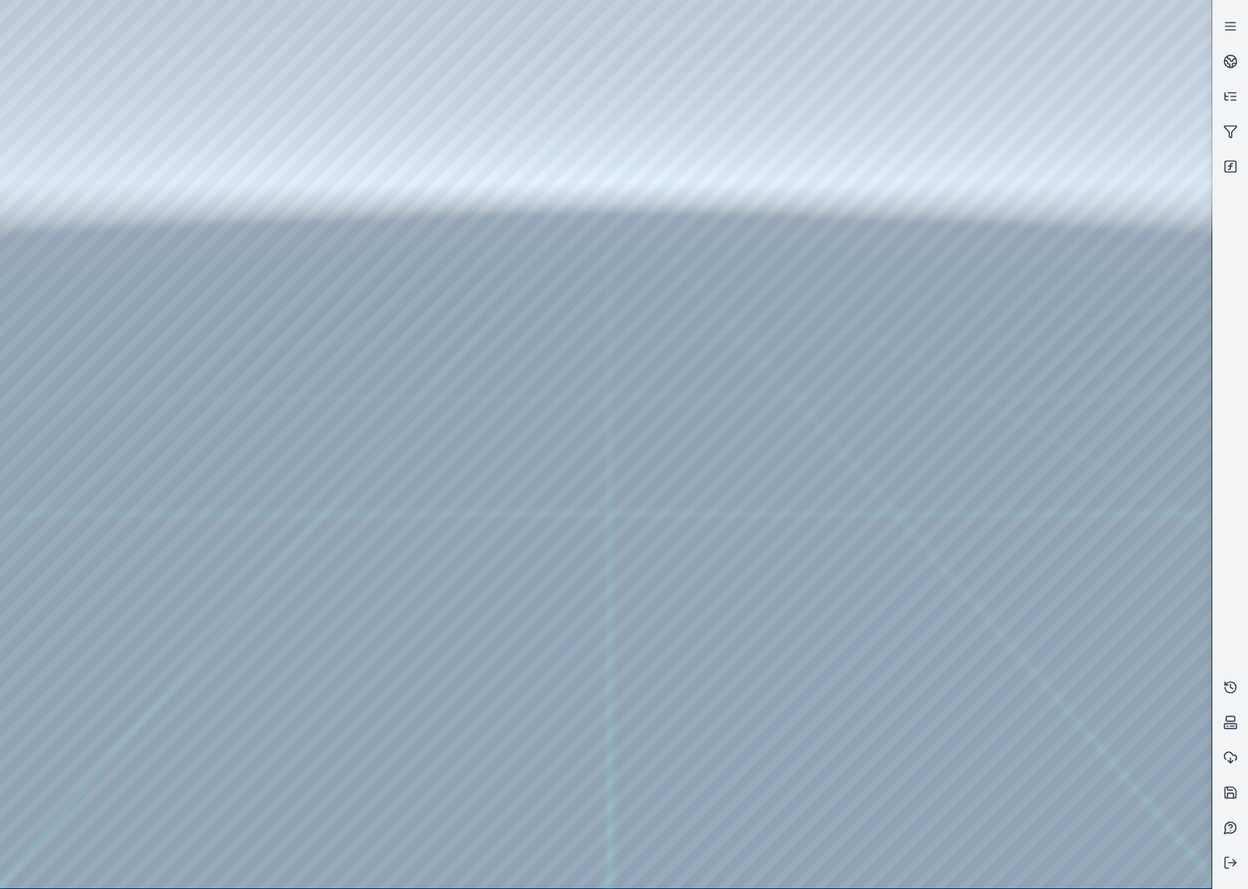
drag, startPoint x: 984, startPoint y: 661, endPoint x: 1000, endPoint y: 523, distance: 139.0
drag, startPoint x: 980, startPoint y: 756, endPoint x: 957, endPoint y: 716, distance: 46.5
drag, startPoint x: 1047, startPoint y: 780, endPoint x: 1076, endPoint y: 776, distance: 29.6
drag, startPoint x: 910, startPoint y: 721, endPoint x: 928, endPoint y: 717, distance: 18.6
drag, startPoint x: 795, startPoint y: 669, endPoint x: 880, endPoint y: 639, distance: 90.1
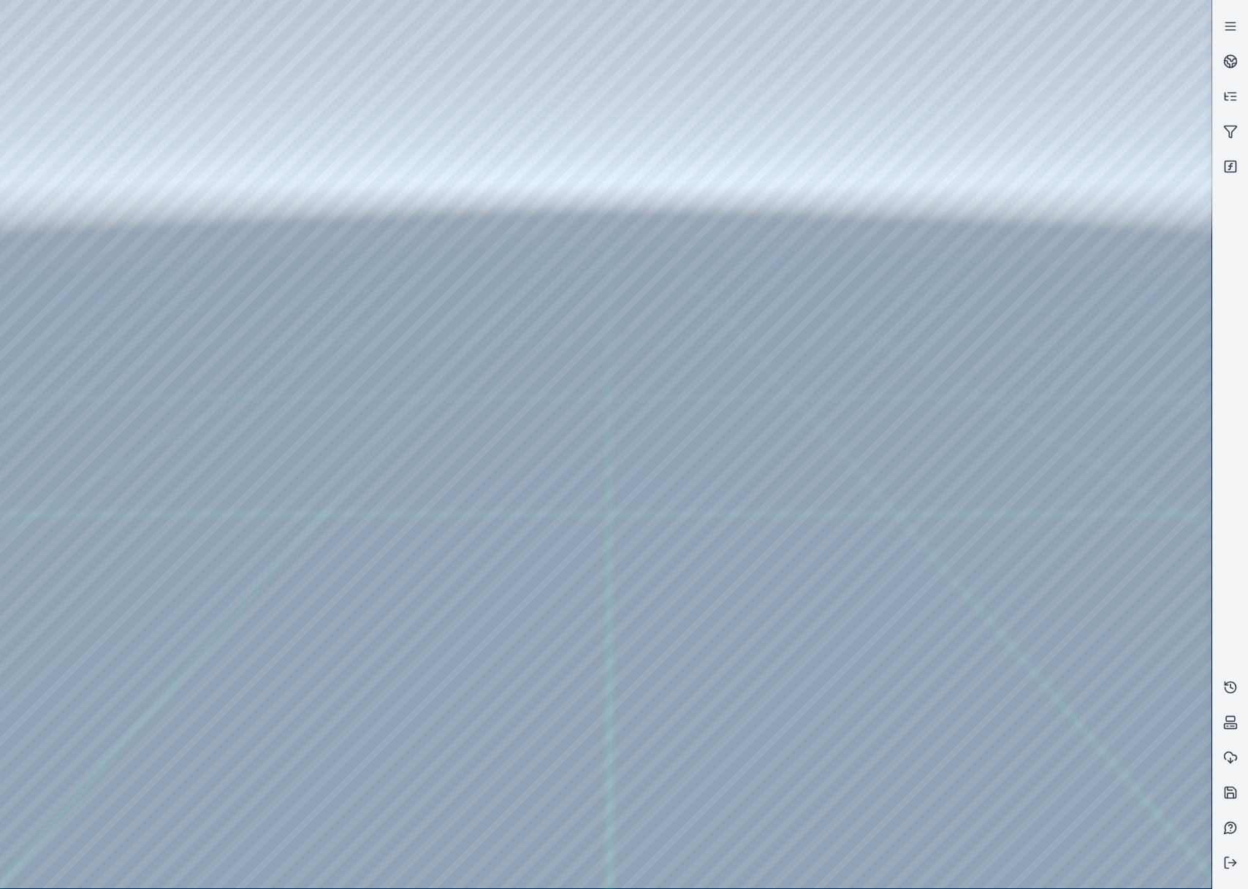
drag, startPoint x: 939, startPoint y: 745, endPoint x: 946, endPoint y: 746, distance: 7.3
click at [172, 57] on div at bounding box center [605, 444] width 1211 height 888
drag, startPoint x: 598, startPoint y: 643, endPoint x: 515, endPoint y: 560, distance: 116.8
click at [96, 239] on div at bounding box center [605, 444] width 1211 height 888
click at [99, 243] on div at bounding box center [605, 444] width 1211 height 888
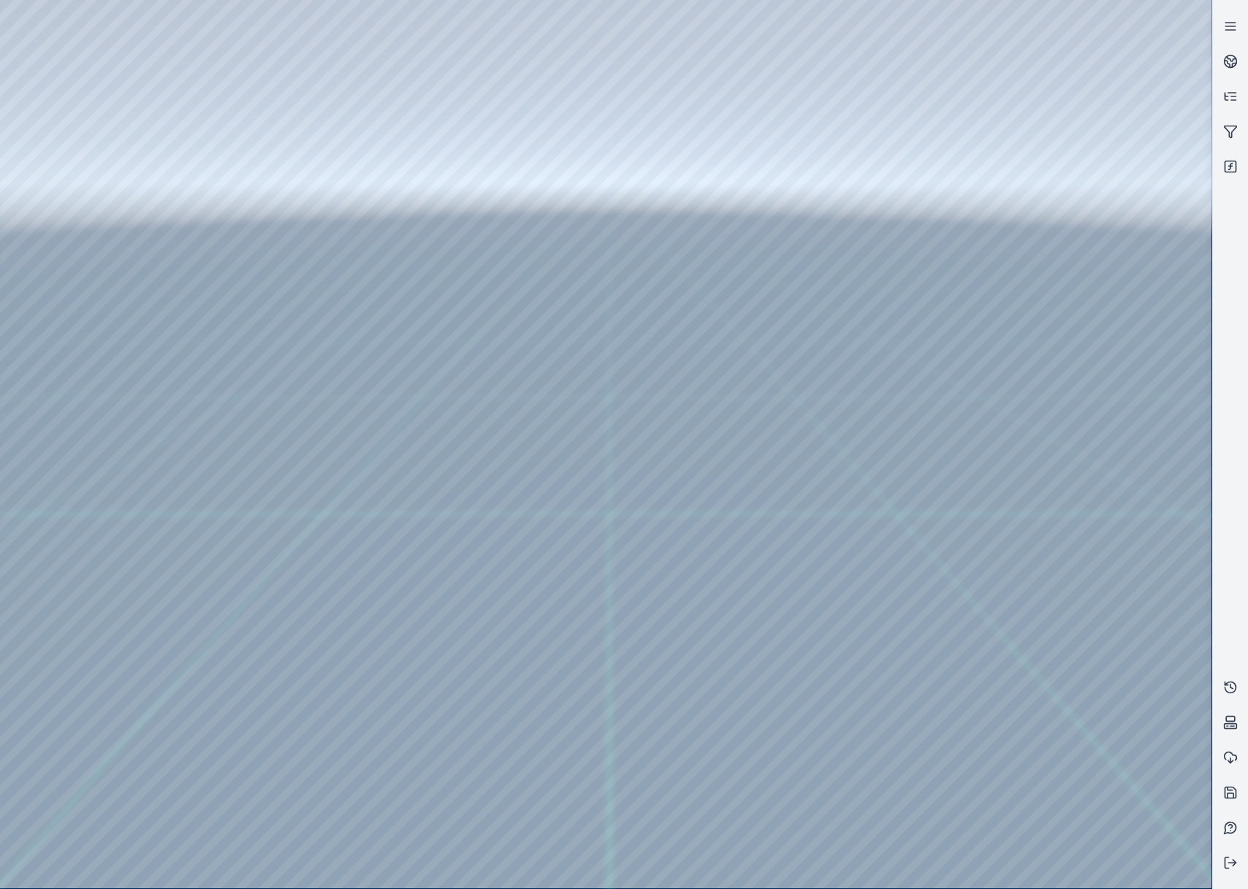
click at [395, 583] on div at bounding box center [605, 444] width 1211 height 888
click at [408, 710] on div at bounding box center [605, 444] width 1211 height 888
click at [403, 738] on div at bounding box center [605, 444] width 1211 height 888
click at [405, 742] on div at bounding box center [605, 444] width 1211 height 888
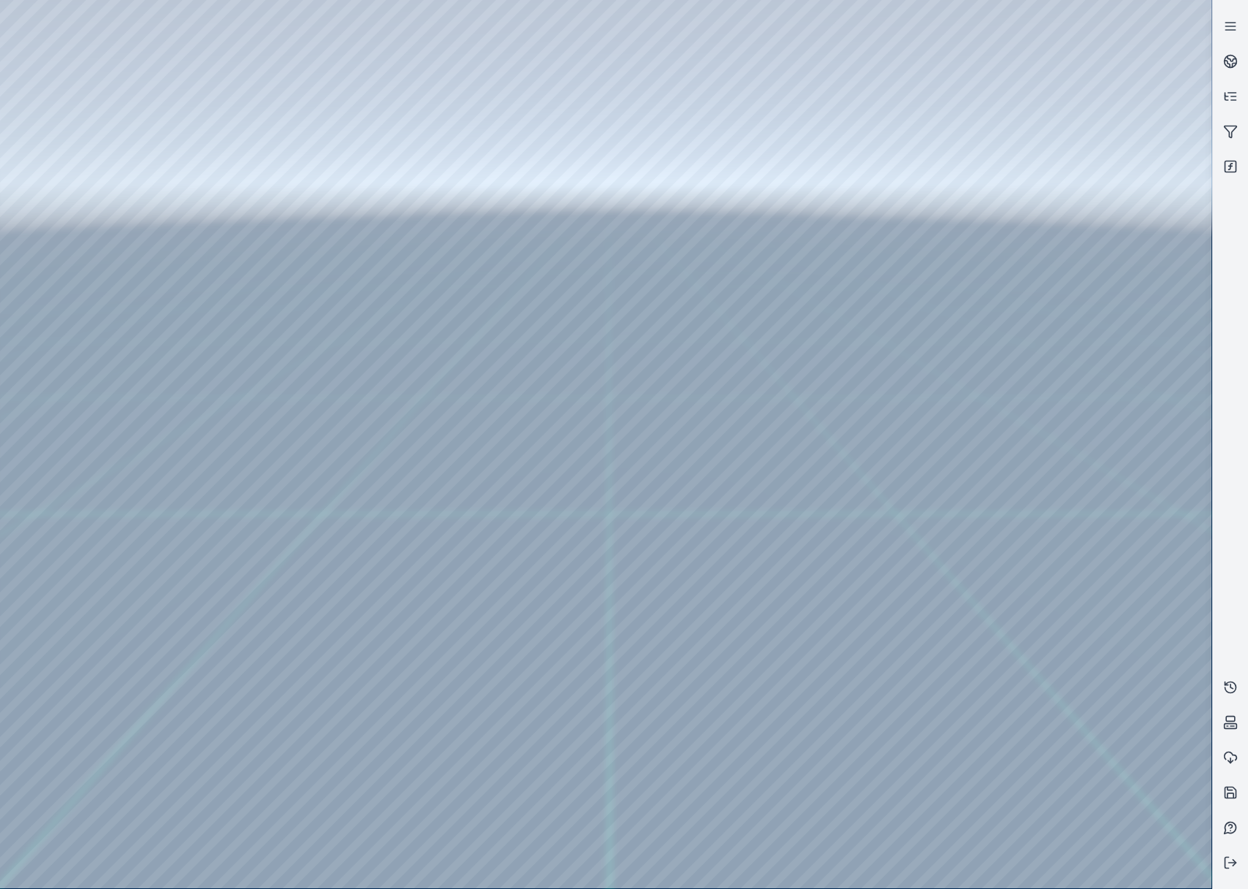
click at [408, 763] on div at bounding box center [605, 444] width 1211 height 888
click at [405, 568] on div at bounding box center [605, 444] width 1211 height 888
click at [402, 567] on div at bounding box center [605, 444] width 1211 height 888
click at [394, 435] on div at bounding box center [605, 444] width 1211 height 888
click at [179, 65] on div at bounding box center [605, 444] width 1211 height 888
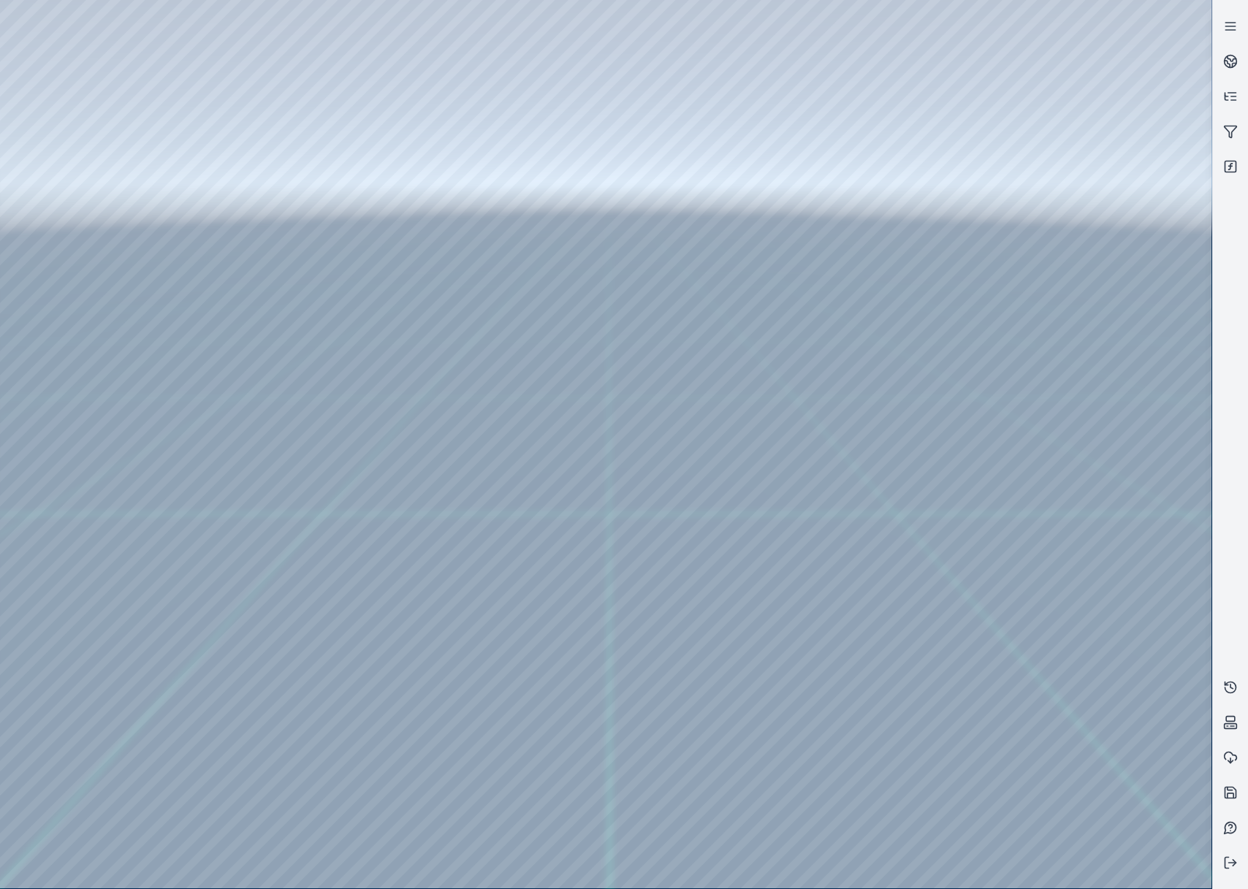
drag, startPoint x: 871, startPoint y: 463, endPoint x: 750, endPoint y: 488, distance: 123.1
click at [1234, 158] on link at bounding box center [1230, 166] width 35 height 35
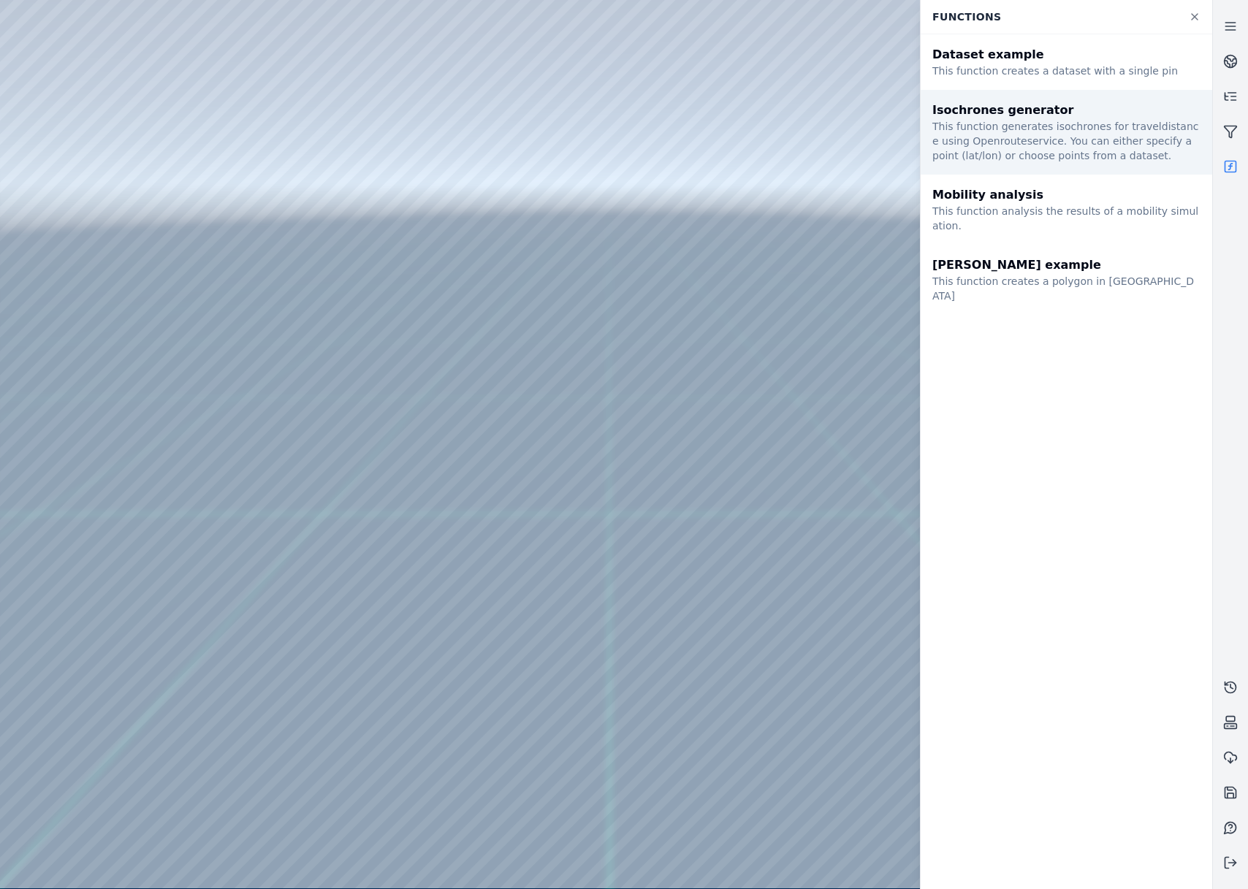
click at [1018, 164] on div "Isochrones generator This function generates isochrones for traveldistance usin…" at bounding box center [1067, 132] width 292 height 85
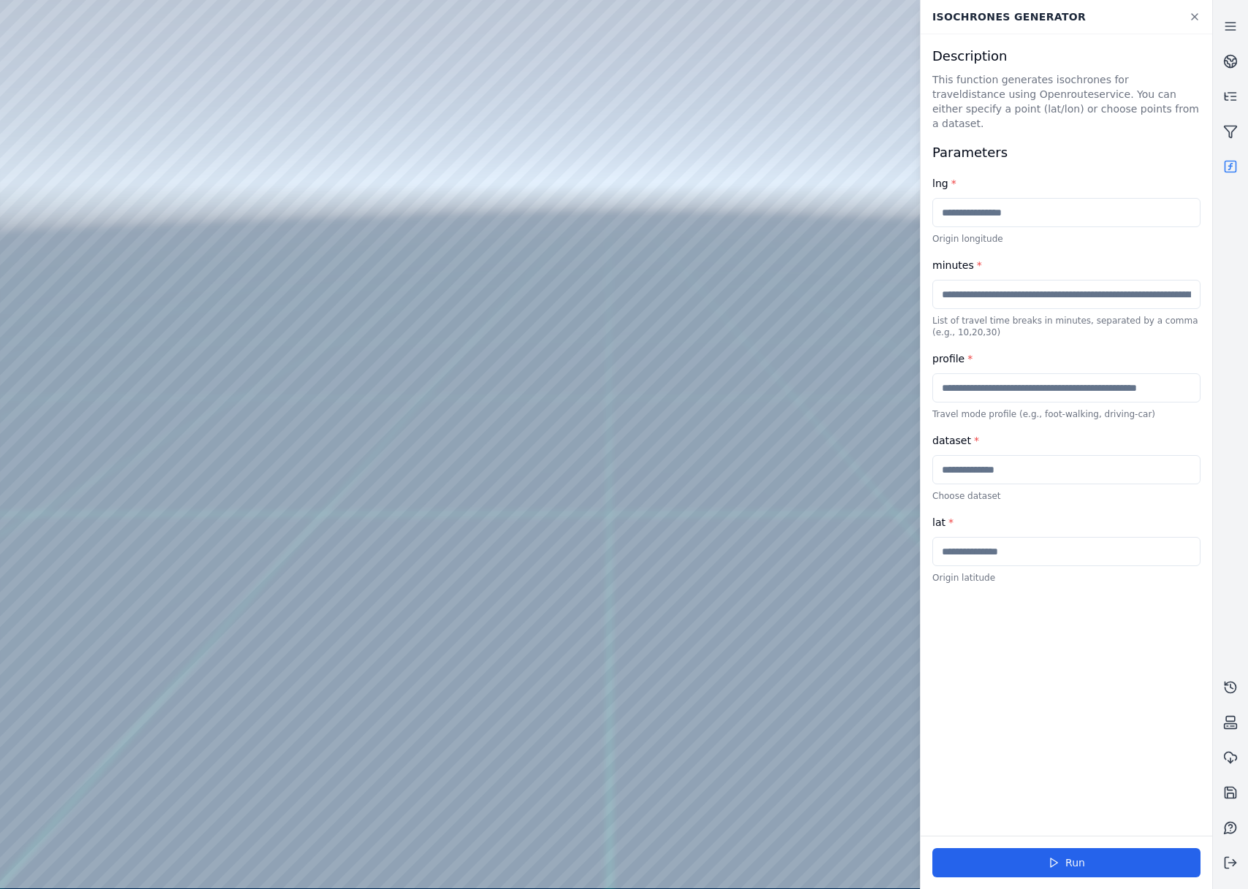
click at [1019, 289] on input "text" at bounding box center [1066, 294] width 268 height 29
type input "***"
click at [1005, 383] on input "text" at bounding box center [1066, 387] width 268 height 29
type input "**********"
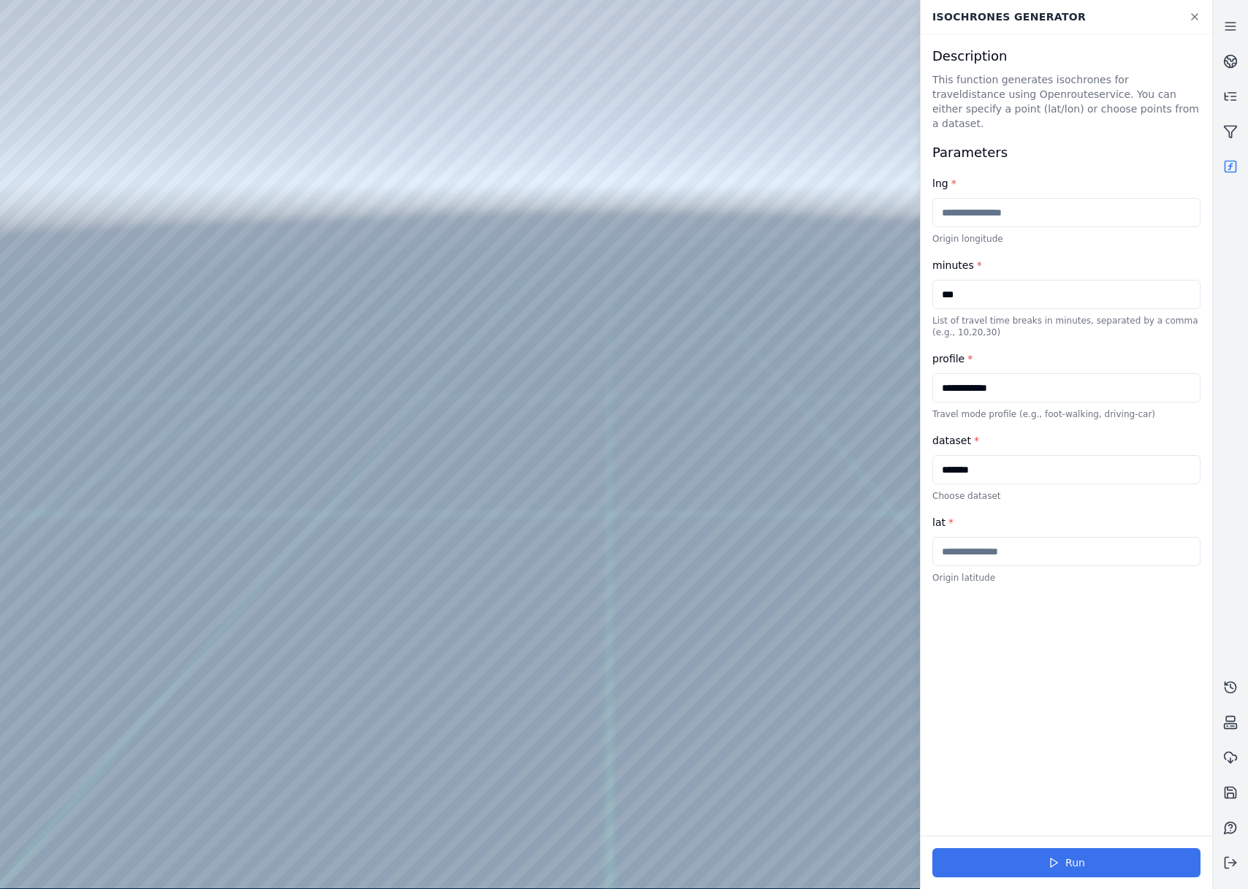
type input "*******"
click at [1064, 856] on button "Run" at bounding box center [1066, 862] width 268 height 29
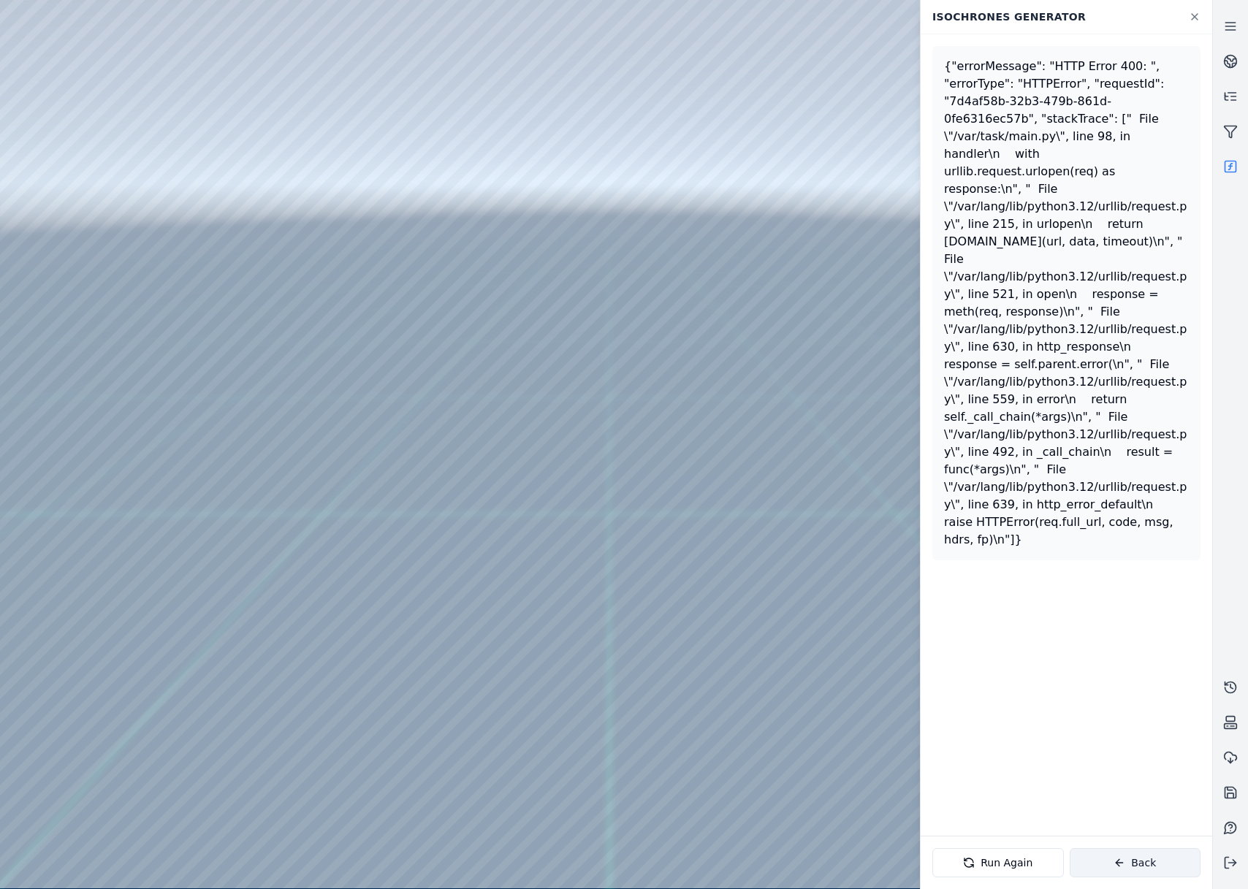
click at [1143, 859] on button "Back" at bounding box center [1136, 862] width 132 height 29
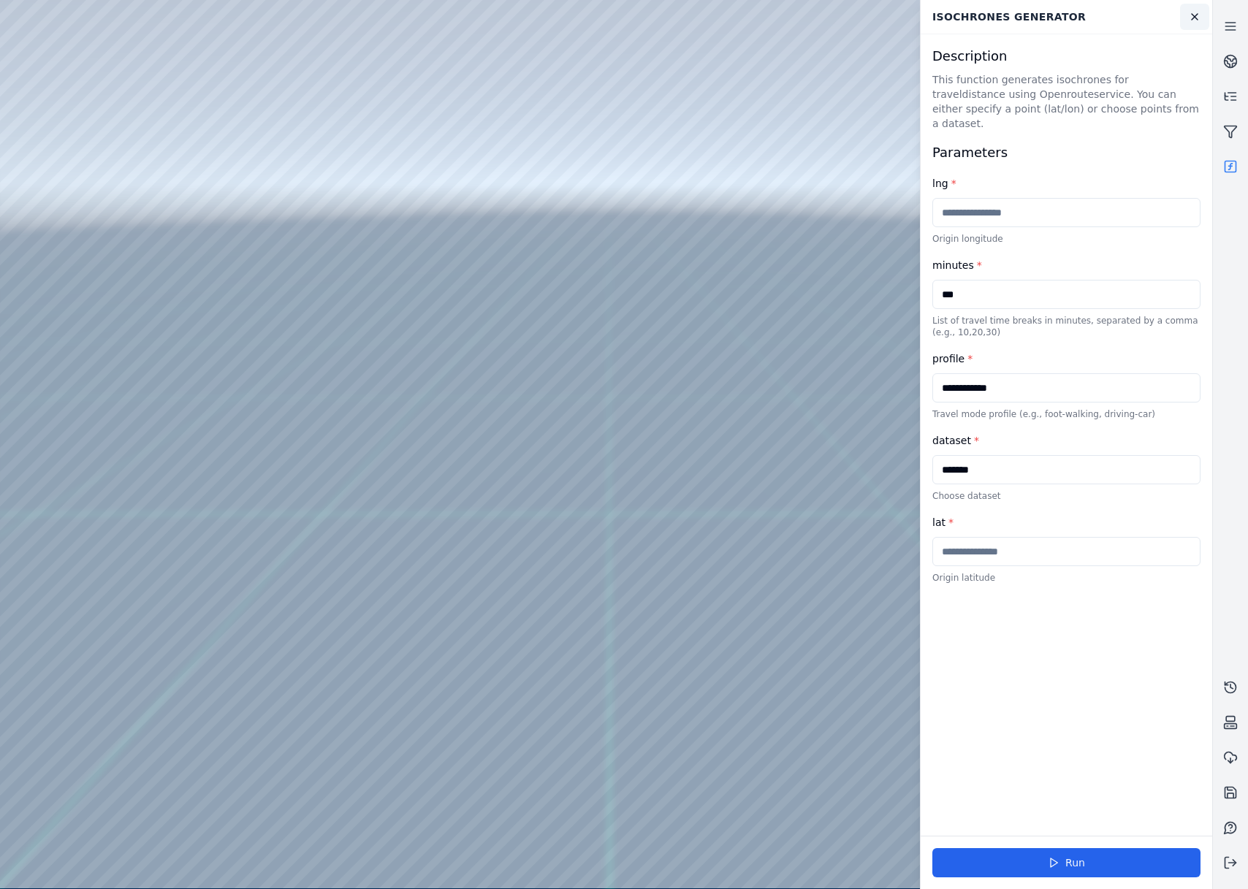
click at [1197, 20] on icon at bounding box center [1195, 17] width 12 height 12
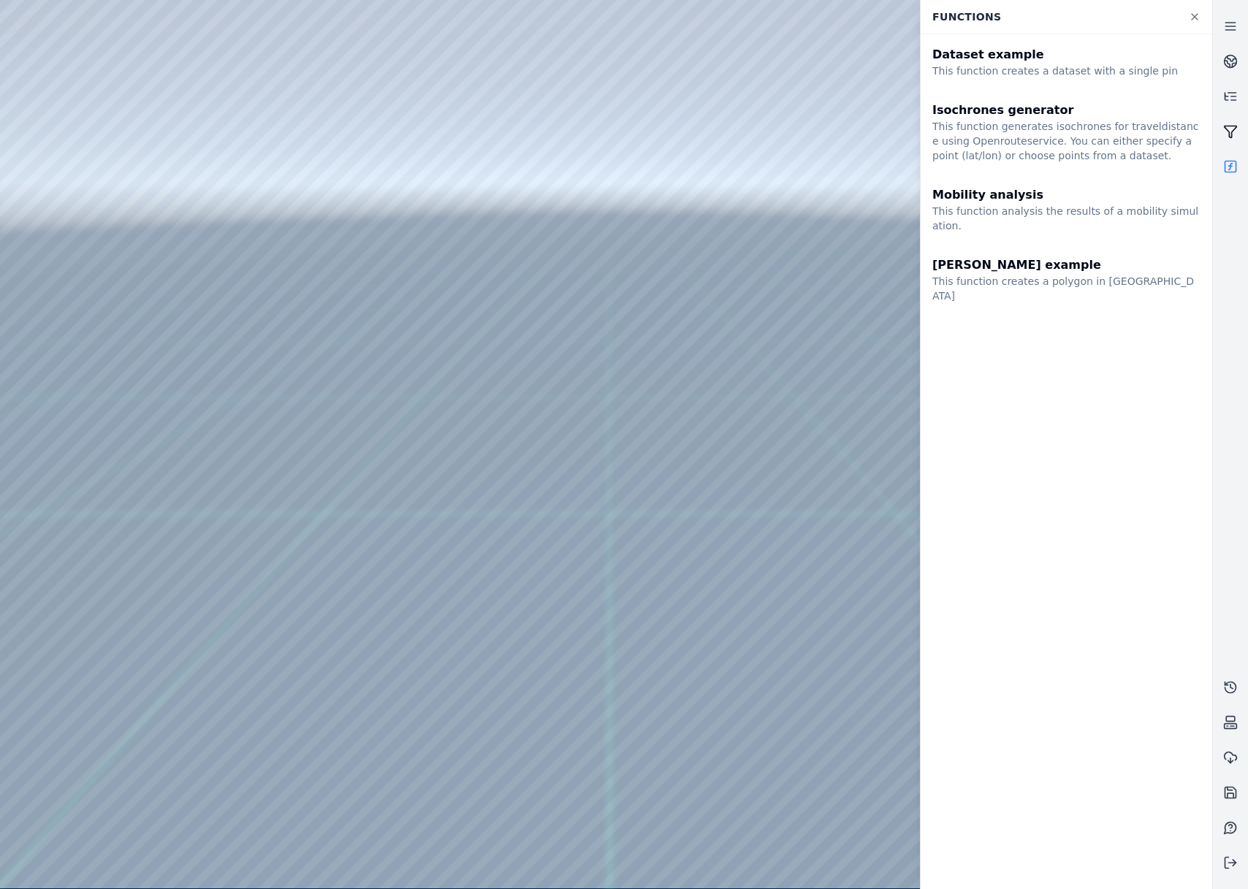
click at [1233, 126] on icon at bounding box center [1230, 132] width 12 height 12
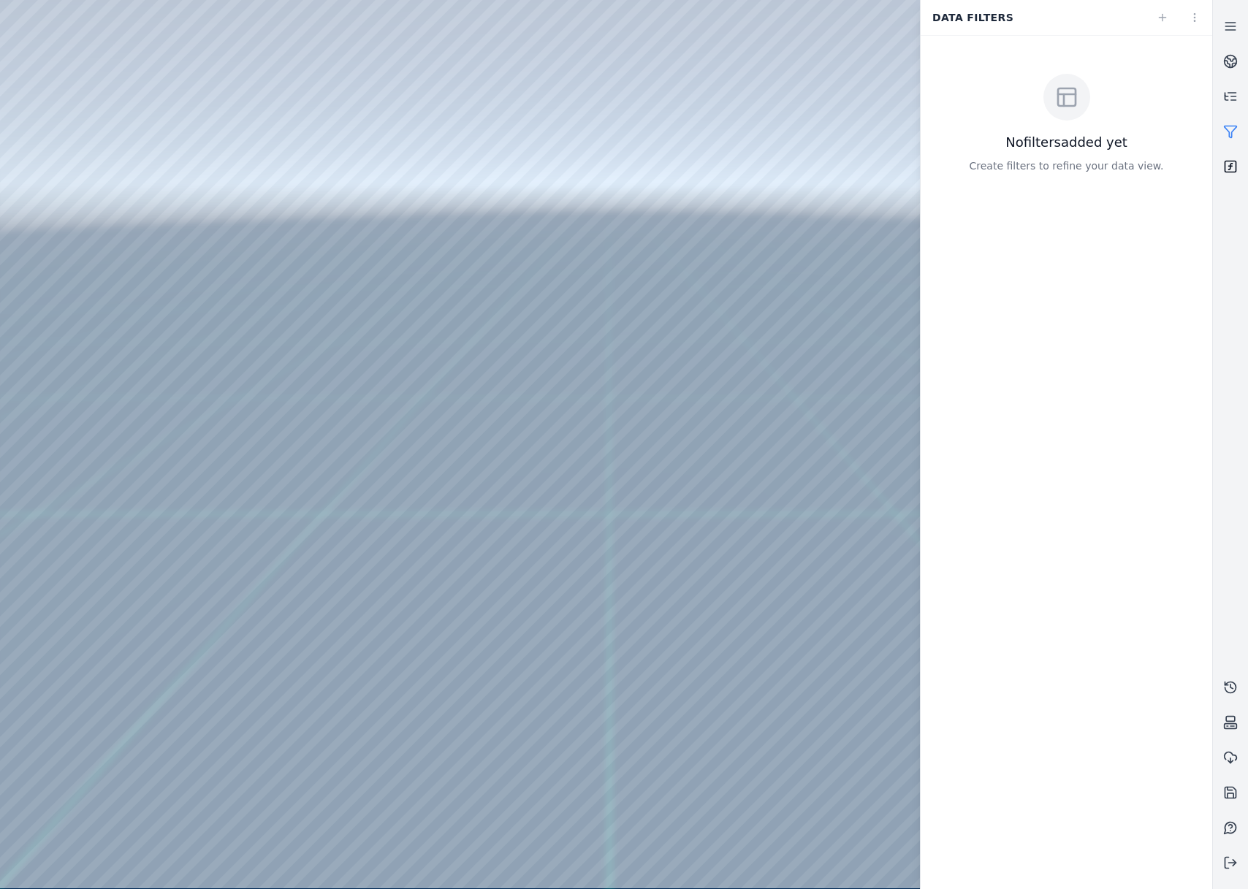
click at [1231, 156] on link at bounding box center [1230, 166] width 35 height 35
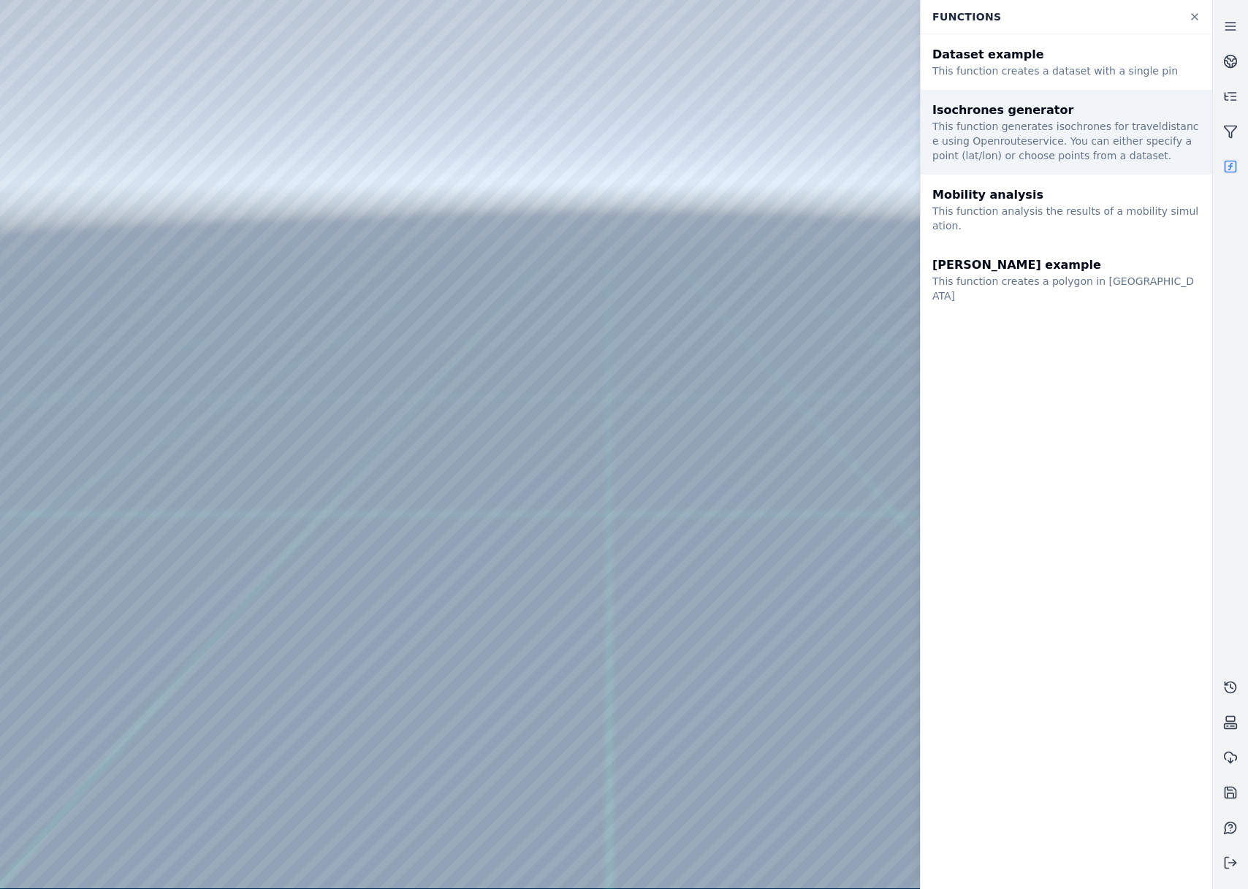
click at [1154, 129] on div "This function generates isochrones for traveldistance using Openrouteservice. Y…" at bounding box center [1066, 141] width 268 height 44
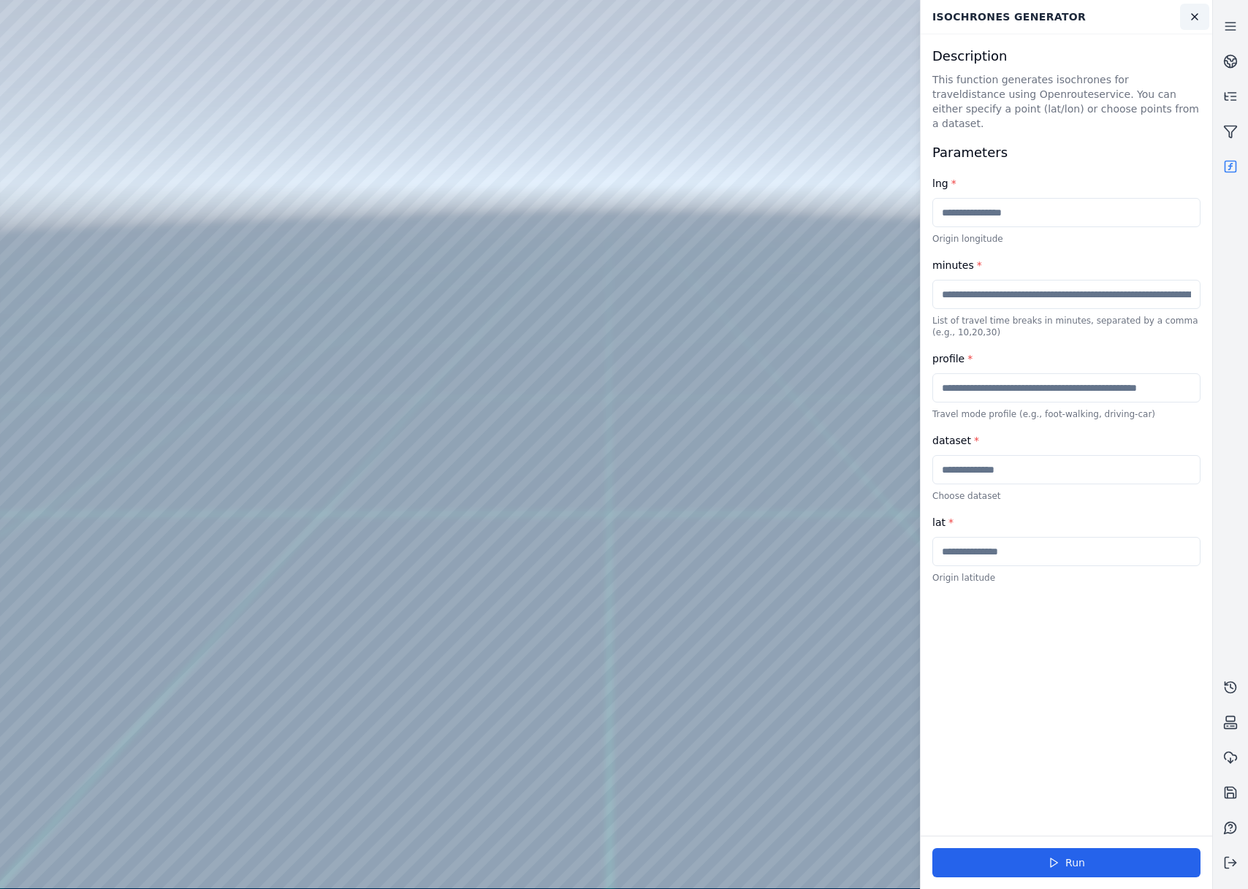
click at [1195, 15] on icon at bounding box center [1195, 17] width 12 height 12
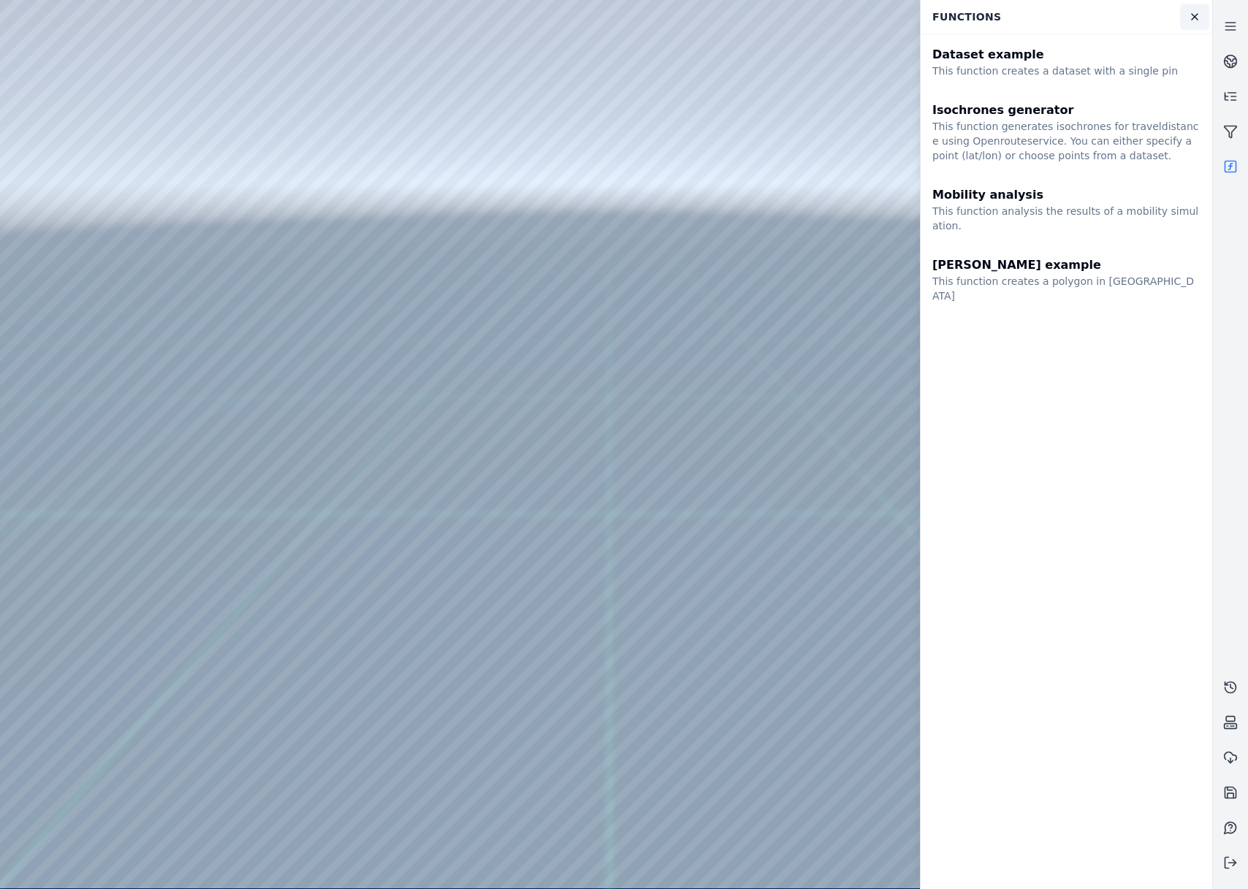
click at [1194, 12] on icon at bounding box center [1195, 17] width 12 height 12
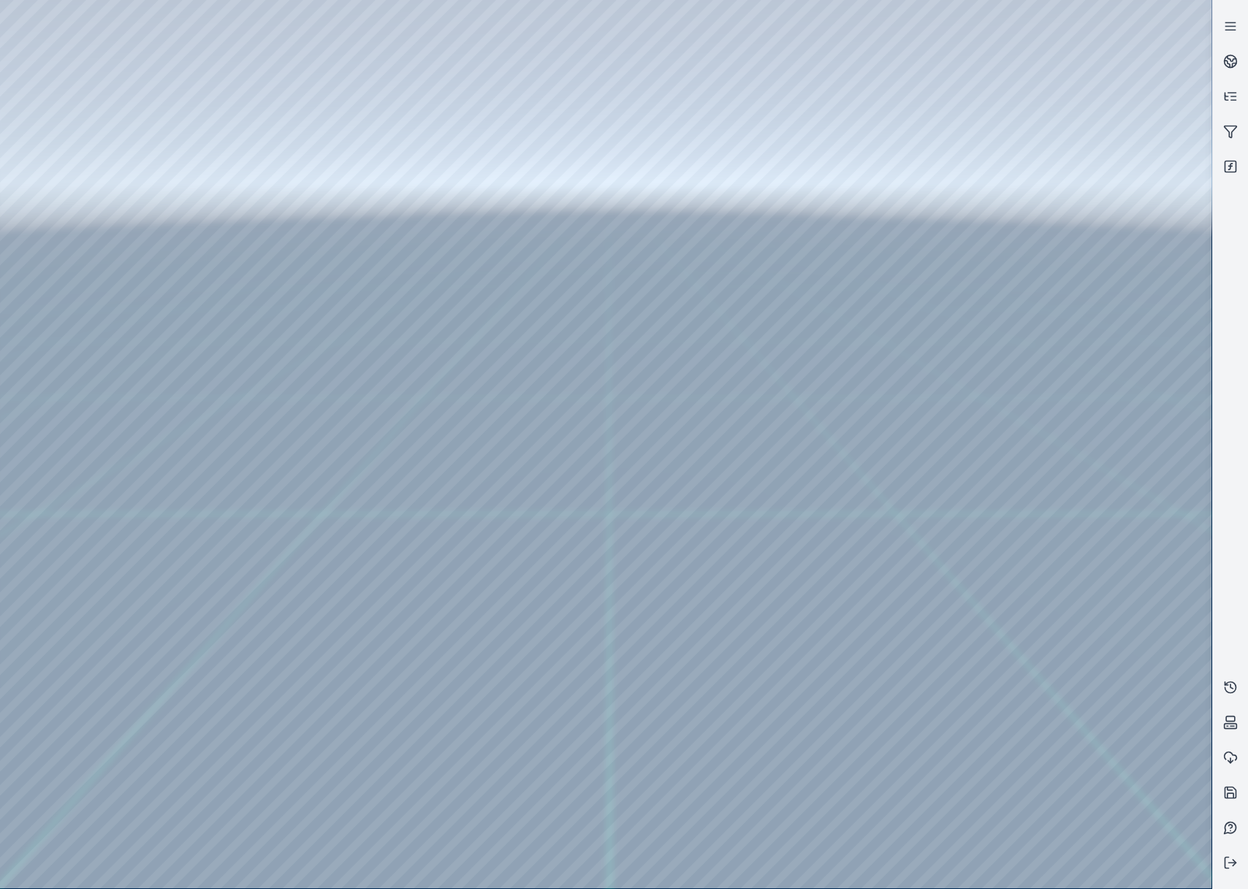
click at [96, 253] on div at bounding box center [605, 444] width 1211 height 888
click at [403, 430] on div at bounding box center [605, 444] width 1211 height 888
click at [393, 427] on div at bounding box center [605, 444] width 1211 height 888
drag, startPoint x: 707, startPoint y: 469, endPoint x: 663, endPoint y: 468, distance: 44.6
click at [1227, 169] on icon at bounding box center [1230, 166] width 15 height 15
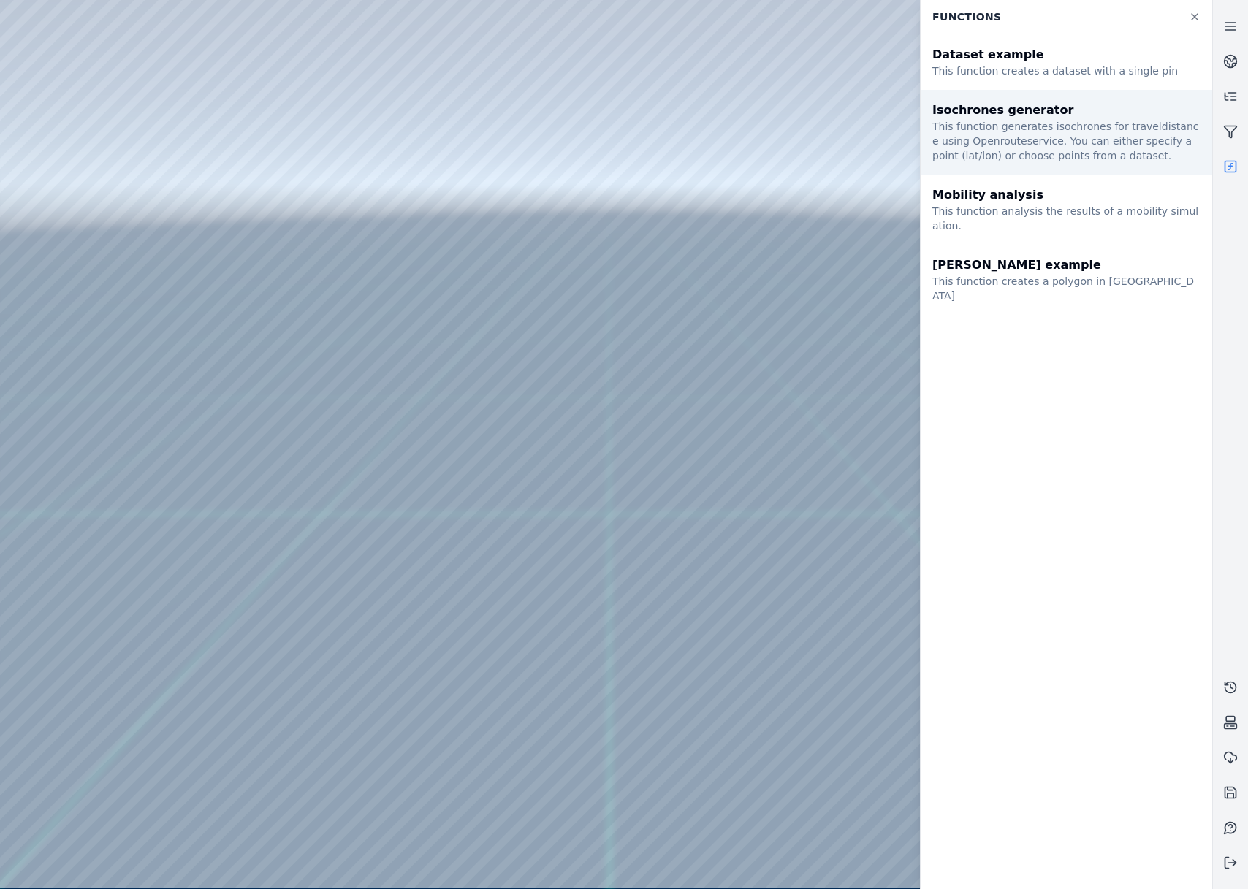
click at [1062, 132] on div "This function generates isochrones for traveldistance using Openrouteservice. Y…" at bounding box center [1066, 141] width 268 height 44
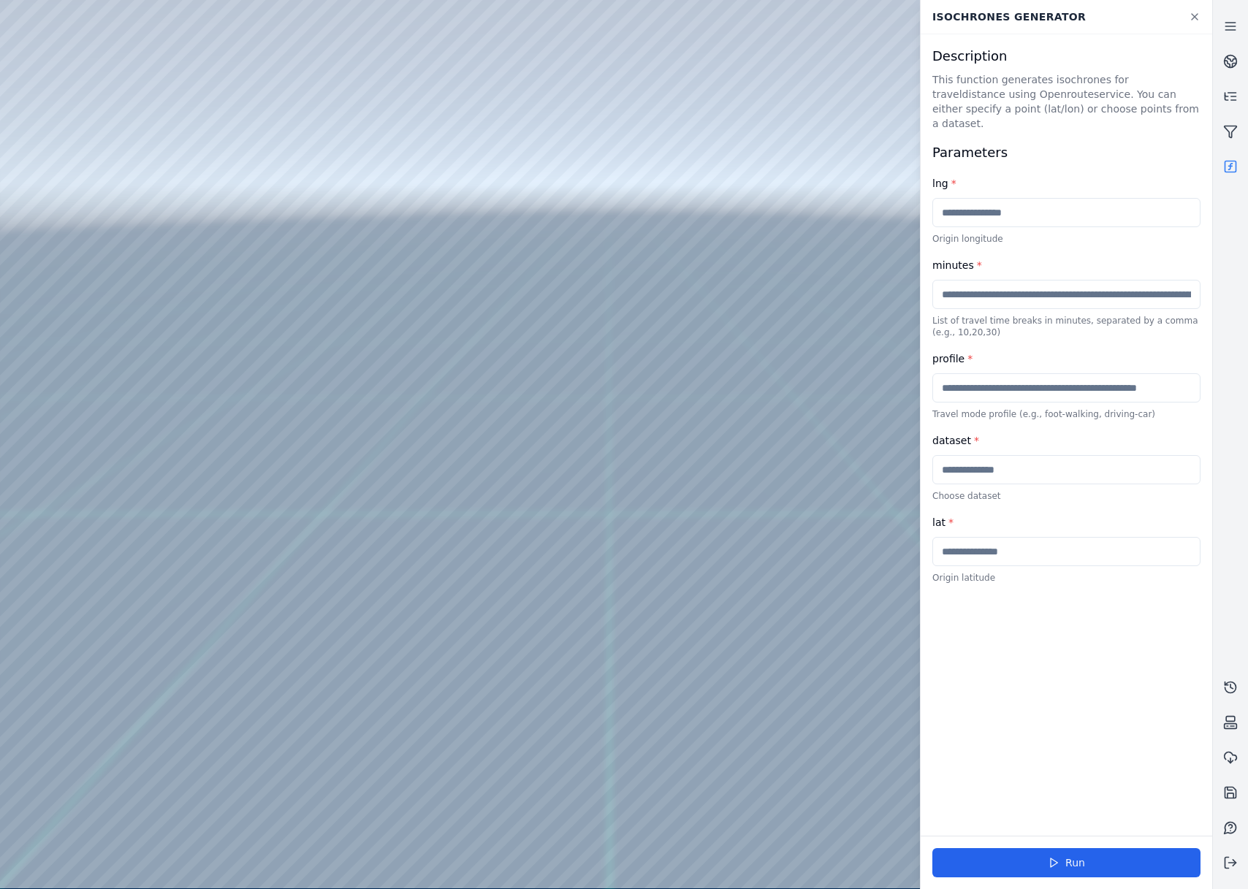
click at [1054, 286] on input "text" at bounding box center [1066, 294] width 268 height 29
type input "*****"
click at [998, 378] on input "text" at bounding box center [1066, 387] width 268 height 29
type input "****"
click at [998, 378] on input "****" at bounding box center [1066, 387] width 268 height 29
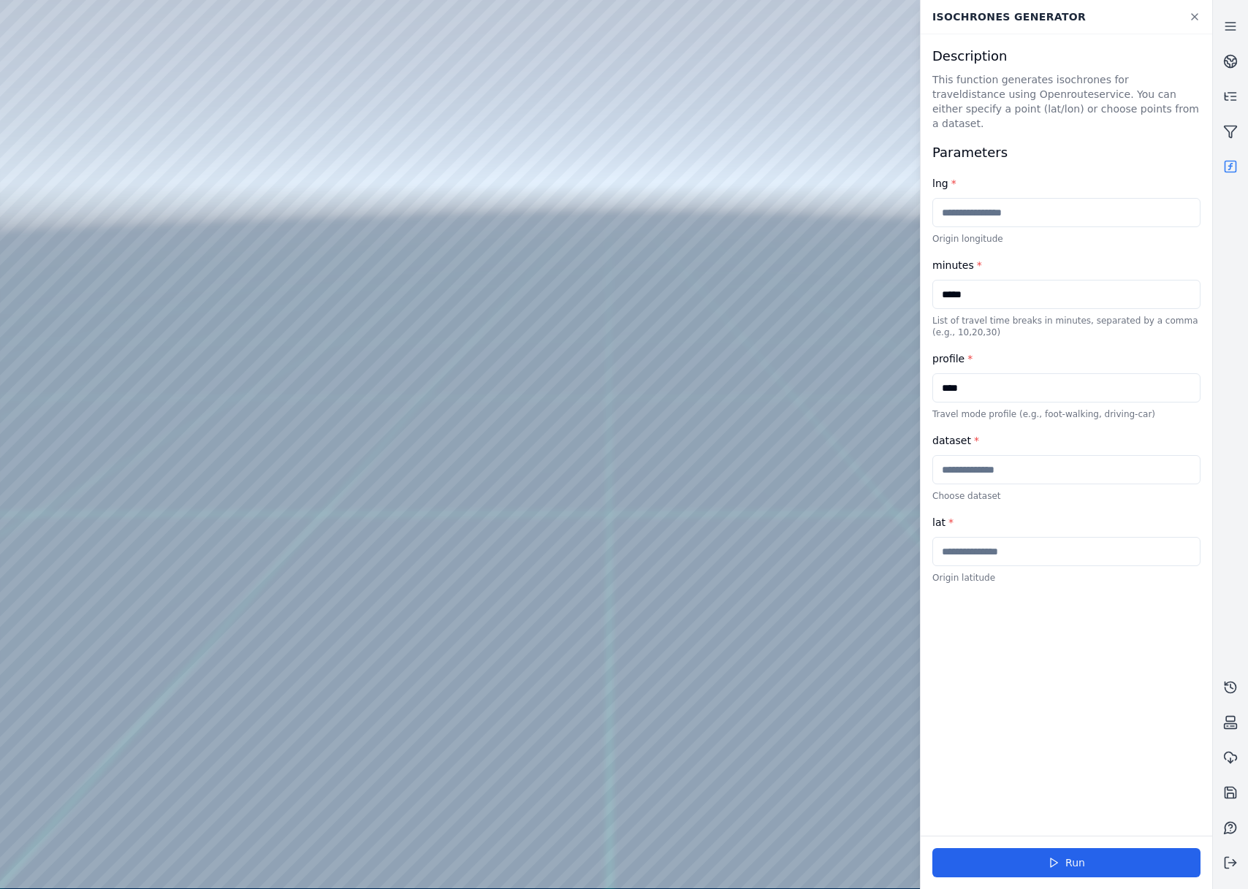
click at [161, 55] on div at bounding box center [605, 444] width 1211 height 888
click at [67, 261] on div at bounding box center [605, 444] width 1211 height 888
click at [401, 427] on div at bounding box center [605, 444] width 1211 height 888
click at [66, 261] on div at bounding box center [605, 444] width 1211 height 888
click at [1231, 169] on icon at bounding box center [1230, 166] width 15 height 15
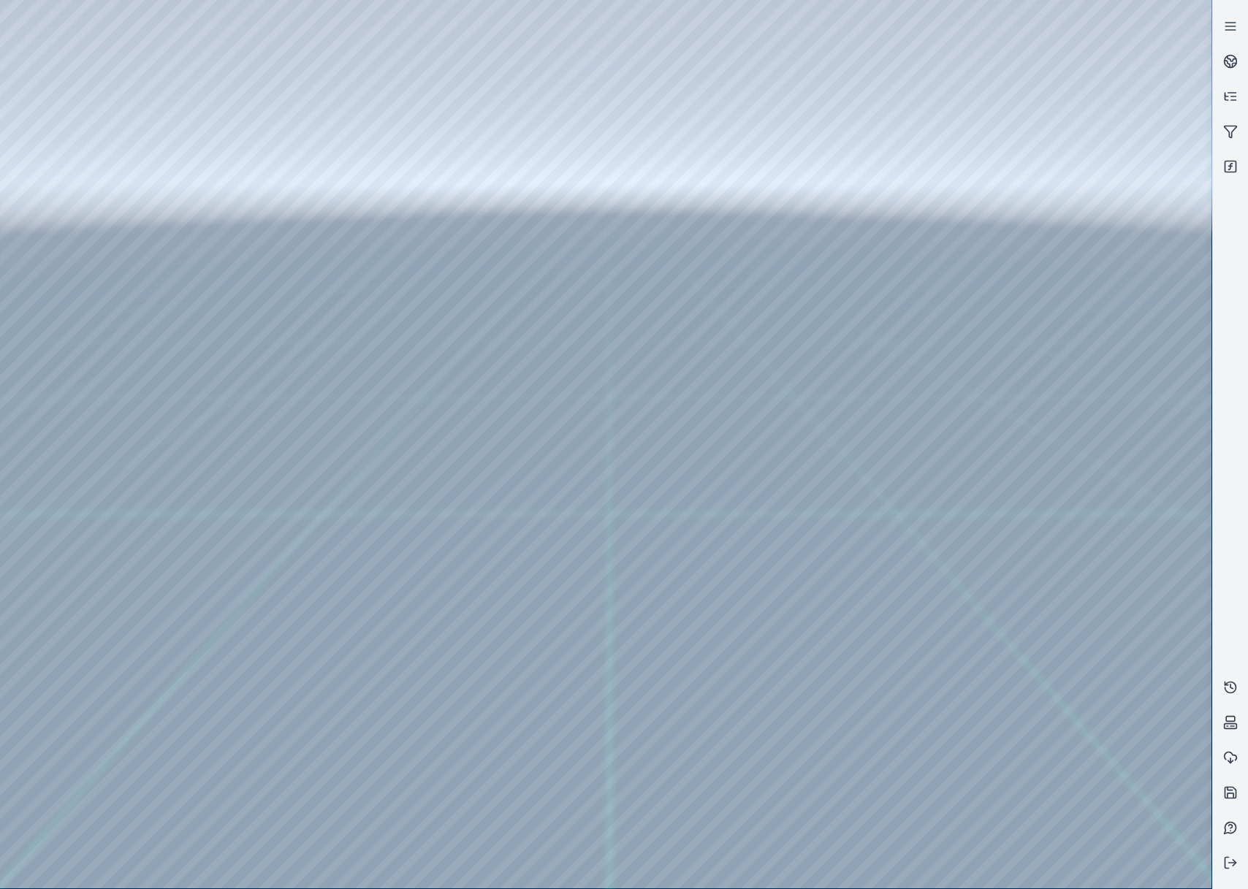
click at [58, 252] on div at bounding box center [605, 444] width 1211 height 888
click at [407, 429] on div at bounding box center [605, 444] width 1211 height 888
click at [172, 55] on div at bounding box center [605, 444] width 1211 height 888
drag, startPoint x: 689, startPoint y: 430, endPoint x: 679, endPoint y: 432, distance: 9.6
drag, startPoint x: 881, startPoint y: 403, endPoint x: 579, endPoint y: 451, distance: 305.6
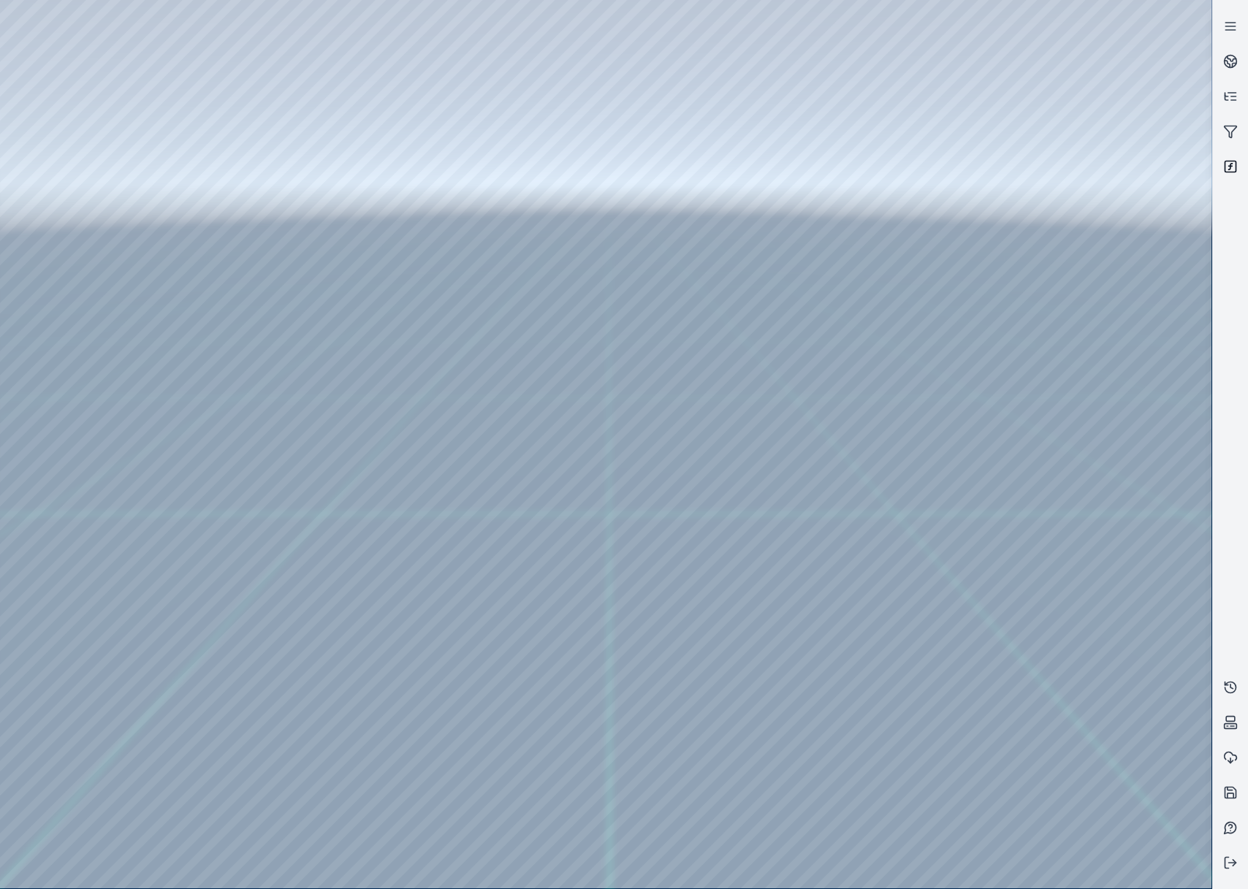
click at [1235, 167] on rect at bounding box center [1230, 166] width 11 height 11
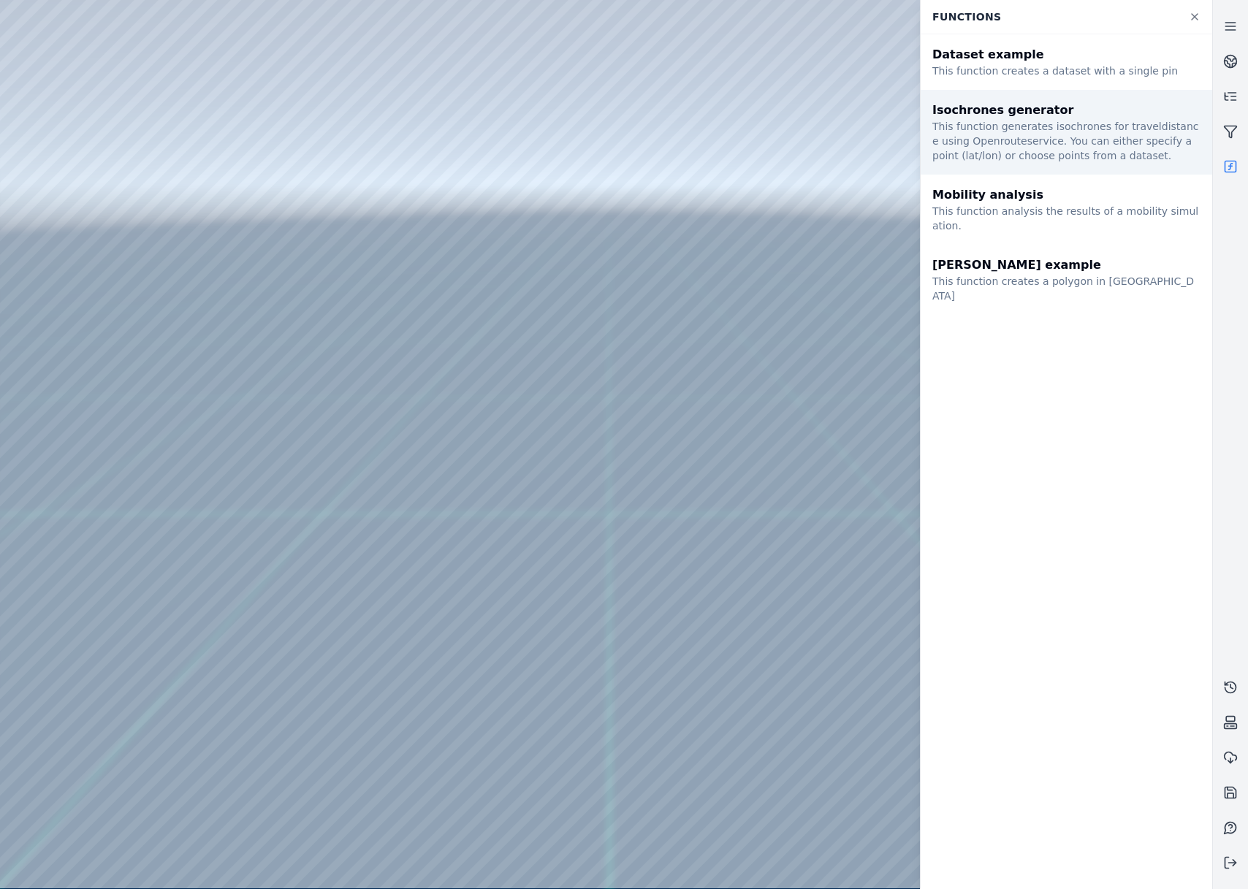
click at [1116, 140] on div "This function generates isochrones for traveldistance using Openrouteservice. Y…" at bounding box center [1066, 141] width 268 height 44
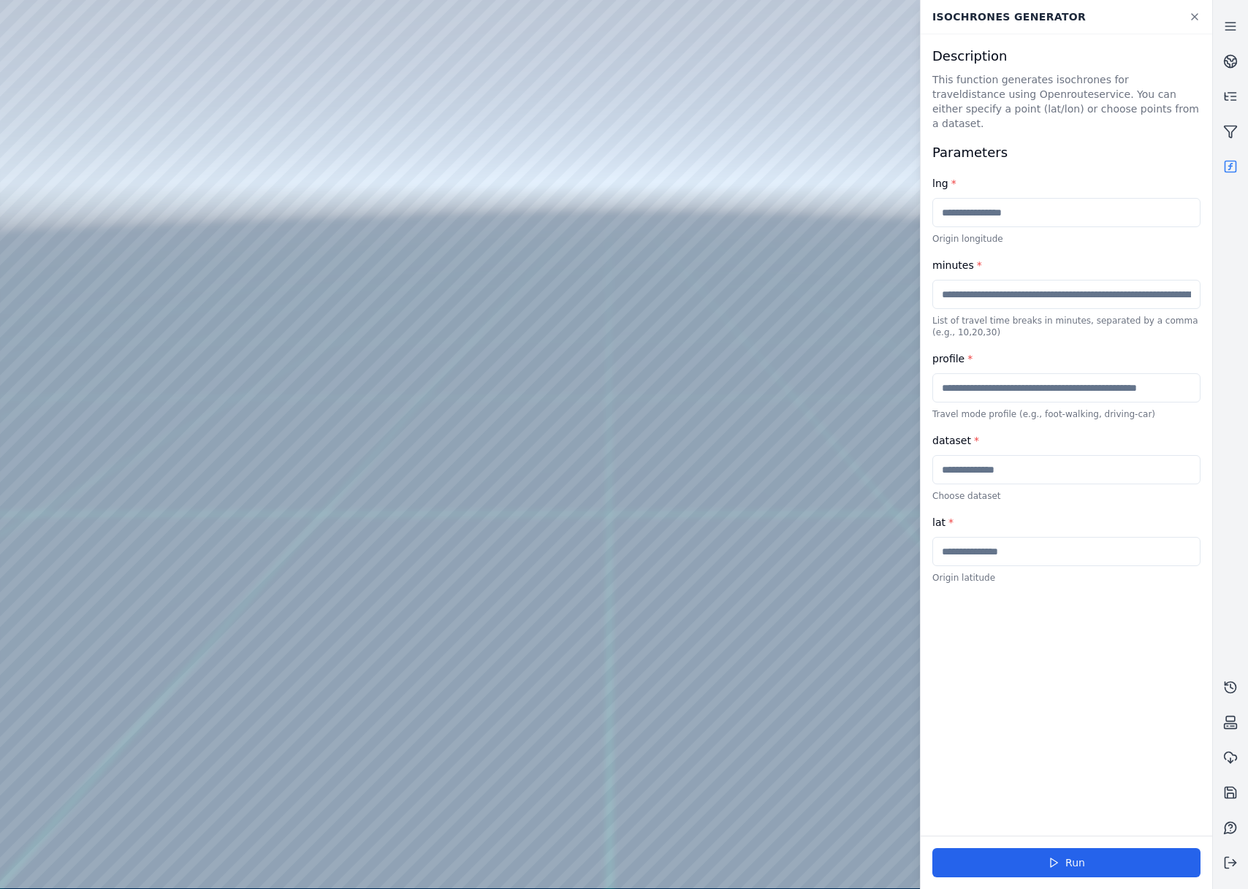
click at [1008, 376] on input "text" at bounding box center [1066, 387] width 268 height 29
type input "**********"
click at [1007, 285] on input "text" at bounding box center [1066, 294] width 268 height 29
type input "*****"
click at [1047, 460] on input "text" at bounding box center [1066, 469] width 268 height 29
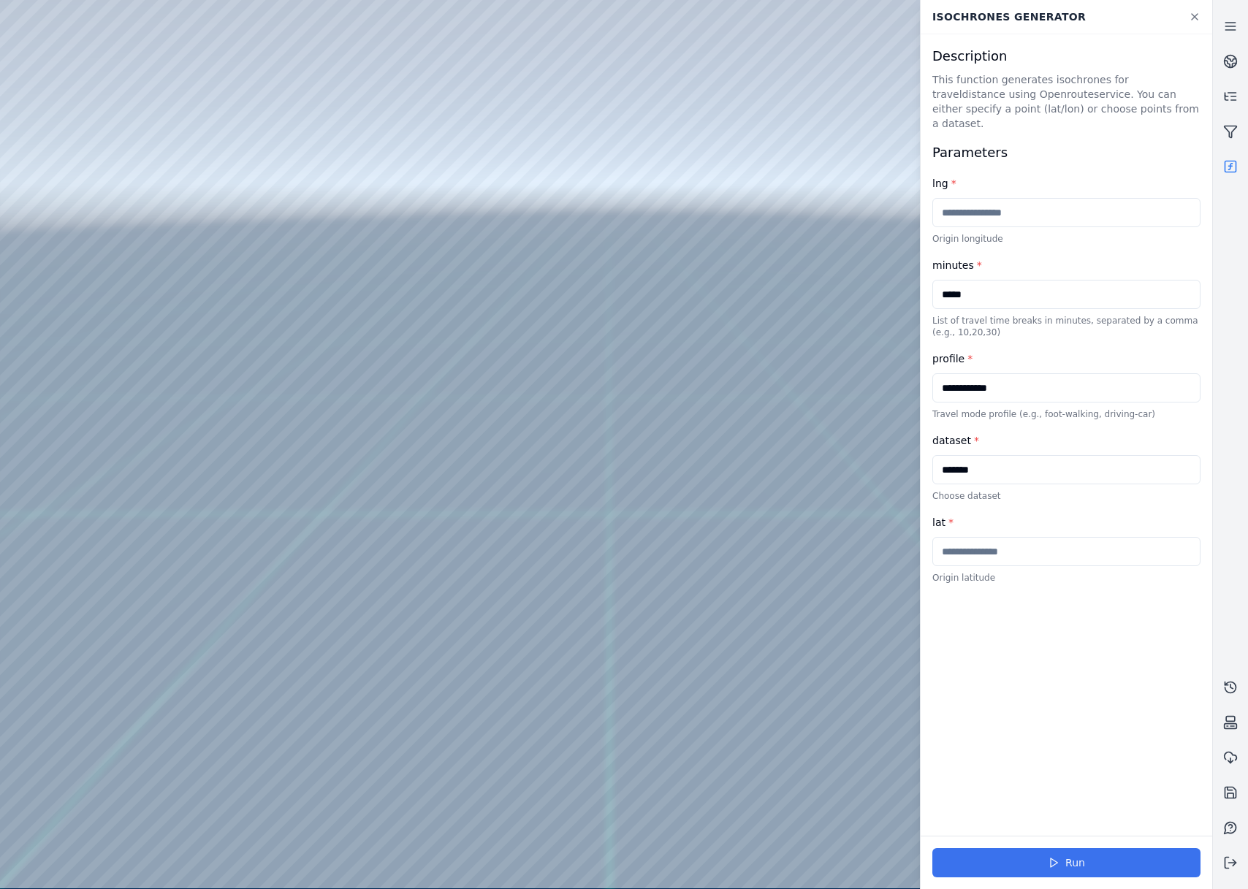
type input "*******"
click at [1089, 861] on button "Run" at bounding box center [1066, 862] width 268 height 29
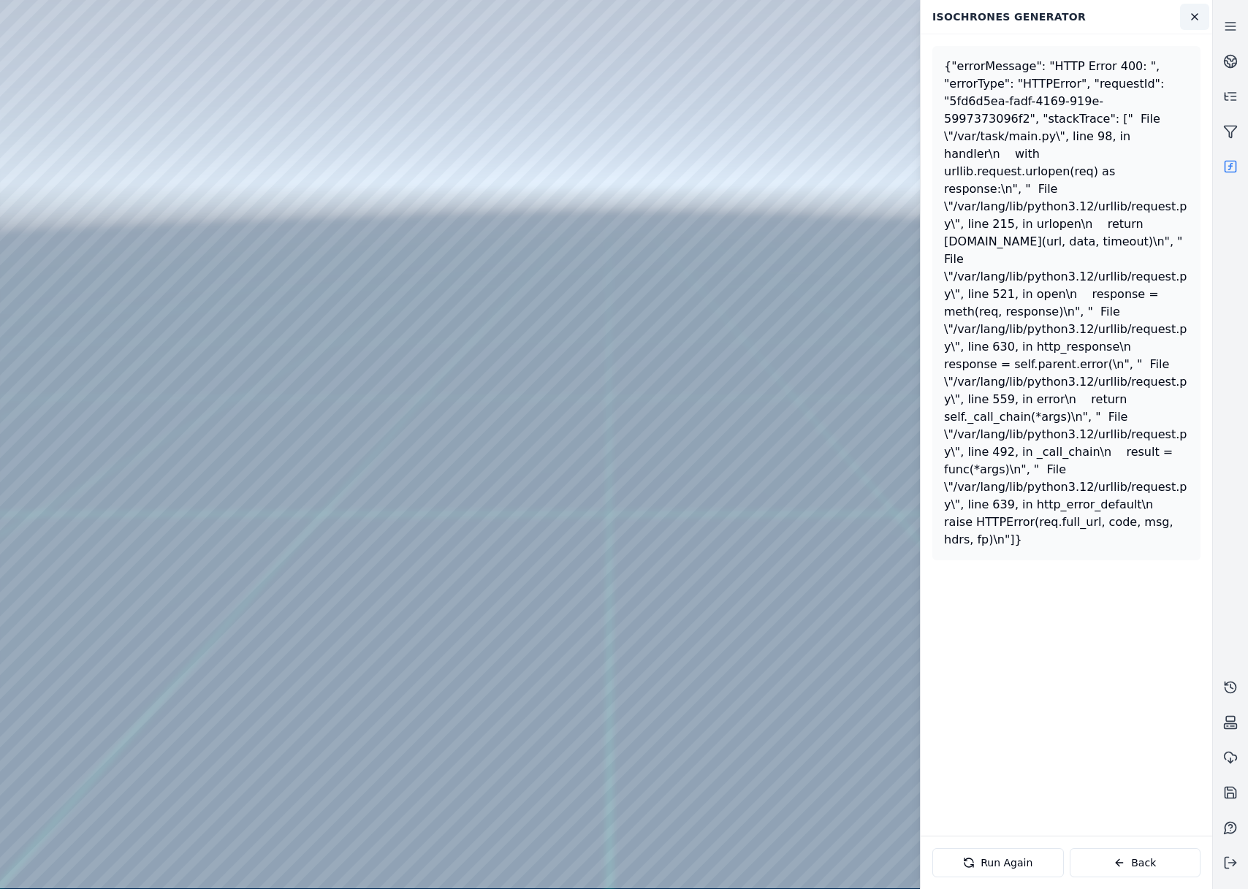
click at [1208, 13] on link at bounding box center [1194, 17] width 29 height 26
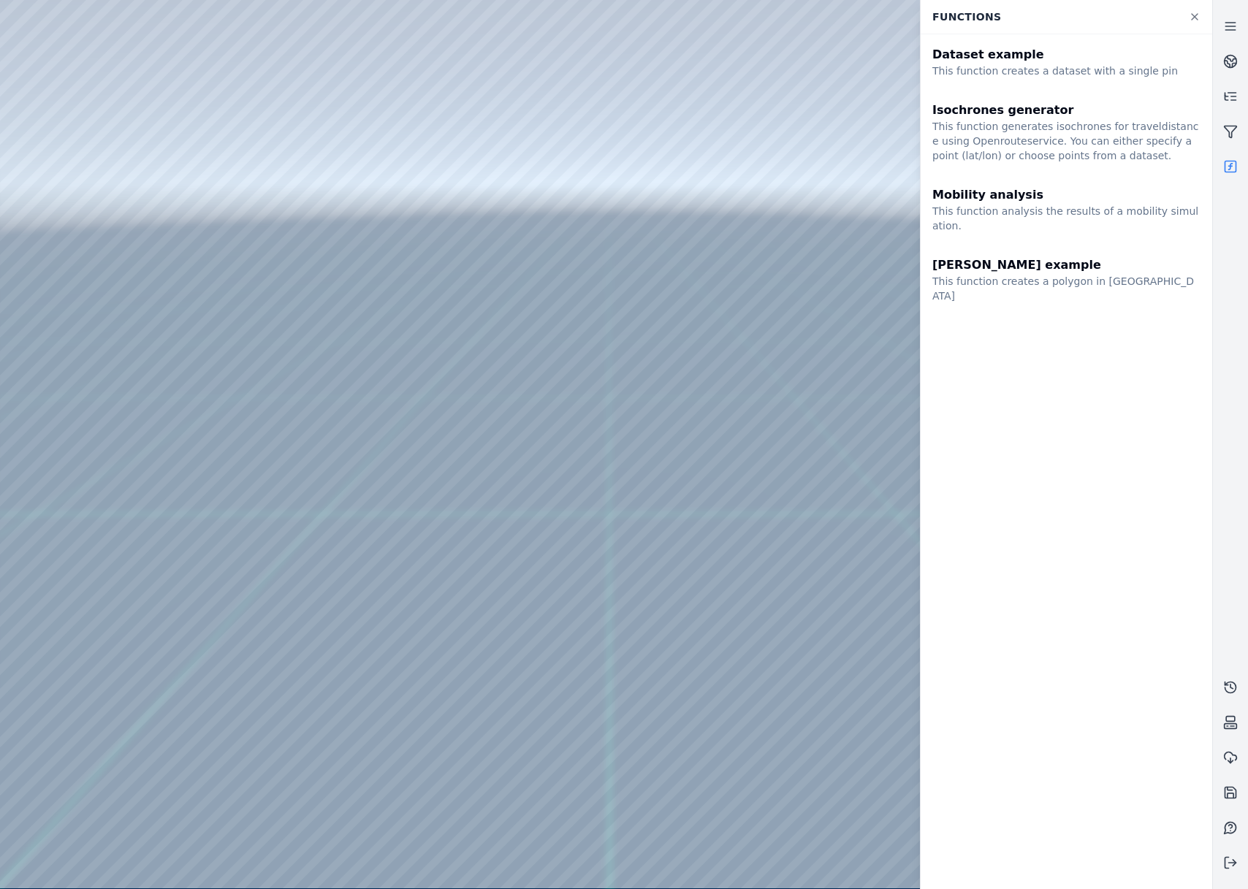
click at [1227, 169] on icon at bounding box center [1230, 166] width 15 height 15
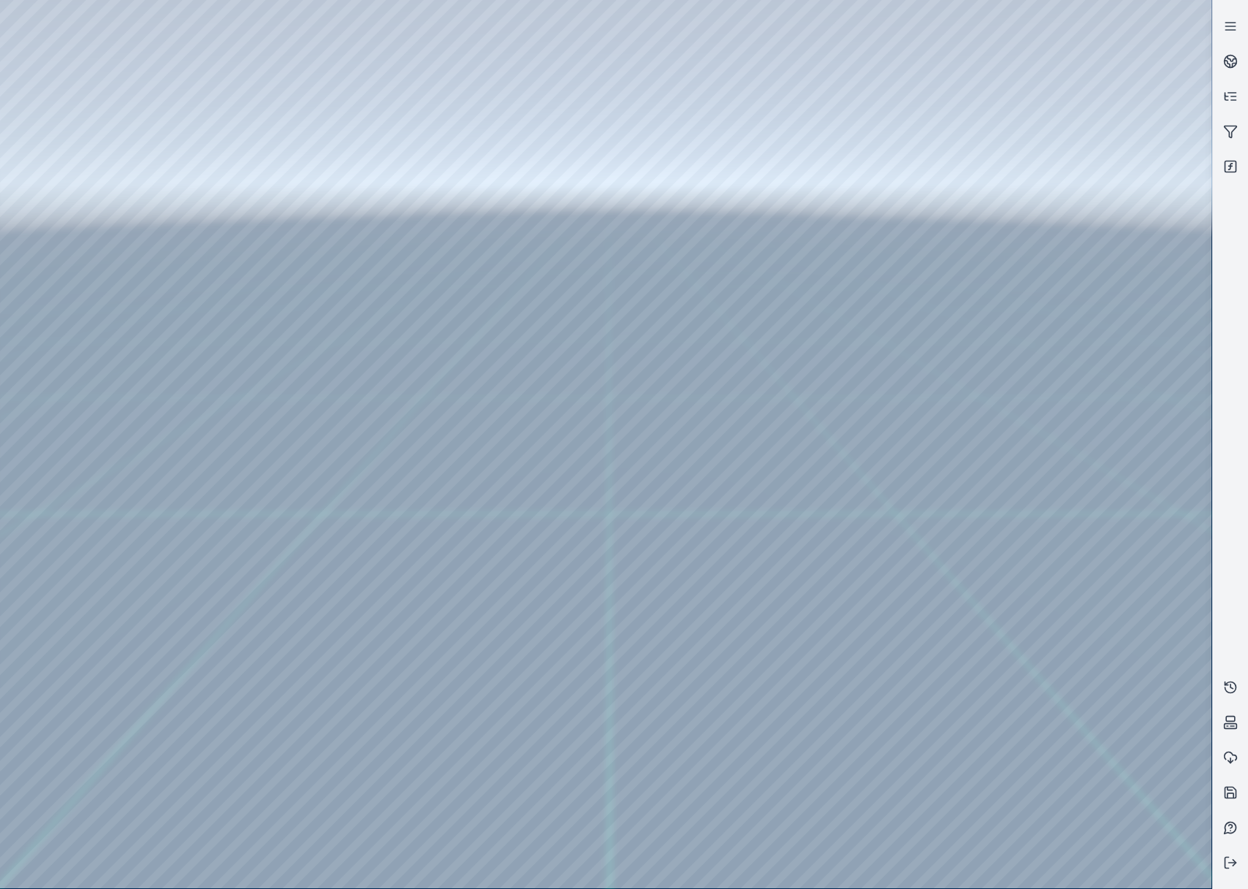
click at [56, 238] on div at bounding box center [605, 444] width 1211 height 888
click at [61, 246] on div at bounding box center [605, 444] width 1211 height 888
click at [410, 427] on div at bounding box center [605, 444] width 1211 height 888
click at [161, 48] on div at bounding box center [605, 444] width 1211 height 888
drag, startPoint x: 557, startPoint y: 617, endPoint x: 540, endPoint y: 611, distance: 17.8
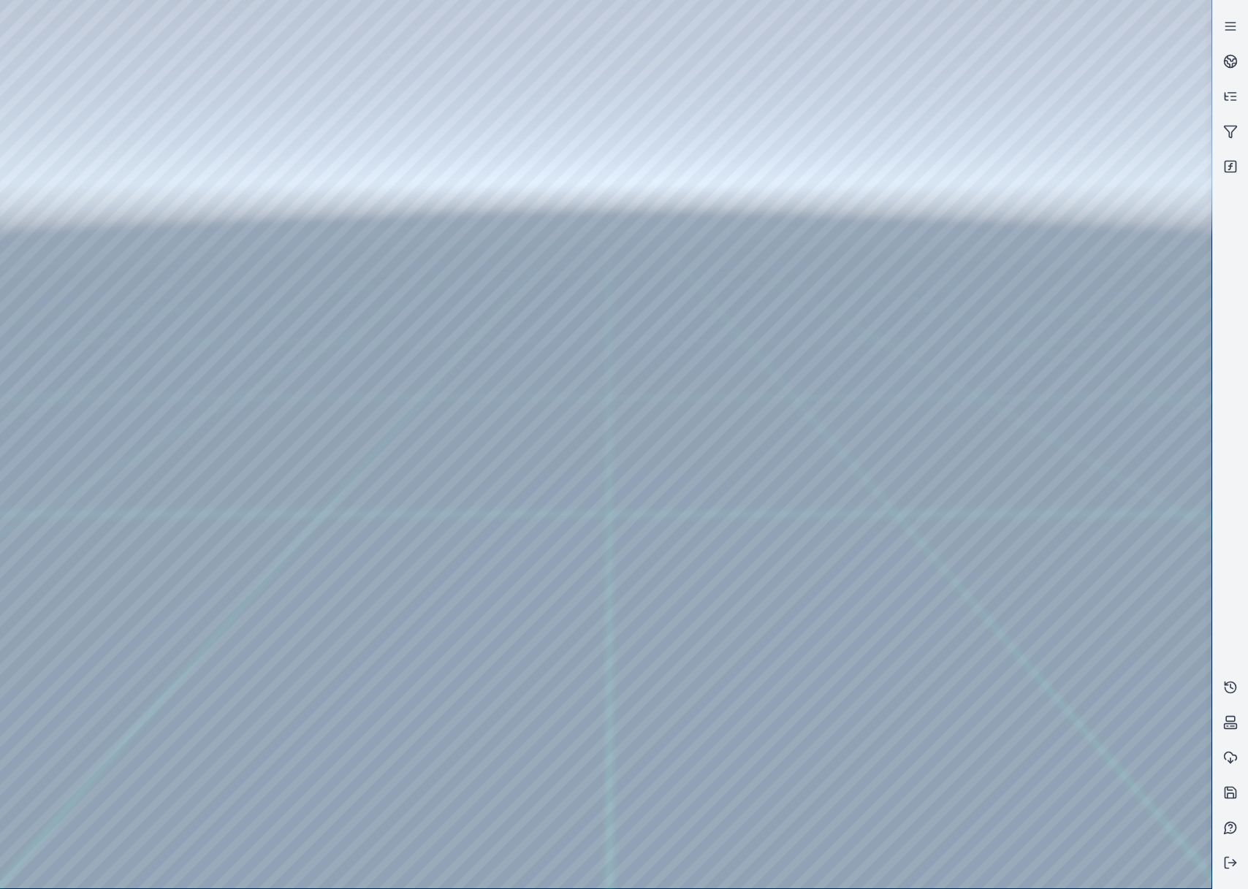
drag, startPoint x: 758, startPoint y: 662, endPoint x: 538, endPoint y: 544, distance: 249.4
click at [107, 253] on div at bounding box center [605, 444] width 1211 height 888
click at [405, 433] on div at bounding box center [605, 444] width 1211 height 888
click at [169, 48] on div at bounding box center [605, 444] width 1211 height 888
drag, startPoint x: 506, startPoint y: 407, endPoint x: 577, endPoint y: 488, distance: 108.2
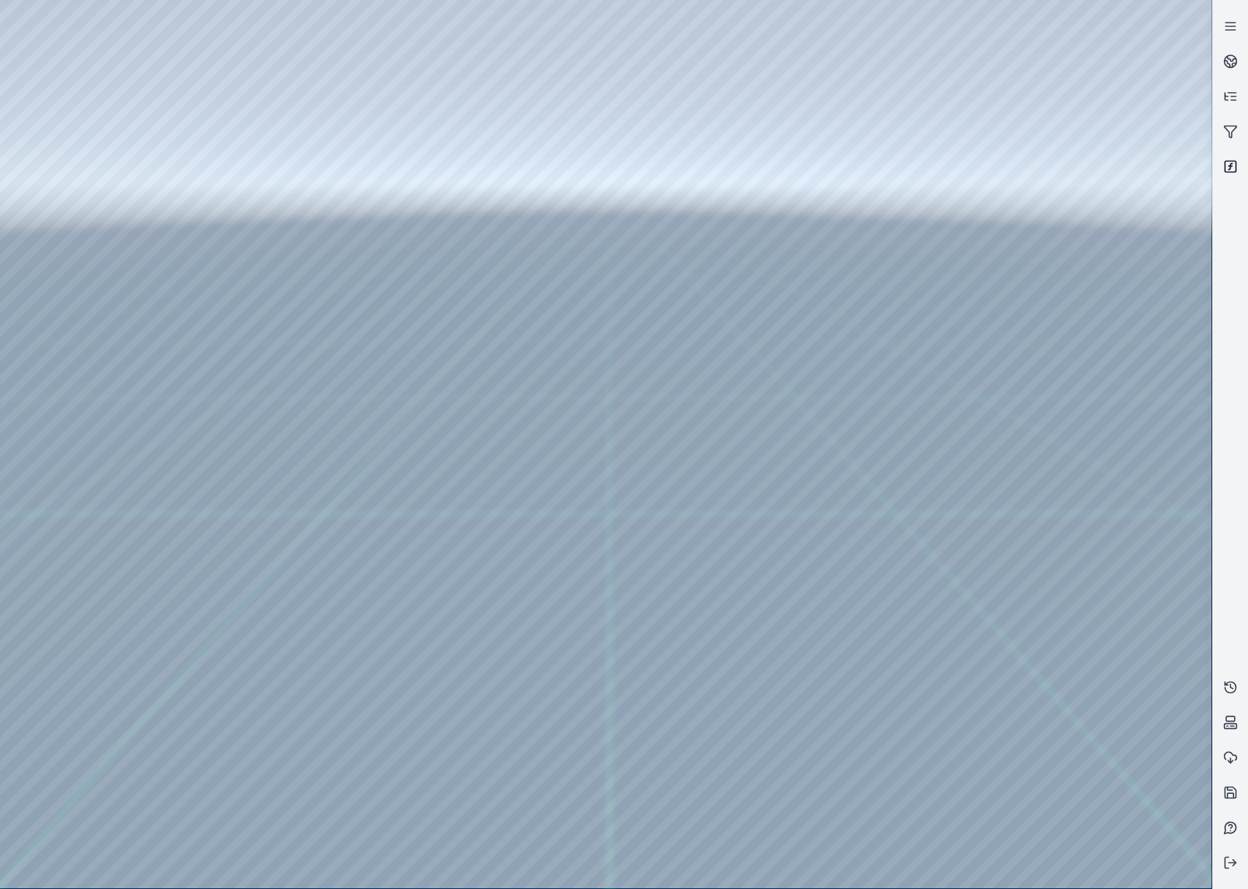
click at [1227, 169] on icon at bounding box center [1230, 166] width 15 height 15
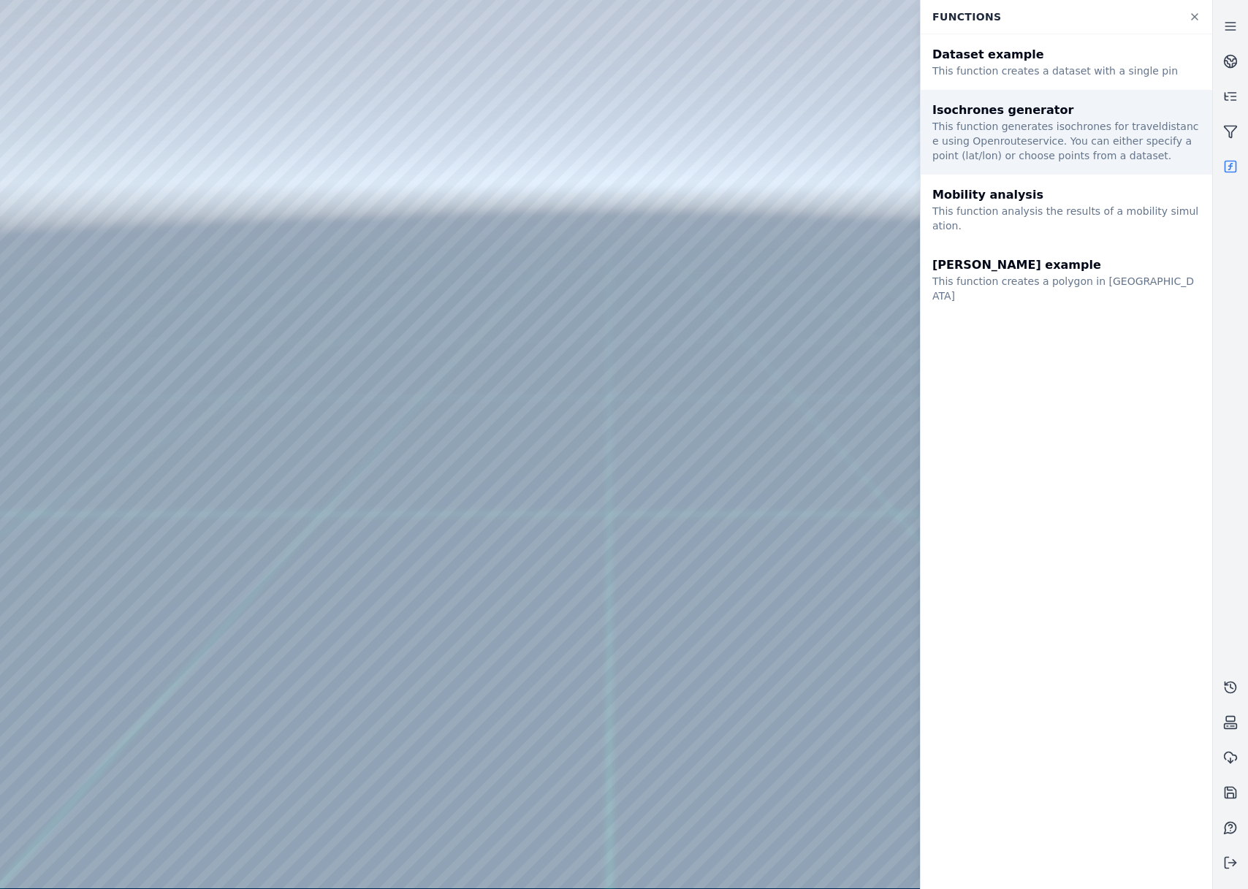
click at [1018, 135] on div "This function generates isochrones for traveldistance using Openrouteservice. Y…" at bounding box center [1066, 141] width 268 height 44
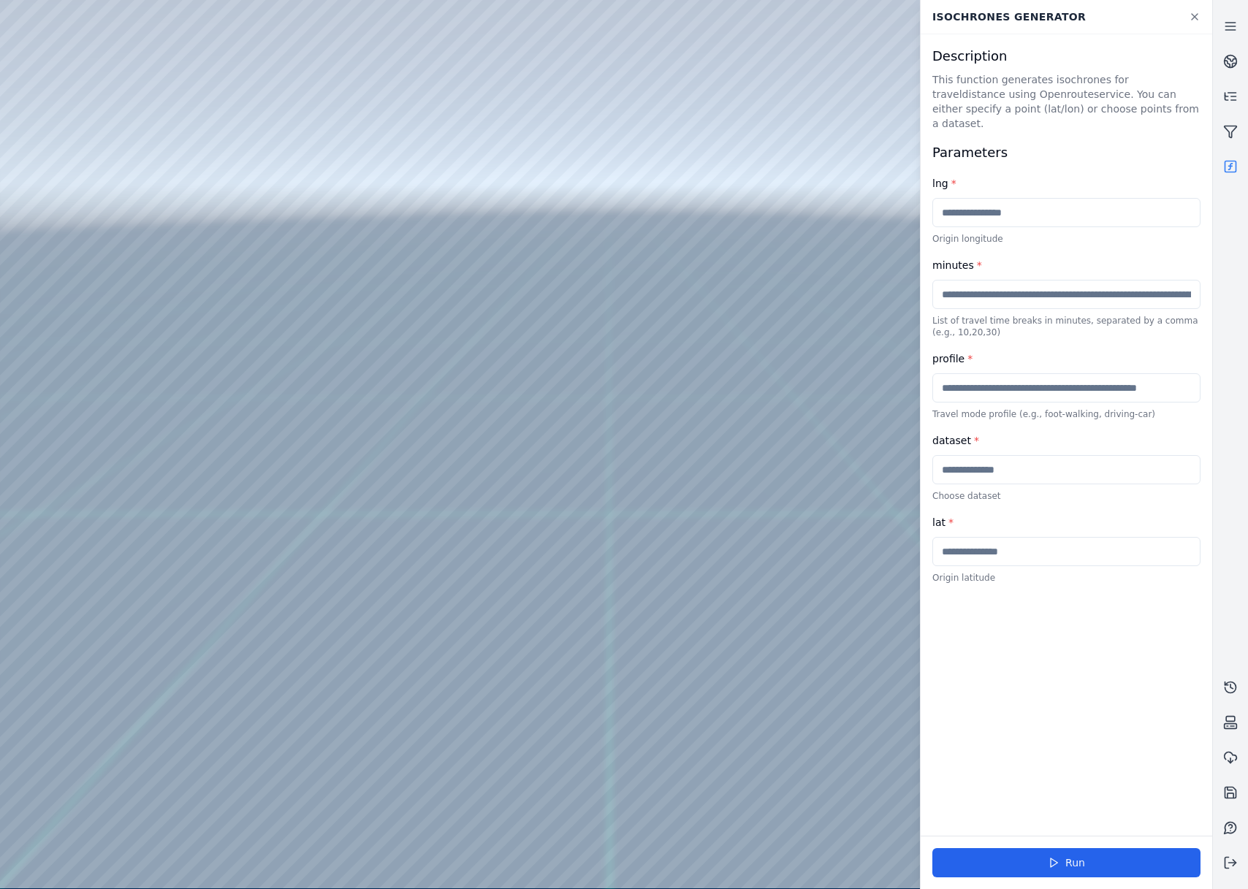
click at [1006, 376] on input "text" at bounding box center [1066, 387] width 268 height 29
type input "**********"
click at [1013, 455] on input "text" at bounding box center [1066, 469] width 268 height 29
type input "*******"
click at [1056, 607] on div "**********" at bounding box center [1067, 434] width 292 height 801
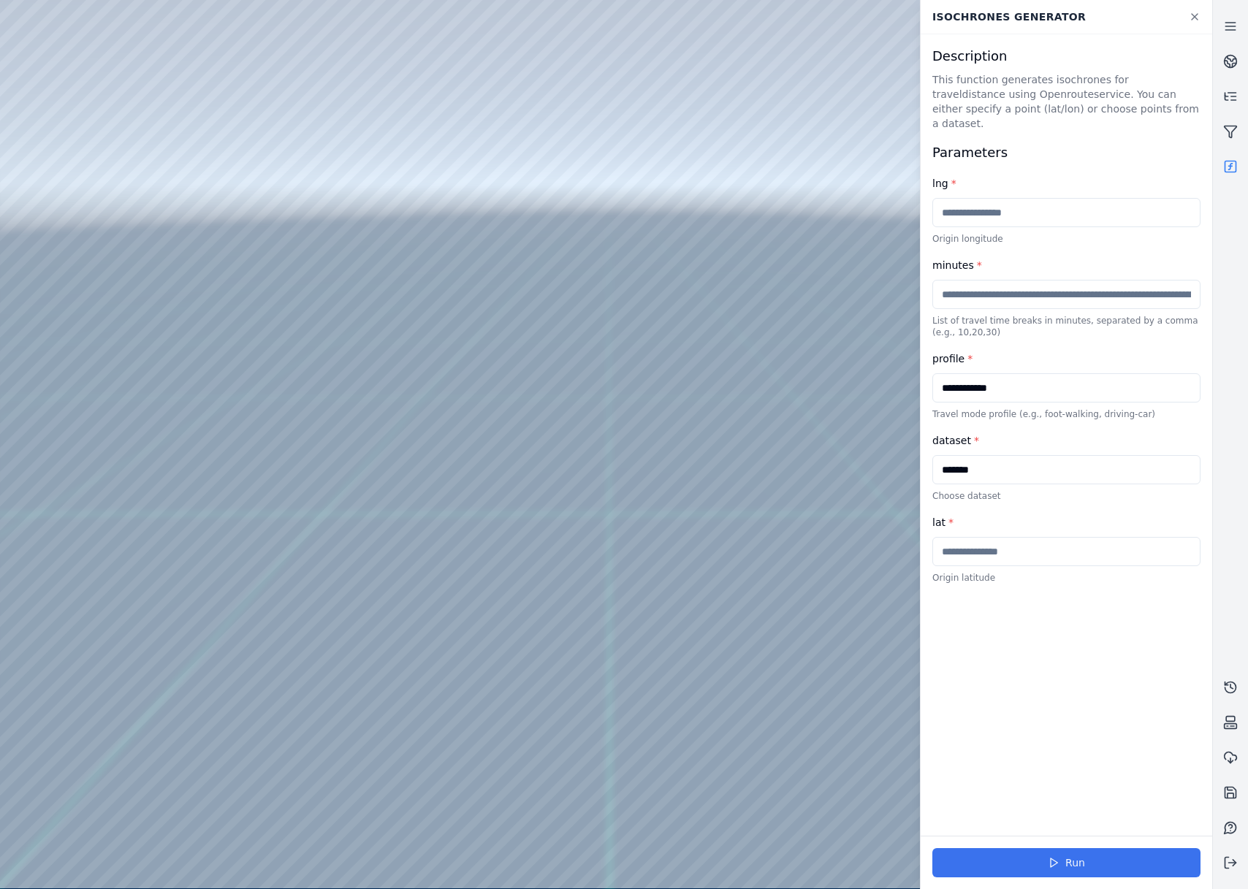
click at [1098, 877] on button "Run" at bounding box center [1066, 862] width 268 height 29
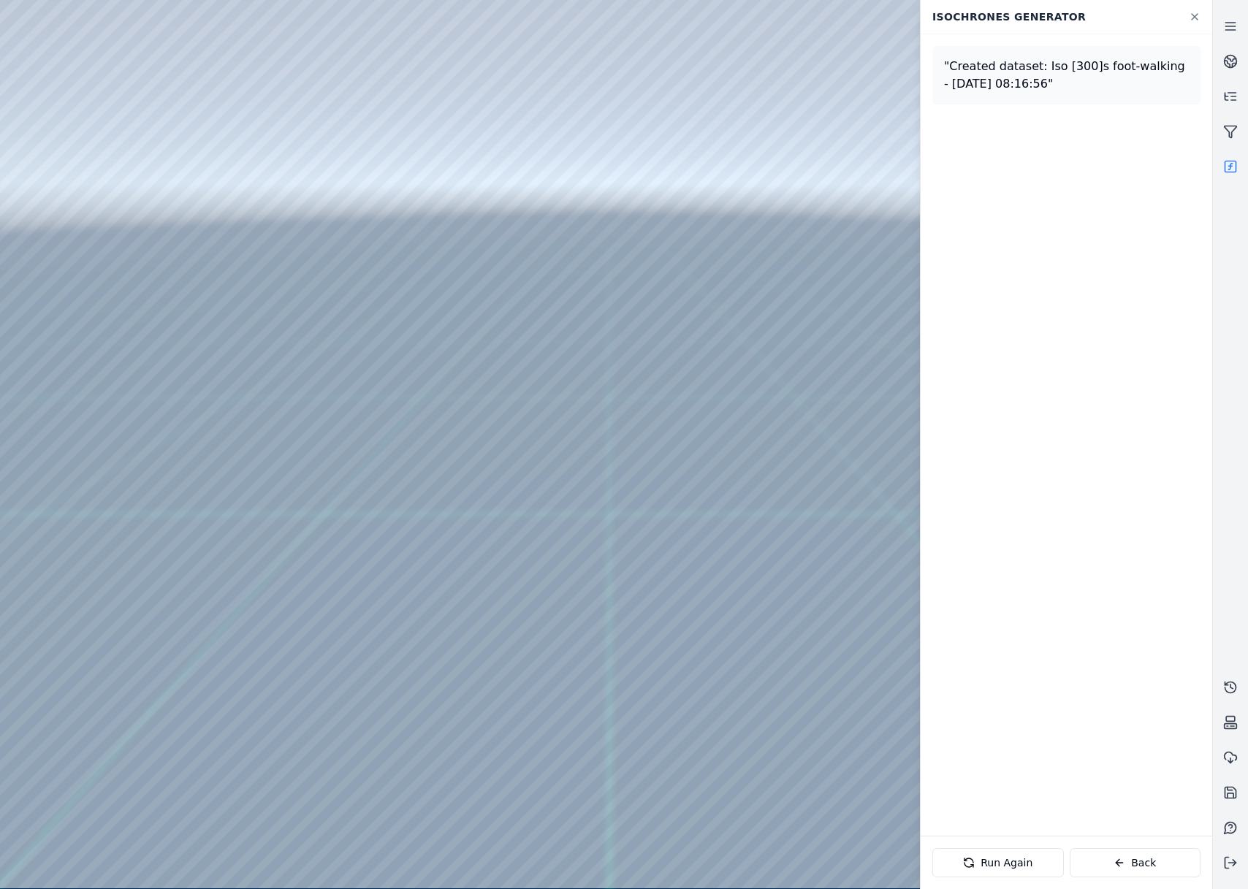
click at [86, 269] on div at bounding box center [605, 444] width 1211 height 888
click at [389, 747] on div at bounding box center [605, 444] width 1211 height 888
click at [170, 64] on div at bounding box center [605, 444] width 1211 height 888
drag, startPoint x: 728, startPoint y: 574, endPoint x: 606, endPoint y: 563, distance: 122.6
drag, startPoint x: 637, startPoint y: 625, endPoint x: 607, endPoint y: 625, distance: 30.0
